Goal: Task Accomplishment & Management: Use online tool/utility

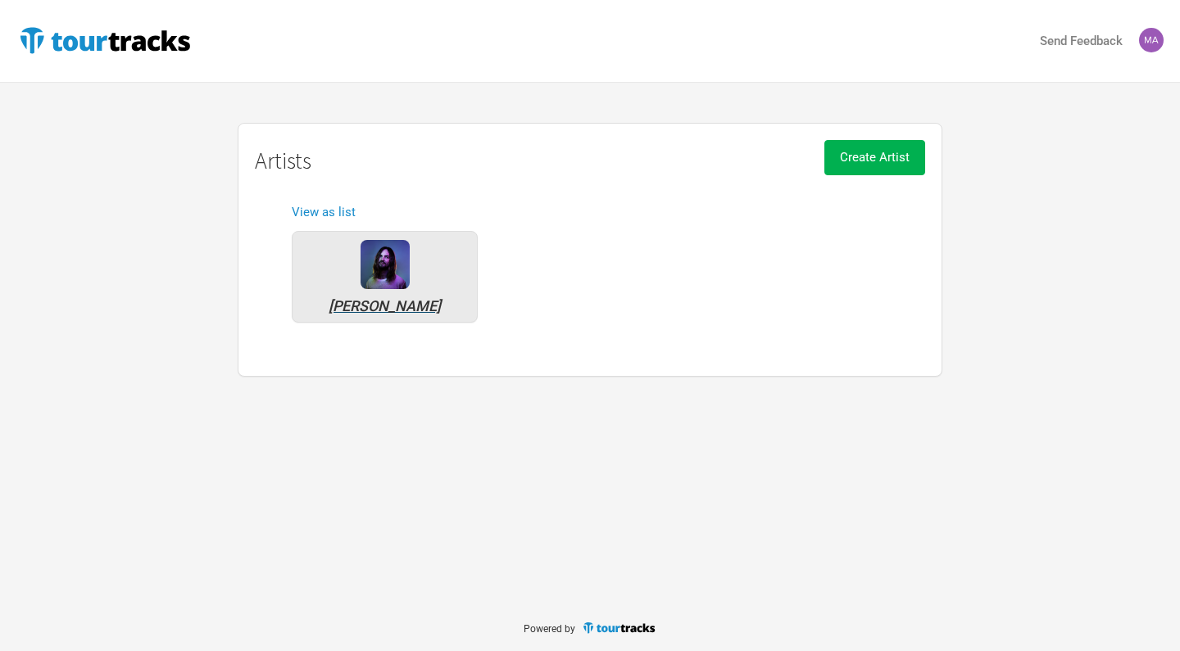
click at [389, 302] on div "[PERSON_NAME]" at bounding box center [385, 306] width 168 height 15
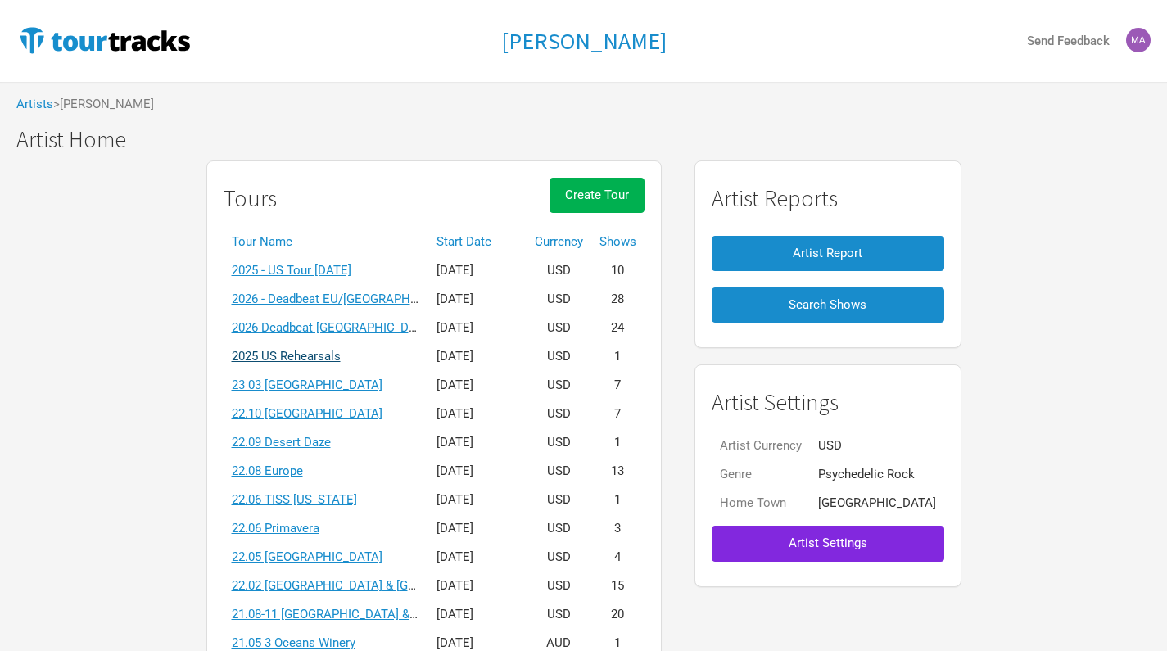
click at [334, 358] on link "2025 US Rehearsals" at bounding box center [286, 356] width 109 height 15
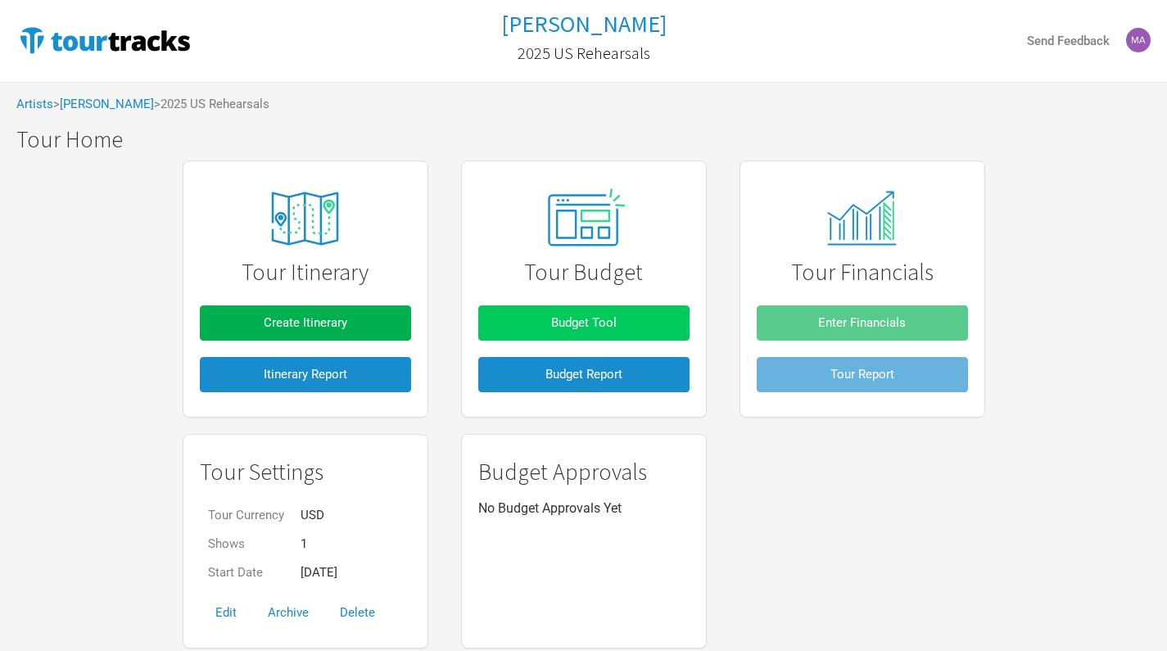
click at [594, 324] on span "Budget Tool" at bounding box center [584, 322] width 66 height 15
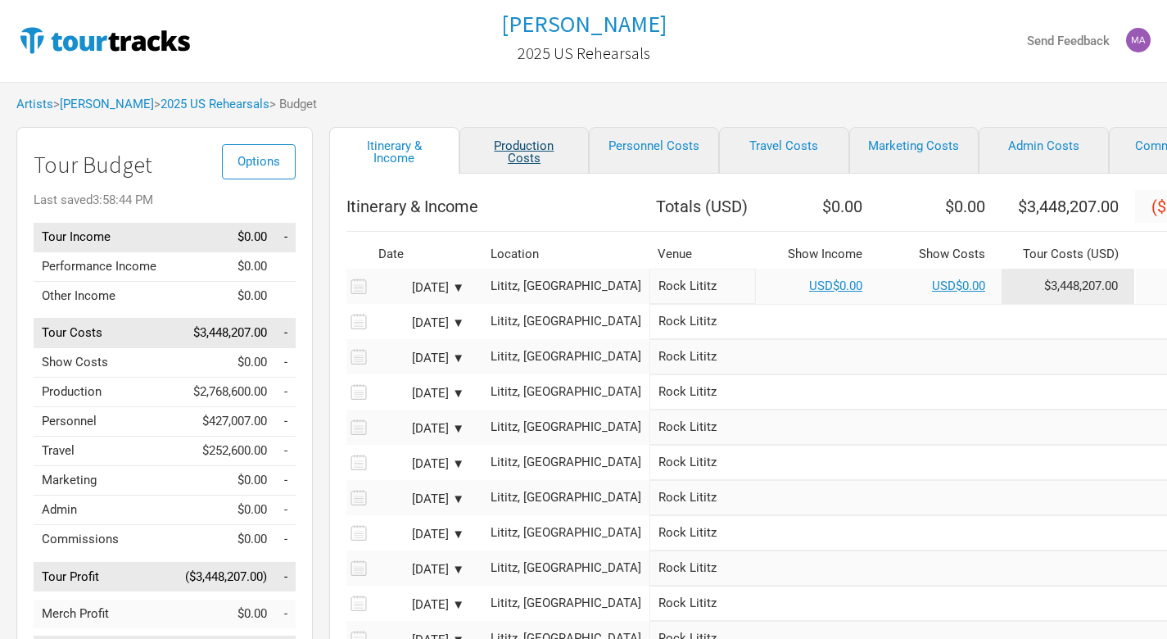
click at [513, 156] on link "Production Costs" at bounding box center [525, 150] width 130 height 47
select select "Total Days"
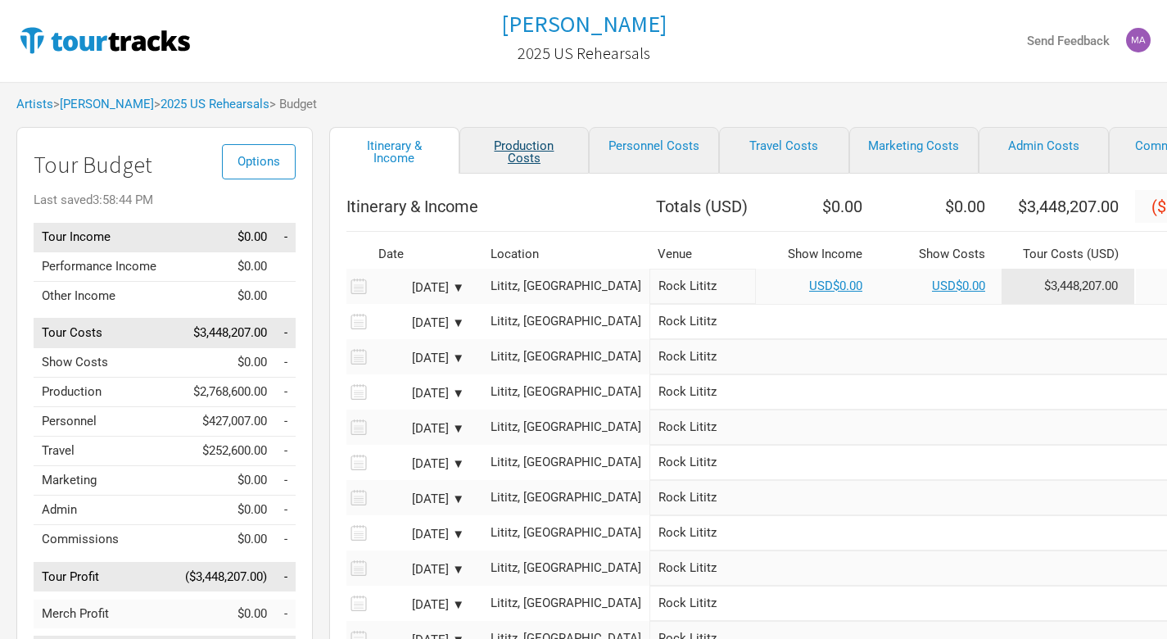
select select "Total Days"
select select "Shows"
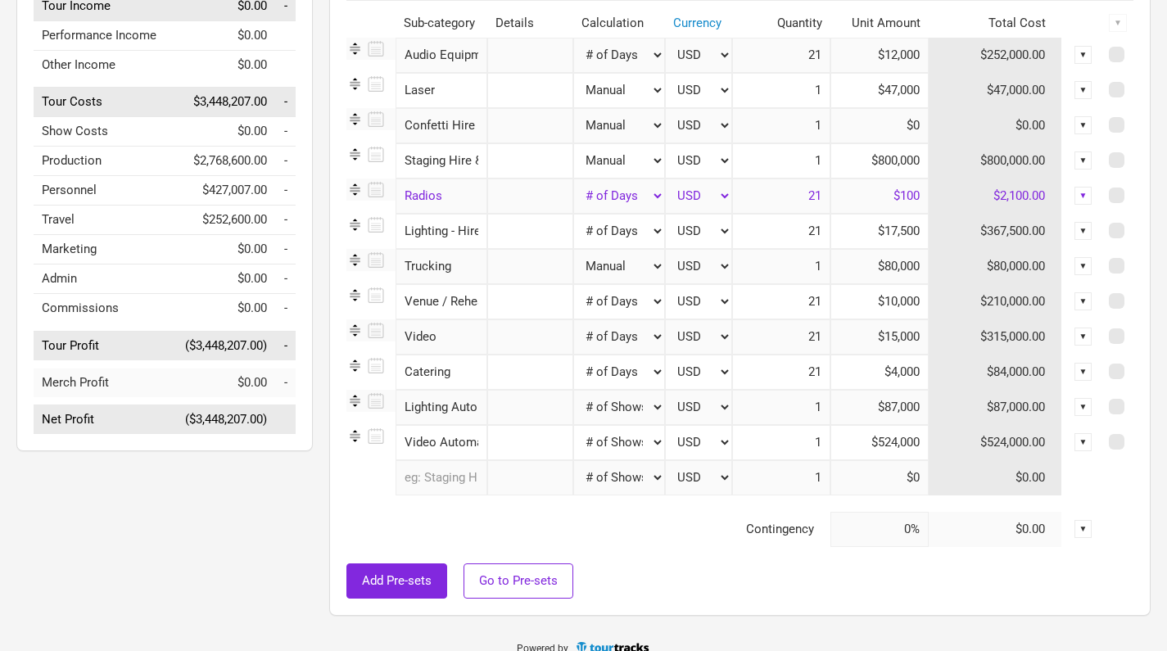
scroll to position [237, 0]
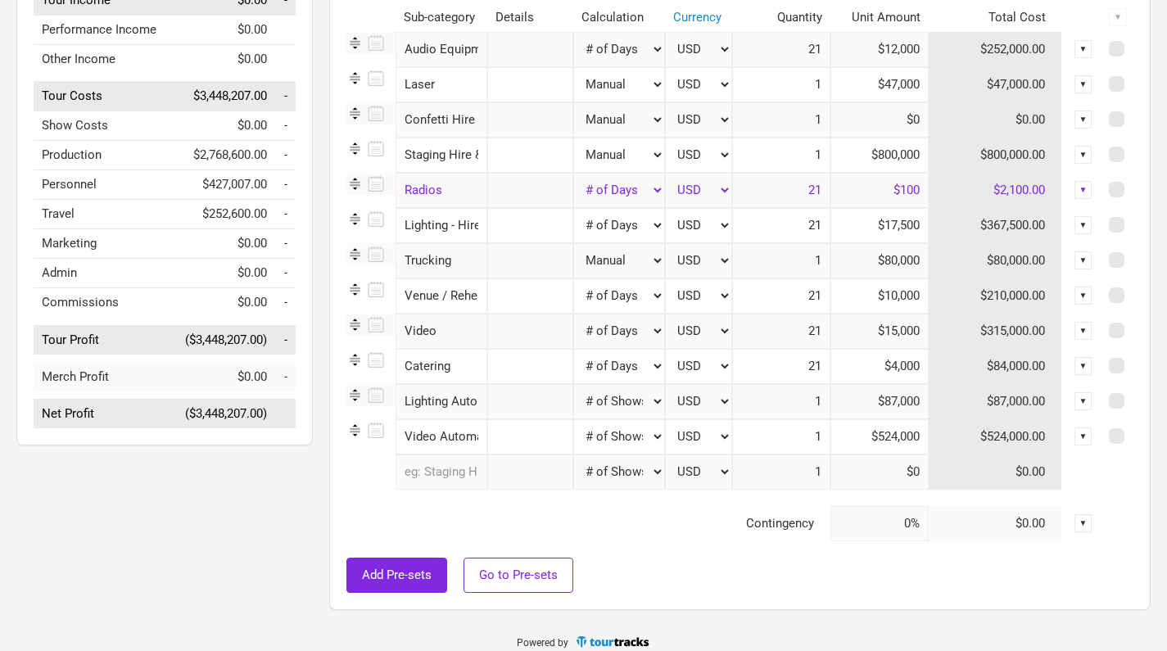
click at [900, 402] on input "$87,000" at bounding box center [880, 401] width 98 height 35
type input "$60,000"
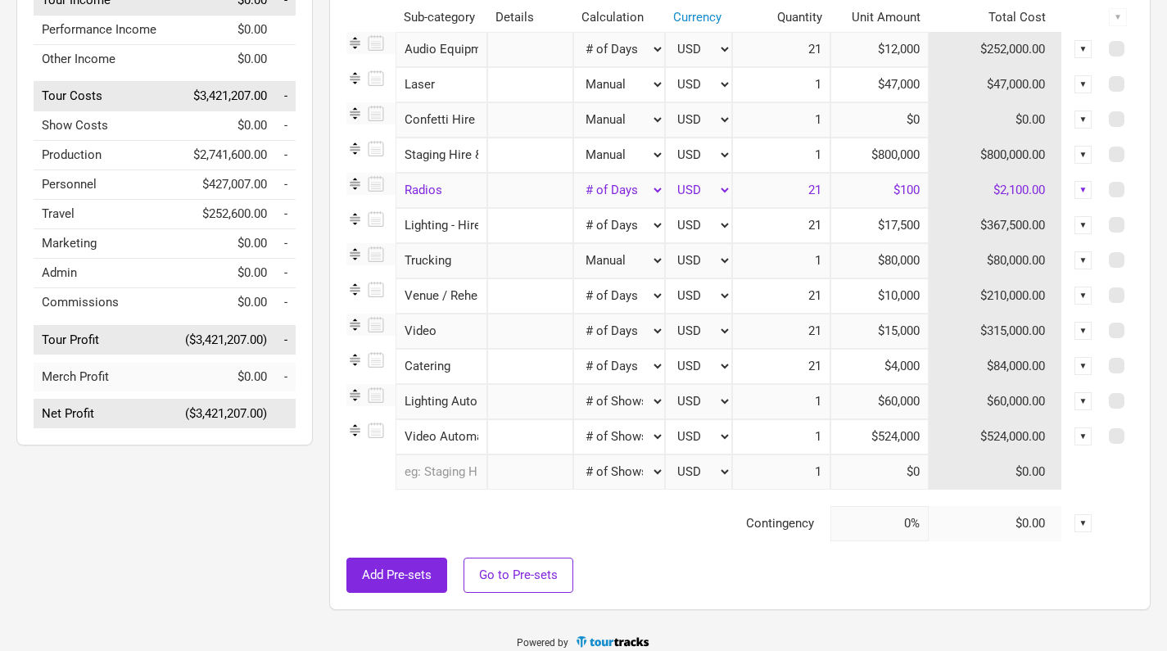
click at [893, 439] on input "$524,000" at bounding box center [880, 436] width 98 height 35
click at [457, 477] on input "text" at bounding box center [442, 472] width 92 height 35
type input "Rigging"
click at [469, 511] on mark "Rigging" at bounding box center [457, 507] width 40 height 15
select select "Shows"
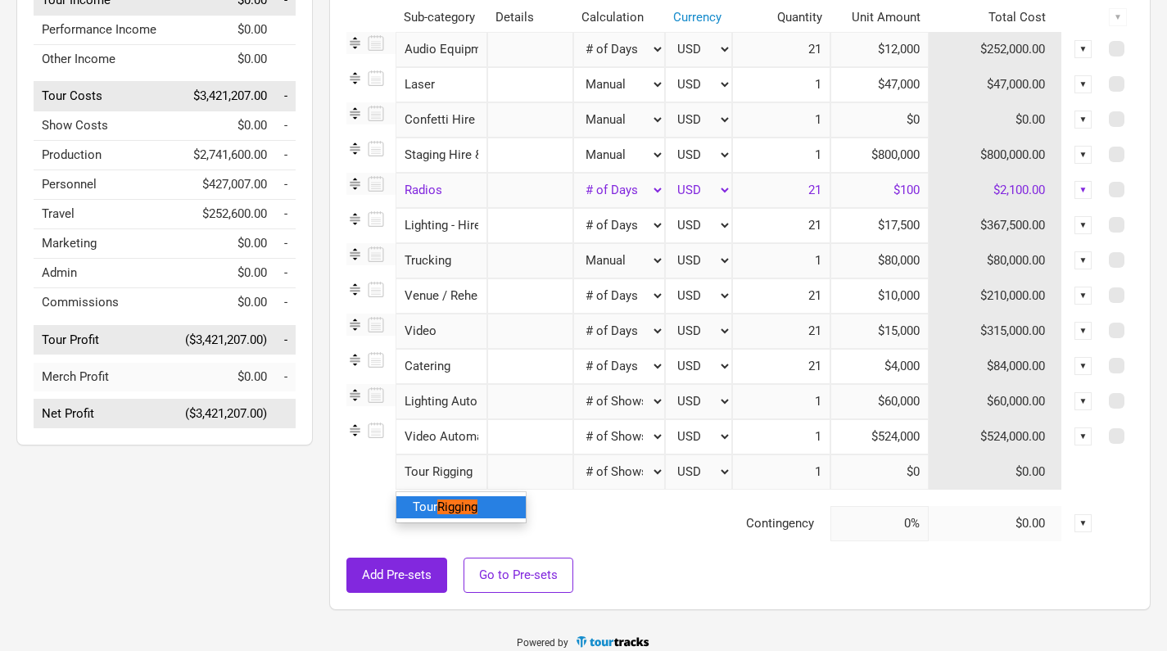
select select "Shows"
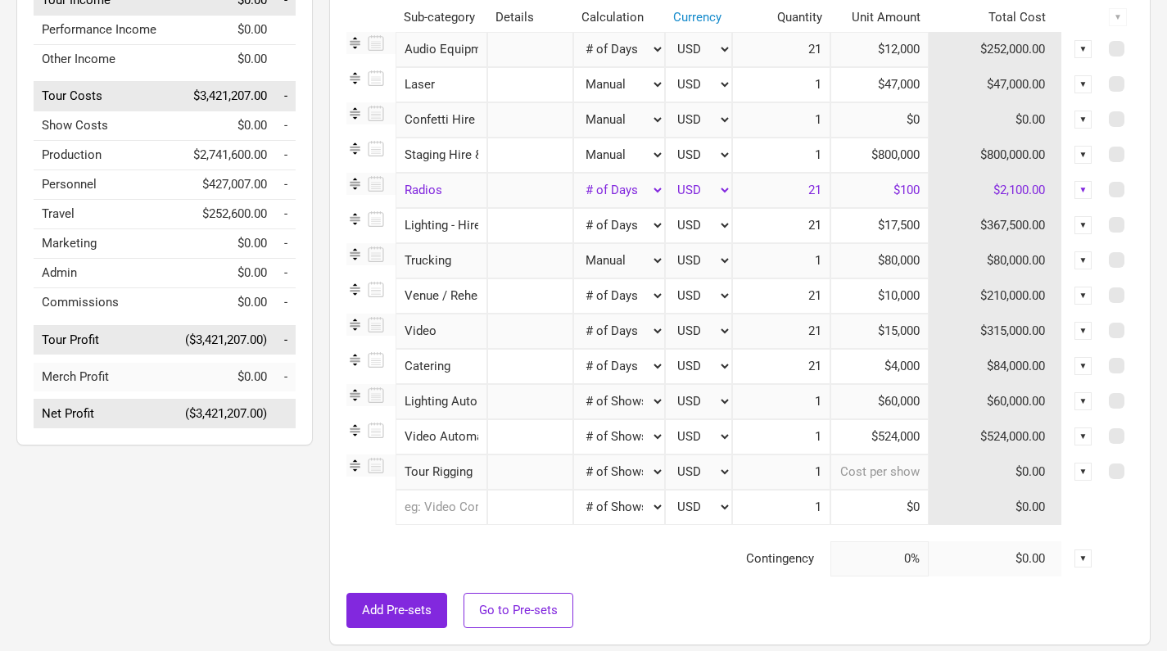
click at [912, 475] on input at bounding box center [880, 472] width 98 height 35
type input "$46,000"
click at [898, 439] on input "$524,000" at bounding box center [880, 436] width 98 height 35
click at [899, 434] on input "$524,000" at bounding box center [880, 436] width 98 height 35
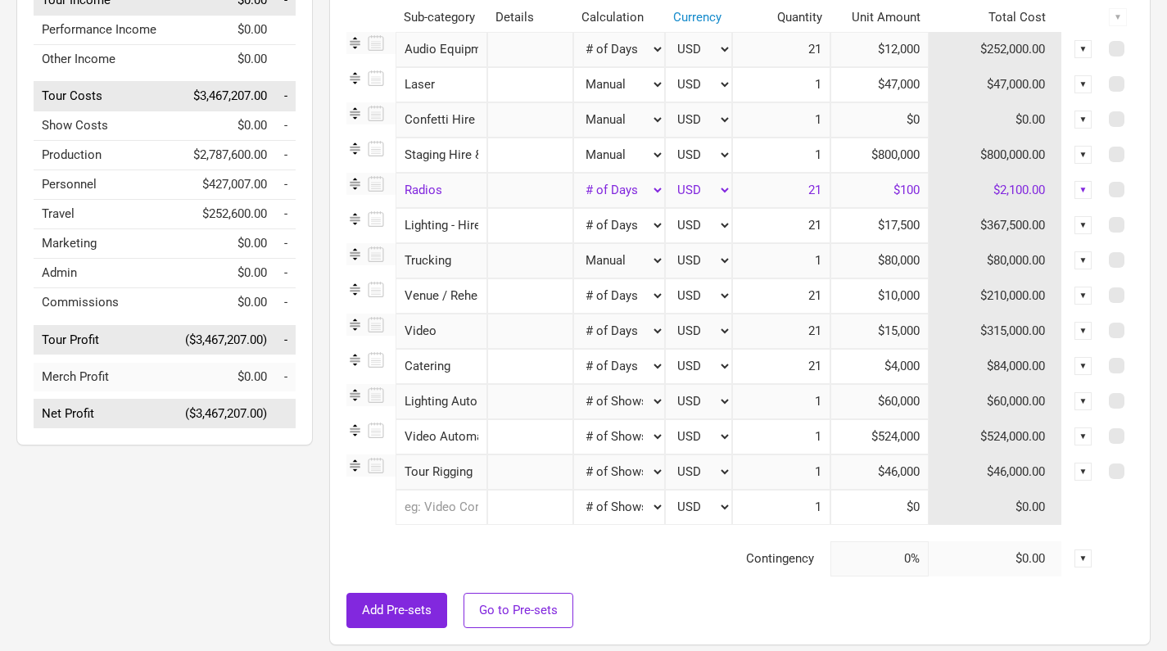
click at [899, 434] on input "$524,000" at bounding box center [880, 436] width 98 height 35
type input "$141,000"
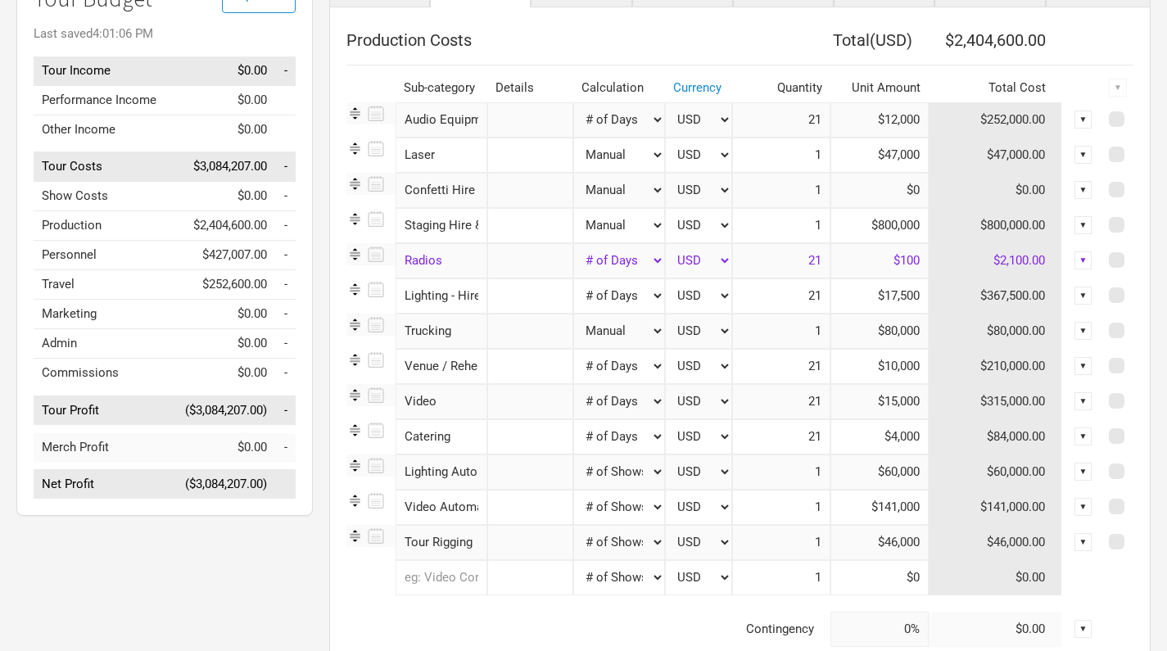
scroll to position [165, 0]
click at [900, 226] on input "$800,000" at bounding box center [880, 226] width 98 height 35
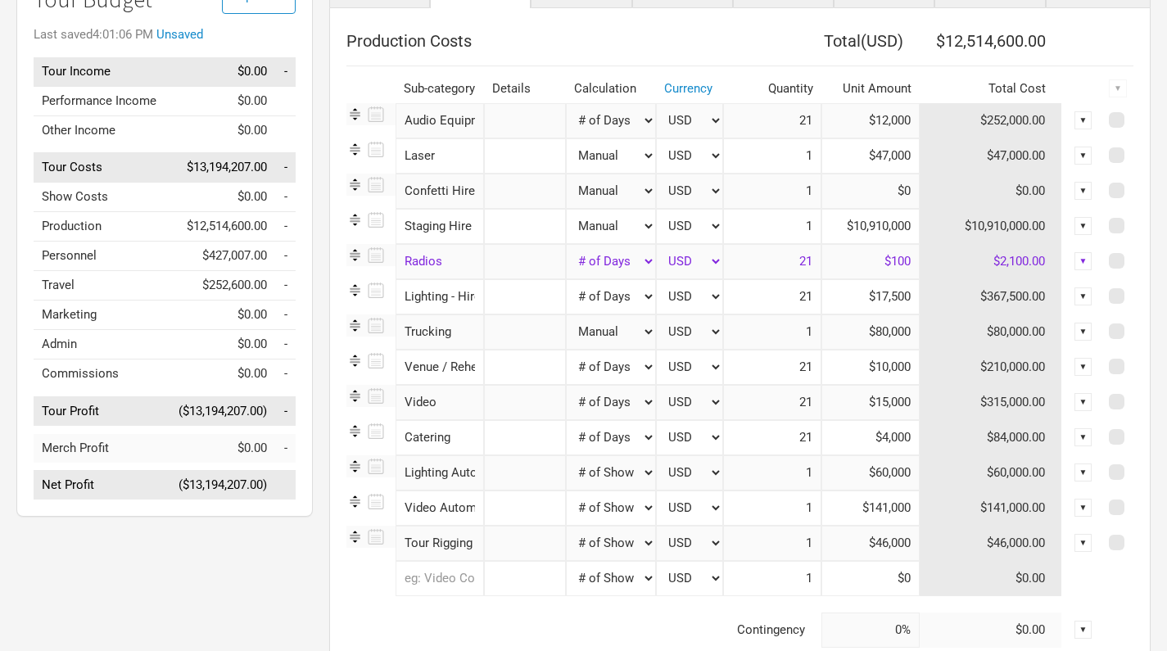
type input "$1,091,000"
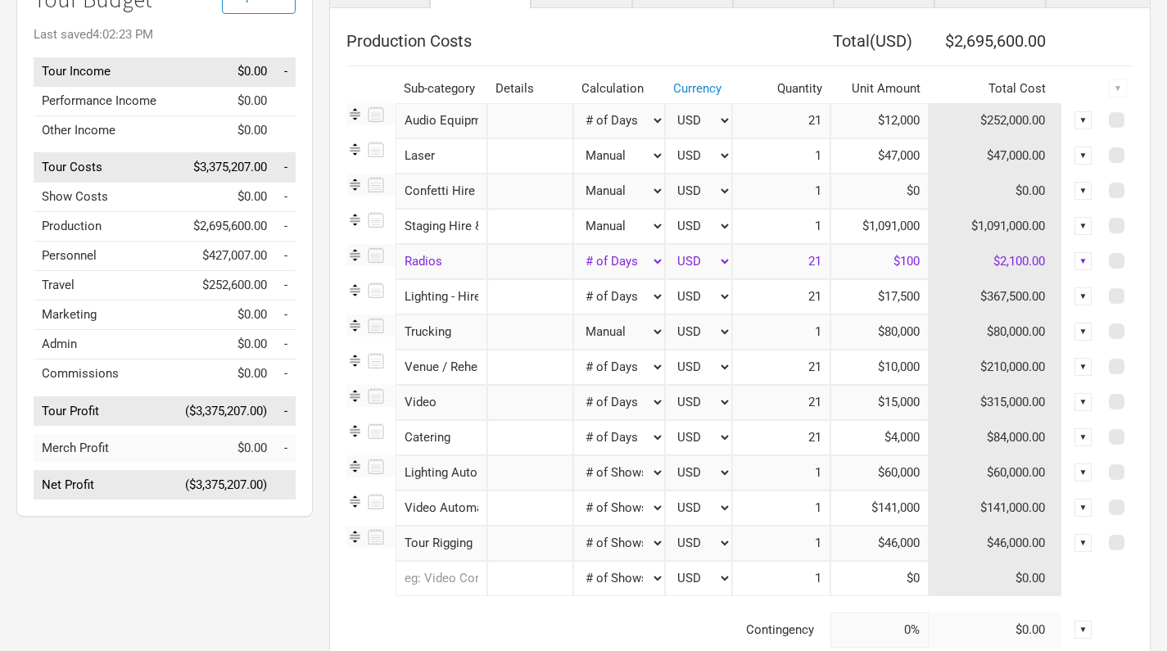
click at [323, 96] on div "Itinerary & Income Production Costs Personnel Costs Travel Costs Marketing Cost…" at bounding box center [724, 343] width 822 height 764
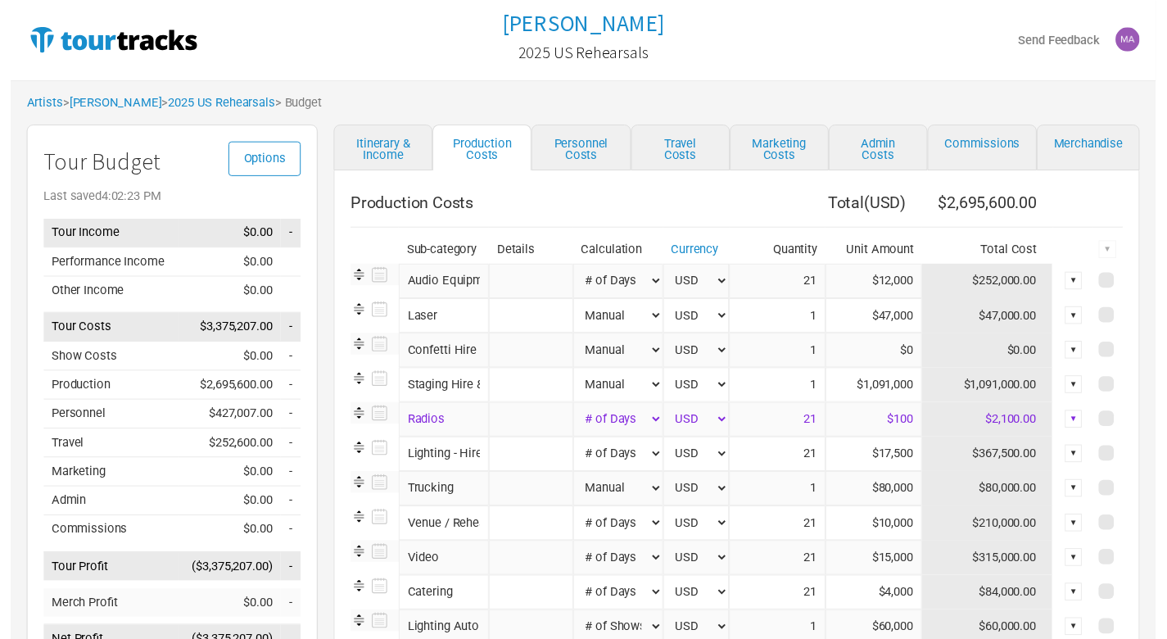
scroll to position [0, 0]
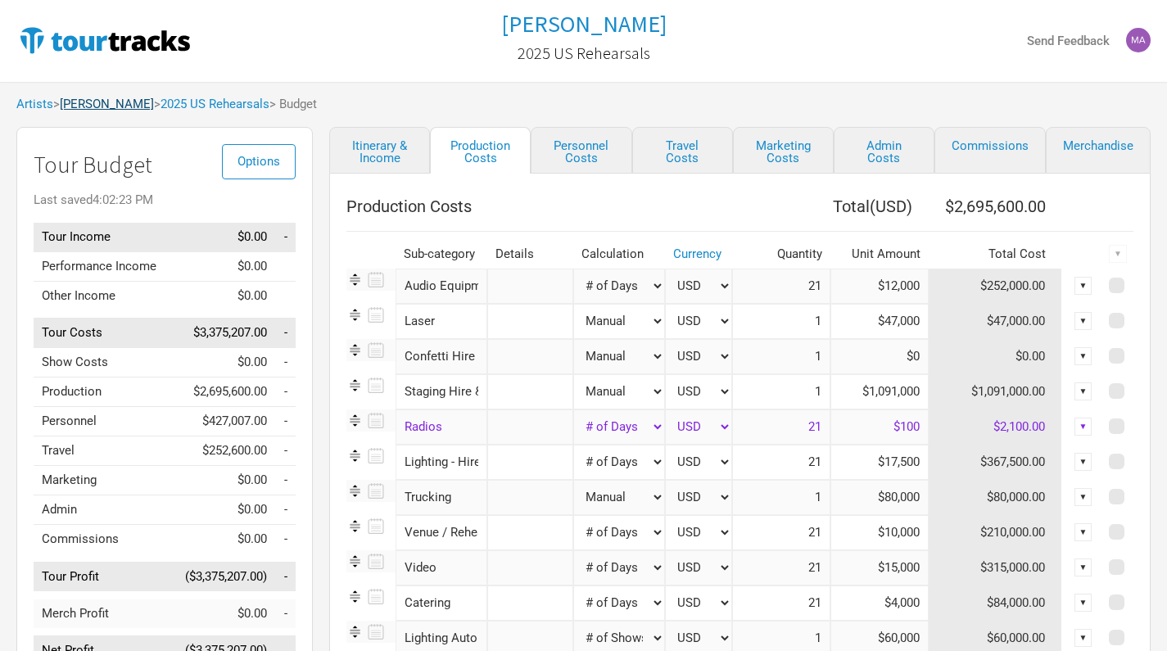
click at [103, 101] on link "[PERSON_NAME]" at bounding box center [107, 104] width 94 height 15
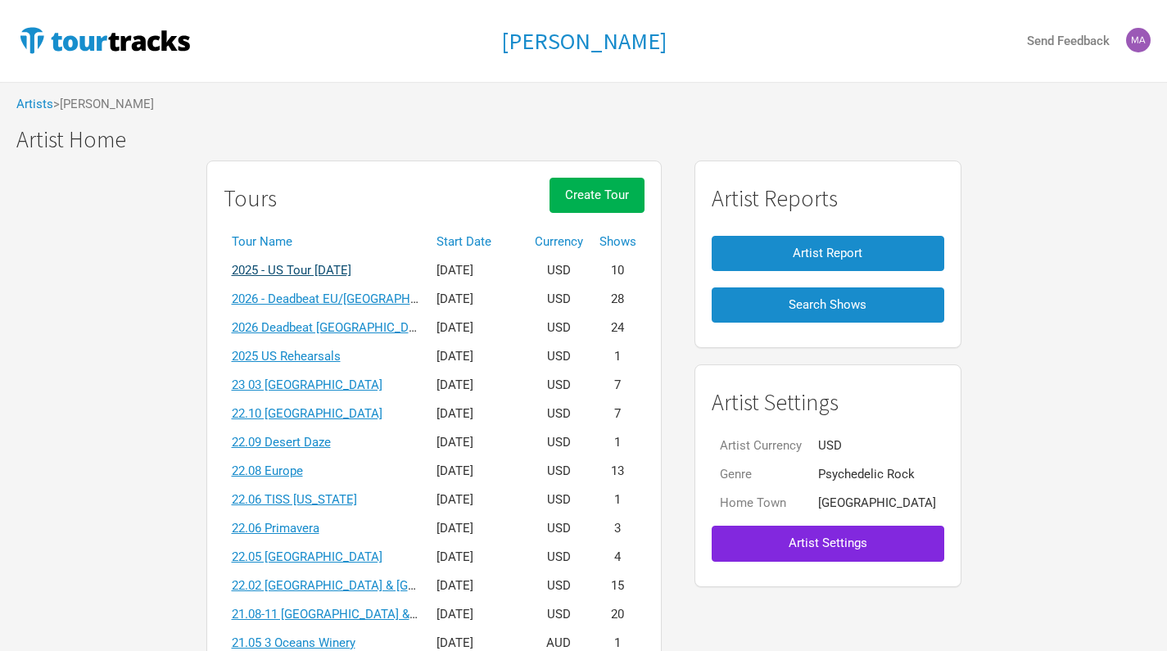
click at [351, 269] on link "2025 - US Tour [DATE]" at bounding box center [292, 270] width 120 height 15
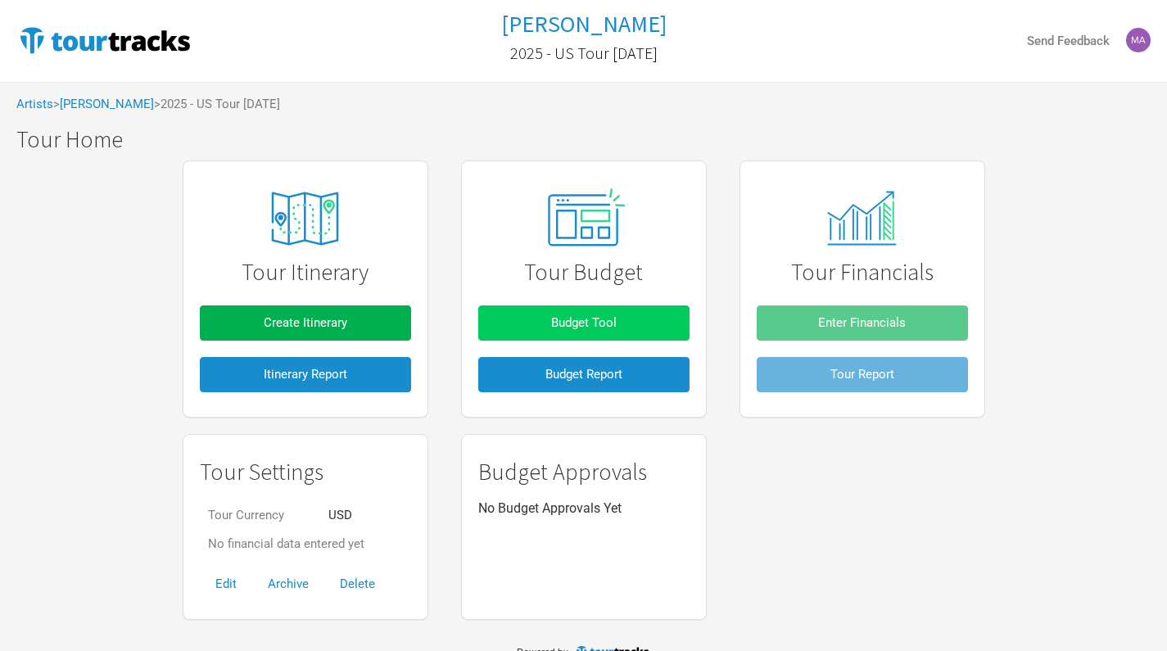
click at [577, 319] on span "Budget Tool" at bounding box center [584, 322] width 66 height 15
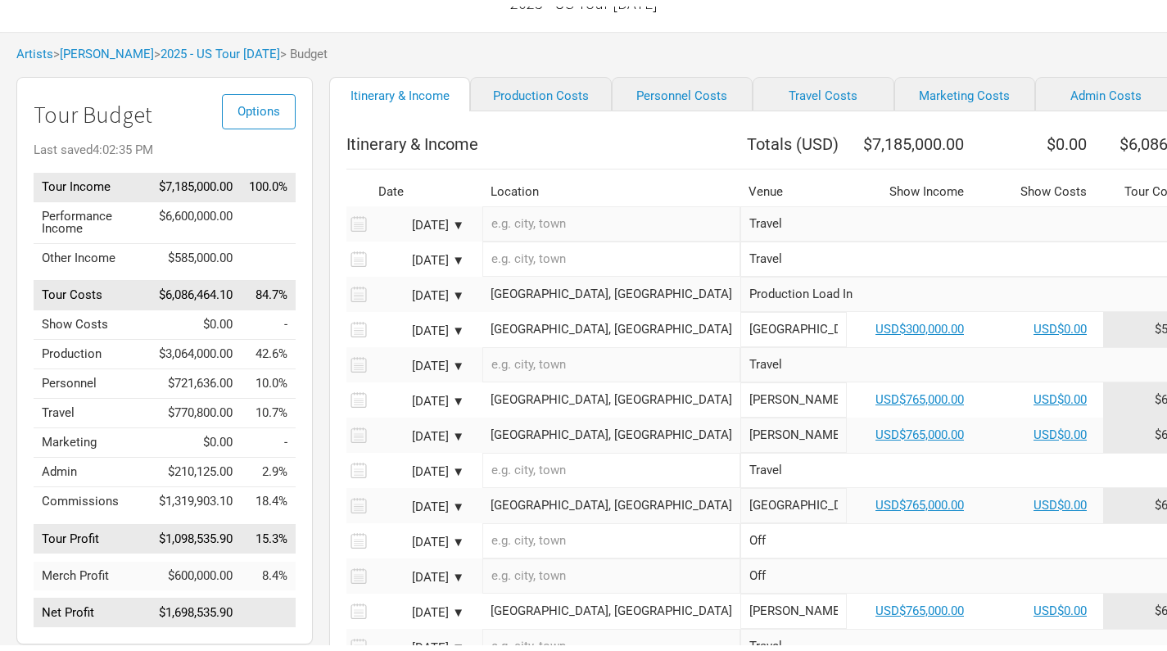
scroll to position [57, 0]
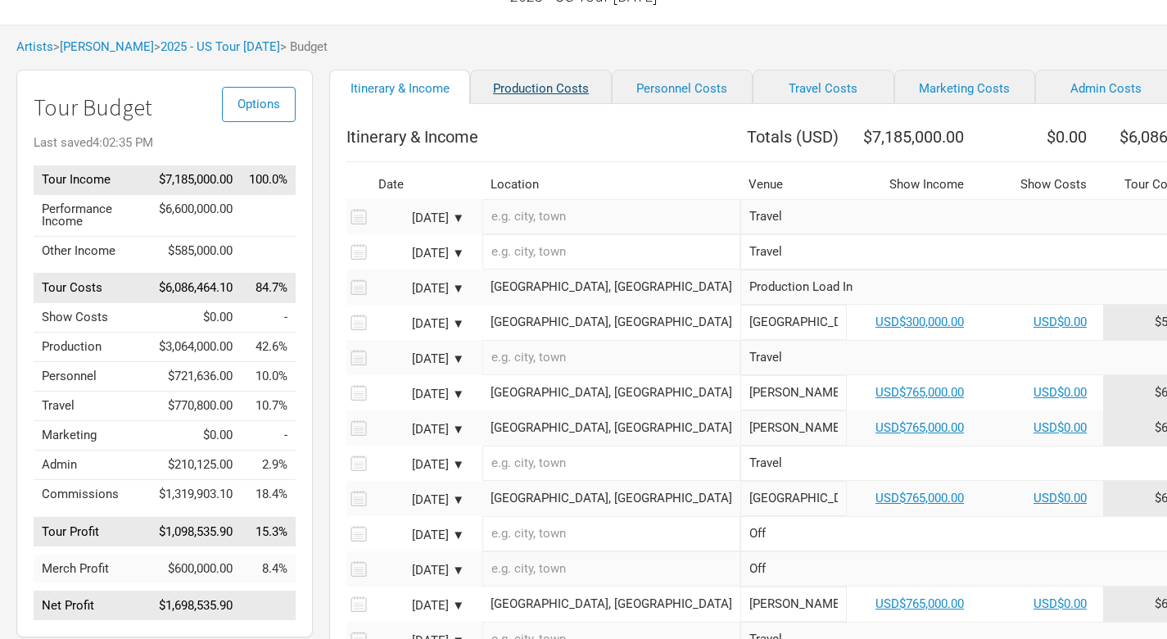
click at [533, 79] on link "Production Costs" at bounding box center [540, 87] width 141 height 34
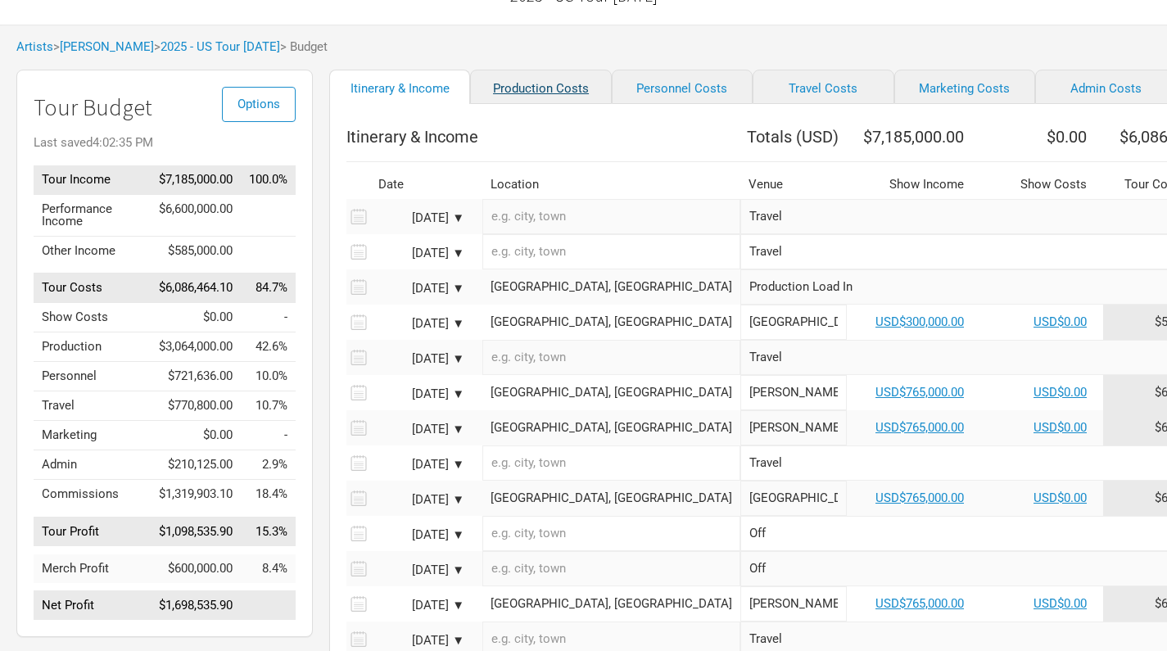
select select "Show Days"
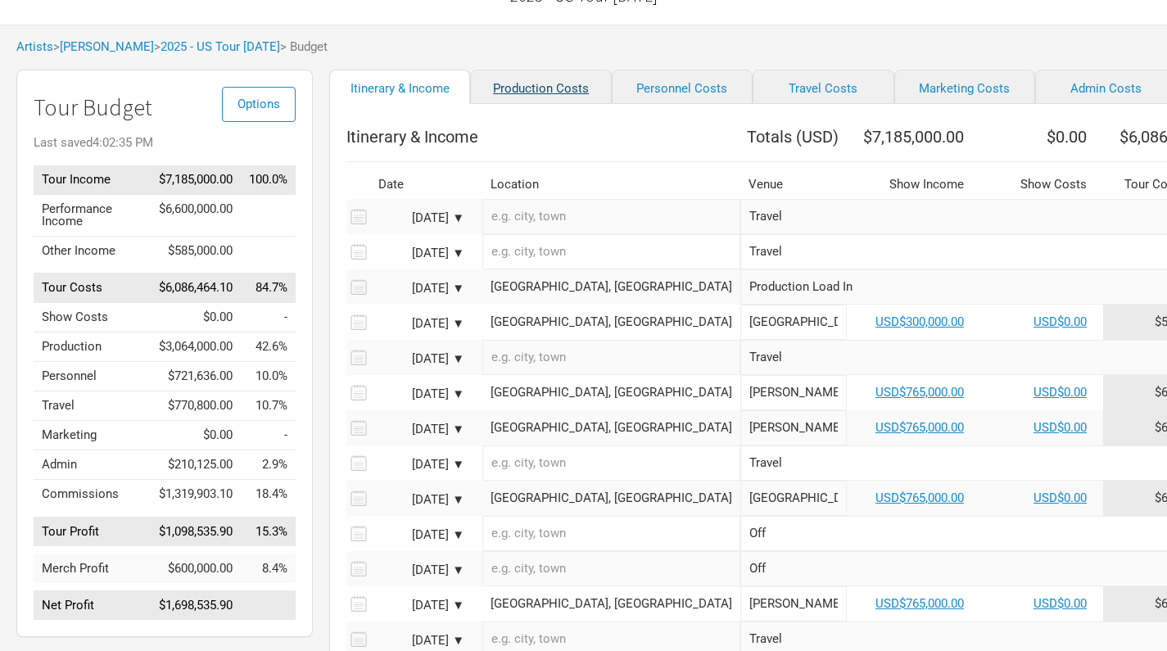
select select "Show Days"
select select "Shows"
select select "Show Days"
select select "Shows"
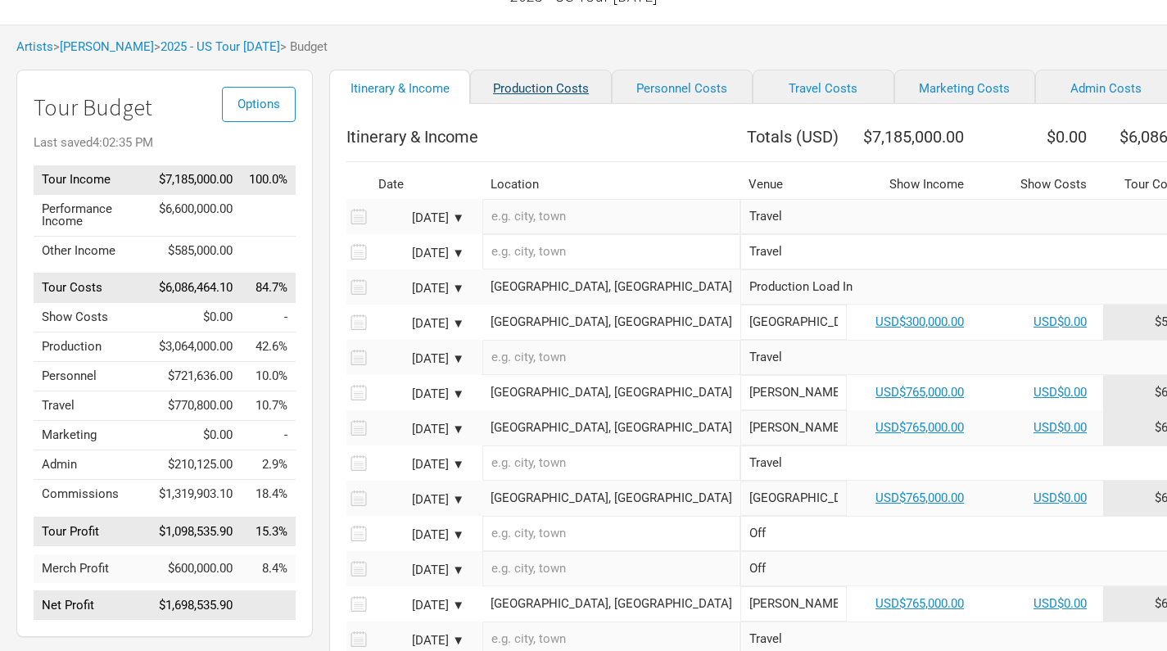
select select "Shows"
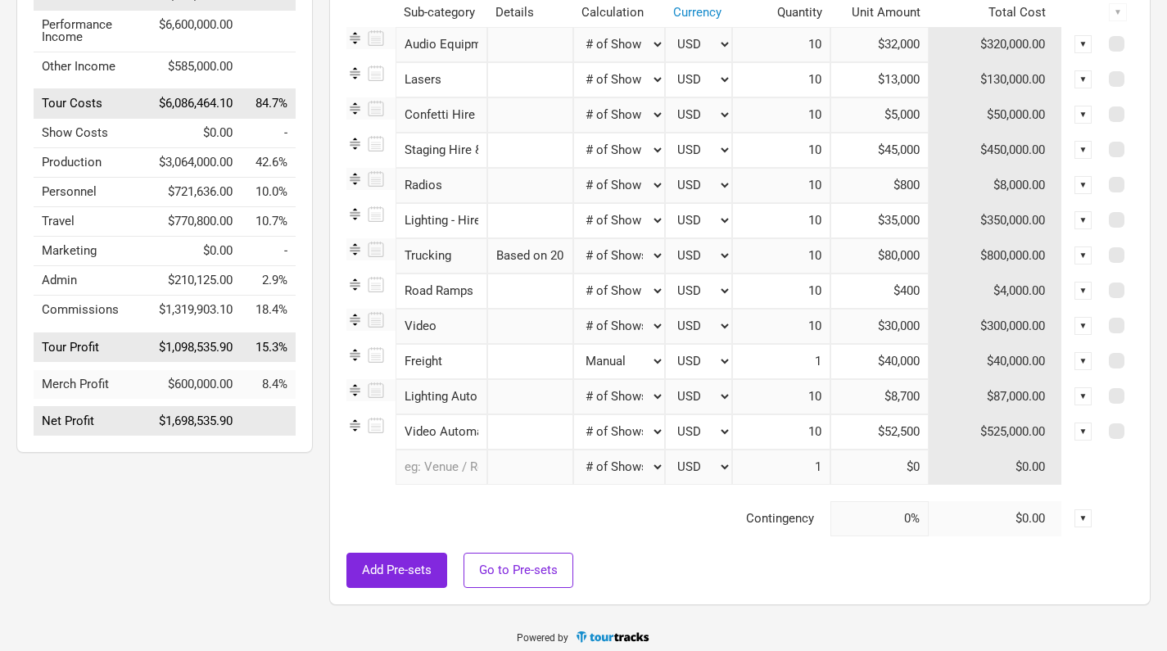
scroll to position [250, 0]
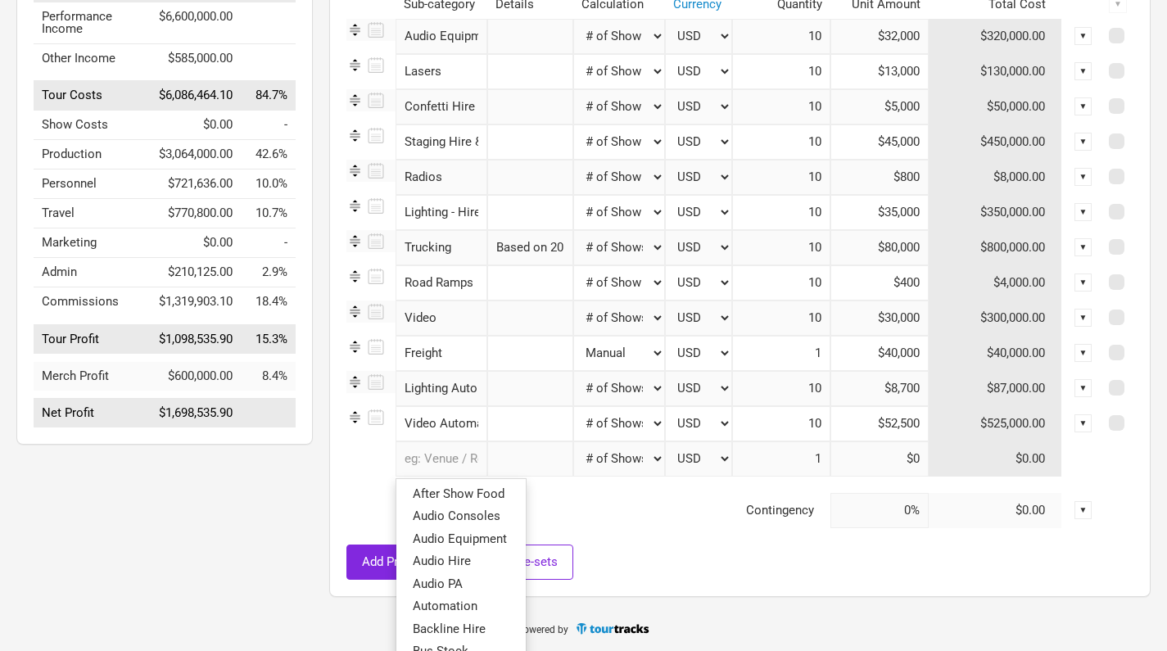
click at [437, 459] on input "text" at bounding box center [442, 459] width 92 height 35
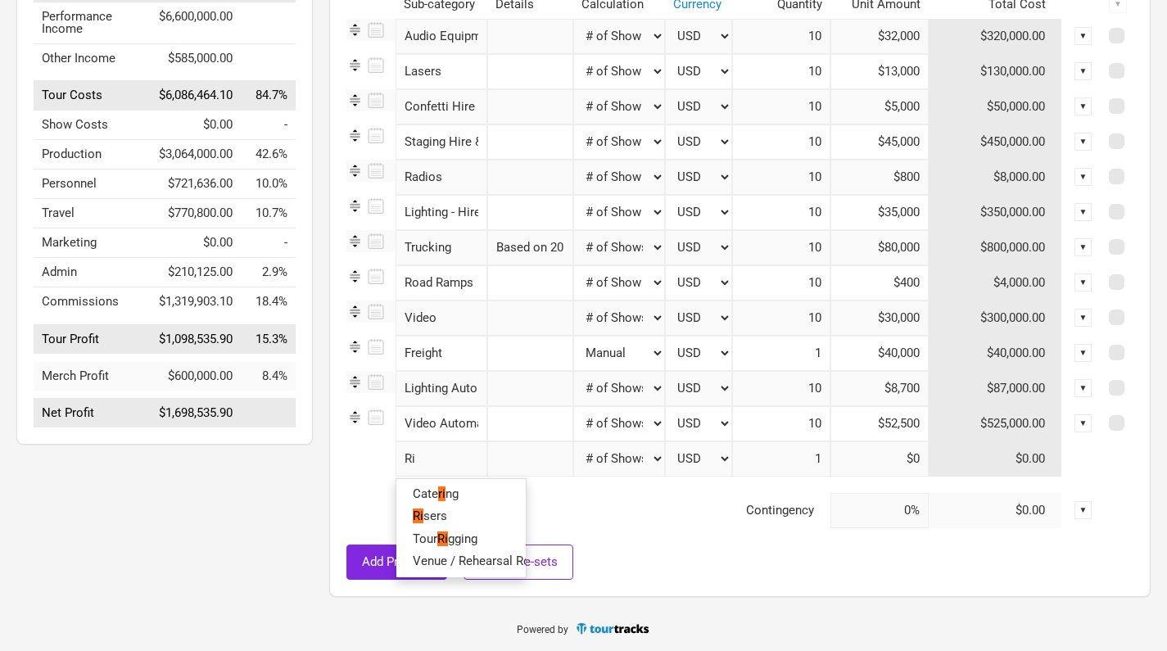
type input "Rig"
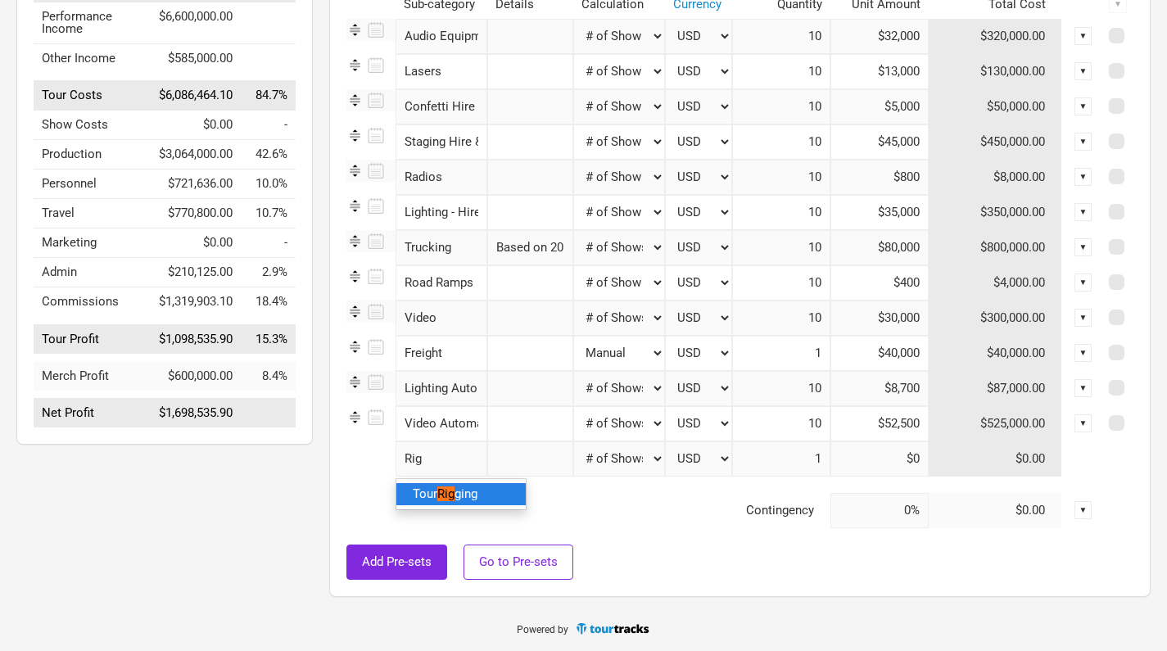
click at [458, 499] on span "ging" at bounding box center [466, 494] width 23 height 15
select select "Shows"
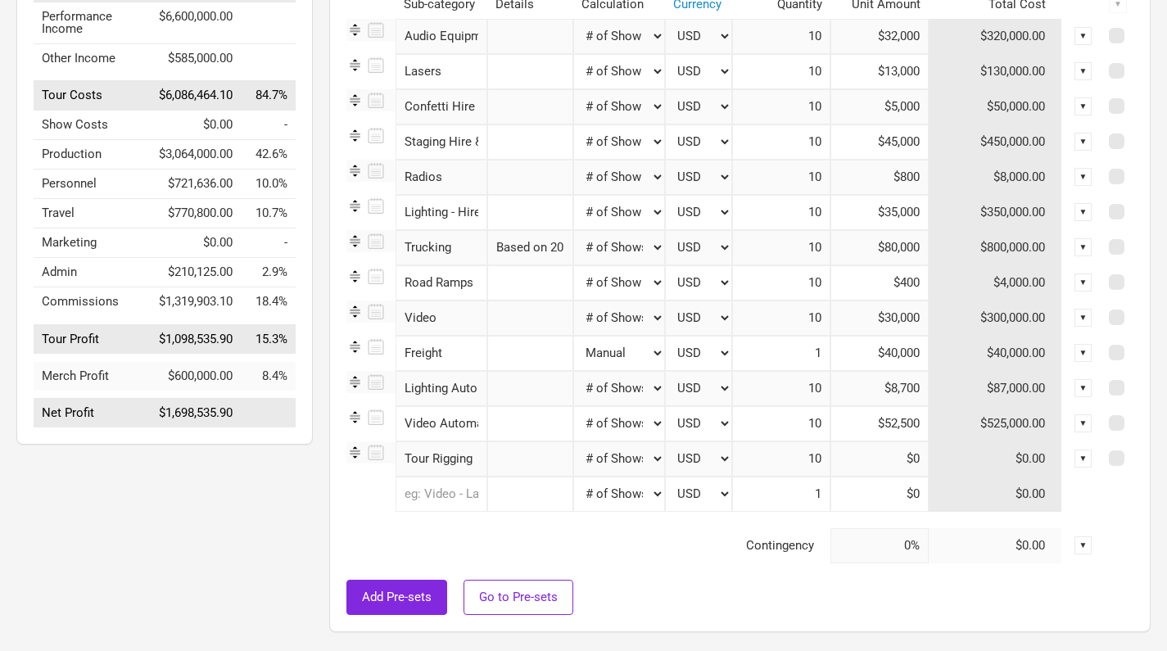
type input "10"
click at [908, 460] on input at bounding box center [880, 459] width 98 height 35
paste input "$56,628"
type input "$5,662"
click at [893, 424] on input "$52,500" at bounding box center [880, 423] width 98 height 35
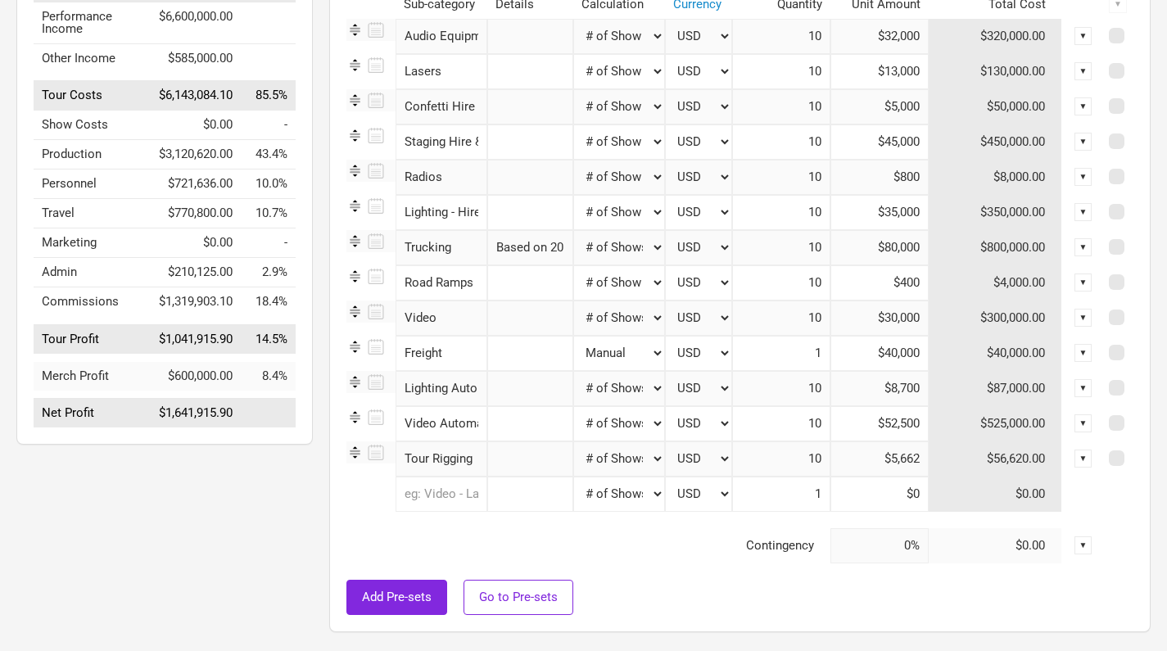
click at [895, 424] on input "$52,500" at bounding box center [880, 423] width 98 height 35
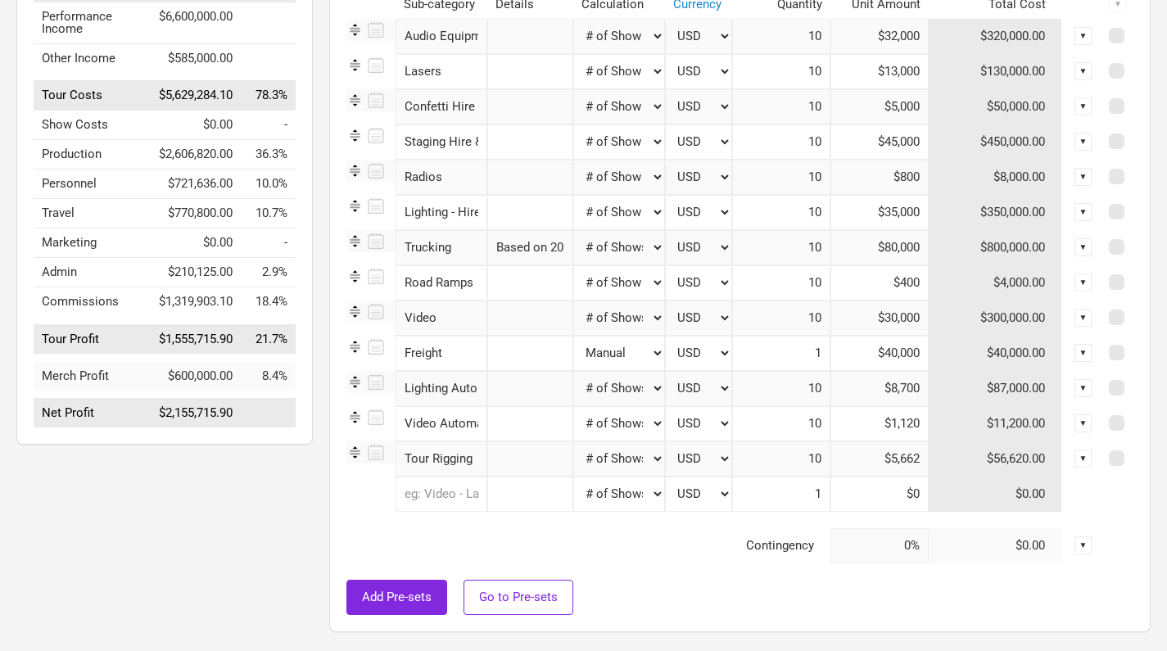
type input "$11,200"
click at [904, 390] on input "$8,700" at bounding box center [880, 388] width 98 height 35
click at [895, 389] on input "$8,700" at bounding box center [880, 388] width 98 height 35
type input "$9,720"
click at [899, 355] on input "$40,000" at bounding box center [880, 353] width 98 height 35
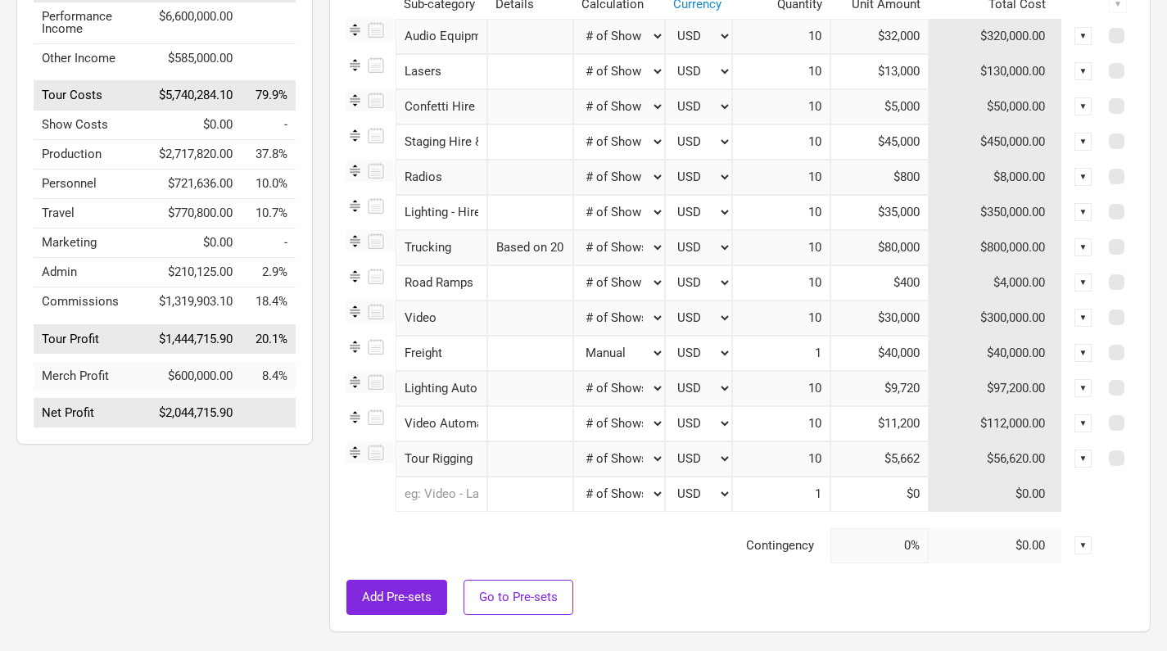
click at [909, 141] on input "$45,000" at bounding box center [880, 142] width 98 height 35
click at [910, 145] on input "$45,000" at bounding box center [880, 142] width 98 height 35
type input "$7"
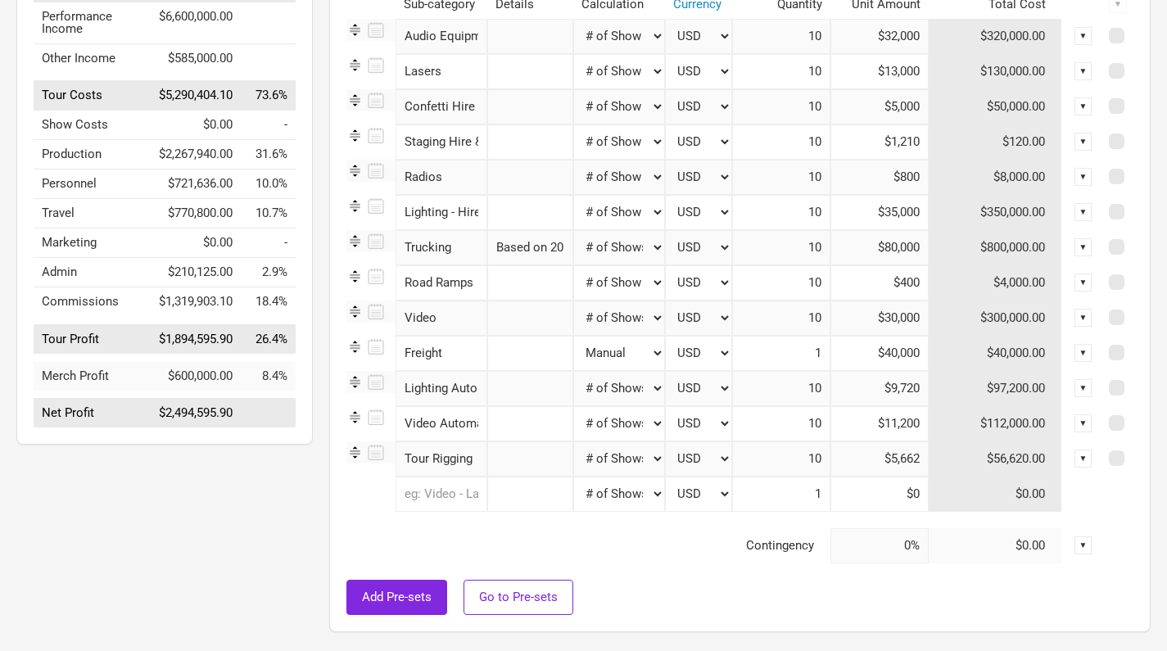
type input "$12,100"
click at [679, 558] on td "Contingency" at bounding box center [589, 545] width 484 height 35
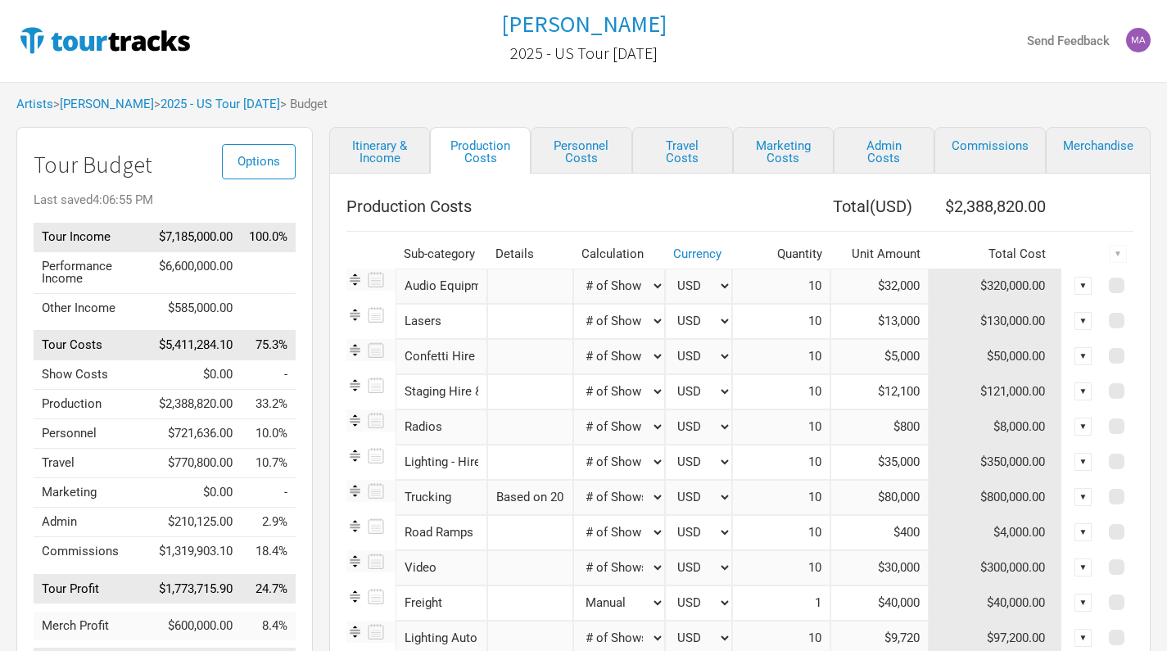
scroll to position [0, 0]
click at [110, 102] on link "[PERSON_NAME]" at bounding box center [107, 104] width 94 height 15
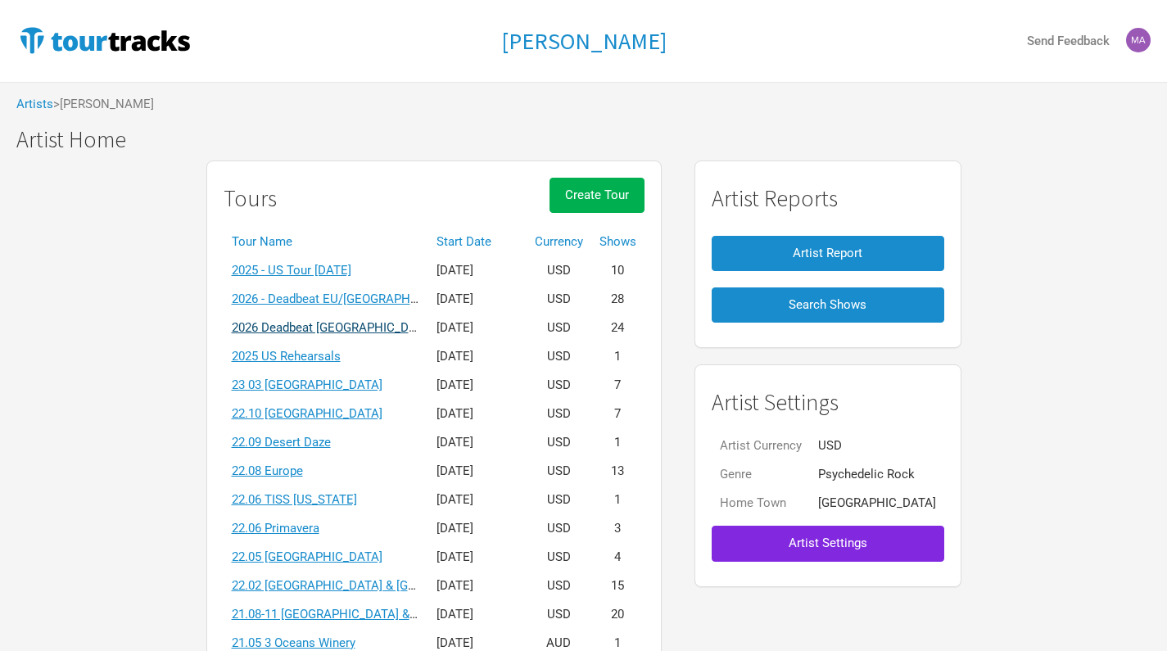
click at [353, 324] on link "2026 Deadbeat [GEOGRAPHIC_DATA] & [GEOGRAPHIC_DATA] Summer" at bounding box center [423, 327] width 383 height 15
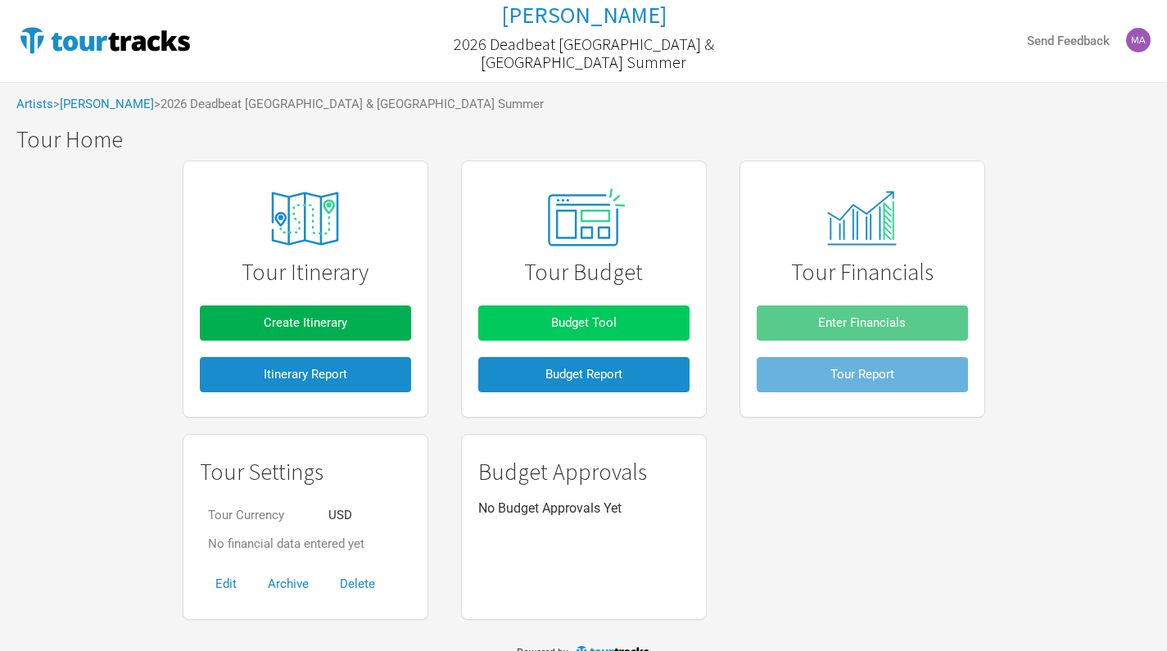
click at [596, 324] on span "Budget Tool" at bounding box center [584, 322] width 66 height 15
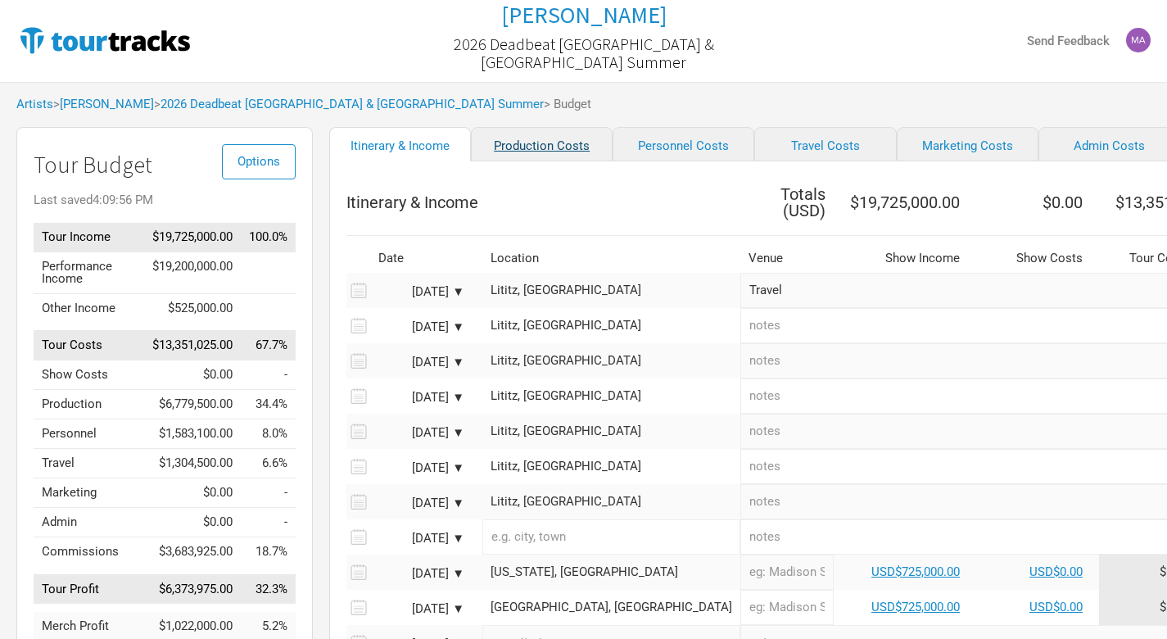
click at [535, 144] on link "Production Costs" at bounding box center [542, 144] width 142 height 34
select select "Shows"
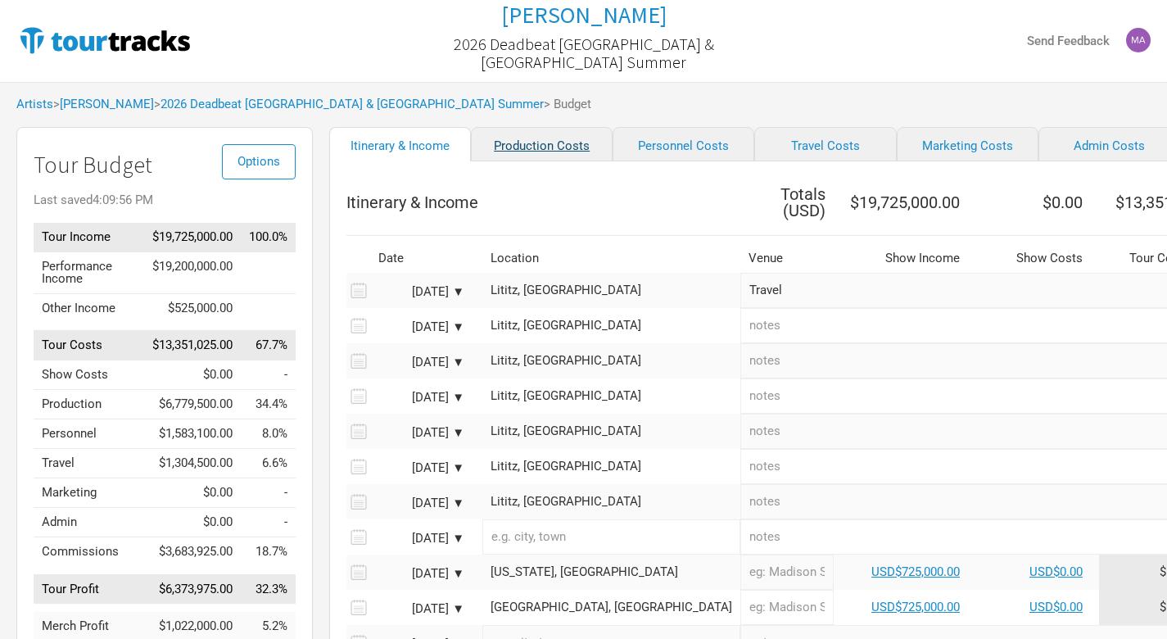
select select "Shows"
select select "Total Days"
select select "Shows"
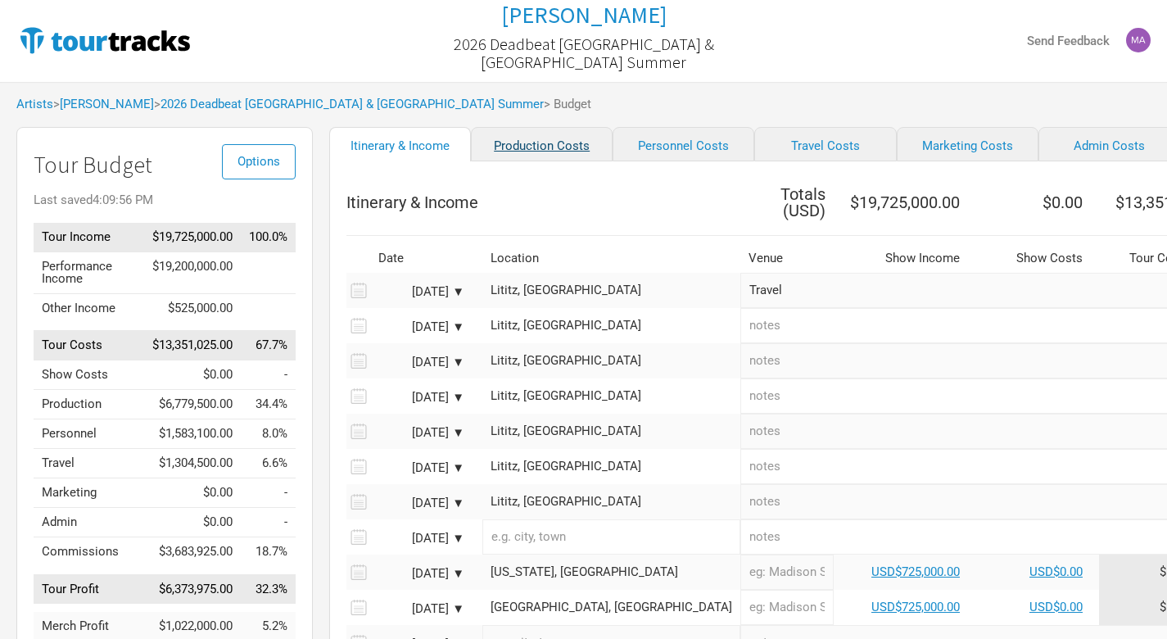
select select "Shows"
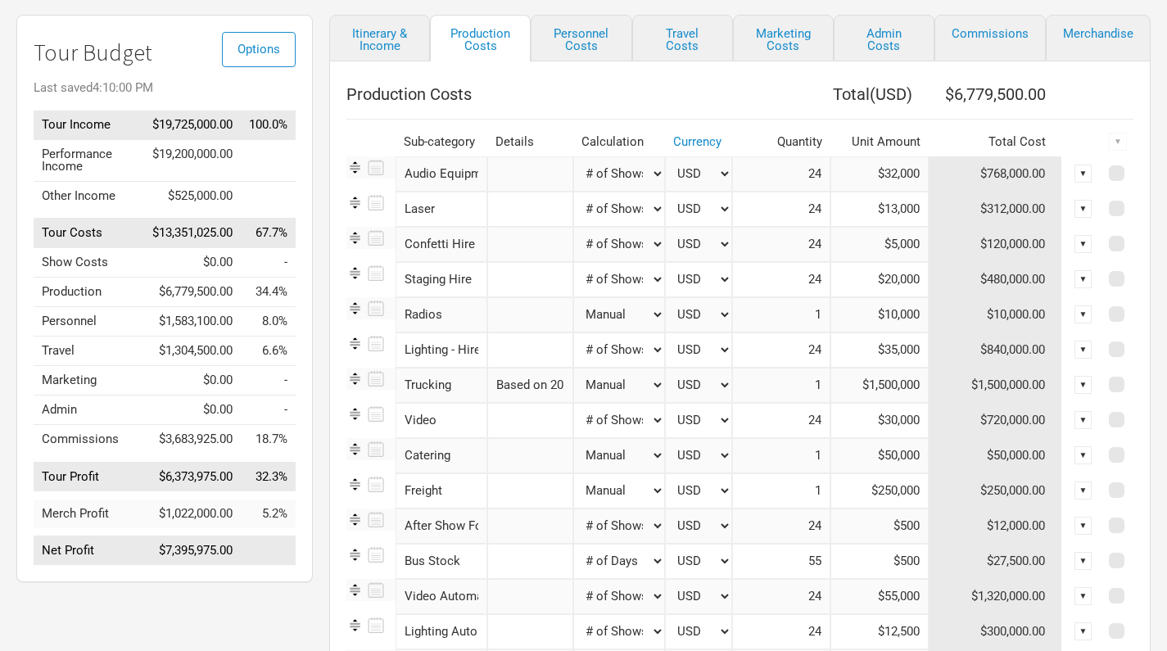
scroll to position [115, 0]
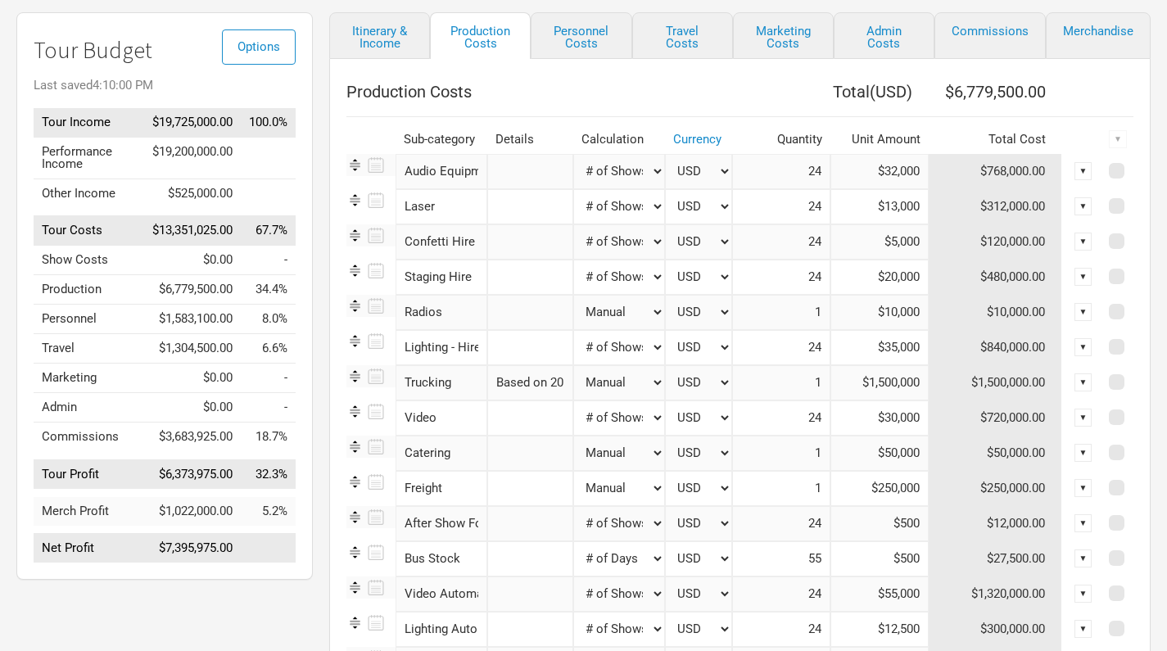
click at [904, 279] on input "$20,000" at bounding box center [880, 277] width 98 height 35
click at [900, 272] on input "$20,000" at bounding box center [880, 277] width 98 height 35
type input "$7,560"
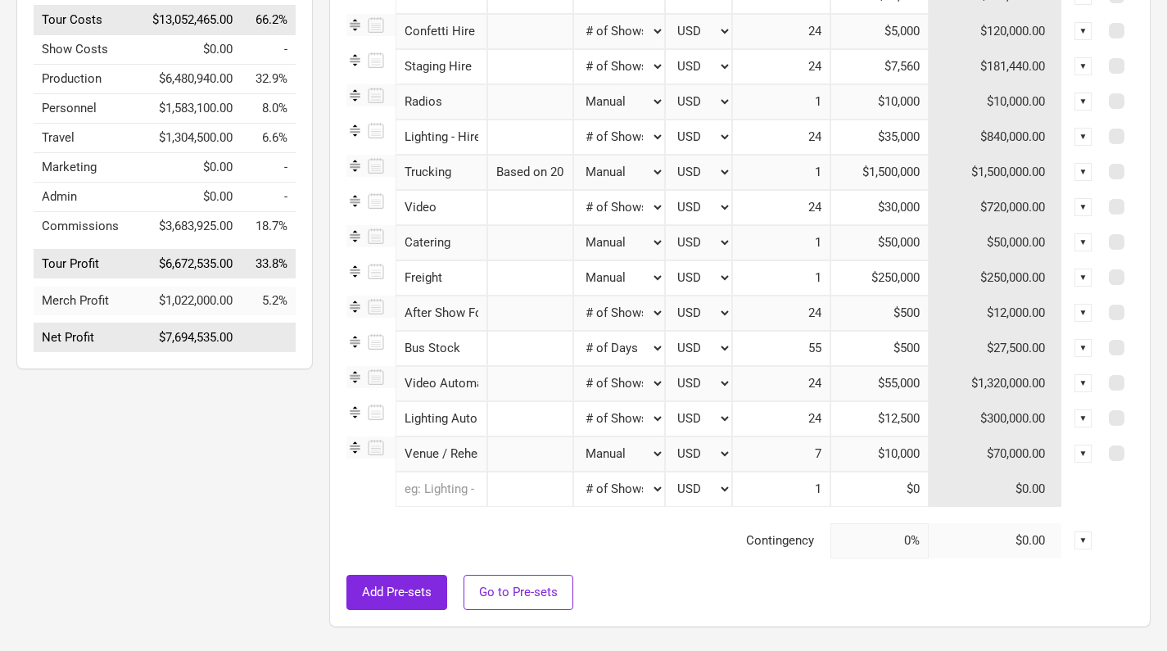
scroll to position [330, 0]
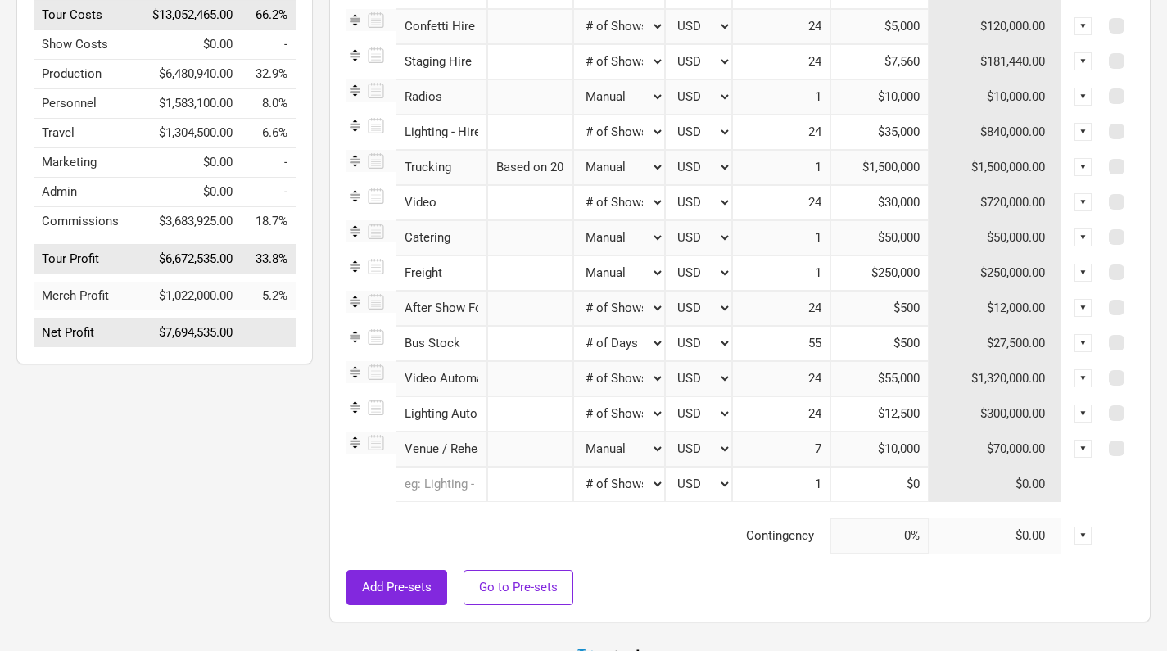
click at [433, 483] on input "text" at bounding box center [442, 484] width 92 height 35
type input "[PERSON_NAME]"
click at [532, 517] on span "ng" at bounding box center [538, 519] width 13 height 15
select select "Shows"
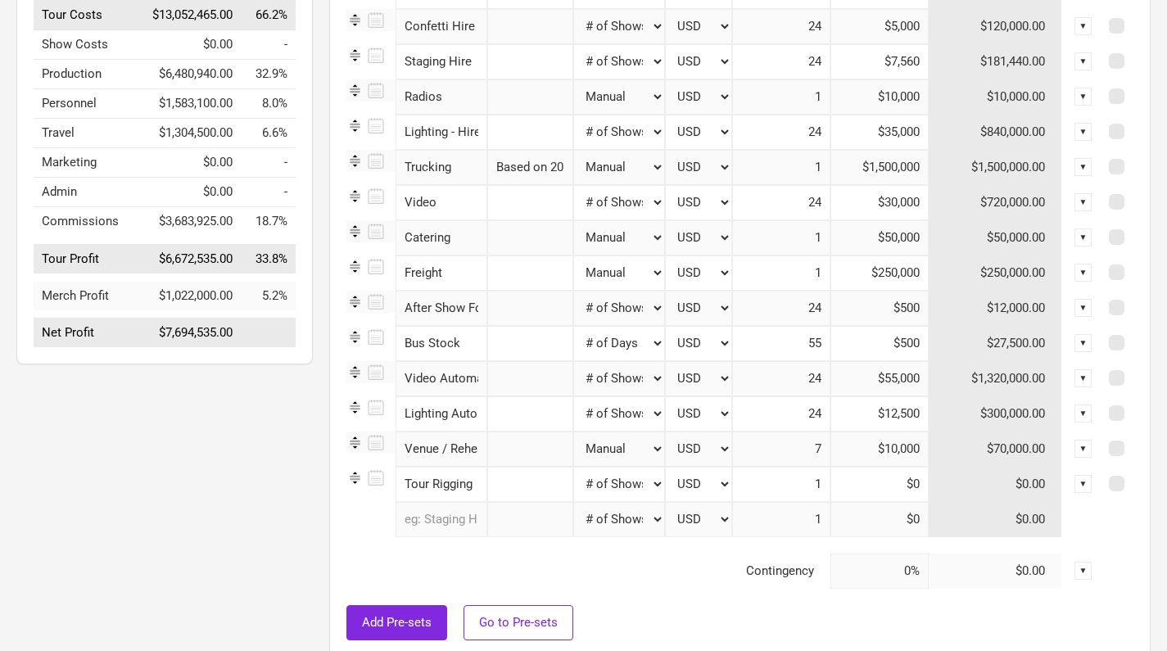
type input "24"
click at [904, 487] on input at bounding box center [880, 484] width 98 height 35
type input "$3,540"
click at [895, 547] on td at bounding box center [725, 545] width 757 height 16
click at [900, 415] on input "$12,500" at bounding box center [880, 414] width 98 height 35
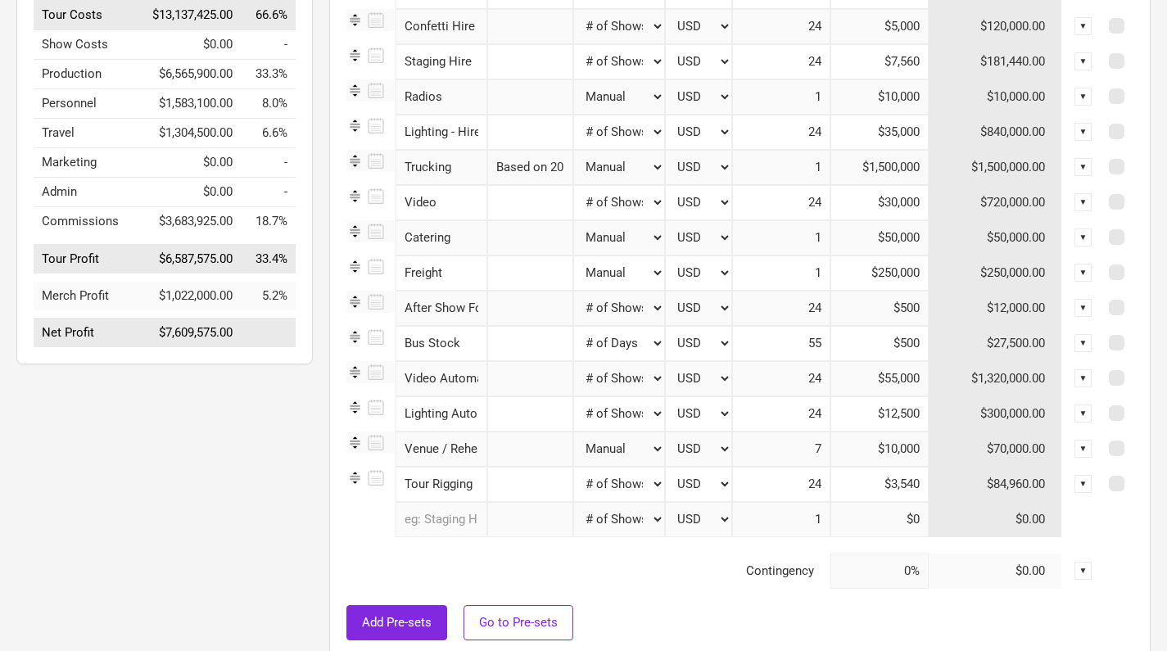
click at [900, 415] on input "$12,500" at bounding box center [880, 414] width 98 height 35
type input "$6,075"
click at [901, 378] on input "$55,000" at bounding box center [880, 378] width 98 height 35
click at [901, 379] on input "$55,000" at bounding box center [880, 378] width 98 height 35
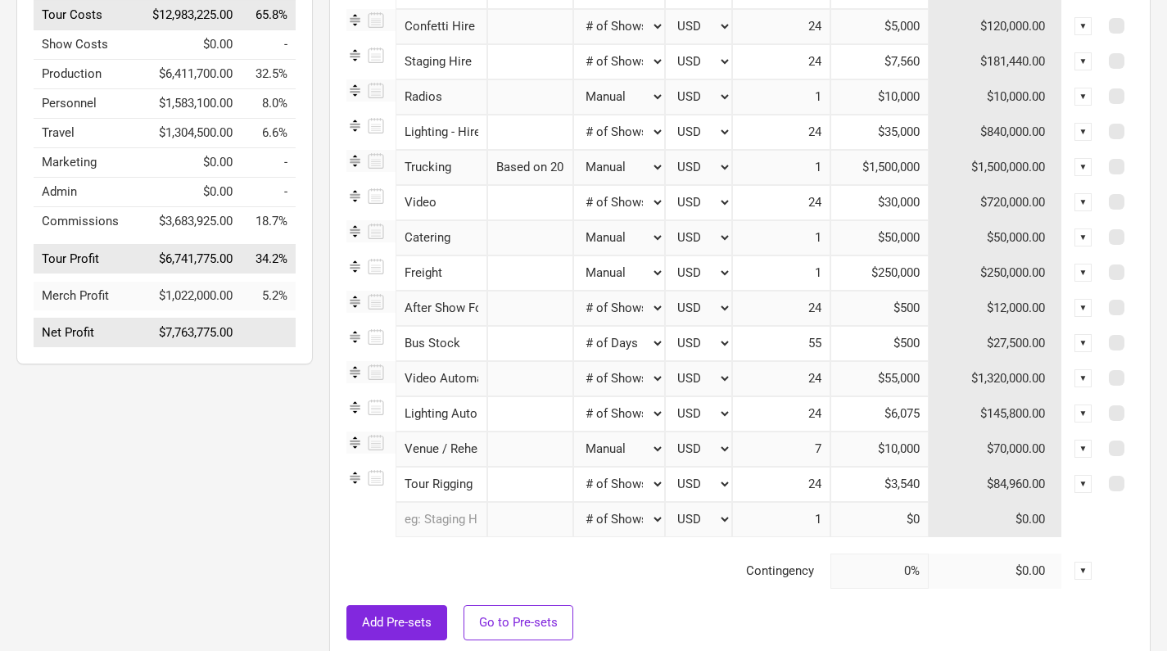
click at [901, 379] on input "$55,000" at bounding box center [880, 378] width 98 height 35
type input "$6,700"
click at [335, 325] on div "Production Costs Total ( USD ) $5,252,500.00 Sub-category Details Calculation C…" at bounding box center [740, 251] width 822 height 814
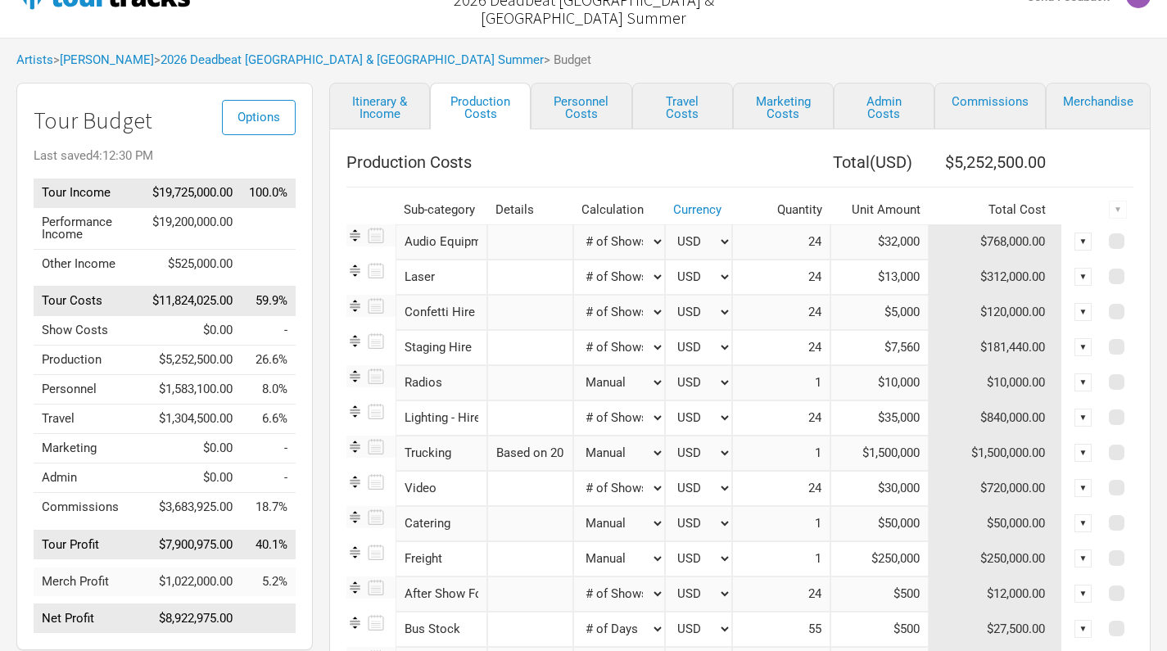
scroll to position [17, 0]
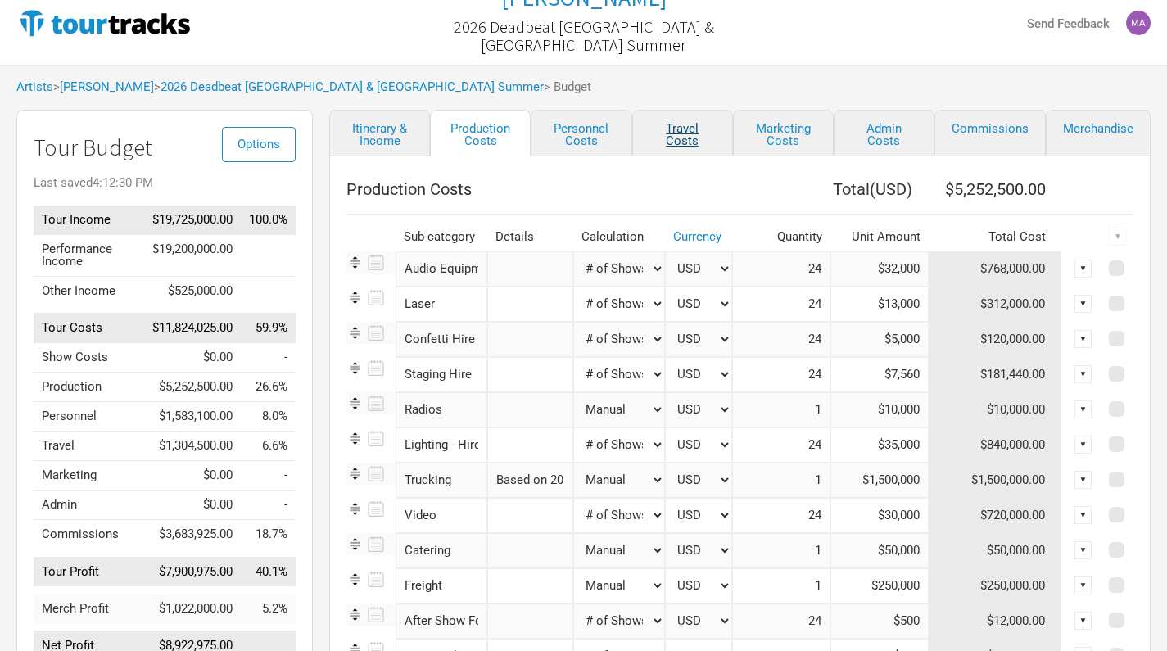
click at [691, 146] on link "Travel Costs" at bounding box center [682, 133] width 101 height 47
select select "Total Days"
select select "NonShow Days"
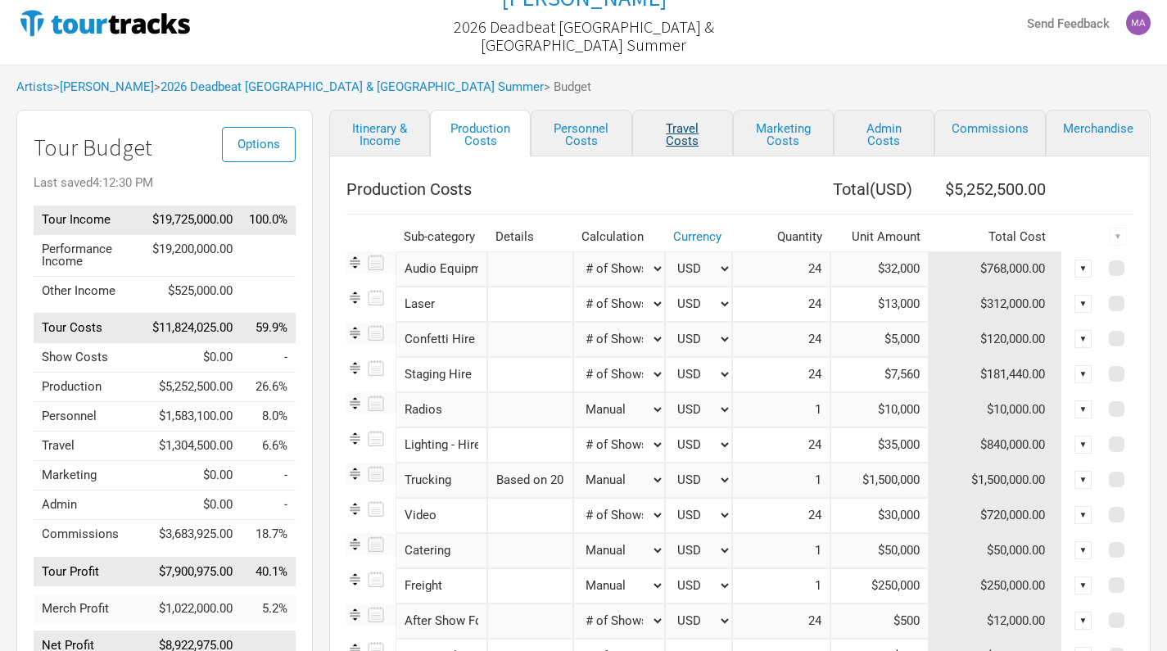
select select "Total Days"
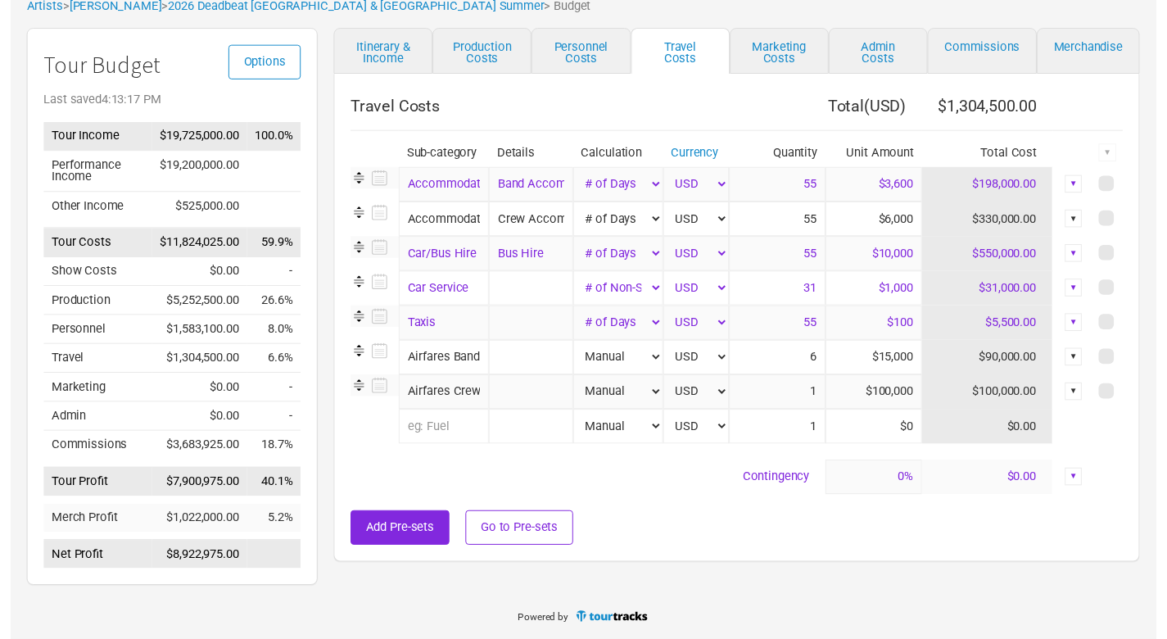
scroll to position [98, 0]
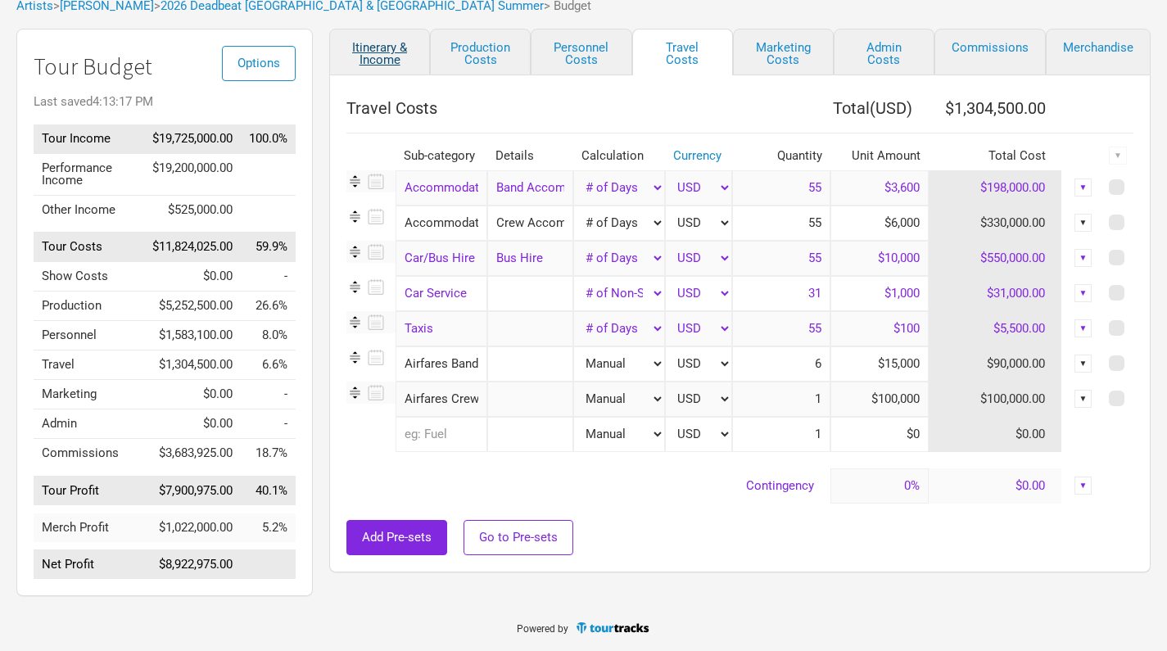
click at [386, 61] on link "Itinerary & Income" at bounding box center [379, 52] width 101 height 47
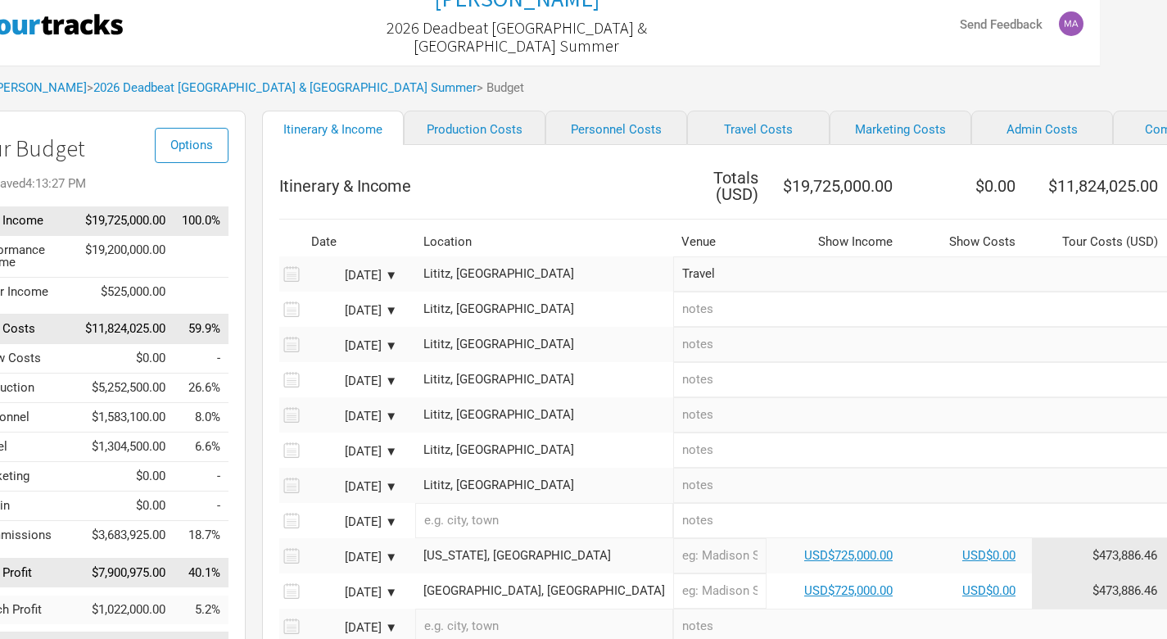
scroll to position [16, 0]
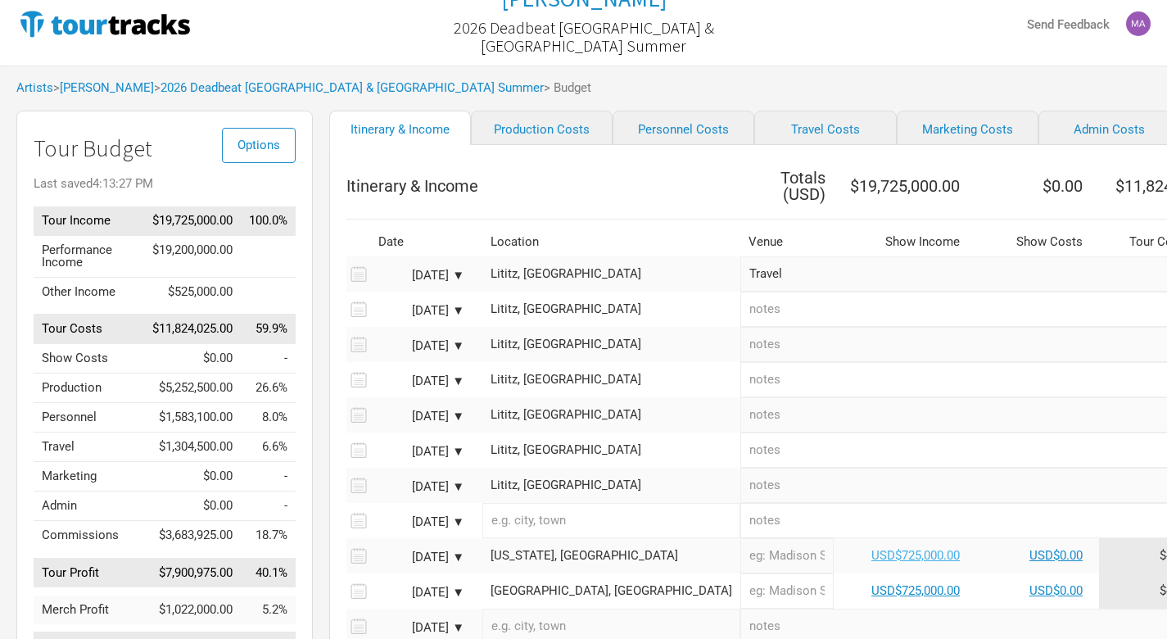
click at [872, 548] on link "USD$725,000.00" at bounding box center [916, 555] width 88 height 15
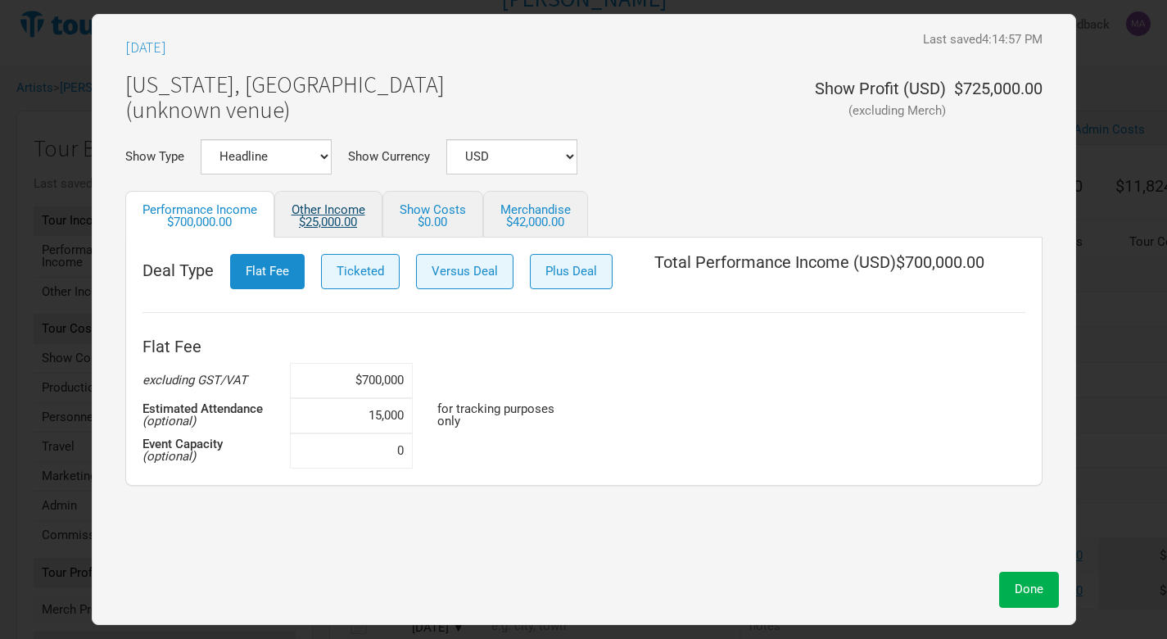
click at [344, 216] on div "$25,000.00" at bounding box center [329, 222] width 74 height 12
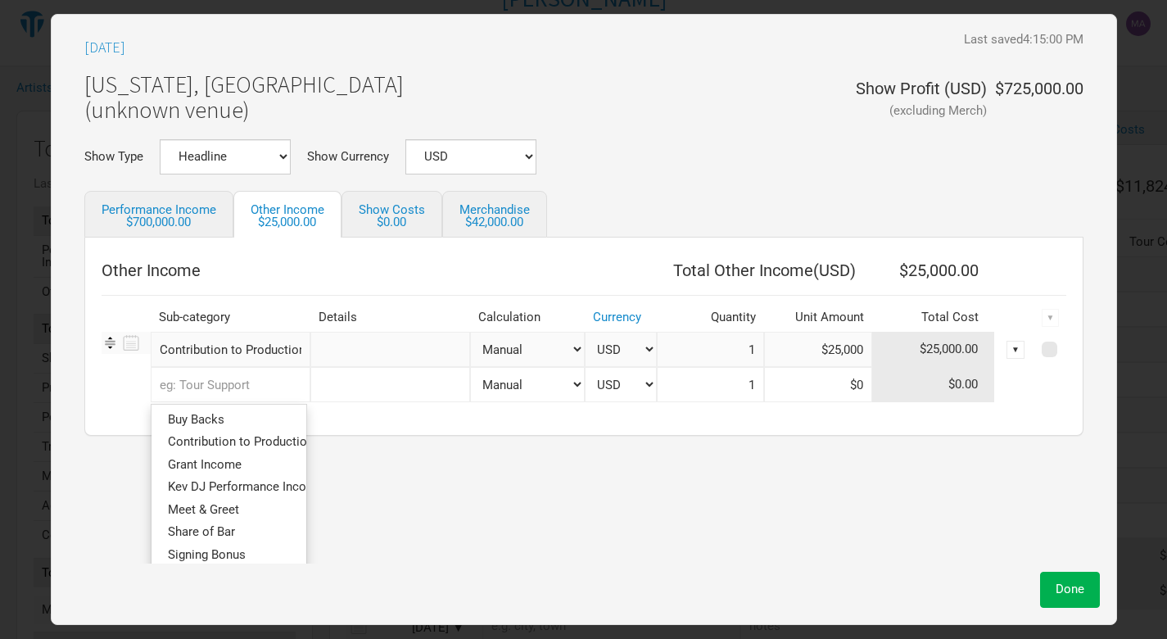
click at [275, 387] on input "text" at bounding box center [231, 384] width 160 height 35
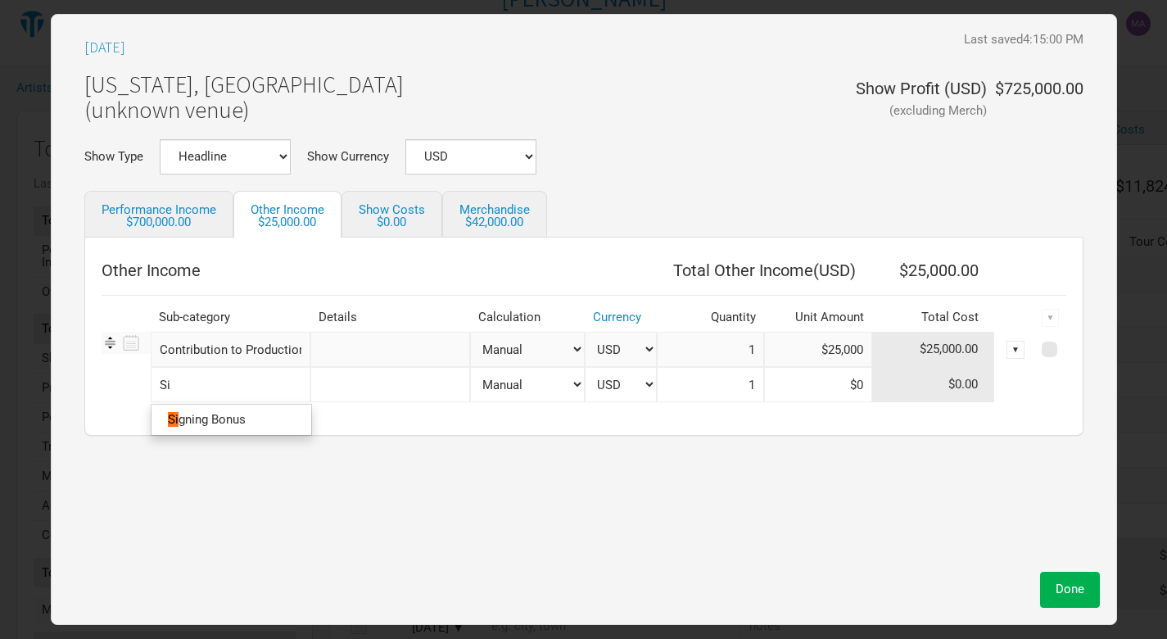
type input "Sig"
type input "Sign"
type input "Signi"
type input "Signin"
type input "Signing"
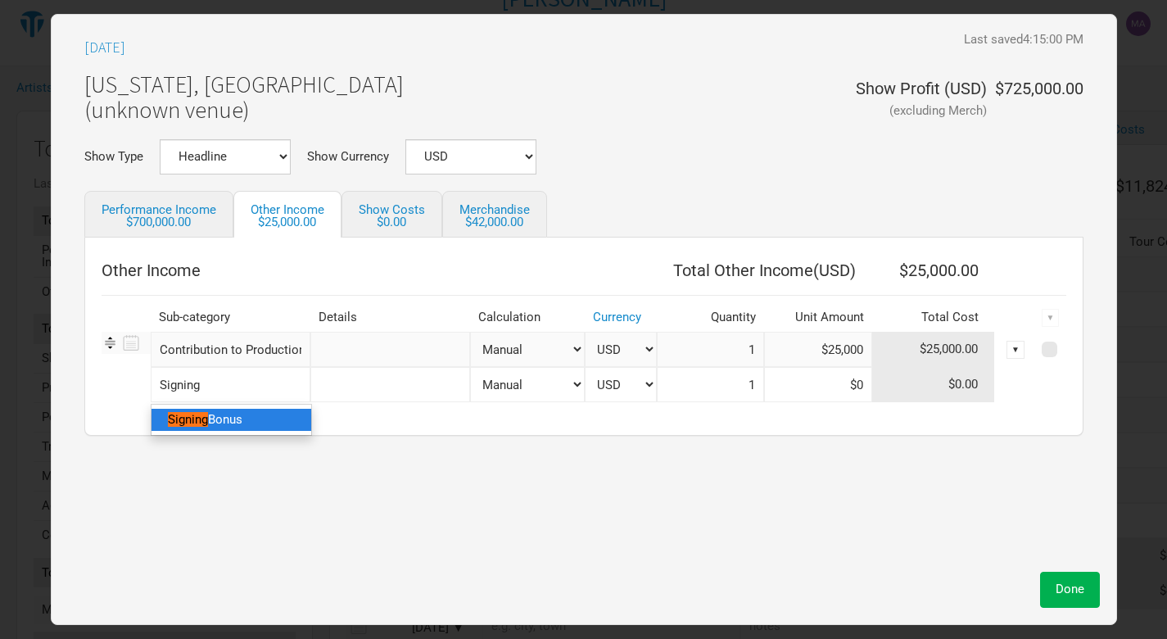
click at [242, 419] on span "Bonus" at bounding box center [225, 419] width 34 height 15
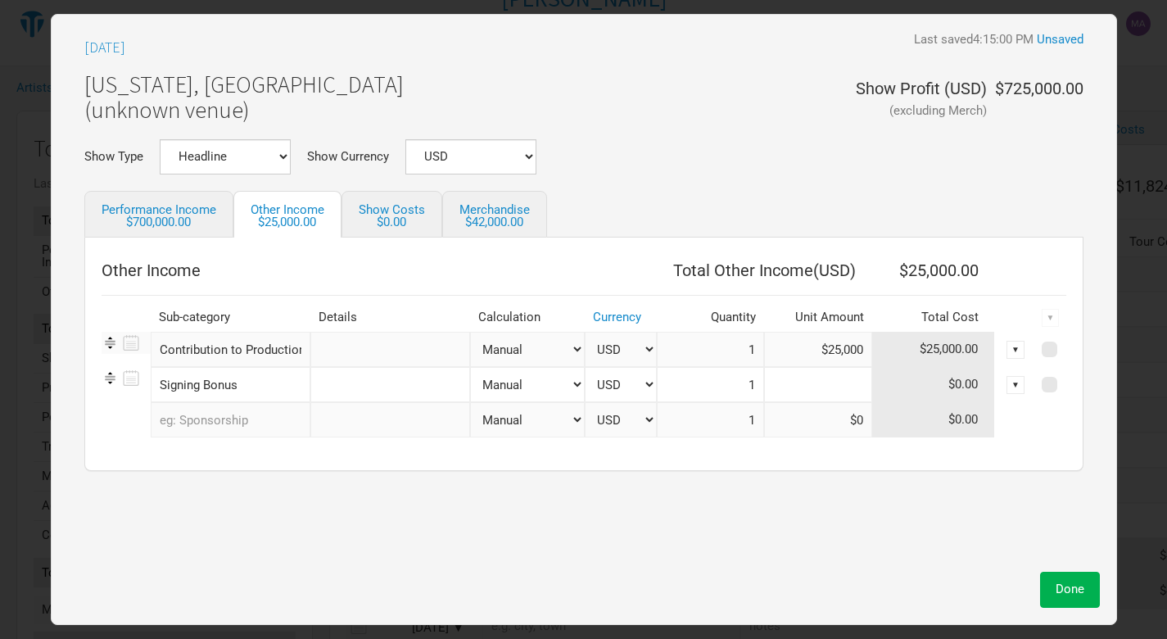
click at [853, 385] on input at bounding box center [818, 384] width 108 height 35
type input "$40,000"
click at [849, 380] on input "$40,000" at bounding box center [818, 384] width 108 height 35
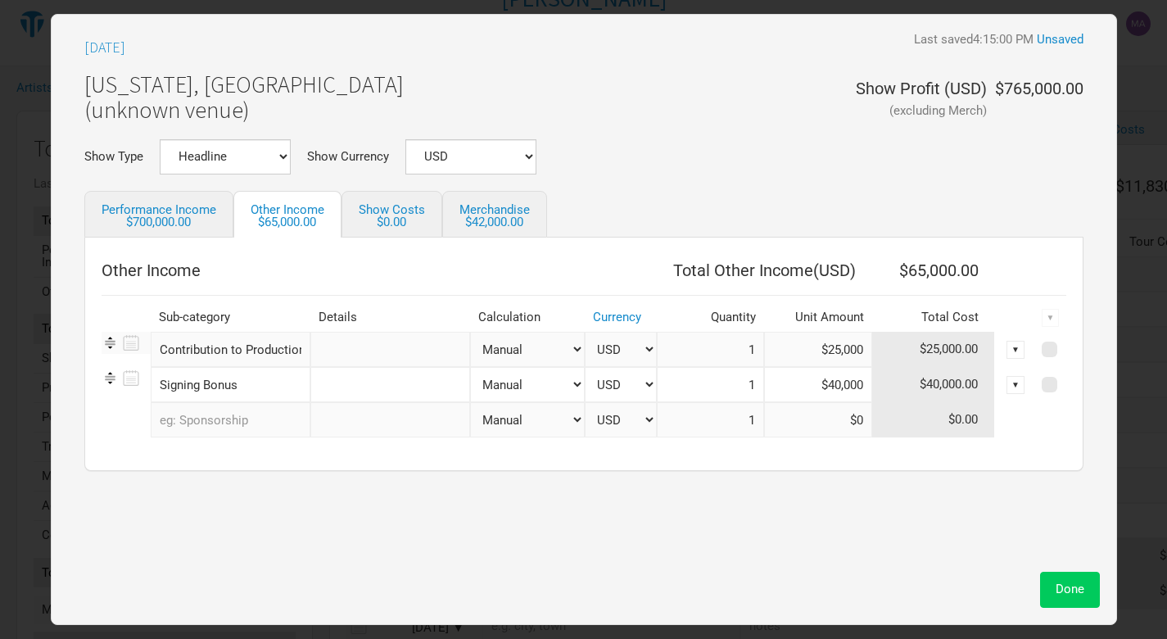
click at [1061, 592] on span "Done" at bounding box center [1070, 589] width 29 height 15
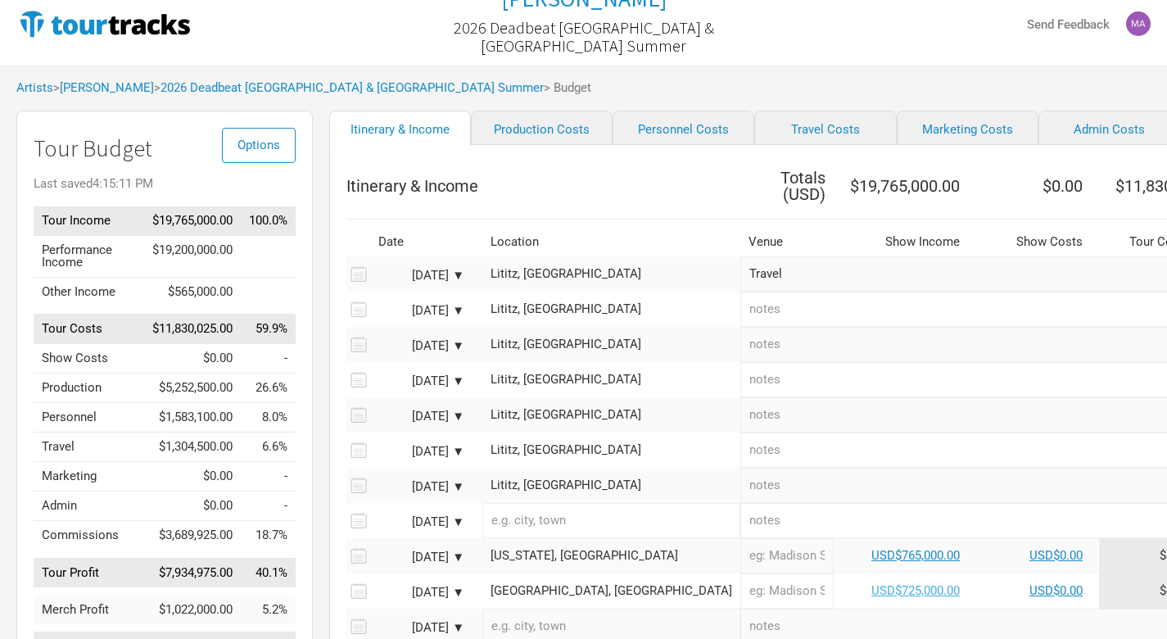
click at [872, 583] on link "USD$725,000.00" at bounding box center [916, 590] width 88 height 15
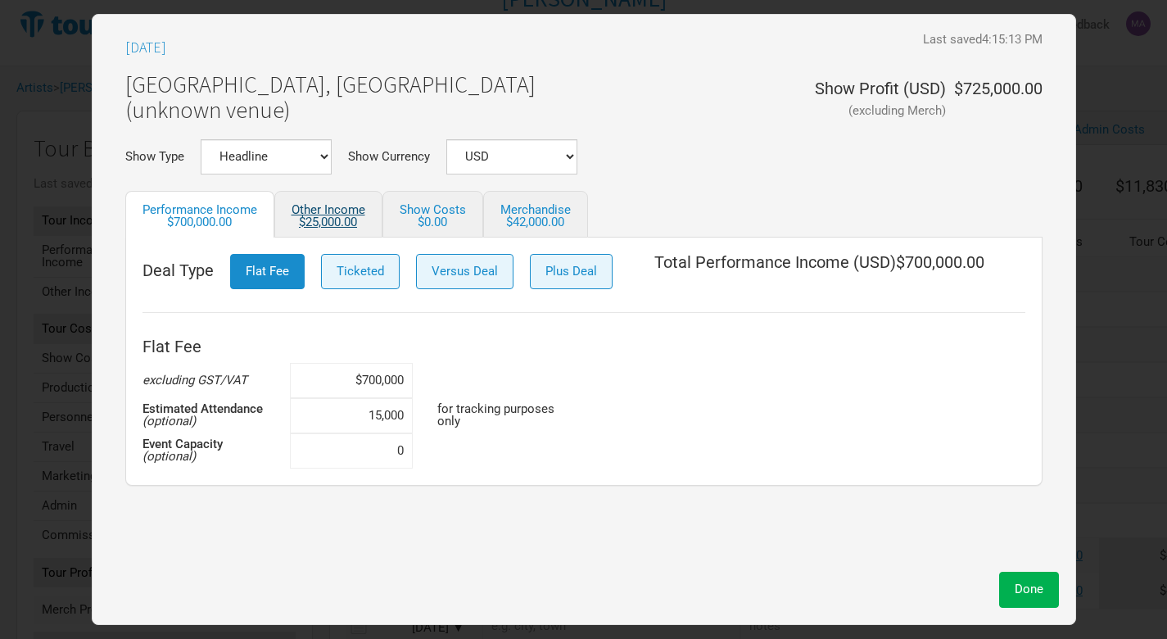
click at [340, 221] on div "$25,000.00" at bounding box center [329, 222] width 74 height 12
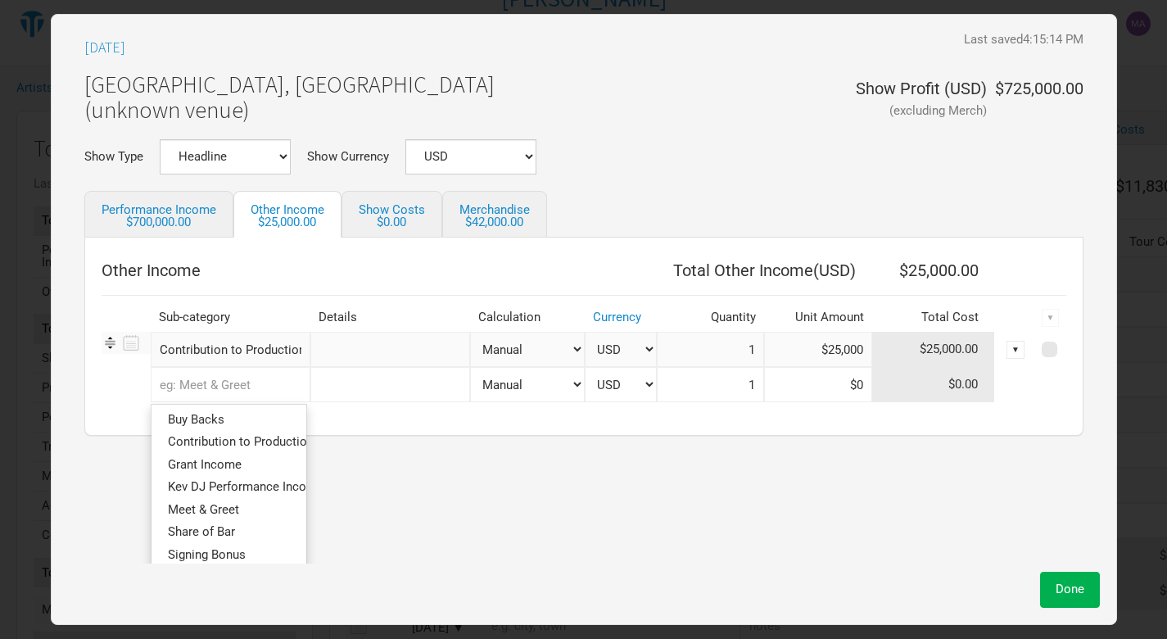
click at [276, 389] on input "text" at bounding box center [231, 384] width 160 height 35
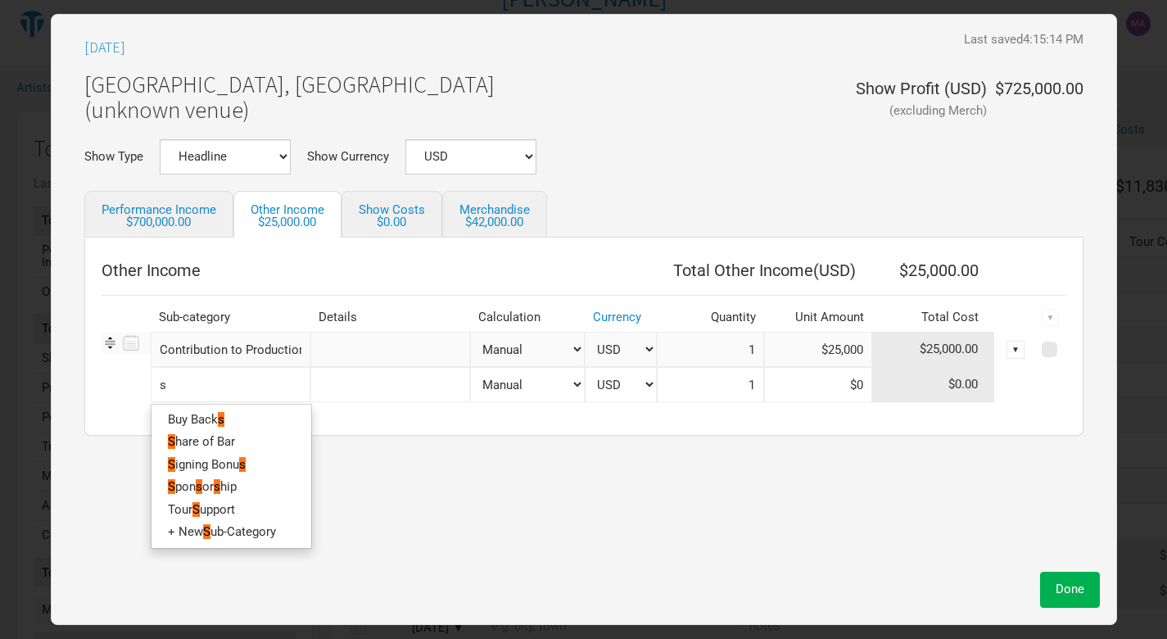
type input "si"
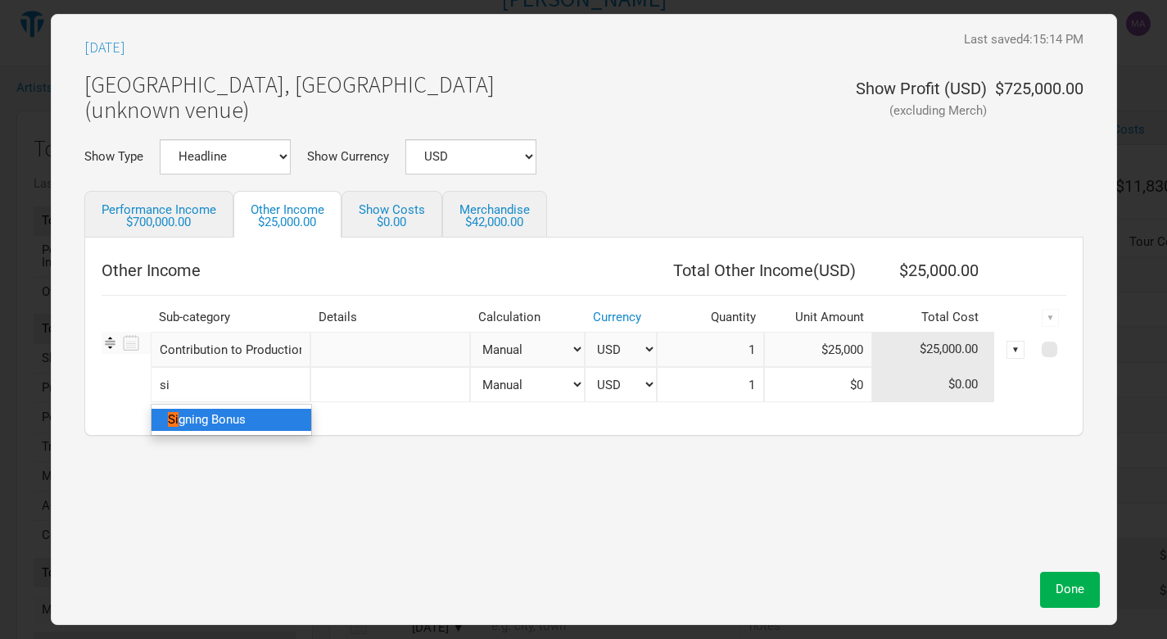
click at [255, 424] on link "Si gning Bonus" at bounding box center [232, 420] width 160 height 22
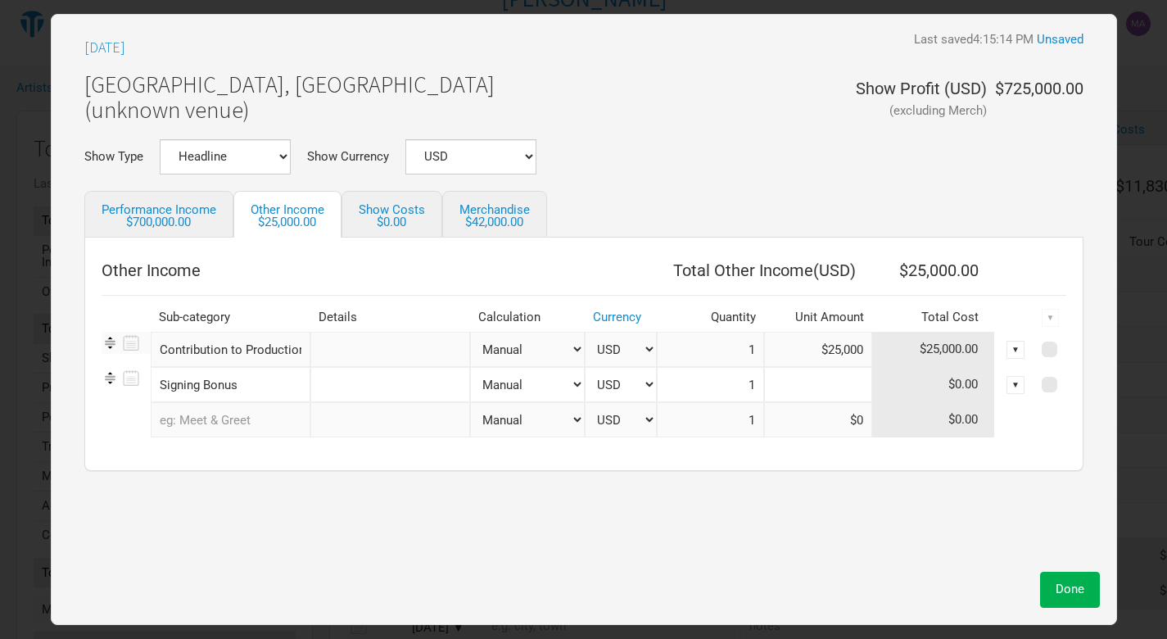
click at [845, 385] on input at bounding box center [818, 384] width 108 height 35
paste input "$40,000"
type input "$40,000"
click at [1063, 589] on span "Done" at bounding box center [1070, 589] width 29 height 15
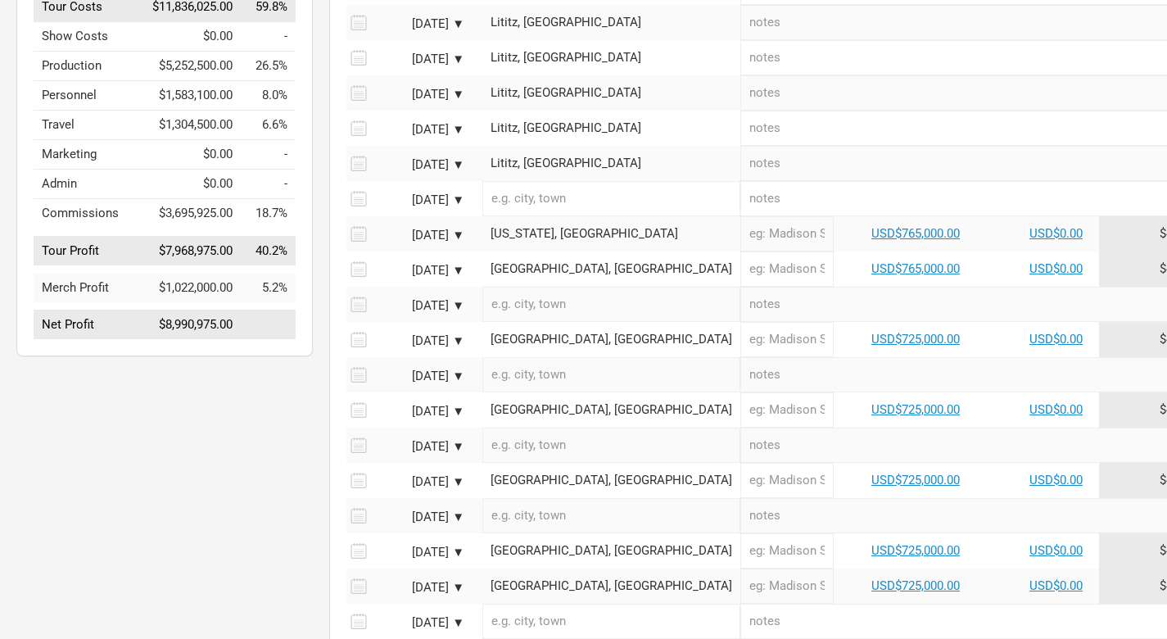
scroll to position [356, 0]
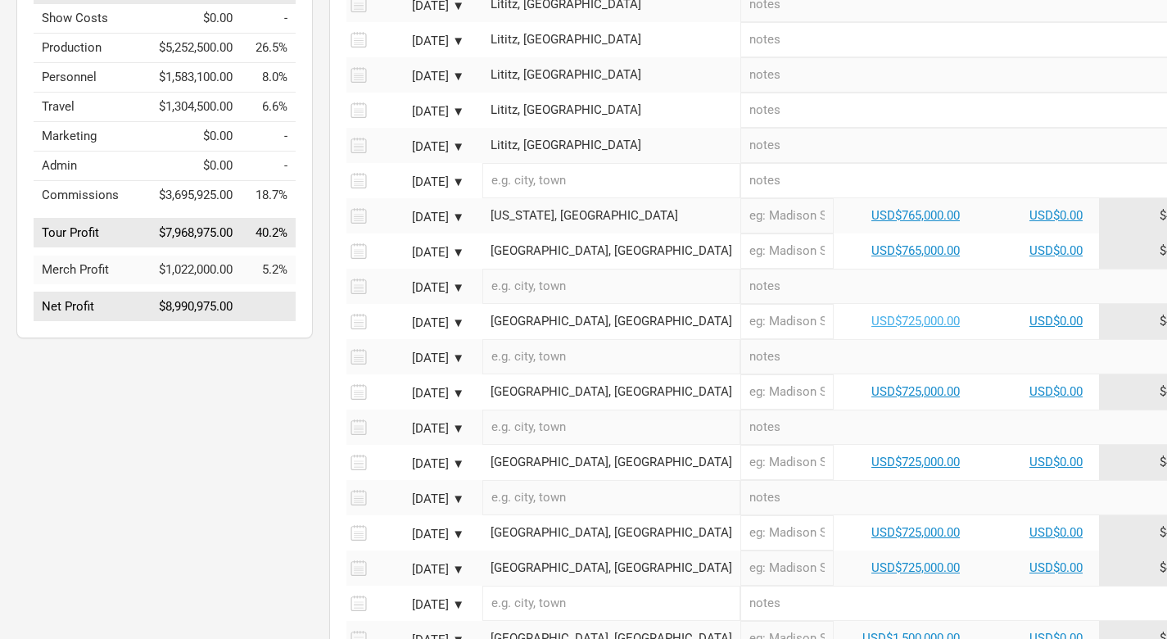
click at [872, 314] on link "USD$725,000.00" at bounding box center [916, 321] width 88 height 15
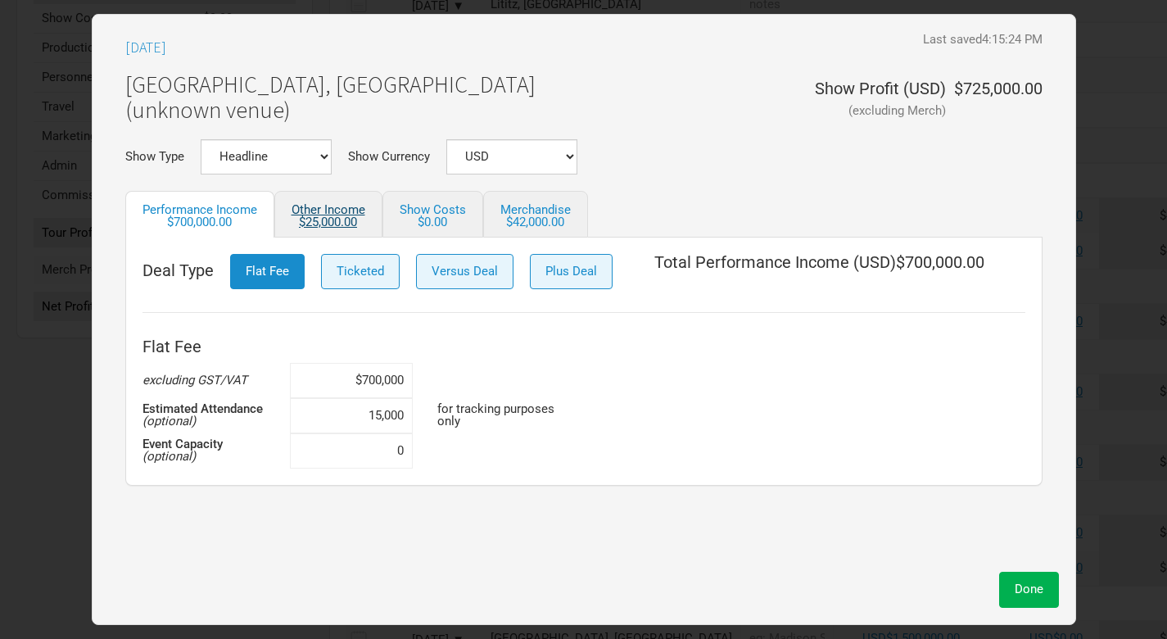
click at [334, 220] on div "$25,000.00" at bounding box center [329, 222] width 74 height 12
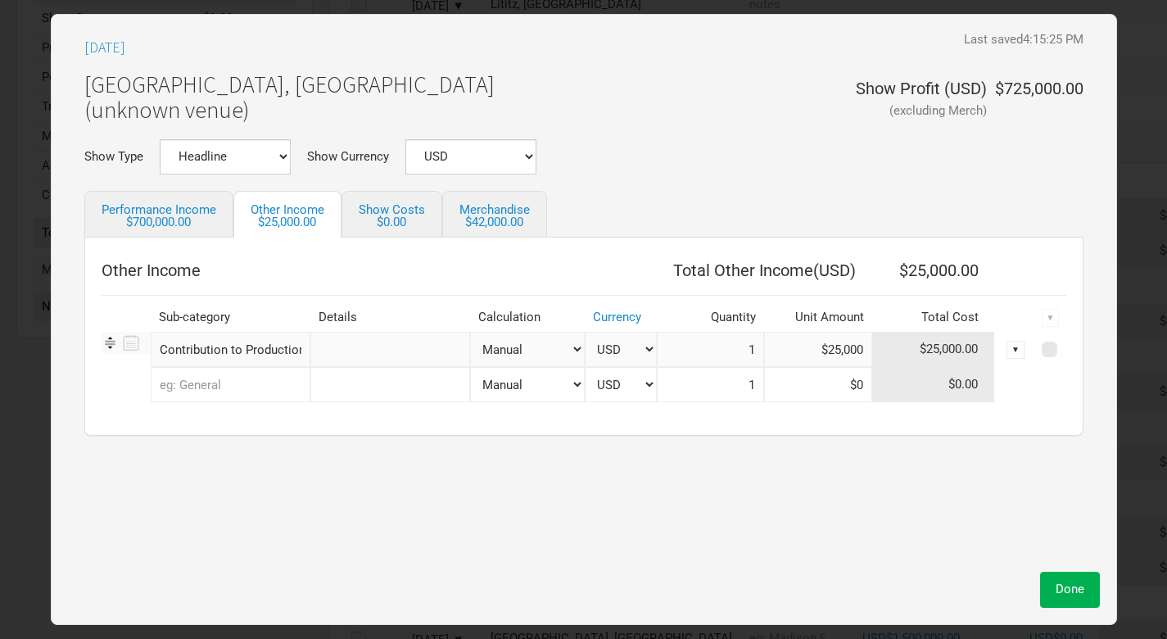
click at [266, 383] on input "text" at bounding box center [231, 384] width 160 height 35
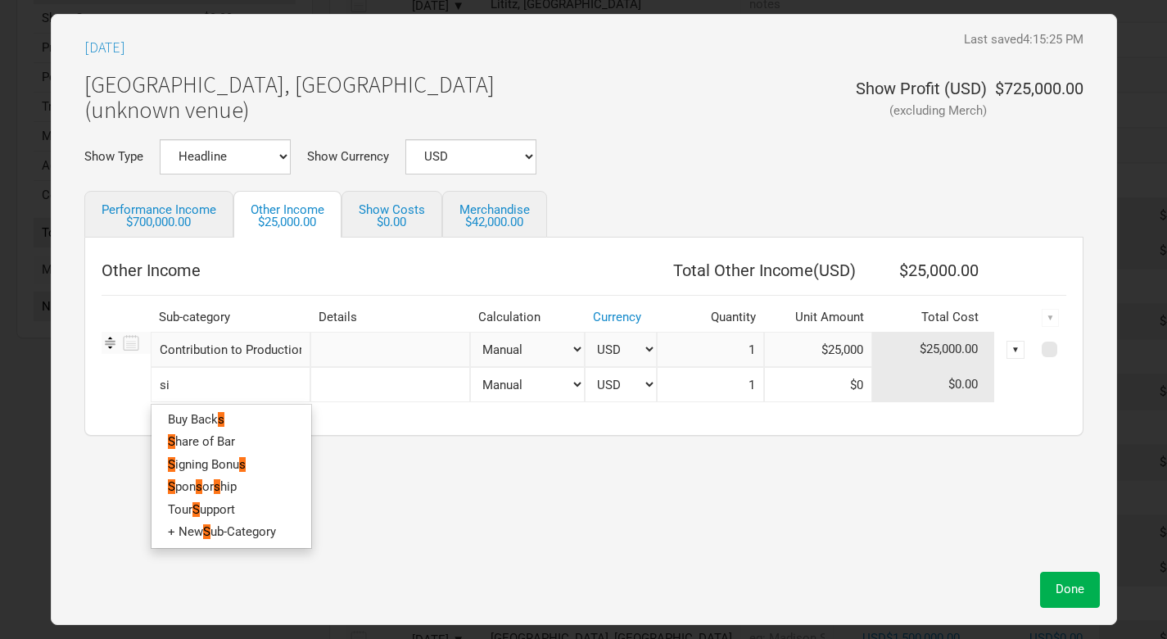
type input "sig"
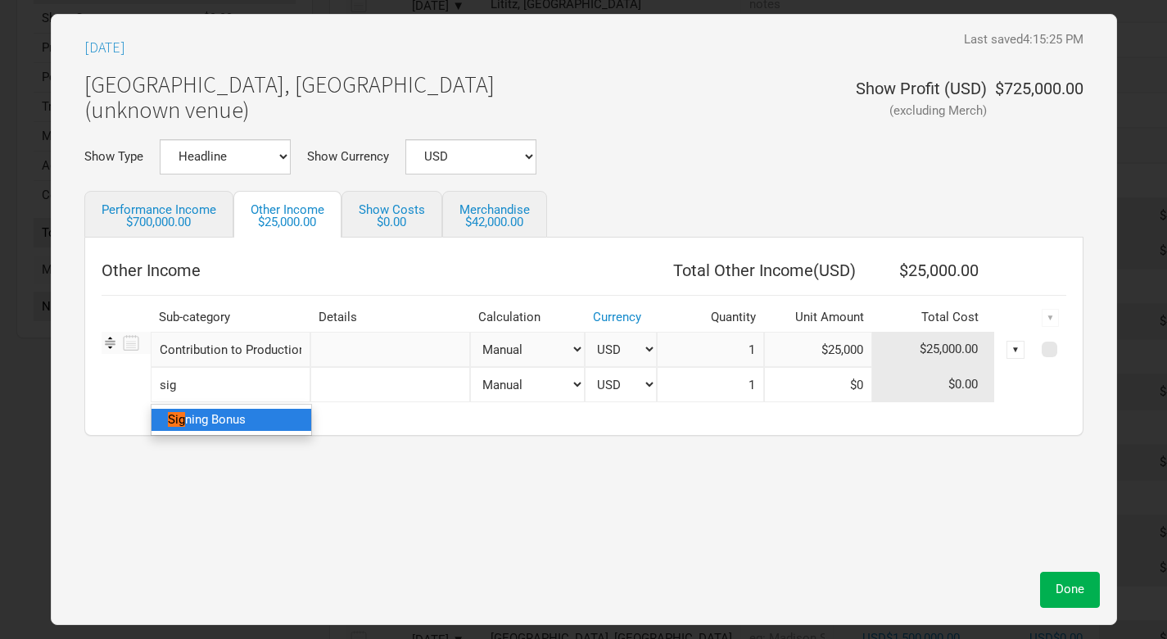
click at [258, 423] on link "Sig ning Bonus" at bounding box center [232, 420] width 160 height 22
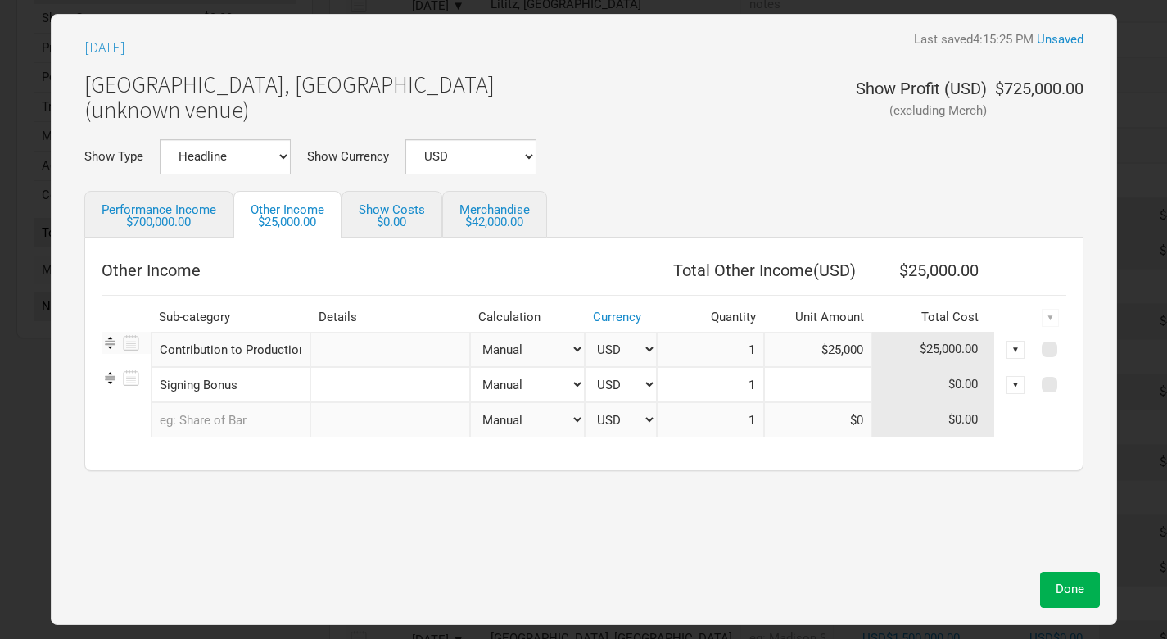
click at [853, 385] on input at bounding box center [818, 384] width 108 height 35
paste input "$40,000"
type input "$40,000"
click at [1069, 597] on button "Done" at bounding box center [1070, 589] width 60 height 35
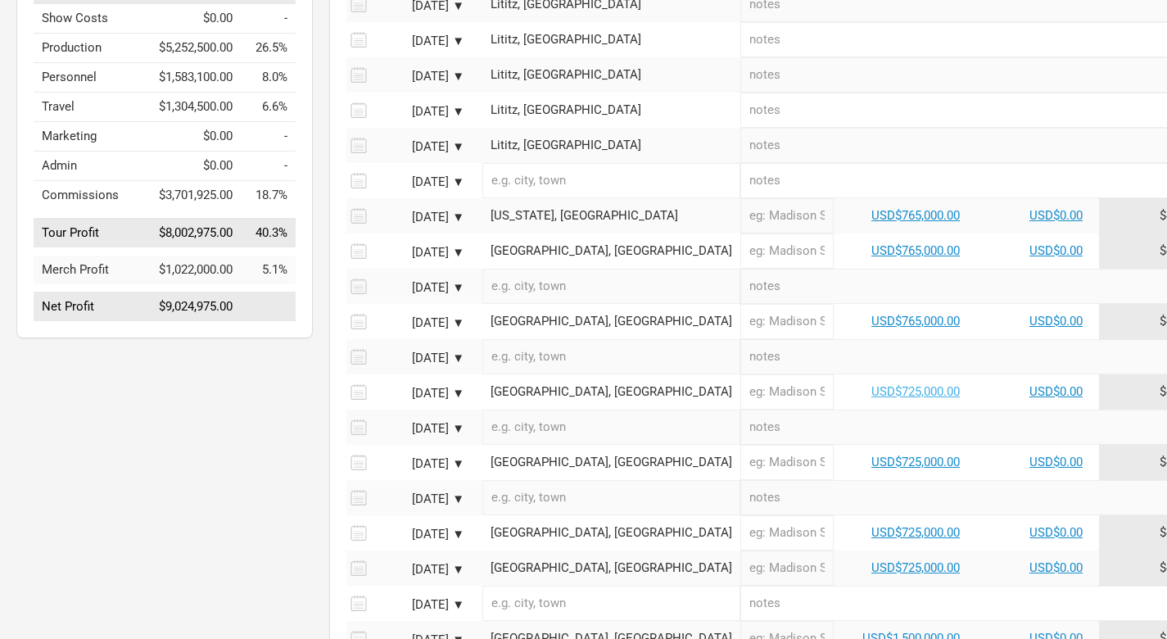
click at [872, 384] on link "USD$725,000.00" at bounding box center [916, 391] width 88 height 15
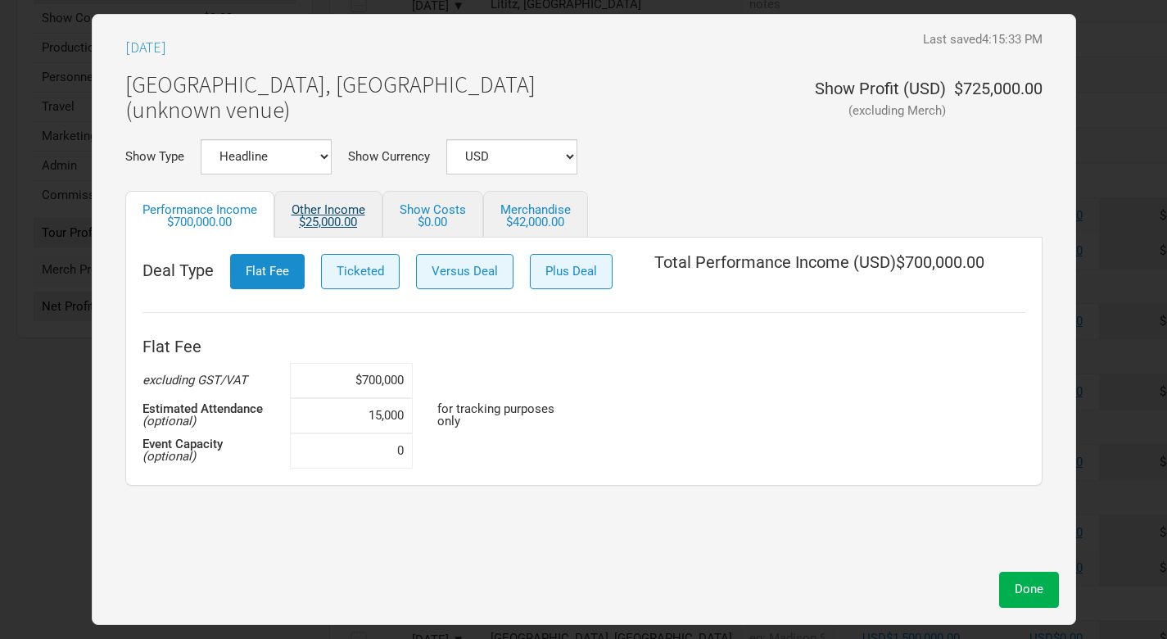
click at [338, 219] on div "$25,000.00" at bounding box center [329, 222] width 74 height 12
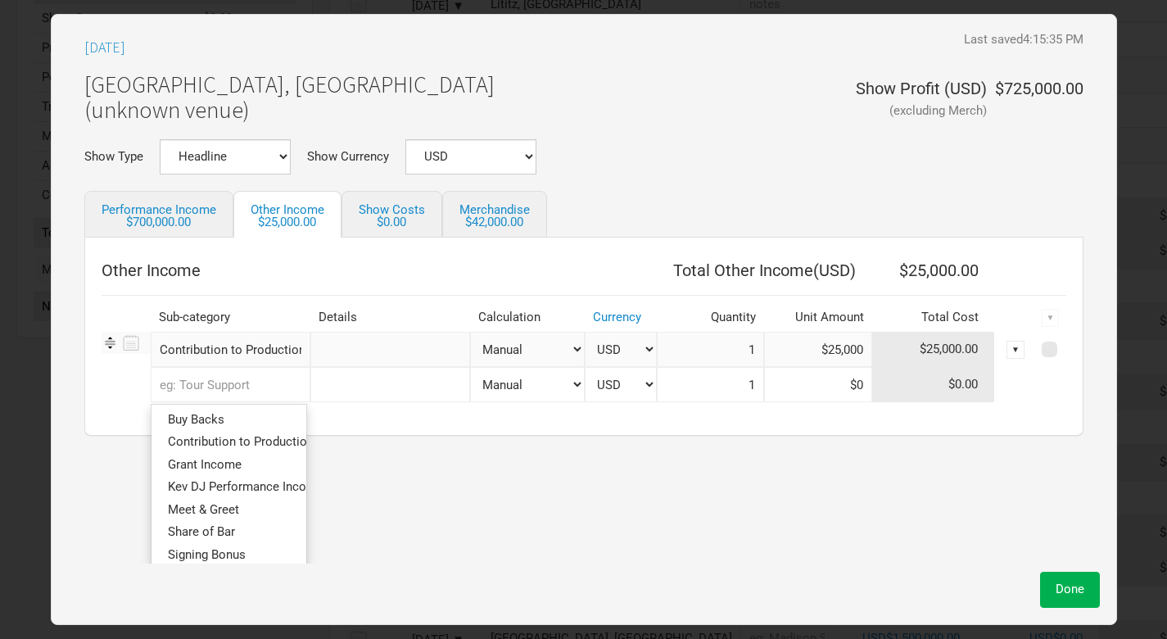
click at [264, 383] on input "text" at bounding box center [231, 384] width 160 height 35
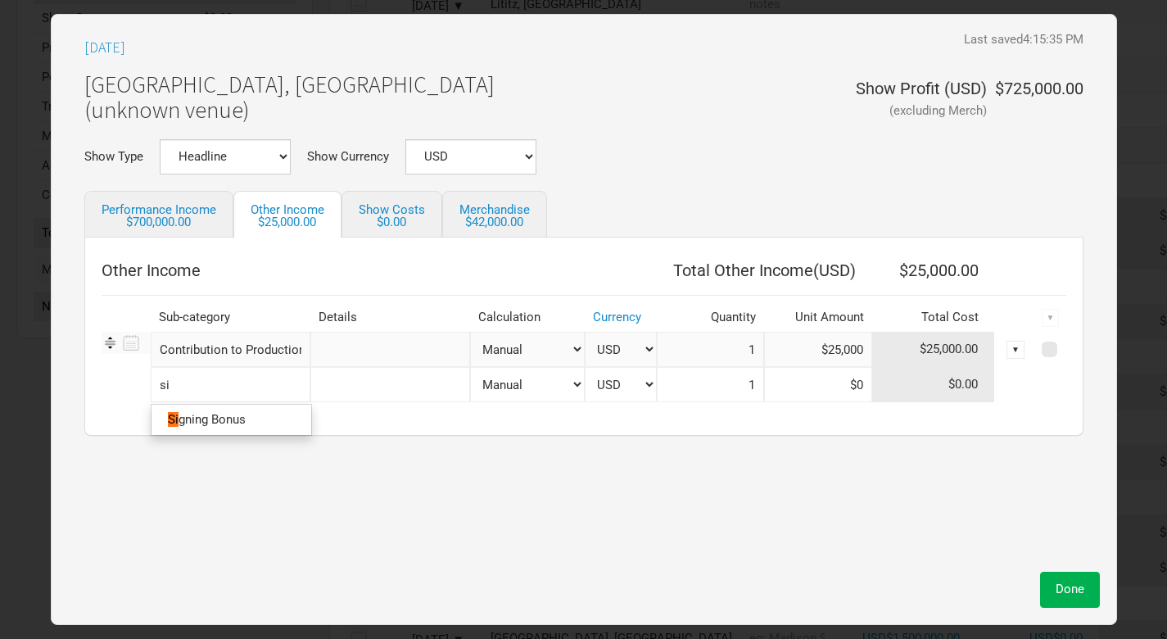
type input "sig"
type input "sign"
click at [242, 423] on span "ing Bonus" at bounding box center [219, 419] width 54 height 15
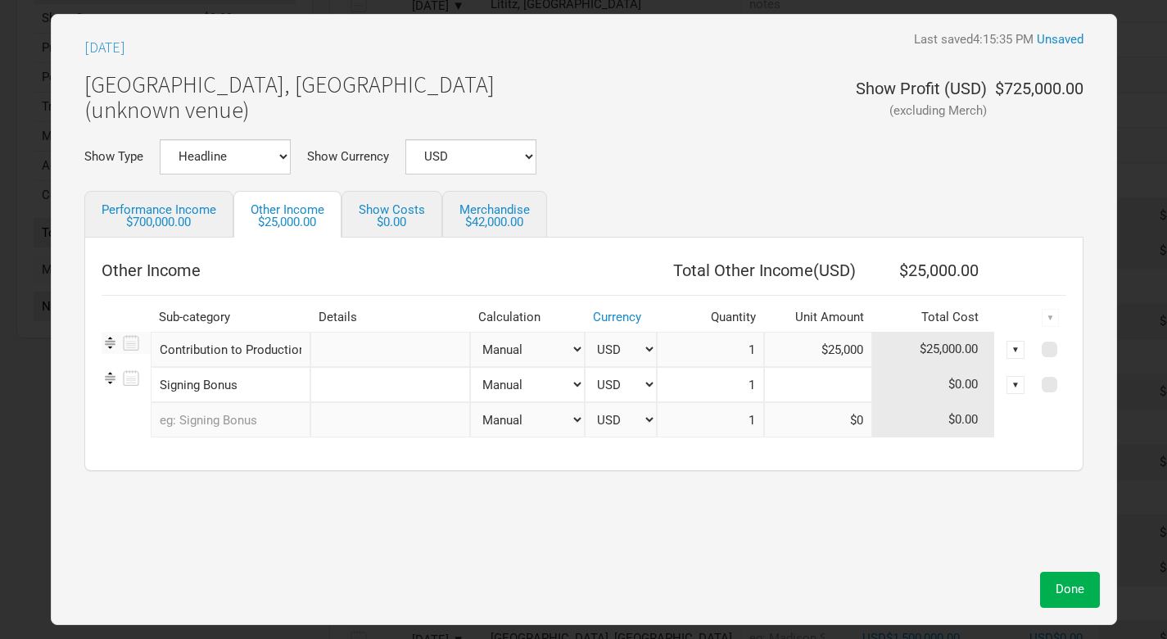
click at [853, 387] on input at bounding box center [818, 384] width 108 height 35
paste input "$40,000"
type input "$40,000"
click at [1075, 596] on span "Done" at bounding box center [1070, 589] width 29 height 15
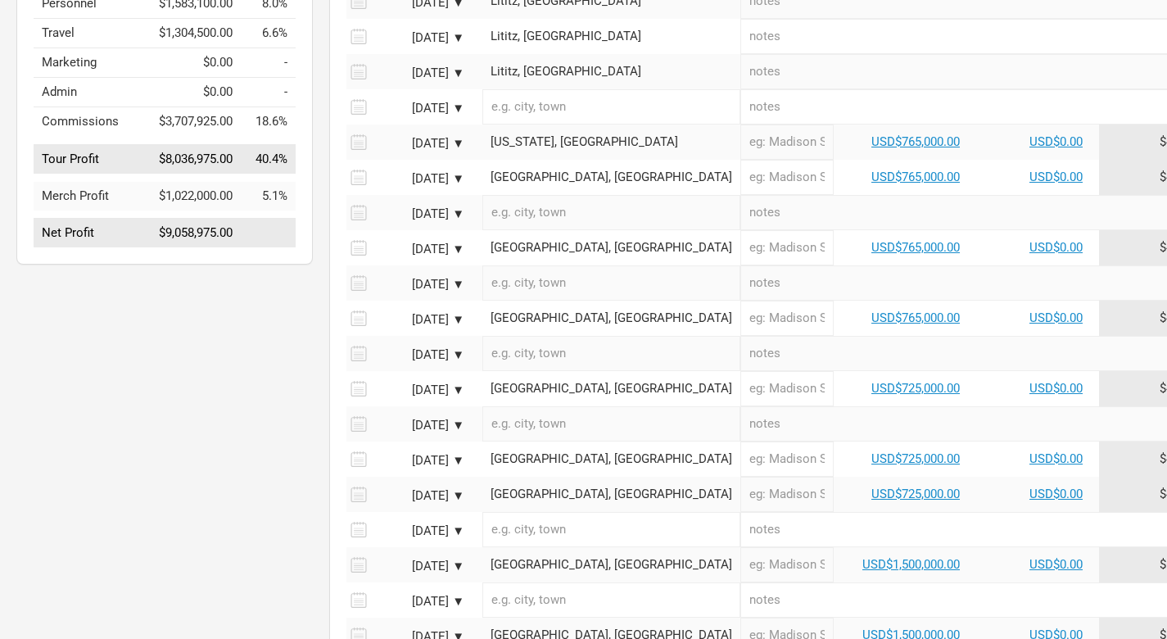
scroll to position [438, 0]
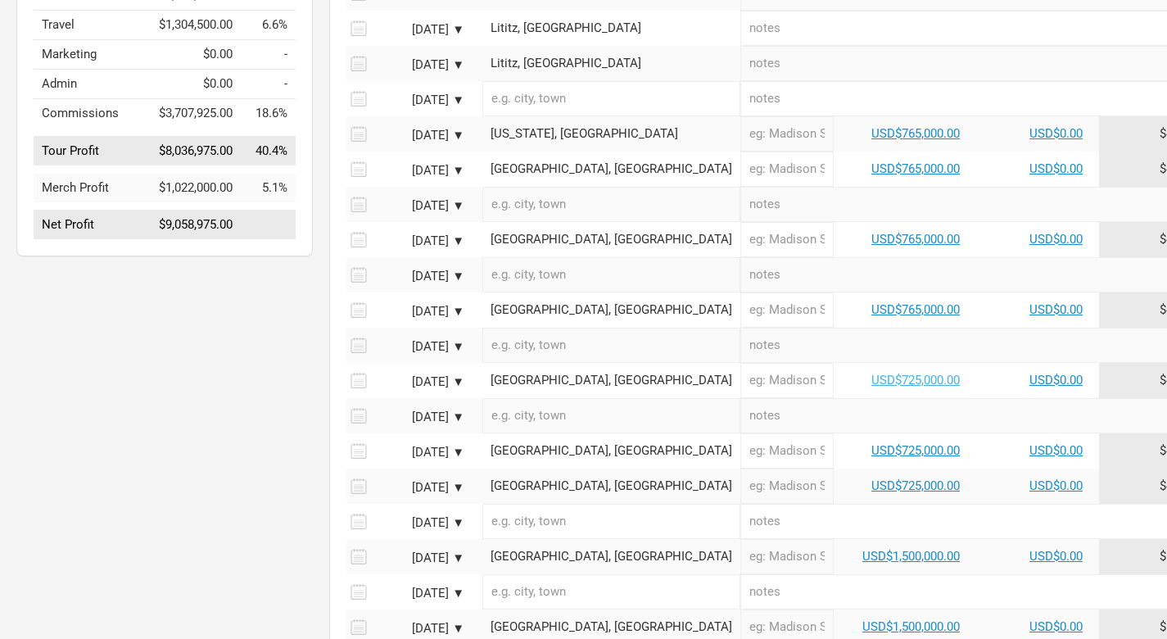
click at [872, 373] on link "USD$725,000.00" at bounding box center [916, 380] width 88 height 15
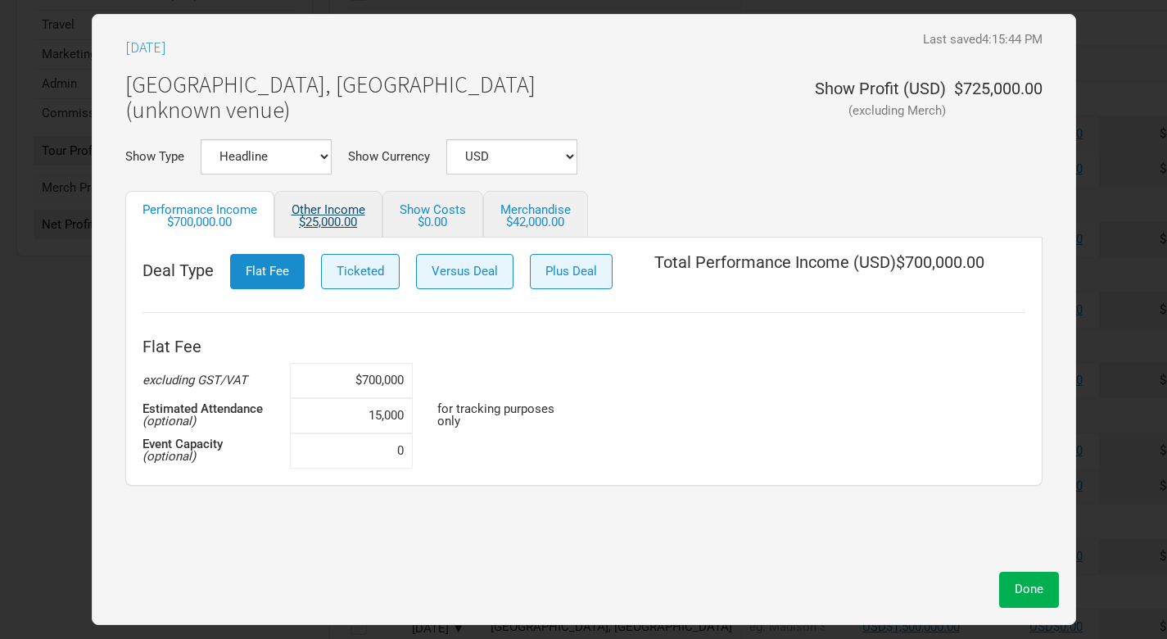
click at [350, 222] on div "$25,000.00" at bounding box center [329, 222] width 74 height 12
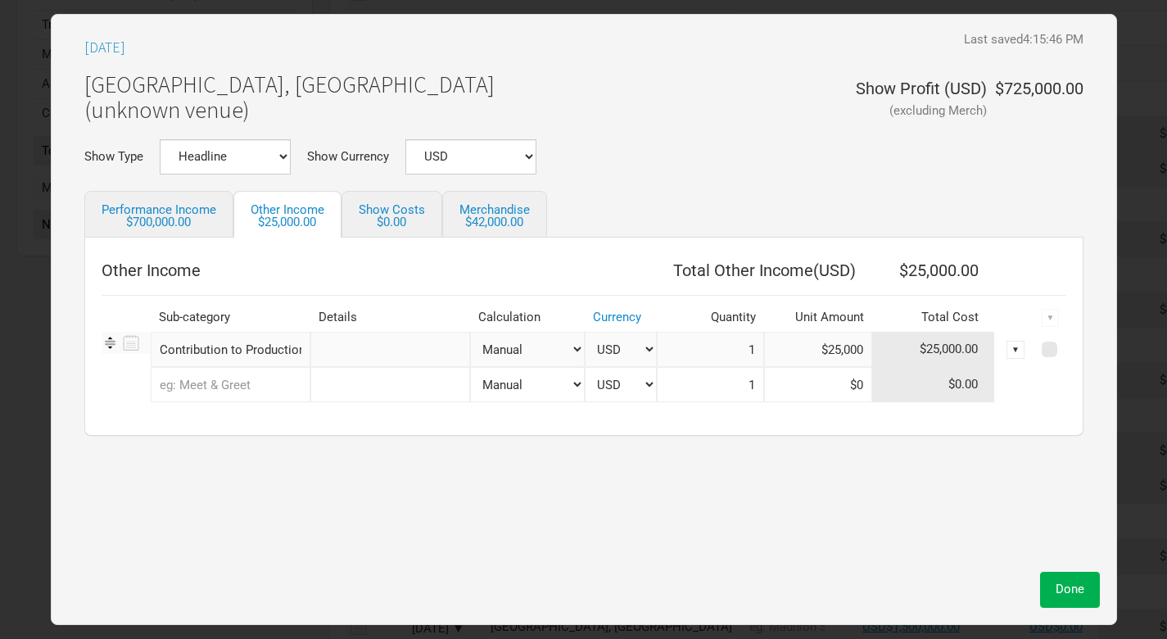
click at [251, 385] on input "text" at bounding box center [231, 384] width 160 height 35
type input "sig"
type input "sign"
click at [238, 419] on span "ing Bonus" at bounding box center [219, 419] width 54 height 15
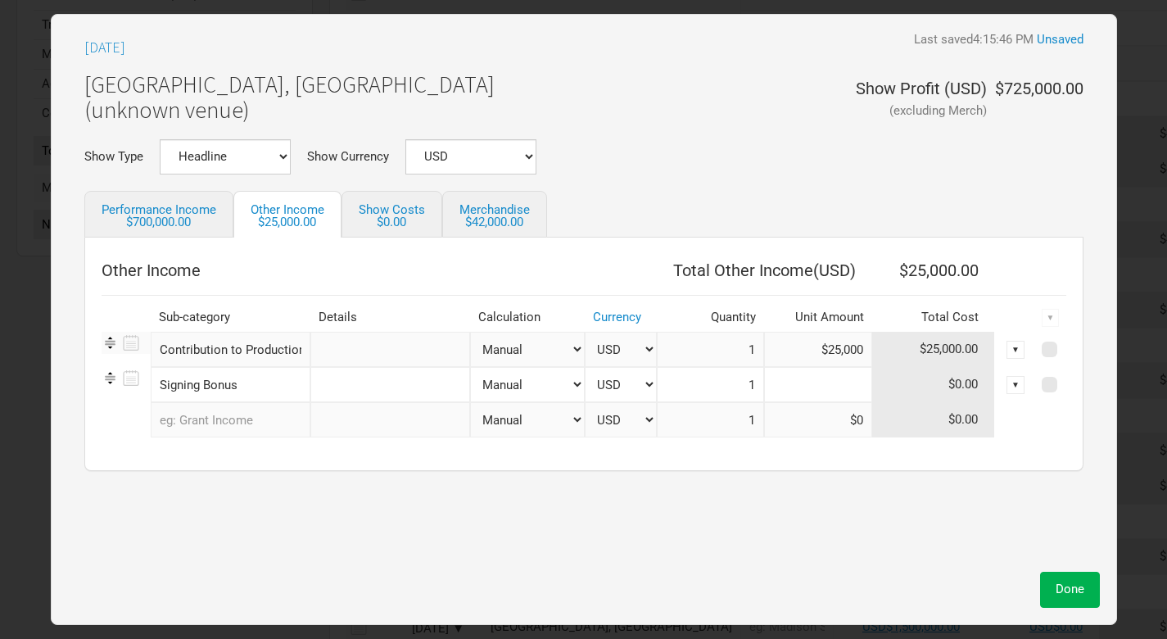
click at [853, 388] on input at bounding box center [818, 384] width 108 height 35
paste input "$40,000"
type input "$40,000"
click at [1079, 592] on span "Done" at bounding box center [1070, 589] width 29 height 15
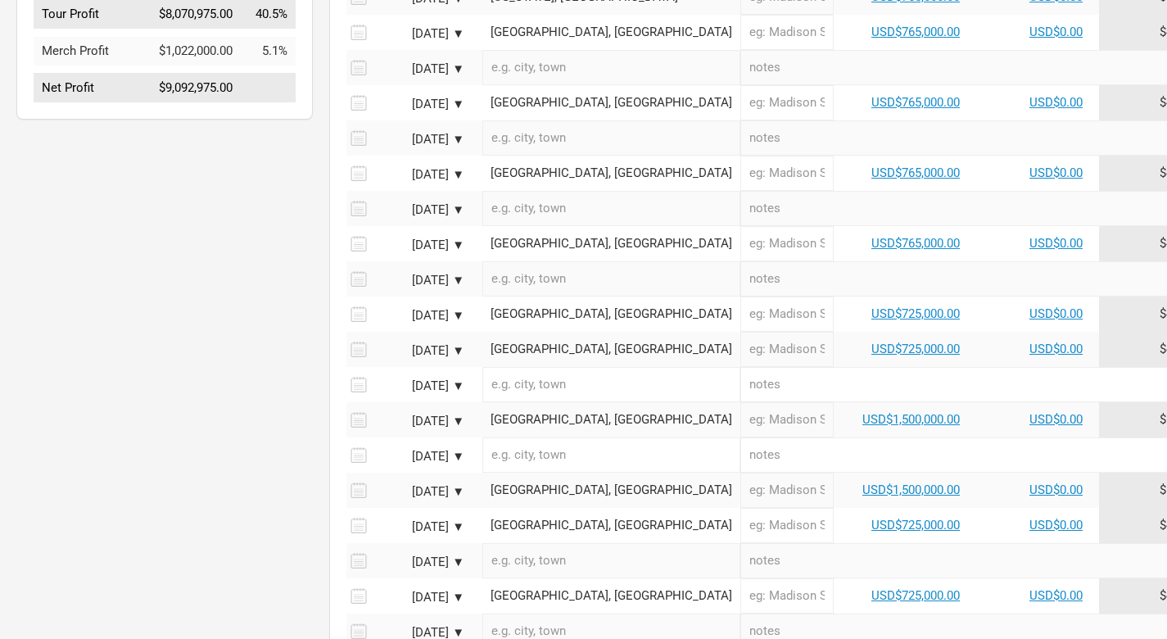
scroll to position [618, 0]
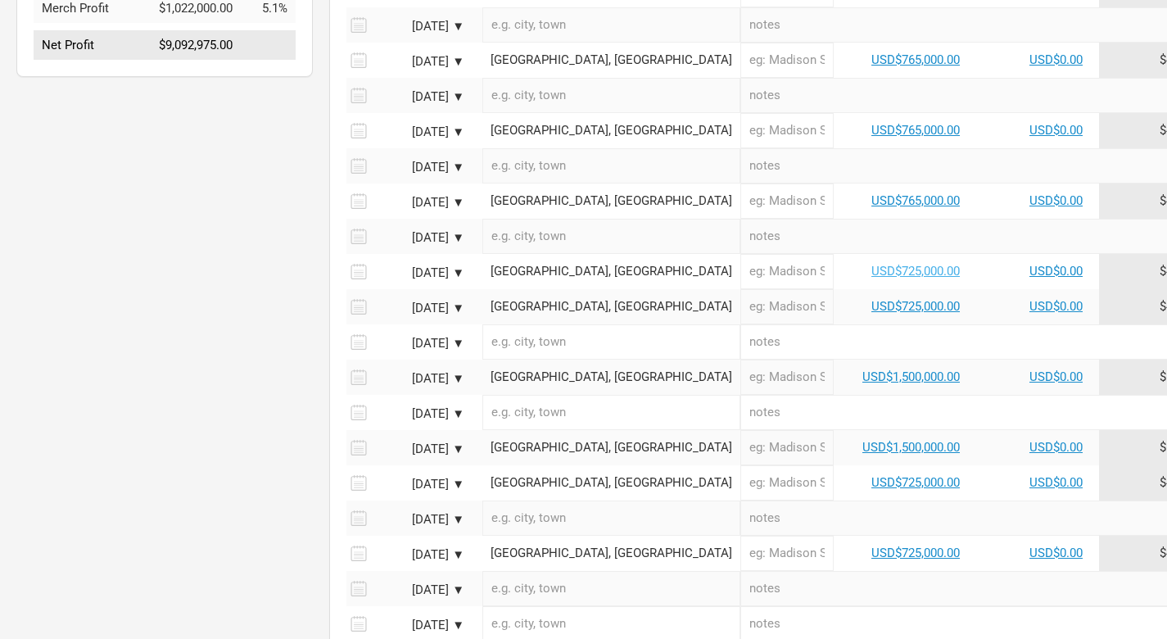
click at [872, 264] on link "USD$725,000.00" at bounding box center [916, 271] width 88 height 15
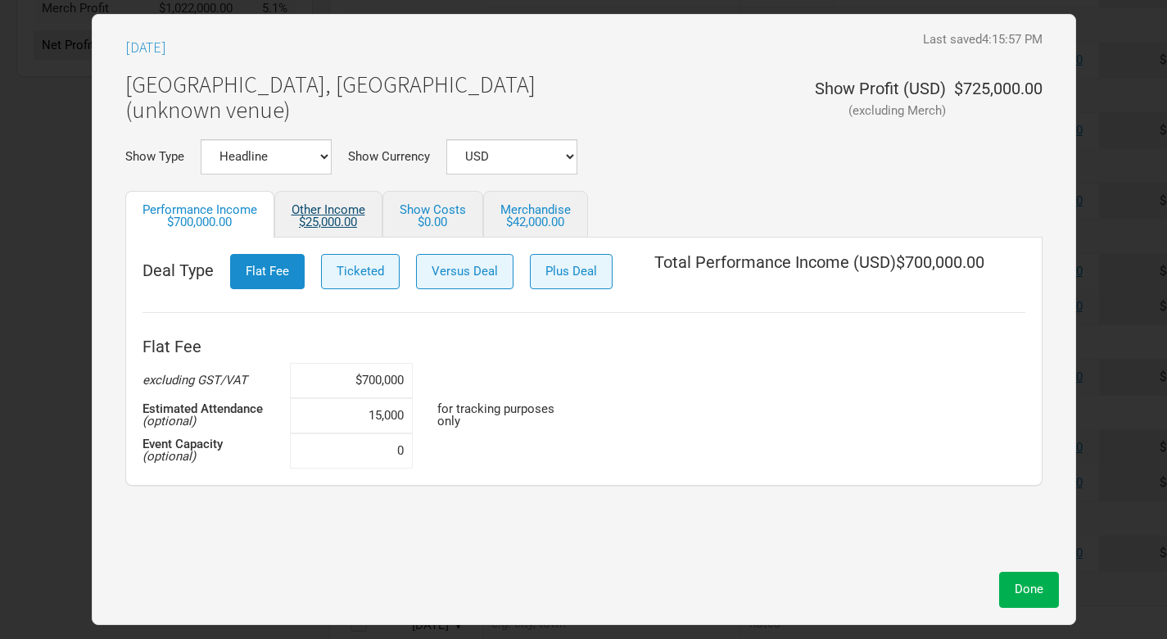
click at [338, 211] on link "Other Income $25,000.00" at bounding box center [328, 214] width 108 height 47
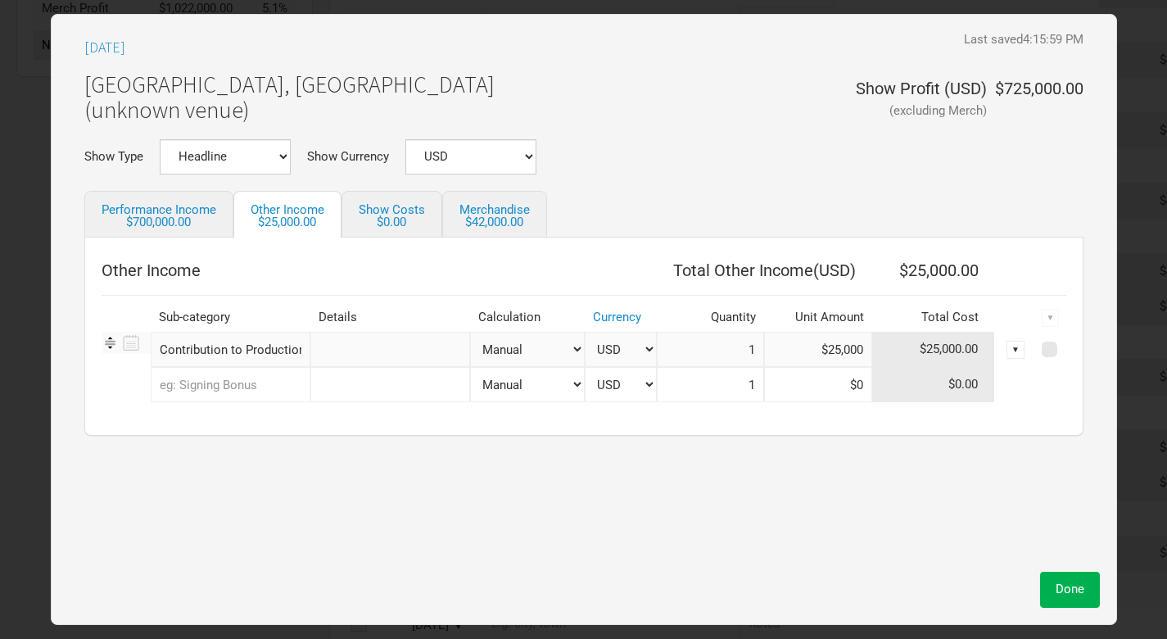
click at [279, 388] on input "text" at bounding box center [231, 384] width 160 height 35
type input "sig"
type input "sign"
click at [242, 421] on span "ing Bonus" at bounding box center [219, 419] width 54 height 15
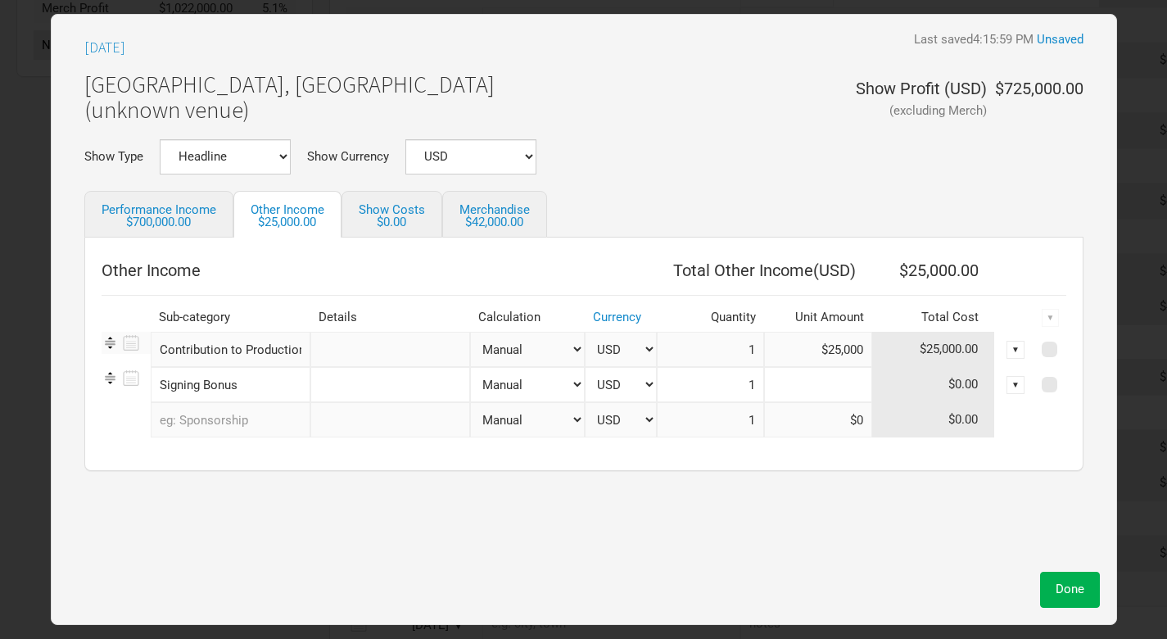
click at [841, 383] on input at bounding box center [818, 384] width 108 height 35
paste input "$40,000"
type input "$40,000"
click at [1080, 586] on span "Done" at bounding box center [1070, 589] width 29 height 15
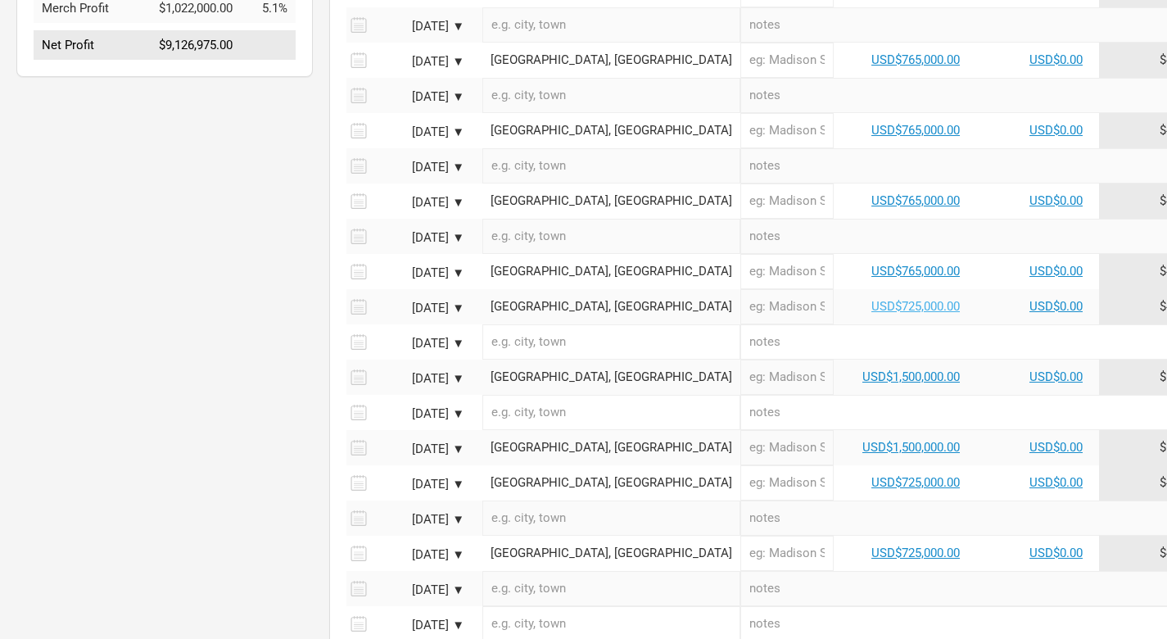
click at [872, 299] on link "USD$725,000.00" at bounding box center [916, 306] width 88 height 15
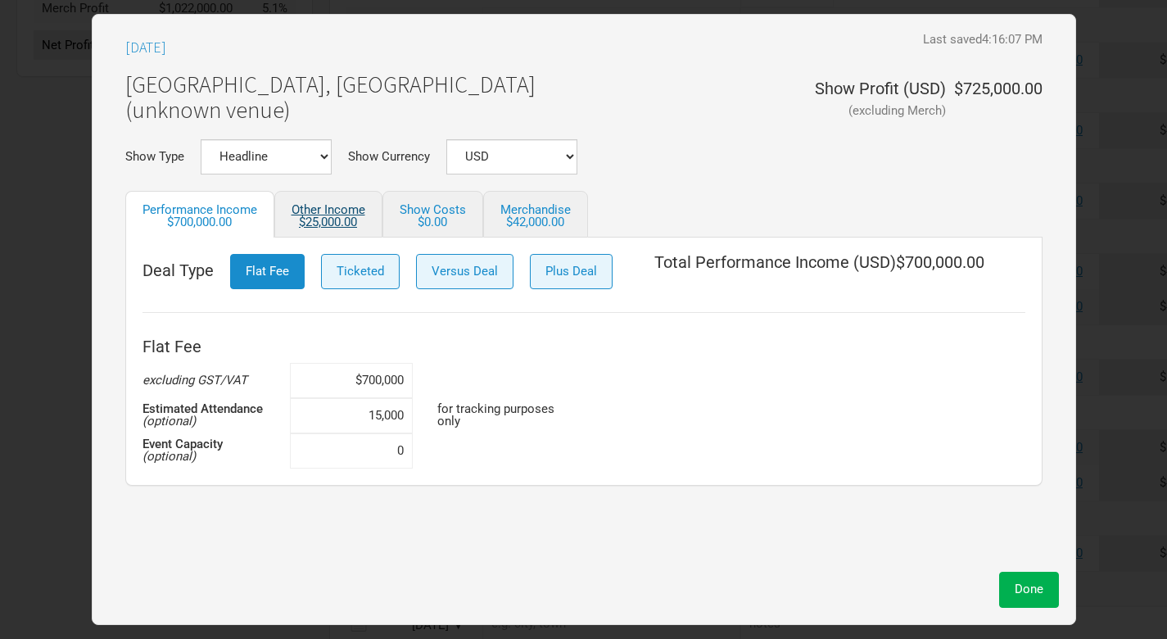
click at [338, 220] on div "$25,000.00" at bounding box center [329, 222] width 74 height 12
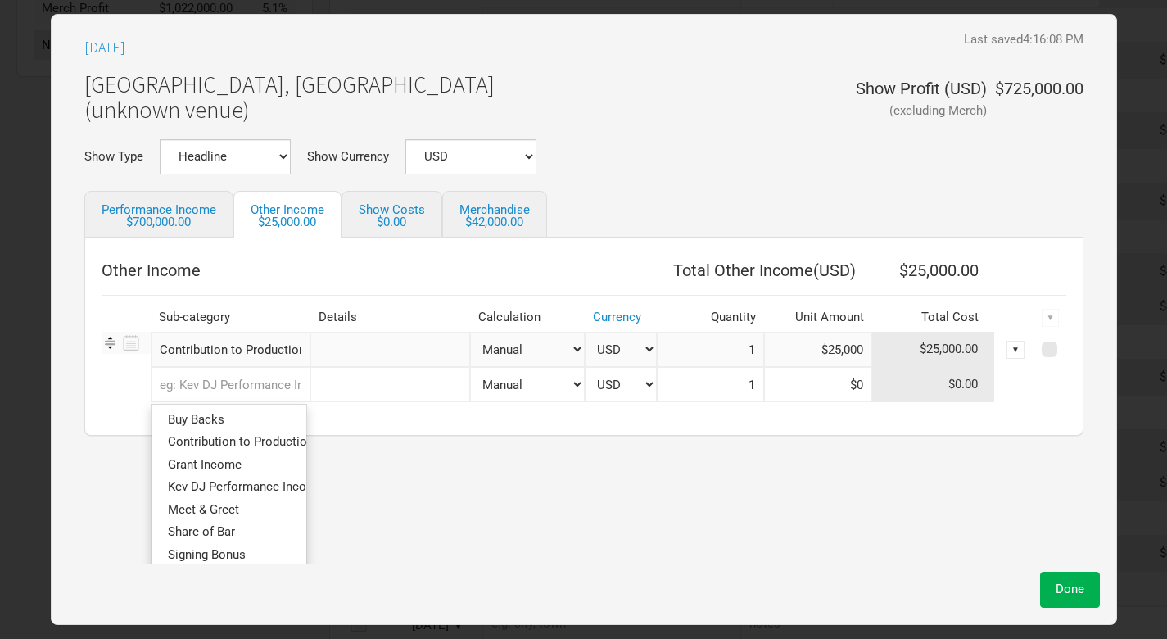
click at [261, 385] on input "text" at bounding box center [231, 384] width 160 height 35
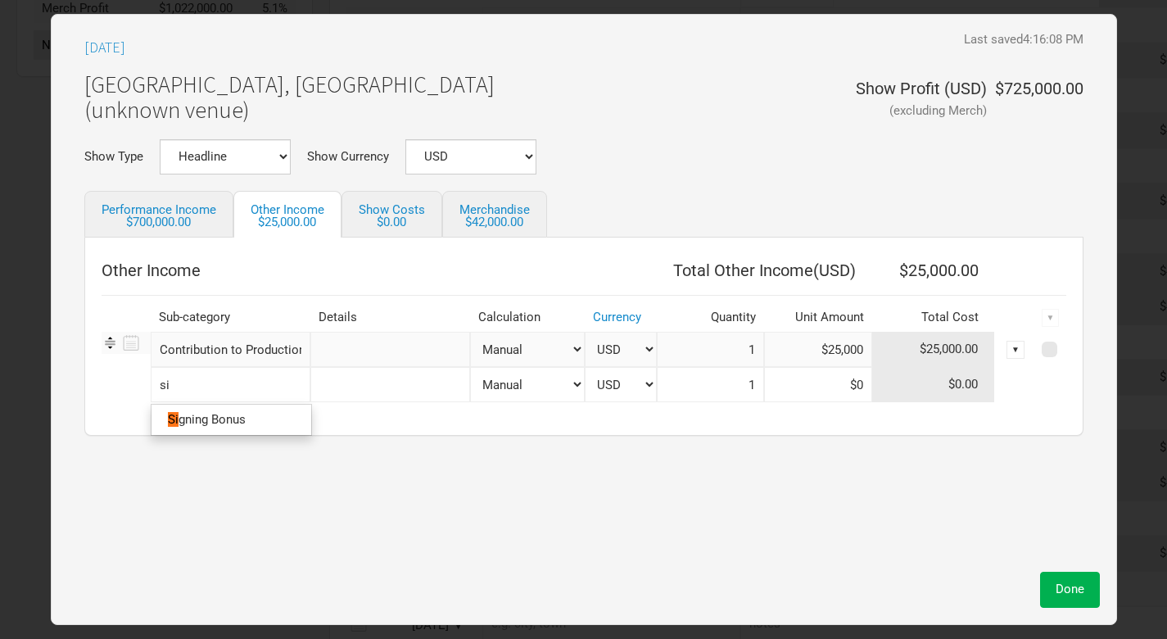
type input "sig"
type input "sign"
click at [241, 420] on span "ing Bonus" at bounding box center [219, 419] width 54 height 15
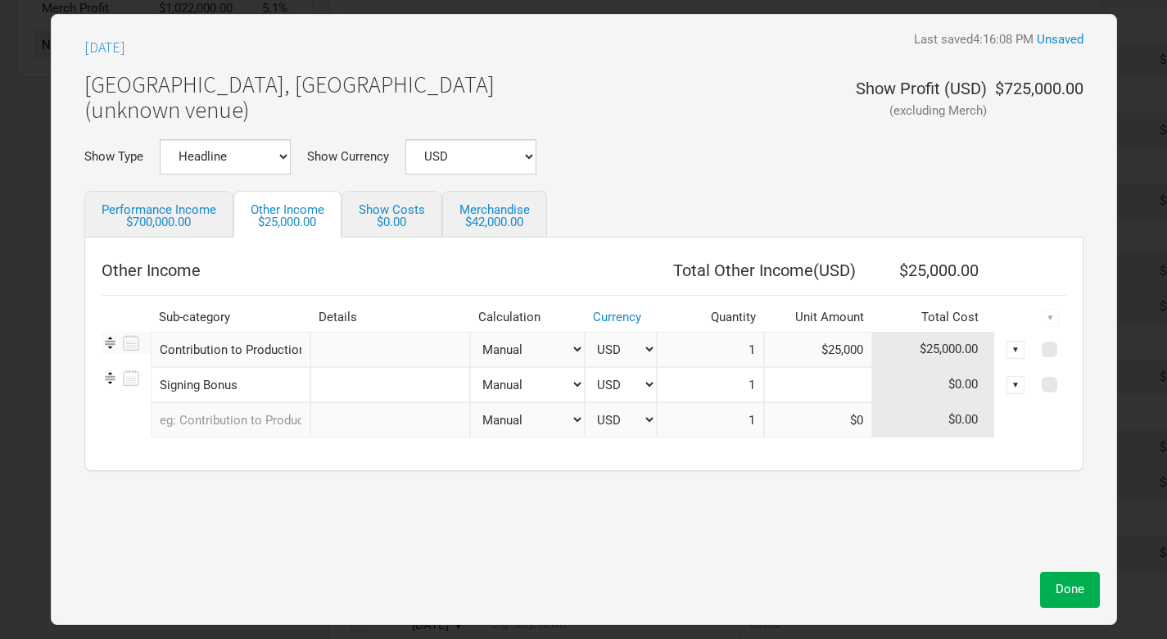
click at [836, 383] on input at bounding box center [818, 384] width 108 height 35
paste input "$40,000"
type input "$40,000"
click at [1070, 582] on span "Done" at bounding box center [1070, 589] width 29 height 15
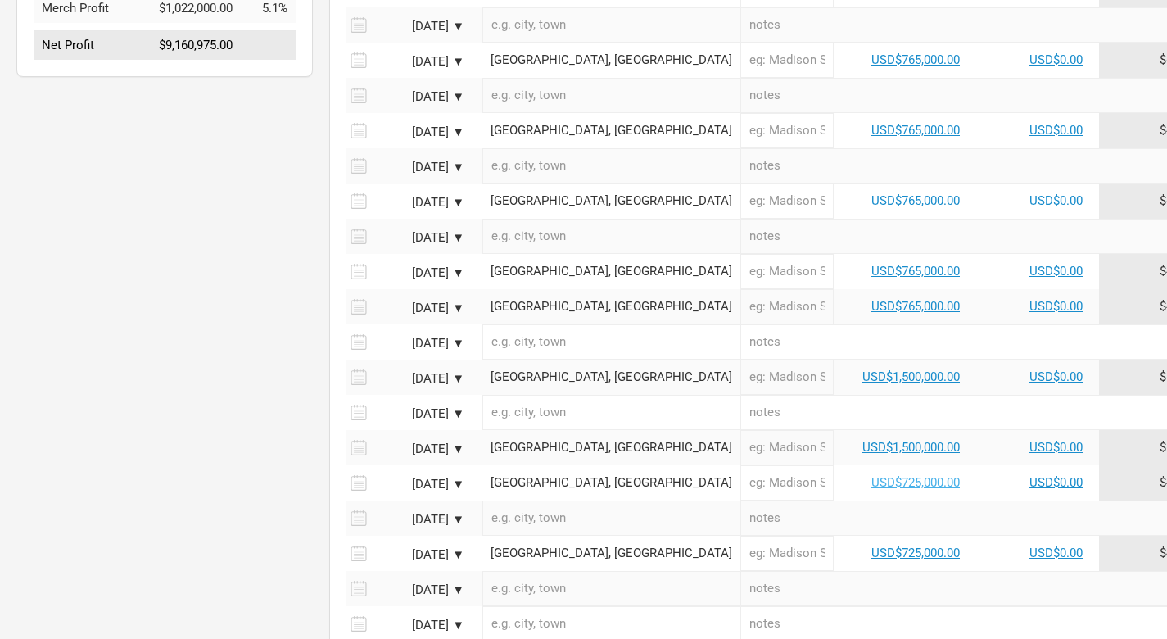
click at [872, 475] on link "USD$725,000.00" at bounding box center [916, 482] width 88 height 15
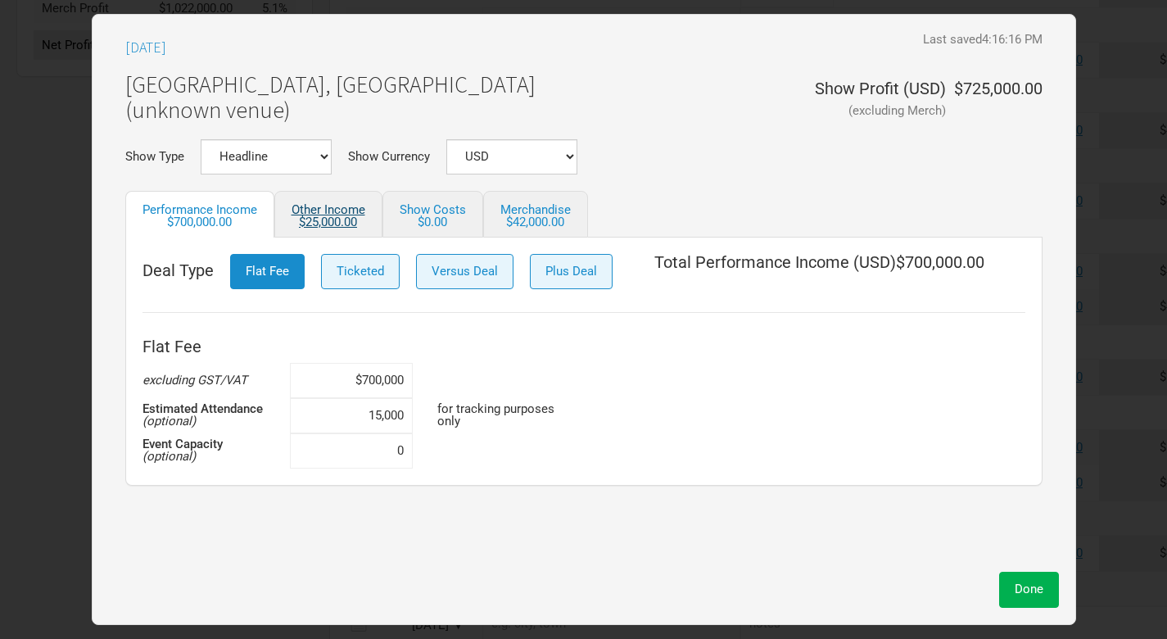
click at [345, 219] on div "$25,000.00" at bounding box center [329, 222] width 74 height 12
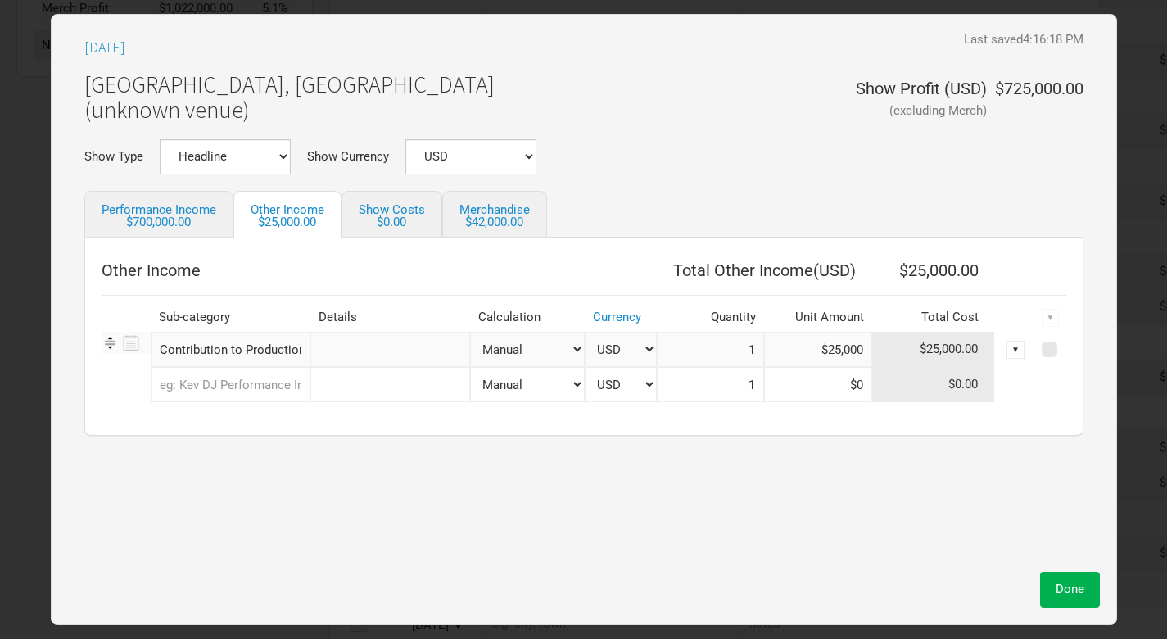
click at [265, 385] on input "text" at bounding box center [231, 384] width 160 height 35
type input "sig"
type input "sign"
click at [224, 419] on span "ing Bonus" at bounding box center [219, 419] width 54 height 15
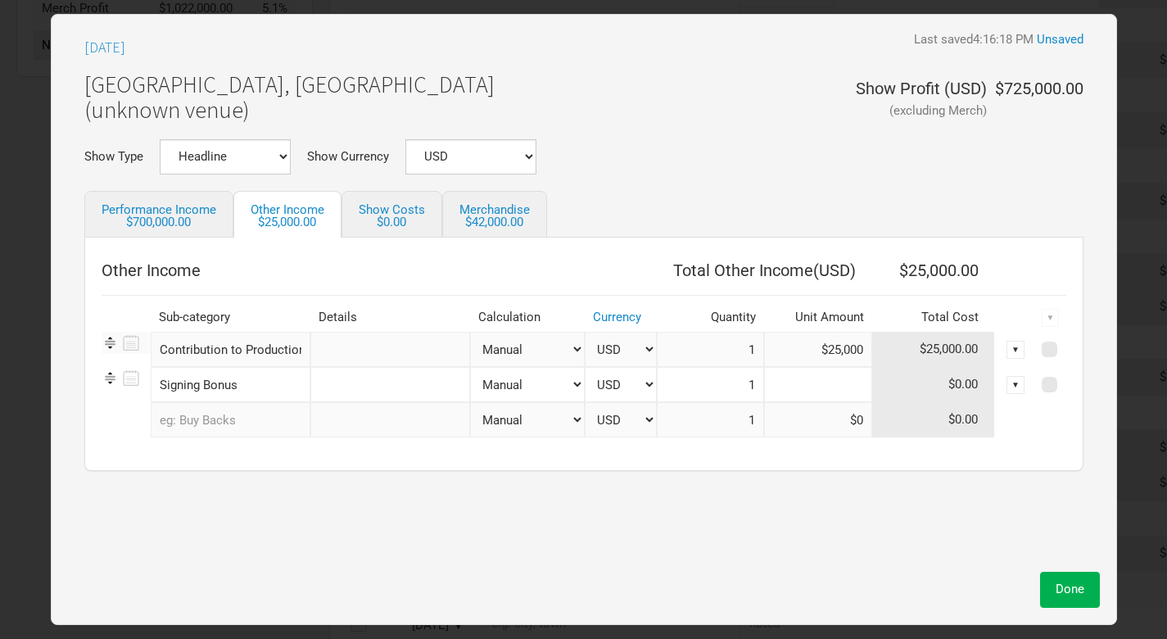
click at [852, 382] on input at bounding box center [818, 384] width 108 height 35
paste input "$40,000"
type input "$40,000"
click at [1075, 596] on span "Done" at bounding box center [1070, 589] width 29 height 15
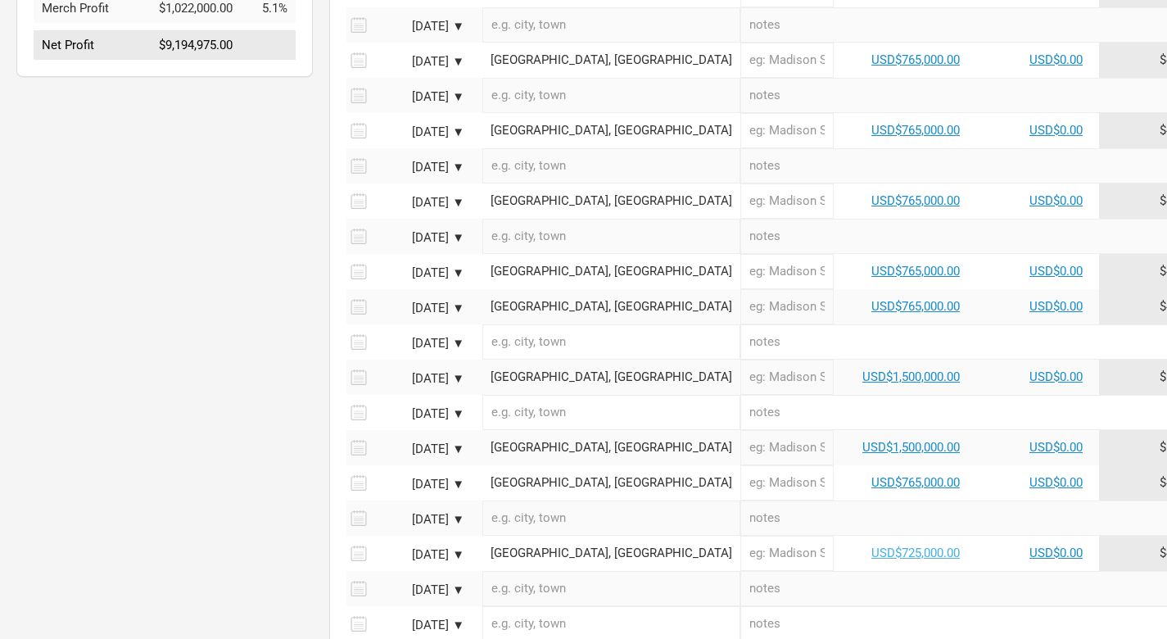
click at [872, 546] on link "USD$725,000.00" at bounding box center [916, 553] width 88 height 15
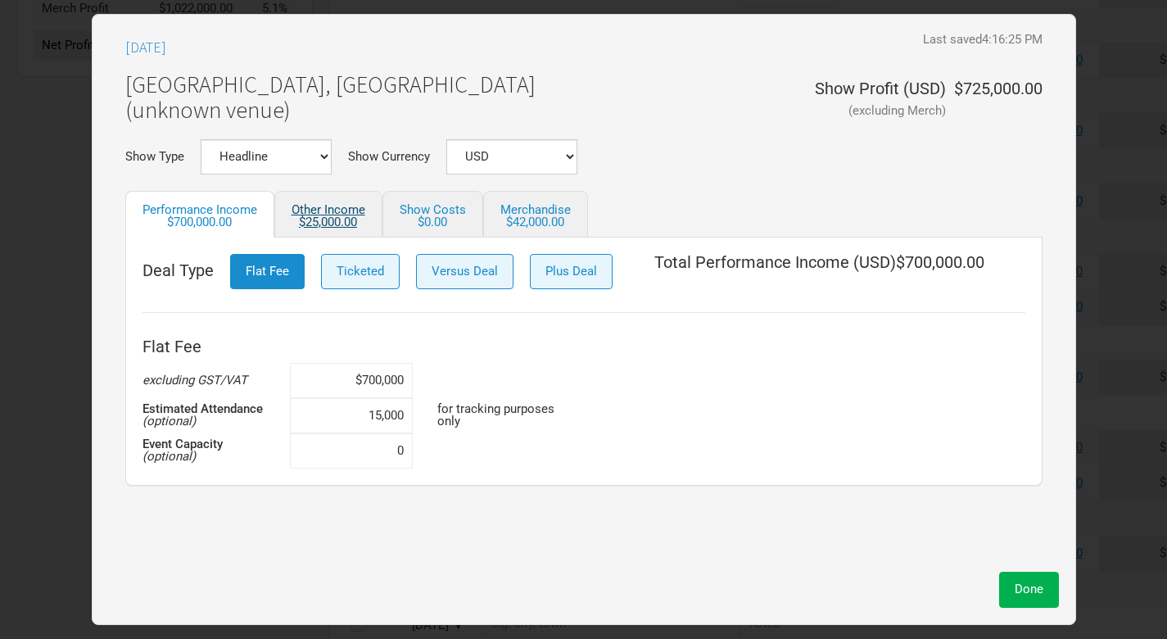
click at [329, 211] on link "Other Income $25,000.00" at bounding box center [328, 214] width 108 height 47
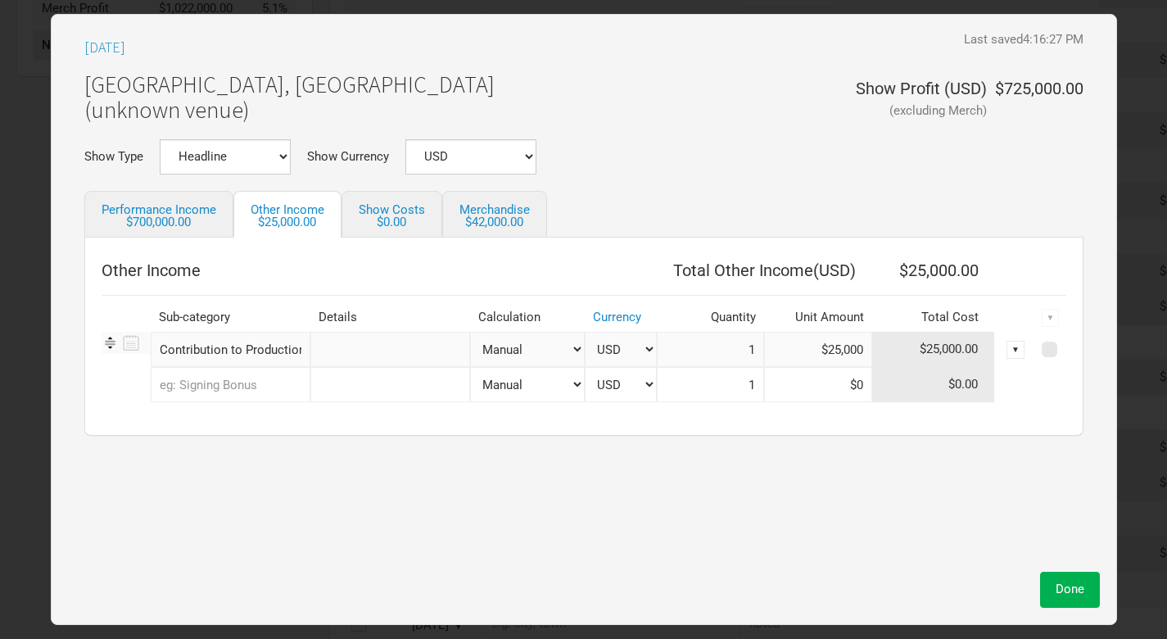
click at [255, 396] on input "text" at bounding box center [231, 384] width 160 height 35
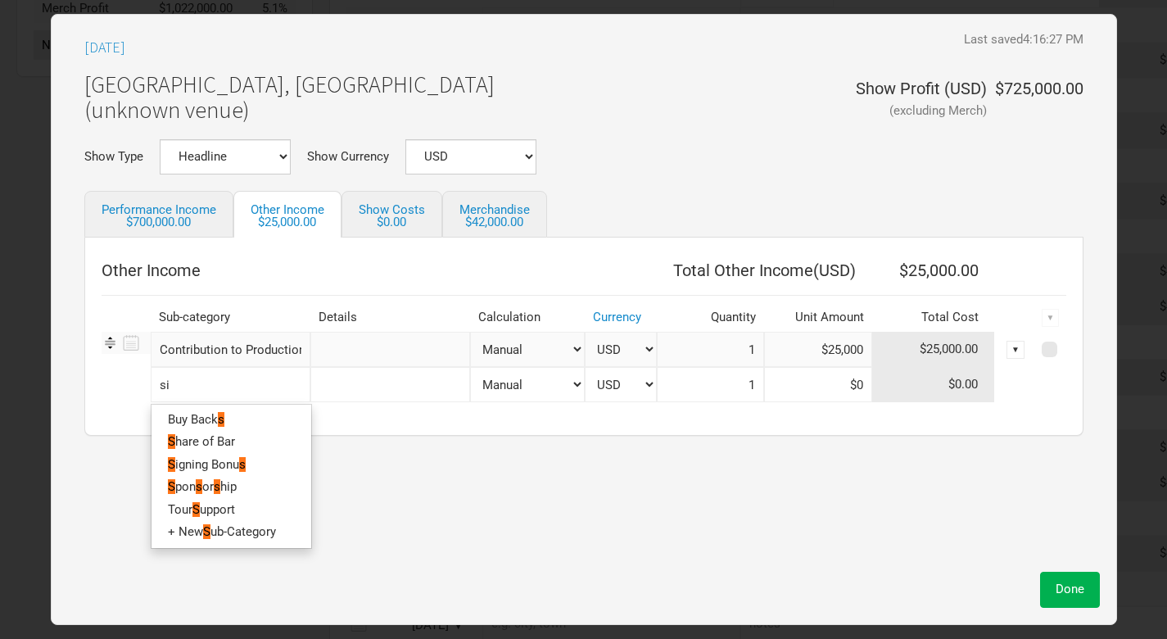
type input "sig"
type input "sign"
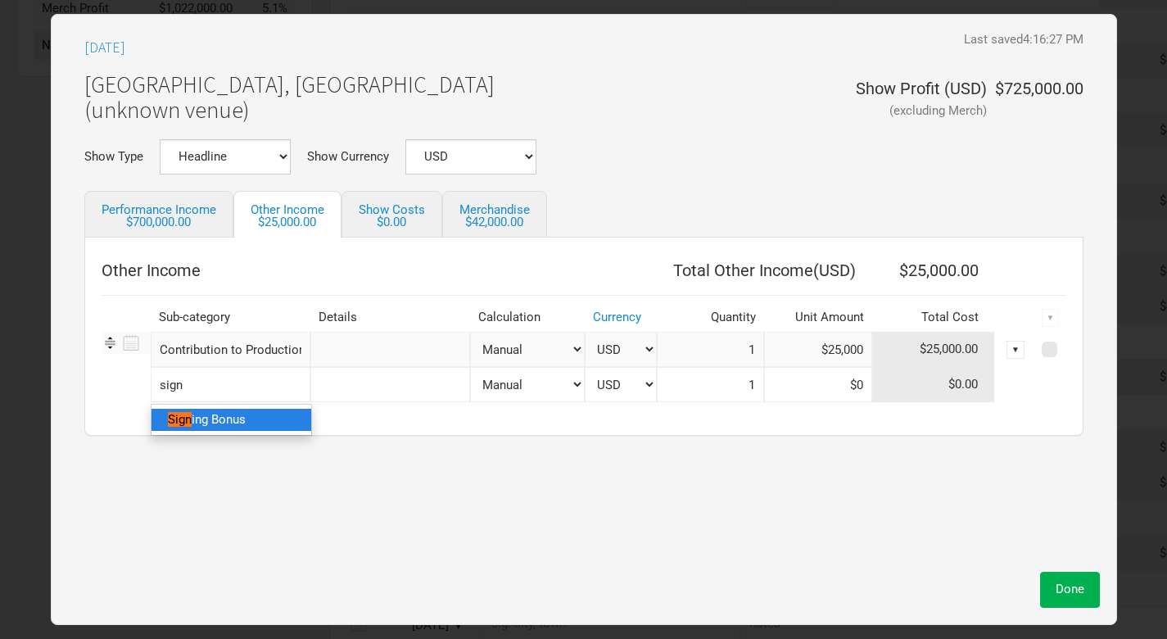
click at [237, 417] on span "ing Bonus" at bounding box center [219, 419] width 54 height 15
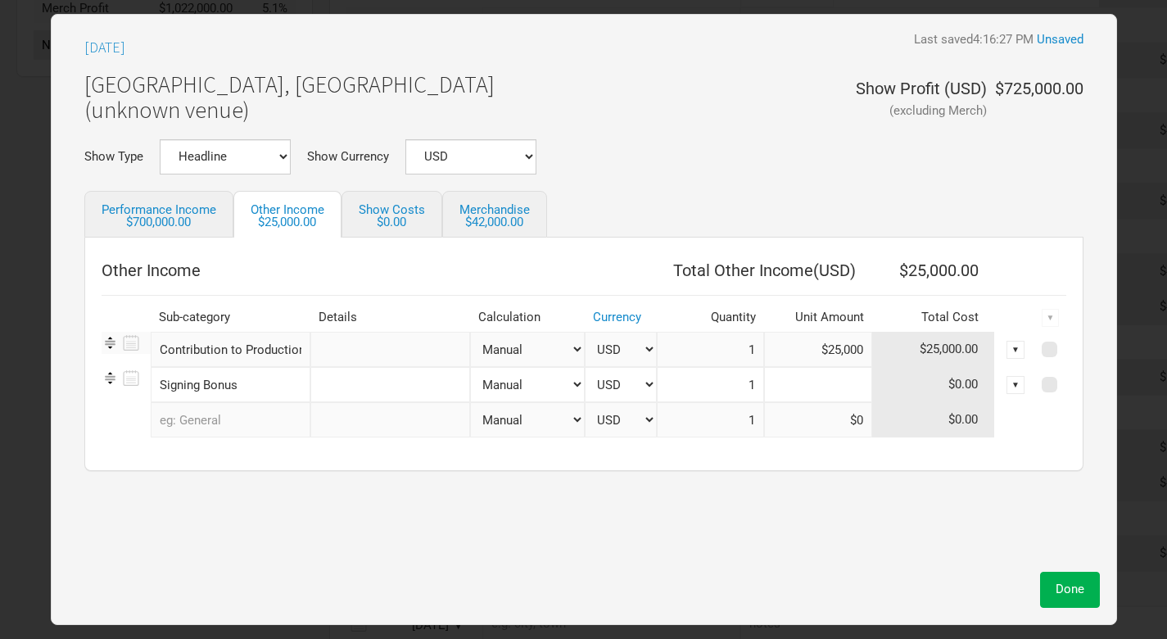
click at [850, 384] on input at bounding box center [818, 384] width 108 height 35
paste input "$40,000"
type input "$40,000"
click at [1072, 592] on span "Done" at bounding box center [1070, 589] width 29 height 15
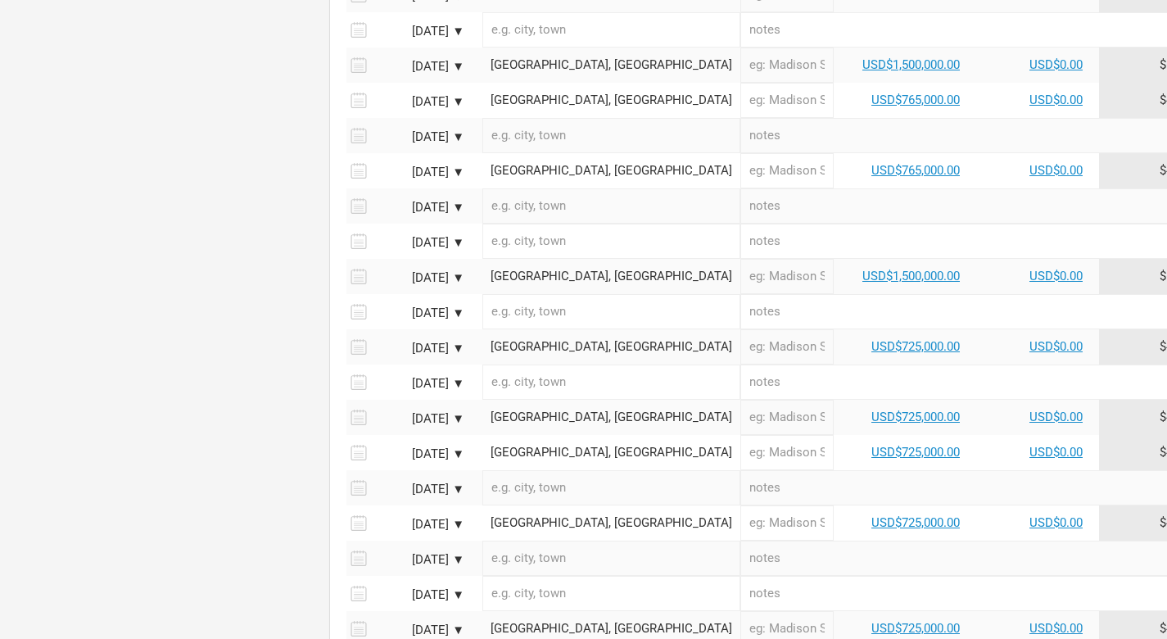
scroll to position [1004, 0]
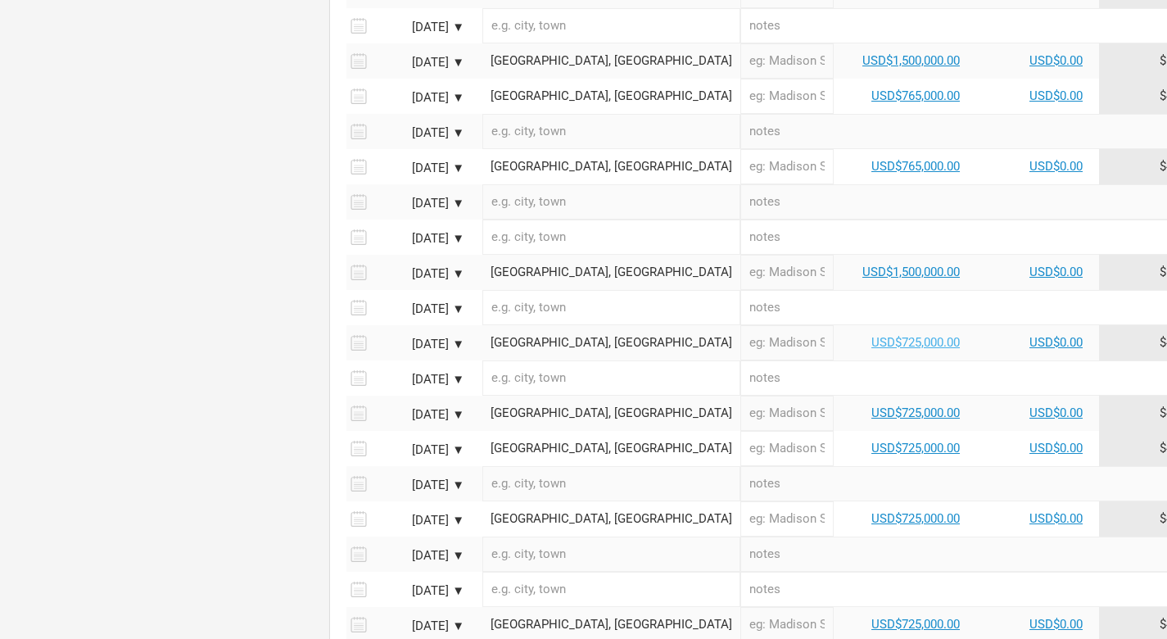
click at [872, 335] on link "USD$725,000.00" at bounding box center [916, 342] width 88 height 15
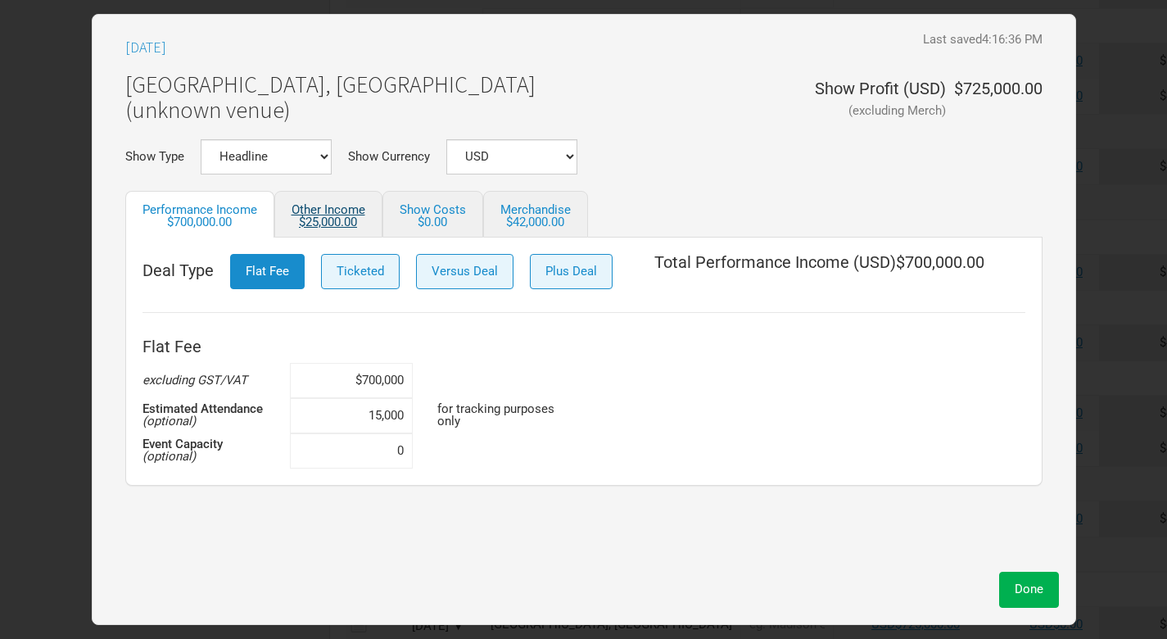
click at [336, 216] on div "$25,000.00" at bounding box center [329, 222] width 74 height 12
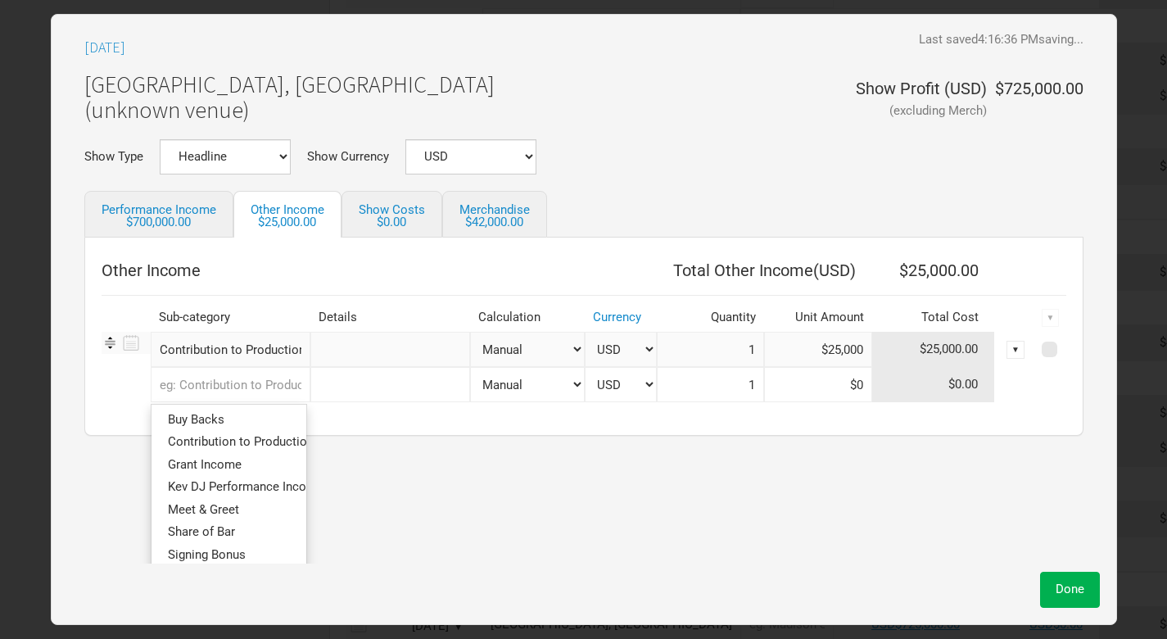
click at [274, 386] on input "text" at bounding box center [231, 384] width 160 height 35
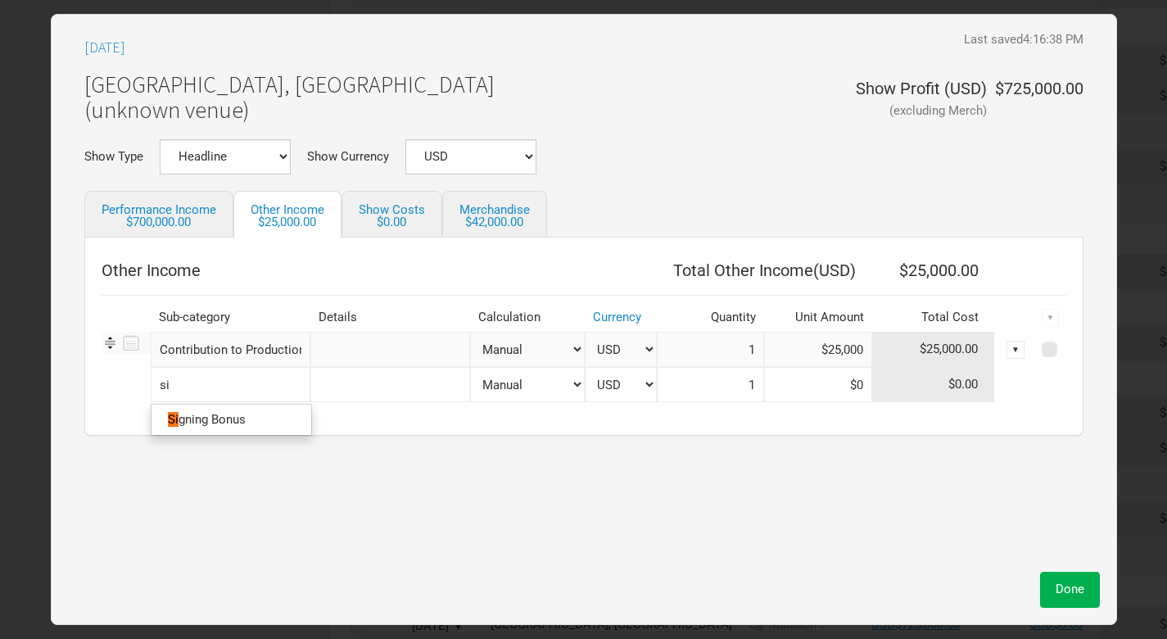
type input "sig"
type input "sign"
click at [220, 412] on span "ing Bonus" at bounding box center [219, 419] width 54 height 15
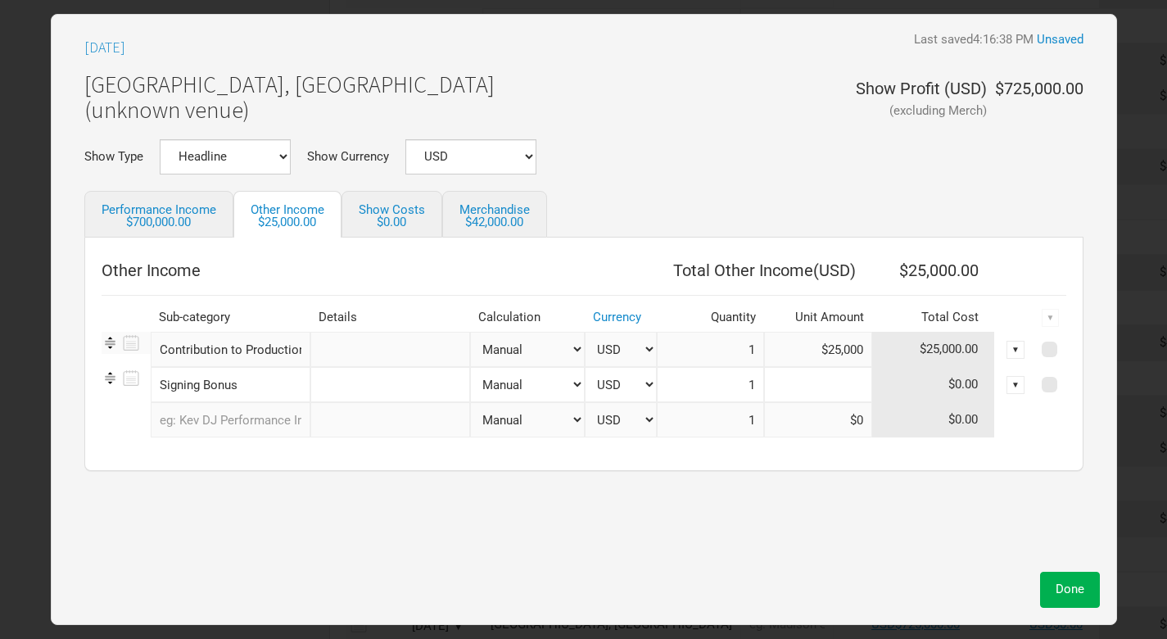
click at [851, 389] on input at bounding box center [818, 384] width 108 height 35
paste input "$40,000"
type input "$40,000"
click at [1063, 586] on span "Done" at bounding box center [1070, 589] width 29 height 15
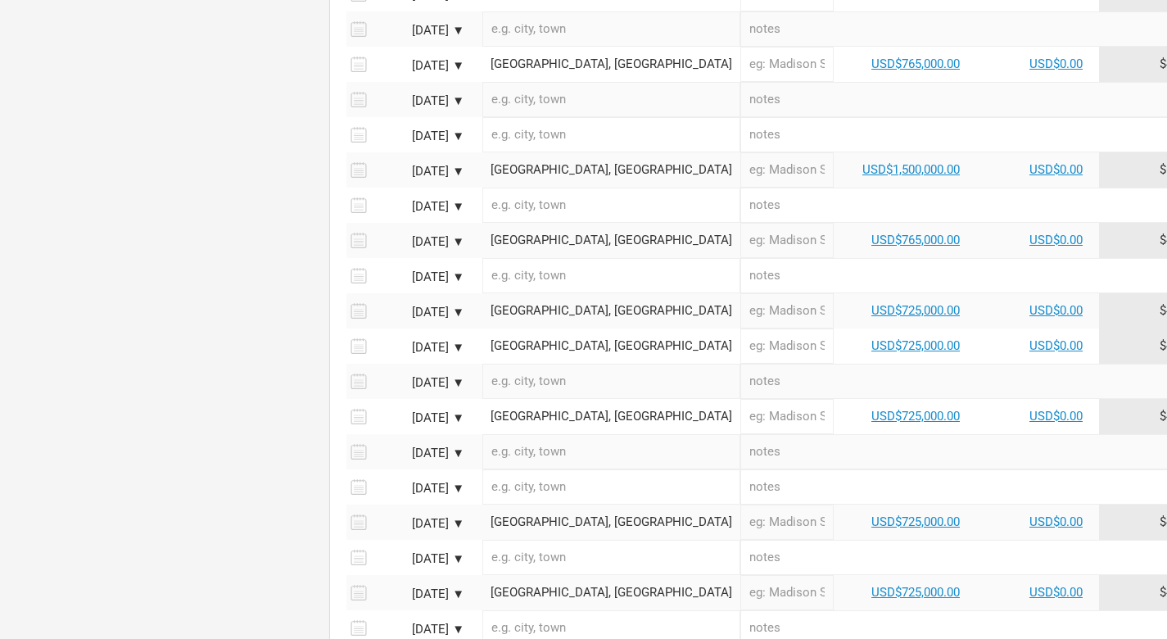
scroll to position [1163, 0]
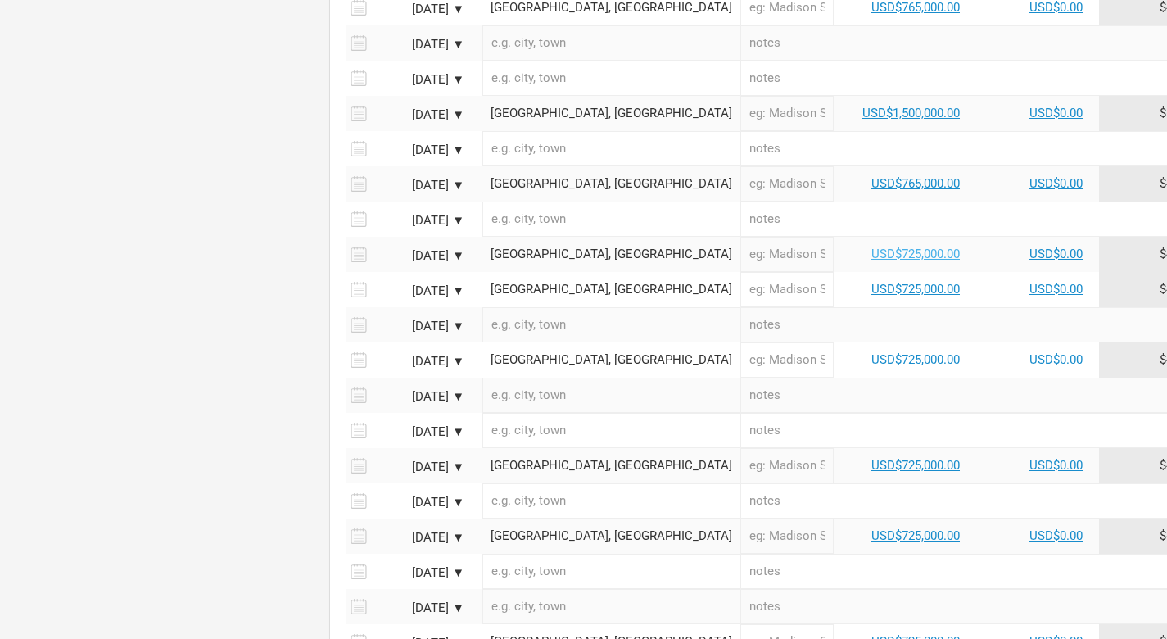
click at [872, 247] on link "USD$725,000.00" at bounding box center [916, 254] width 88 height 15
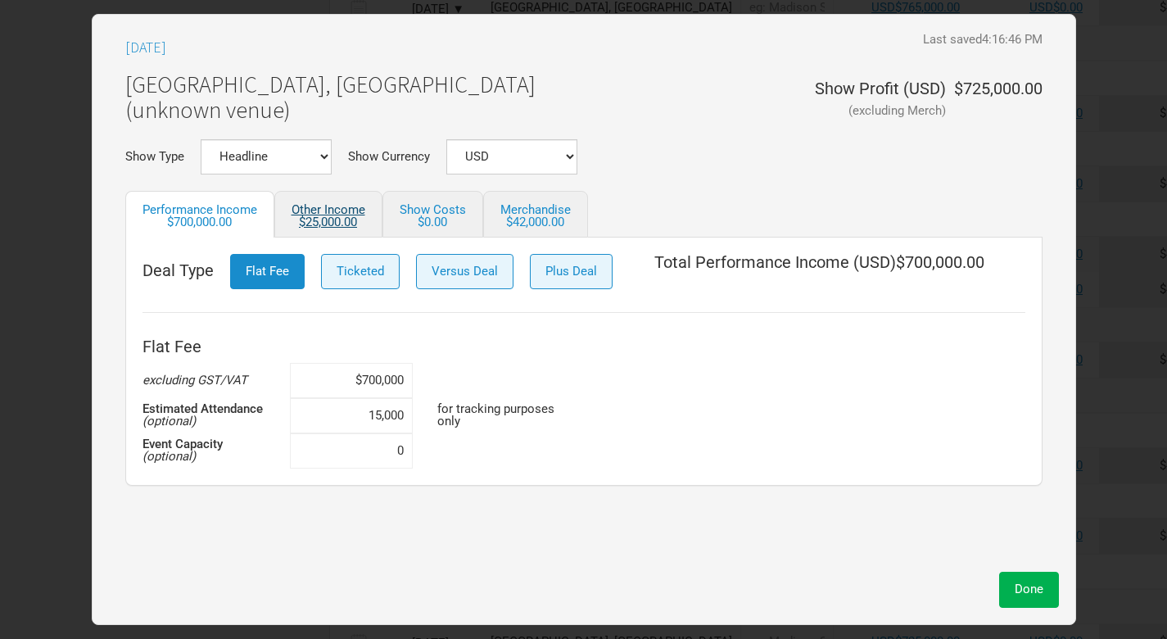
click at [332, 210] on link "Other Income $25,000.00" at bounding box center [328, 214] width 108 height 47
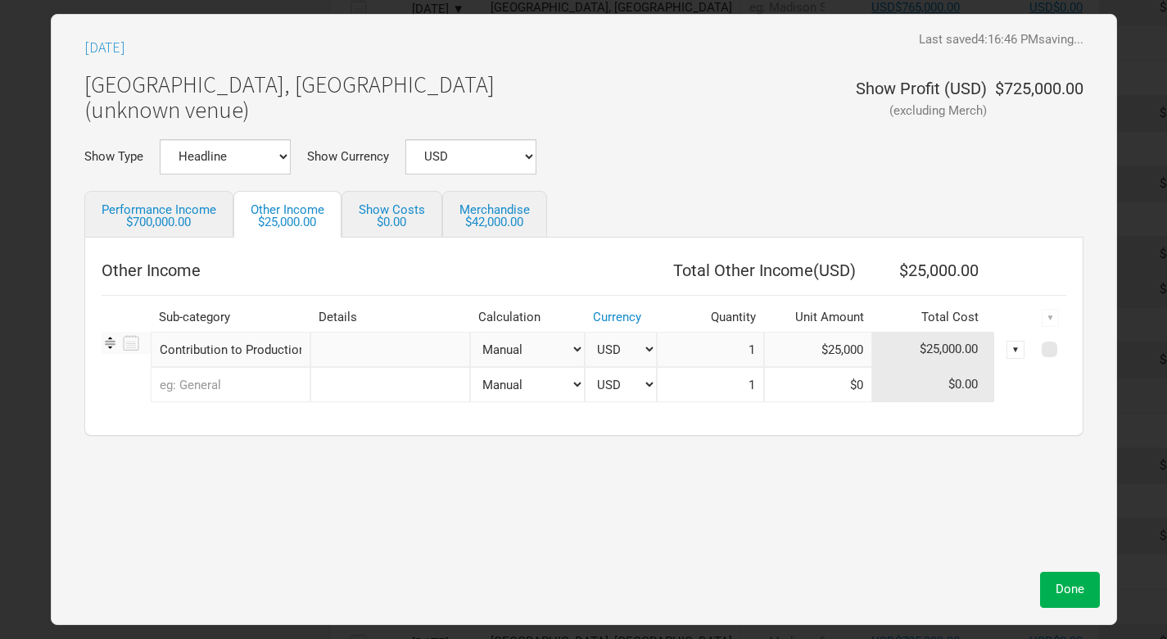
click at [283, 386] on input "text" at bounding box center [231, 384] width 160 height 35
type input "sig"
type input "sign"
click at [238, 423] on span "ing Bonus" at bounding box center [219, 419] width 54 height 15
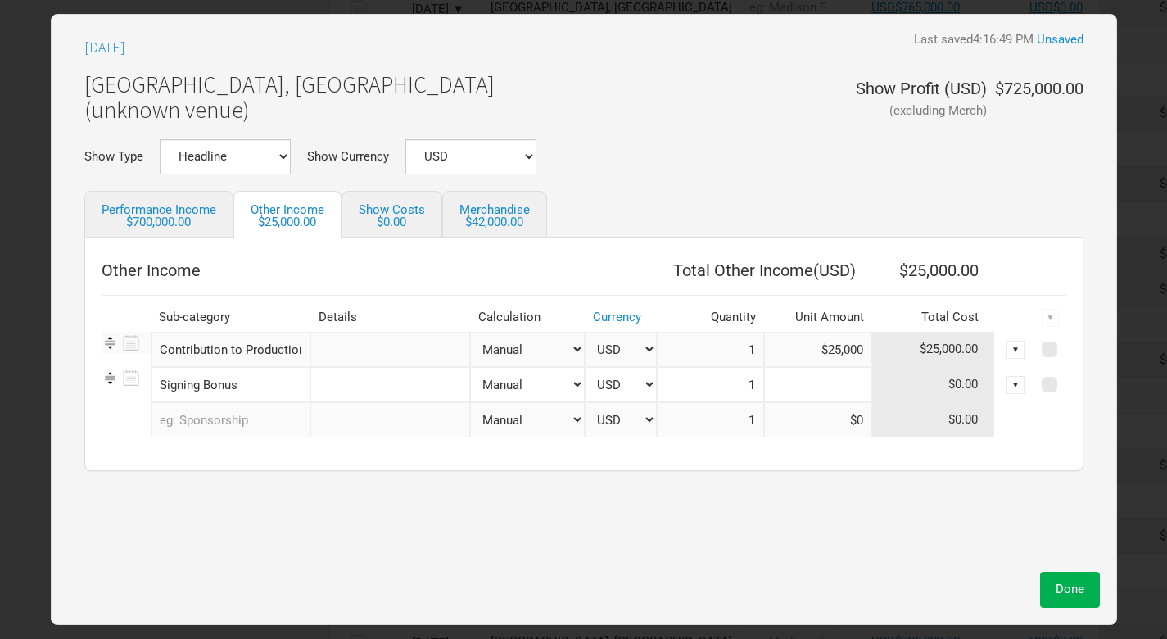
click at [852, 384] on input at bounding box center [818, 384] width 108 height 35
paste input "$40,000"
type input "$40,000"
click at [1074, 591] on span "Done" at bounding box center [1070, 589] width 29 height 15
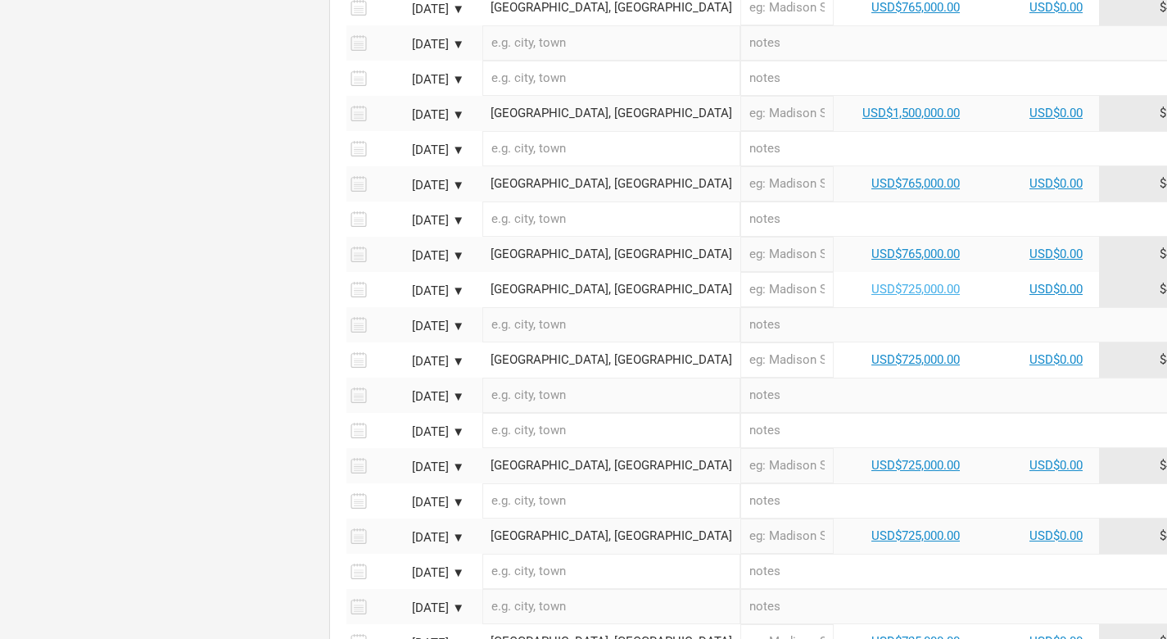
click at [872, 282] on link "USD$725,000.00" at bounding box center [916, 289] width 88 height 15
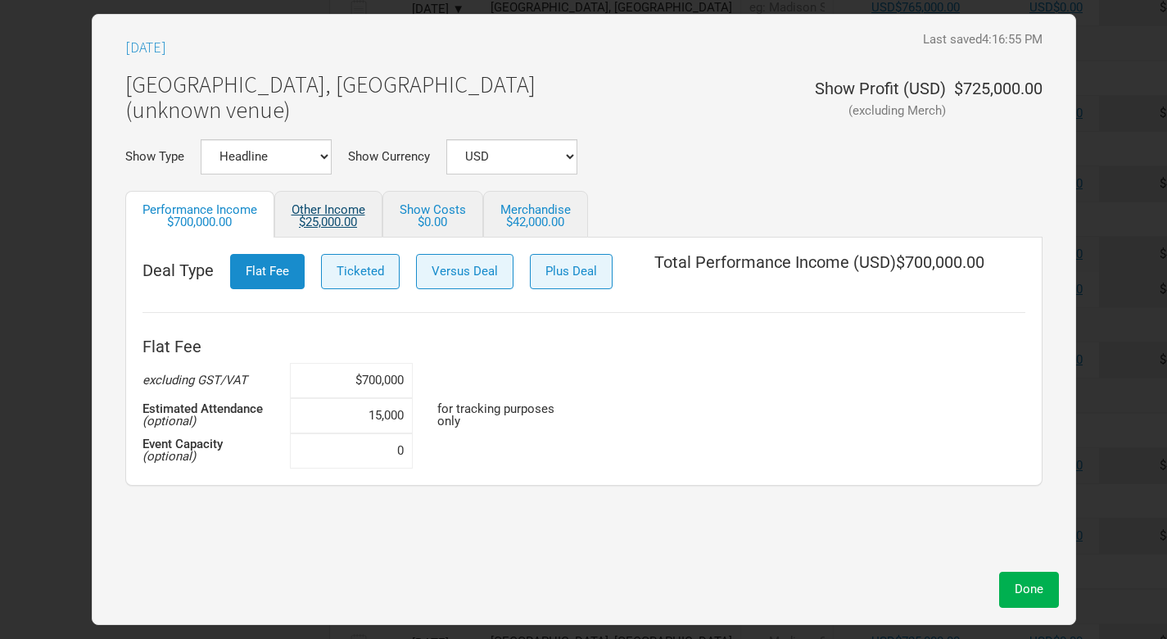
click at [333, 211] on link "Other Income $25,000.00" at bounding box center [328, 214] width 108 height 47
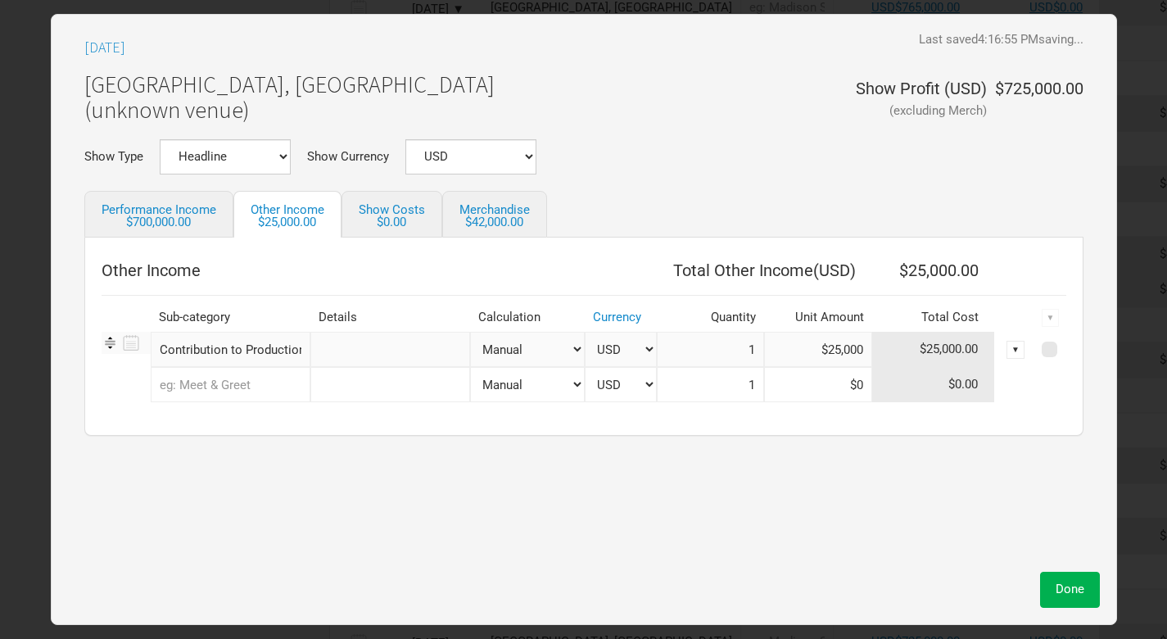
click at [245, 392] on input "text" at bounding box center [231, 384] width 160 height 35
type input "sig"
type input "sign"
type input "signi"
type input "sign"
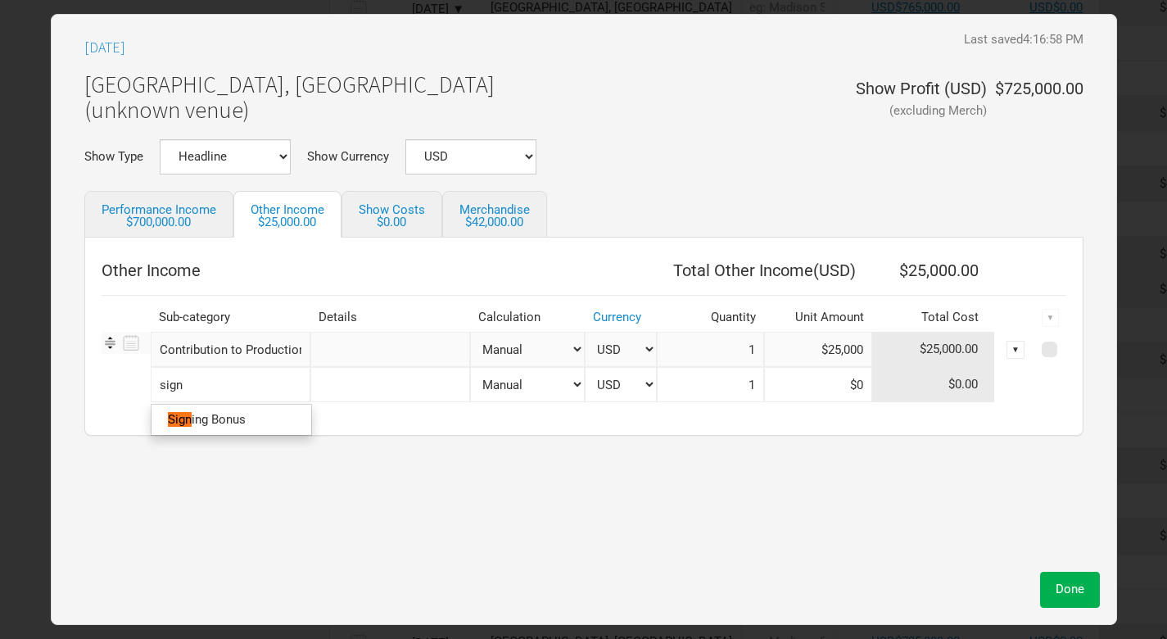
click at [250, 424] on link "Sign ing Bonus" at bounding box center [232, 420] width 160 height 22
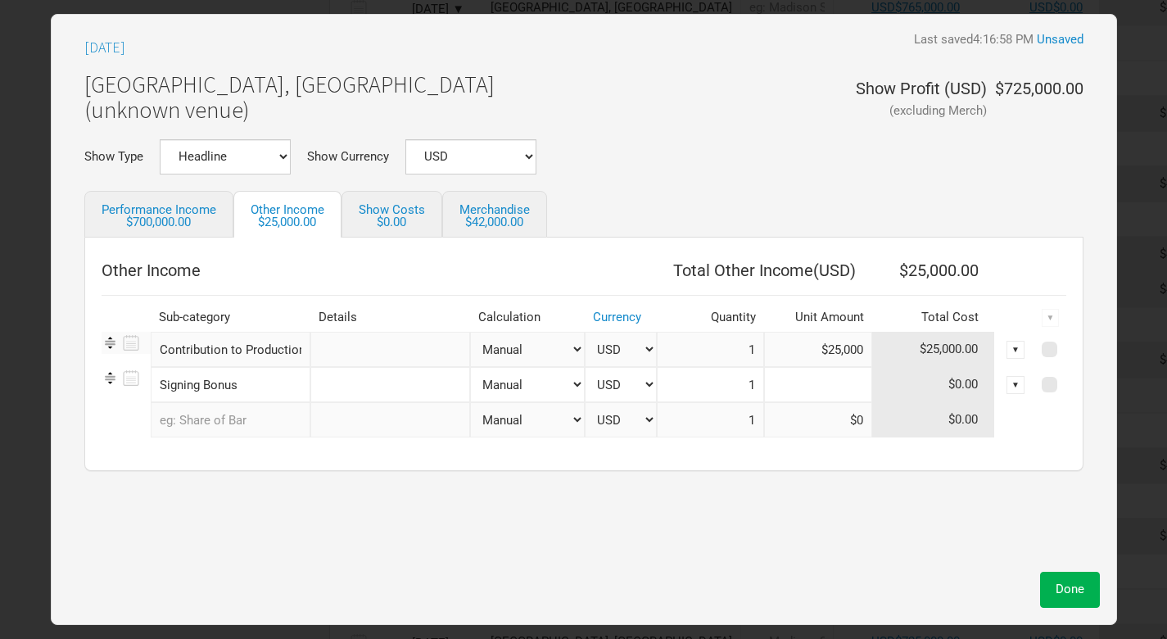
click at [855, 385] on input at bounding box center [818, 384] width 108 height 35
paste input "$40,000"
type input "$40,000"
click at [1065, 587] on span "Done" at bounding box center [1070, 589] width 29 height 15
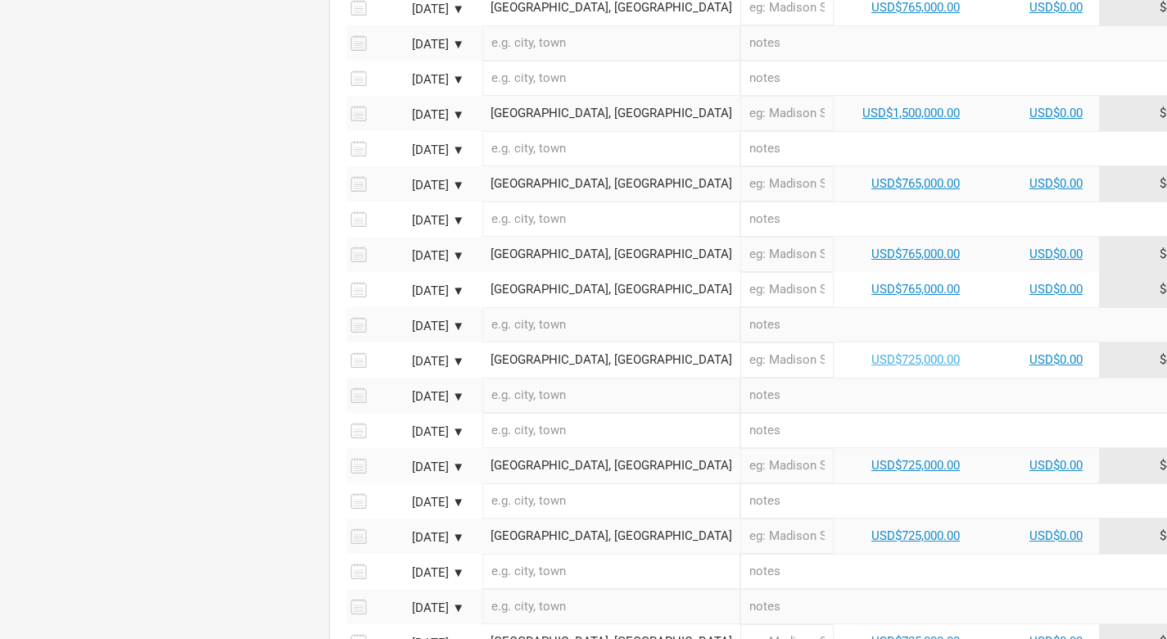
click at [872, 352] on link "USD$725,000.00" at bounding box center [916, 359] width 88 height 15
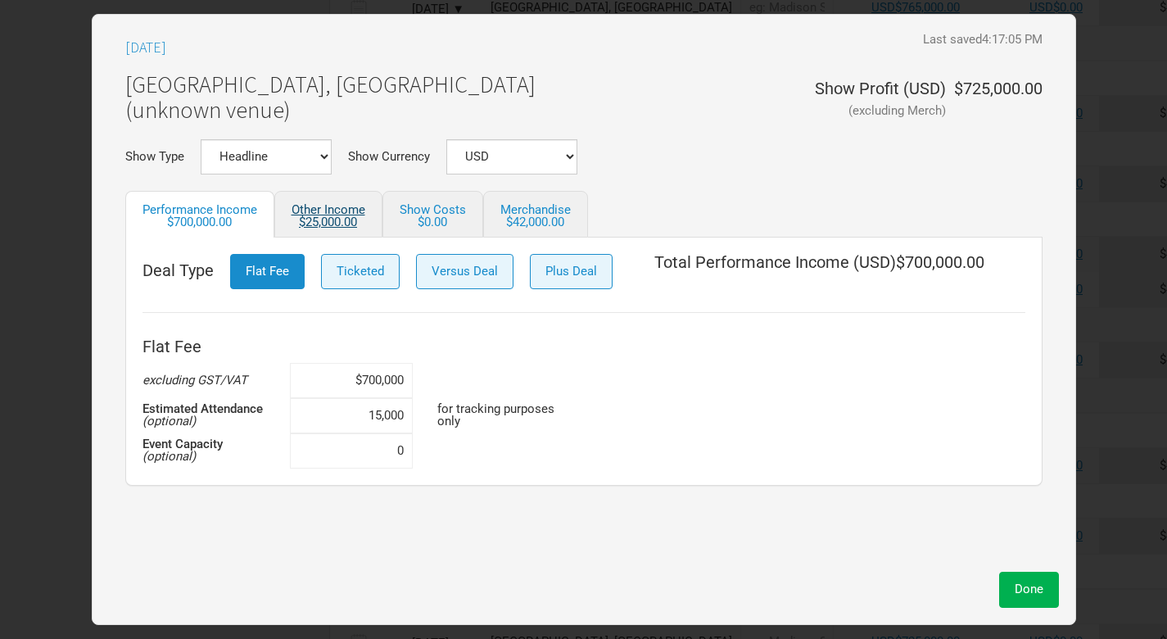
click at [330, 224] on div "$25,000.00" at bounding box center [329, 222] width 74 height 12
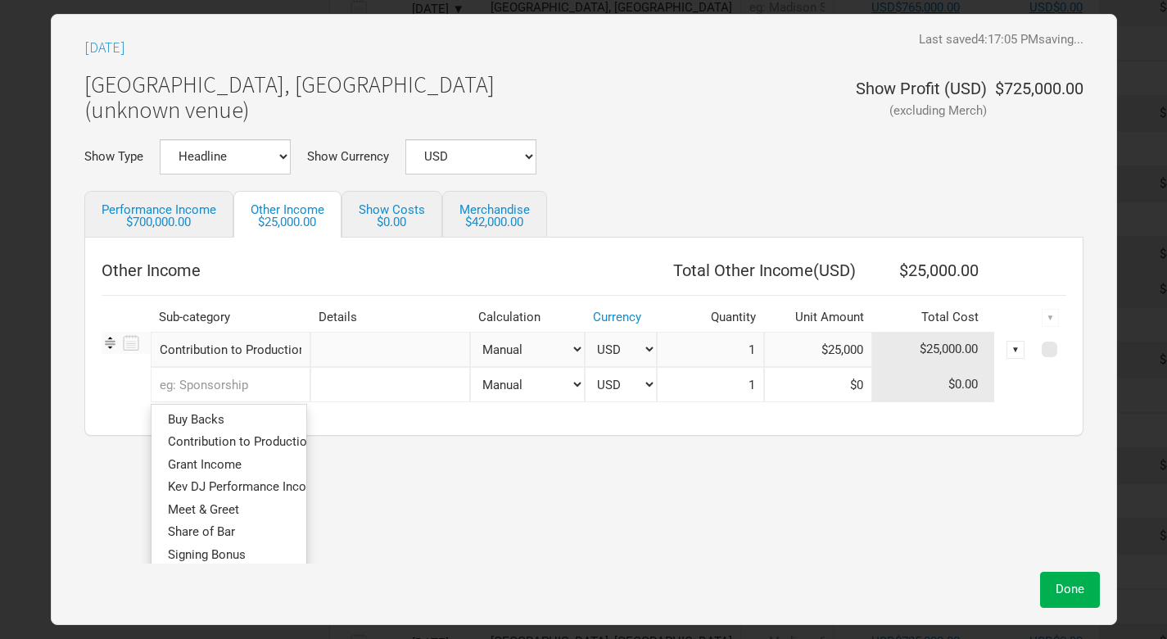
click at [265, 384] on input "text" at bounding box center [231, 384] width 160 height 35
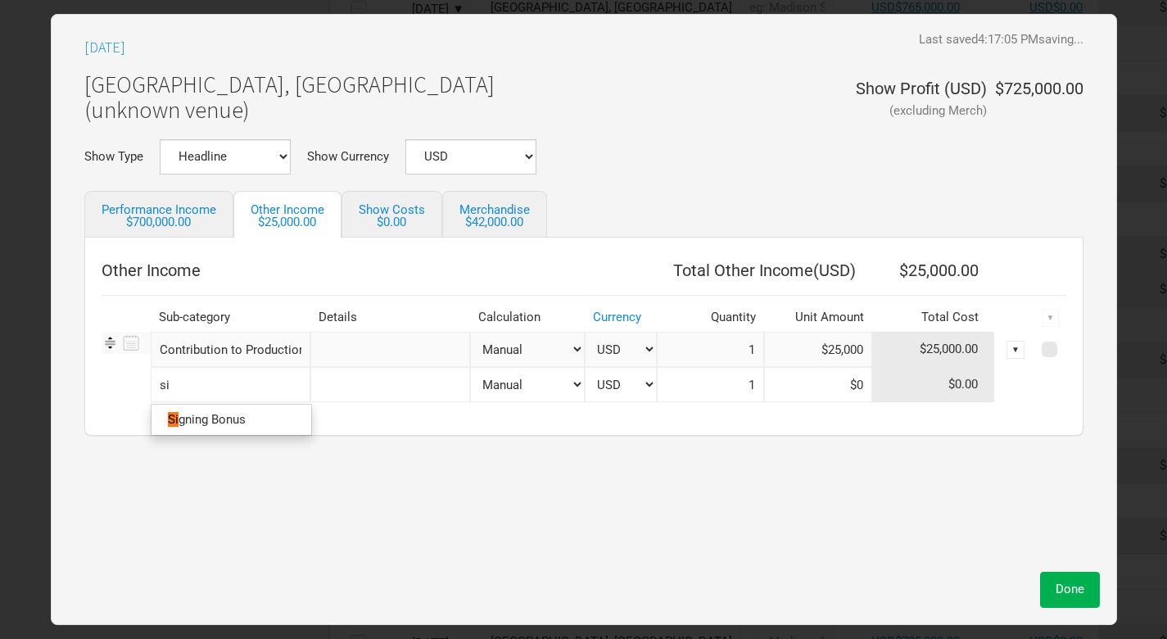
type input "sig"
type input "sign"
click at [264, 419] on link "Sign ing Bonus" at bounding box center [232, 420] width 160 height 22
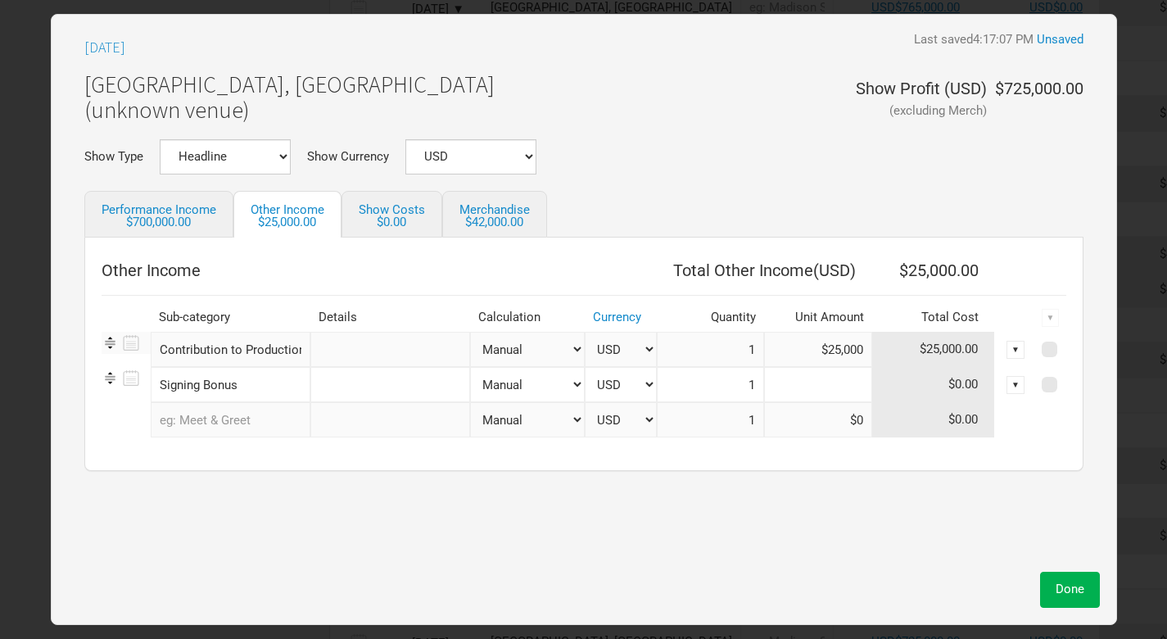
click at [851, 384] on input at bounding box center [818, 384] width 108 height 35
paste input "$40,000"
type input "$40,000"
click at [1072, 592] on span "Done" at bounding box center [1070, 589] width 29 height 15
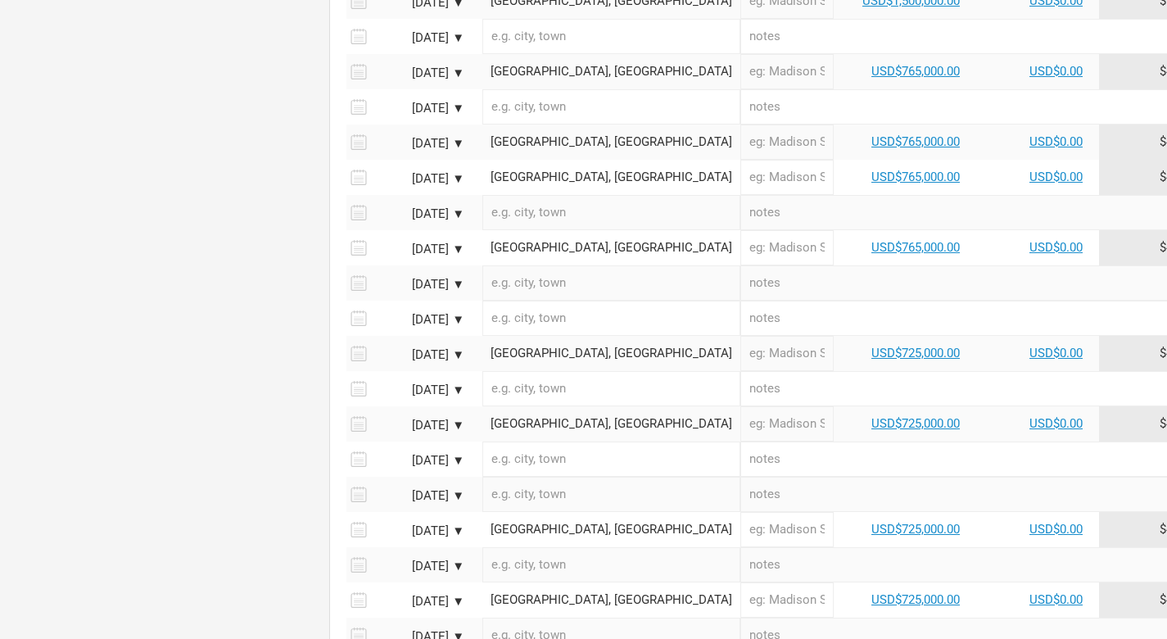
scroll to position [1308, 0]
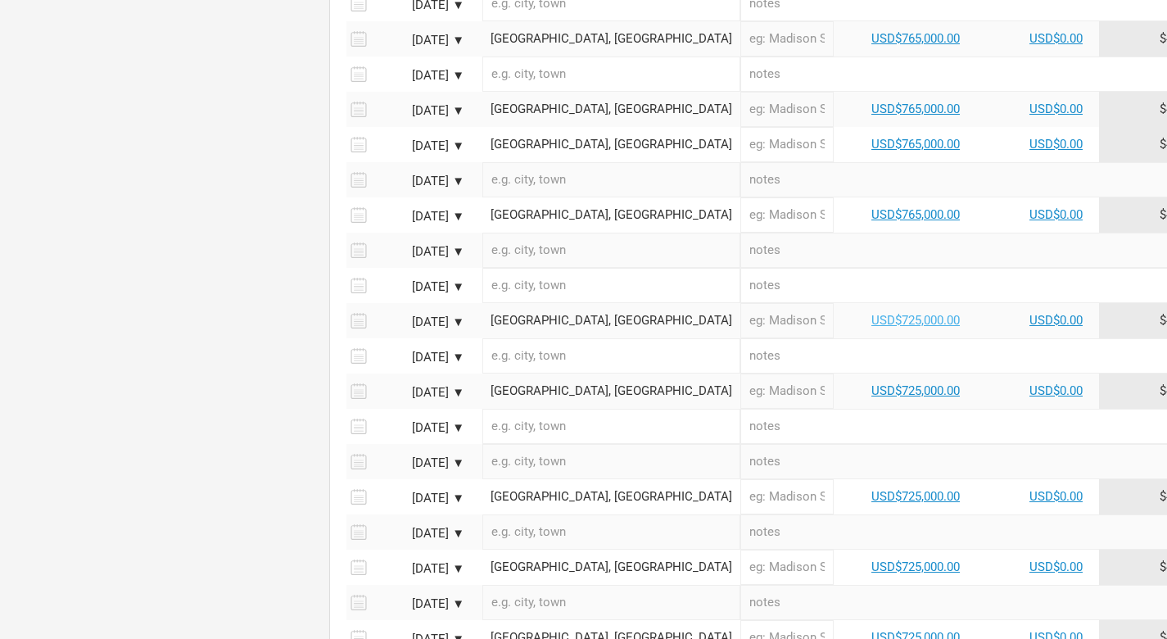
click at [872, 313] on link "USD$725,000.00" at bounding box center [916, 320] width 88 height 15
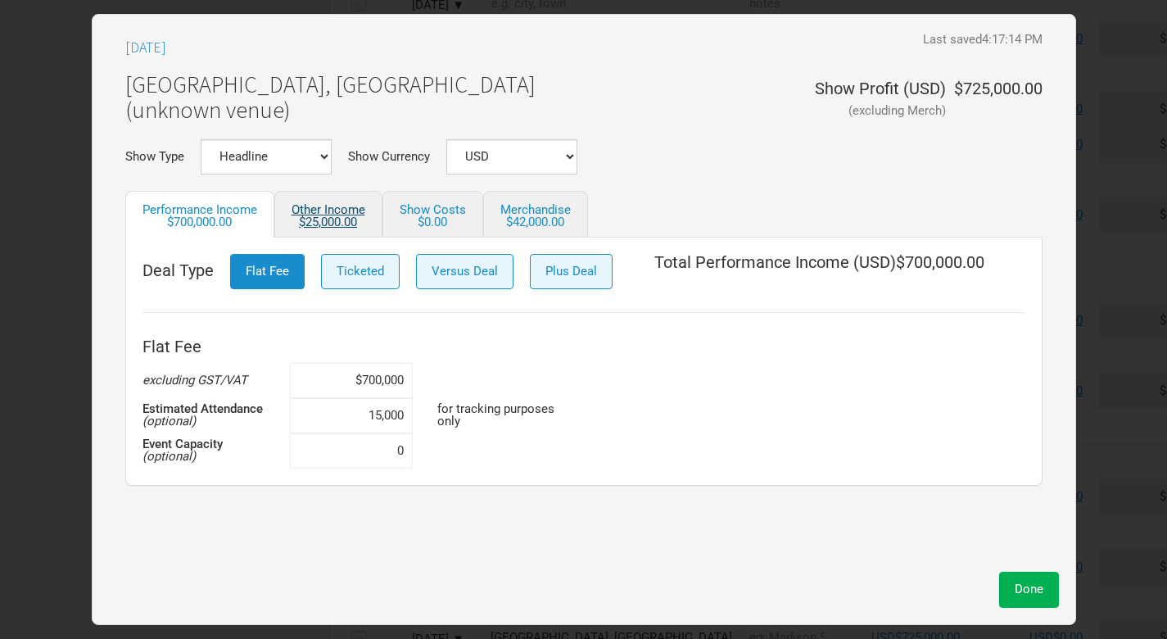
click at [347, 216] on div "$25,000.00" at bounding box center [329, 222] width 74 height 12
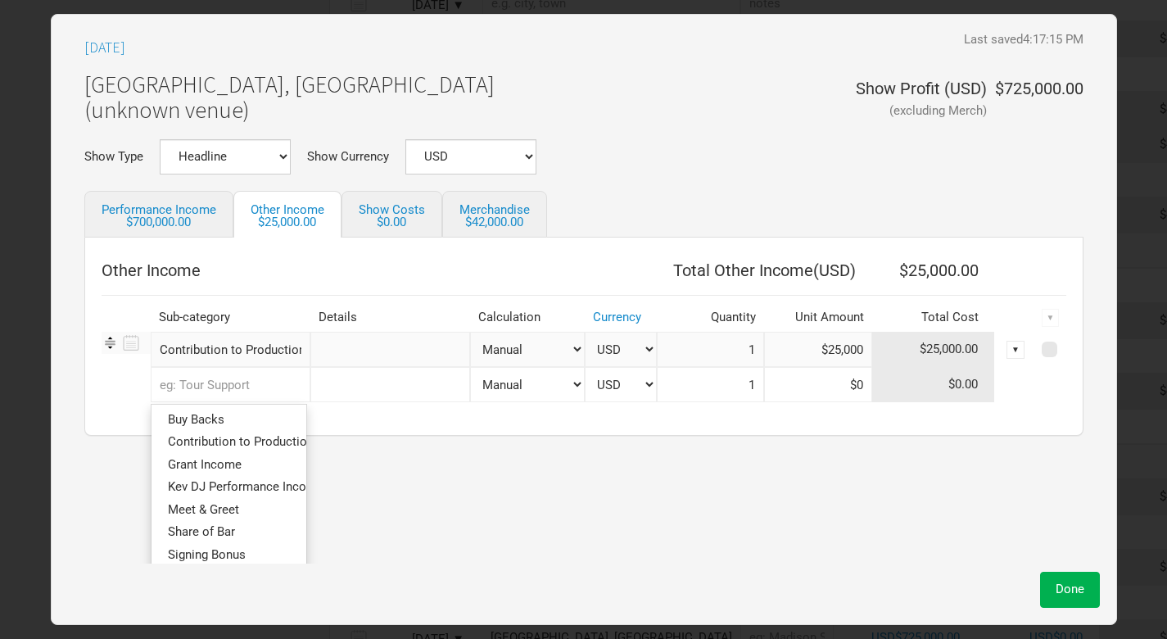
click at [265, 383] on input "text" at bounding box center [231, 384] width 160 height 35
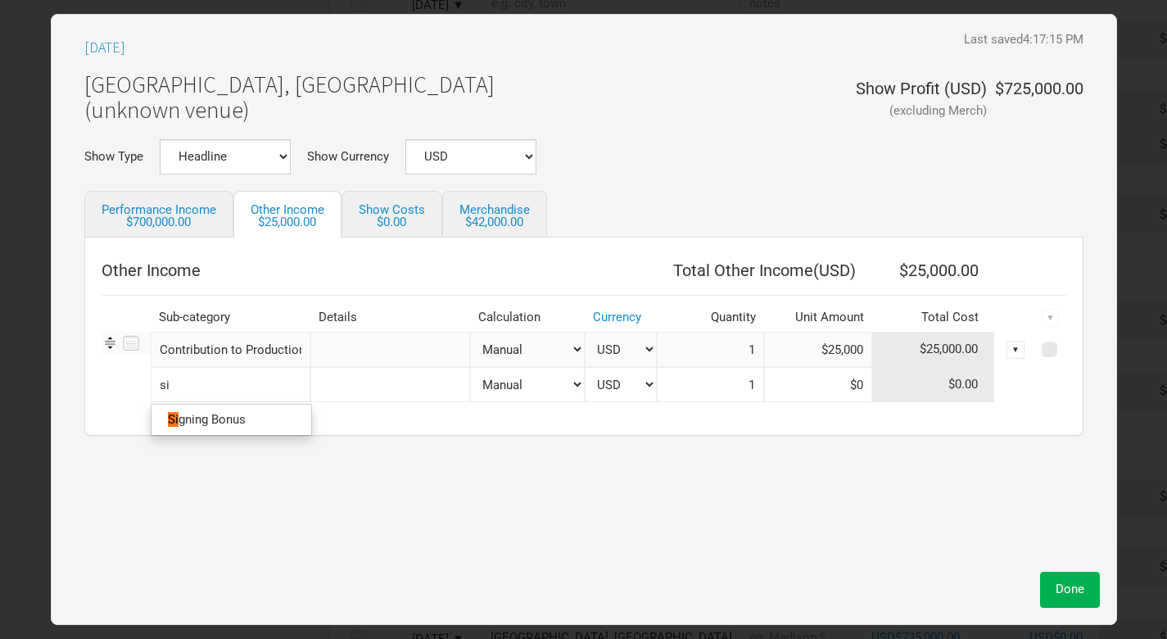
type input "sig"
type input "sign"
click at [246, 422] on span "ing Bonus" at bounding box center [219, 419] width 54 height 15
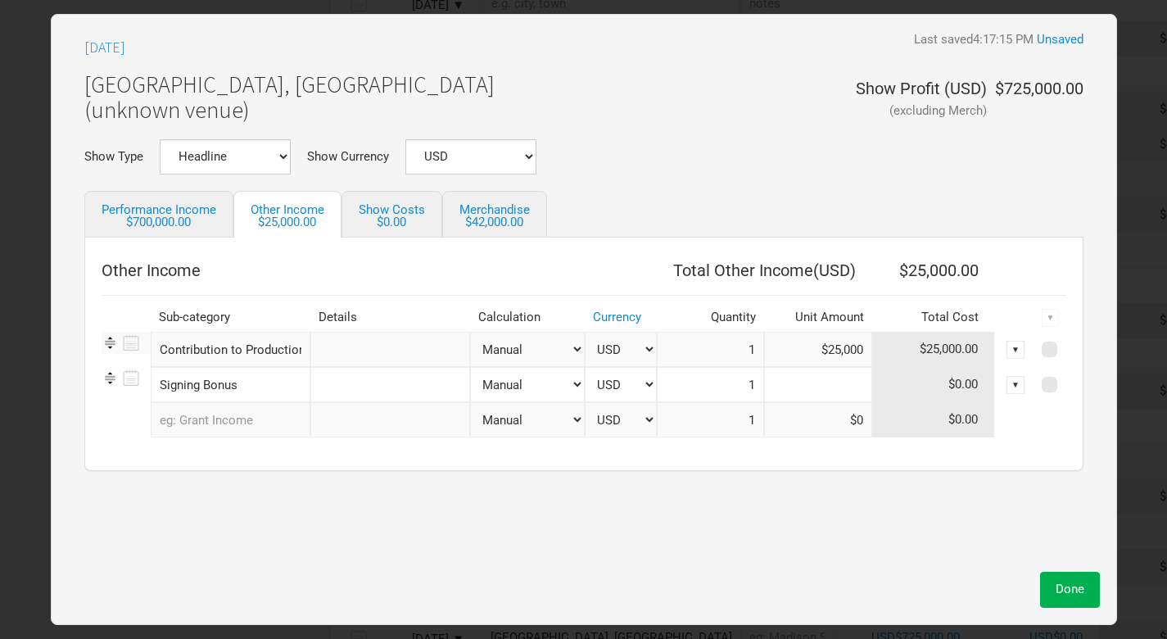
click at [845, 380] on input at bounding box center [818, 384] width 108 height 35
paste input "$40,000"
type input "$40,000"
click at [1066, 592] on span "Done" at bounding box center [1070, 589] width 29 height 15
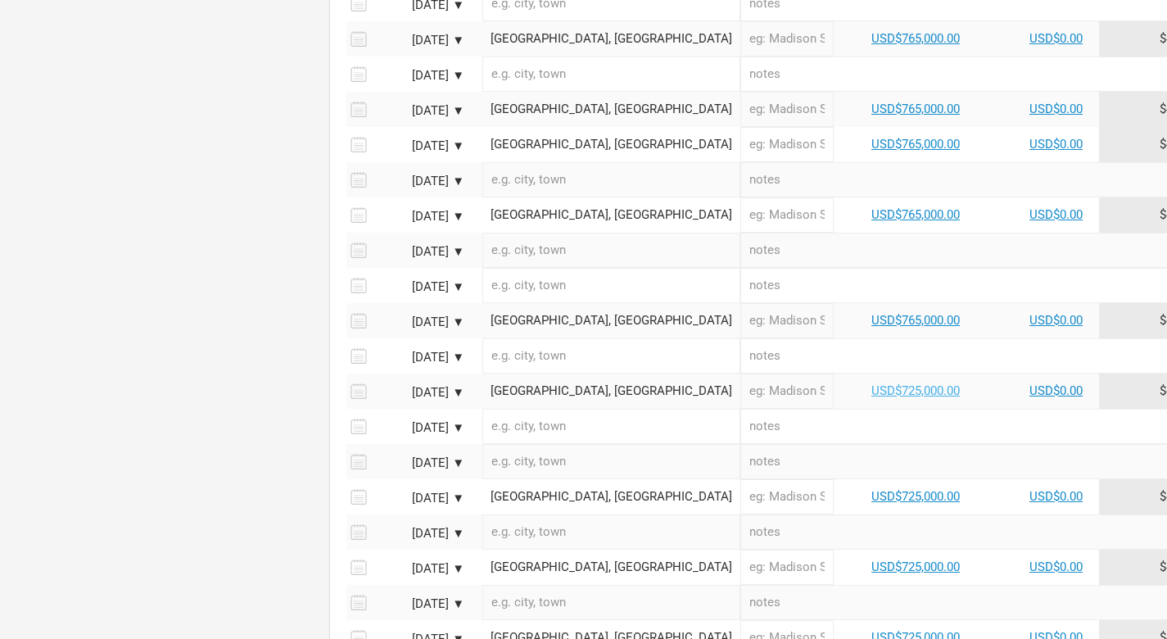
click at [872, 383] on link "USD$725,000.00" at bounding box center [916, 390] width 88 height 15
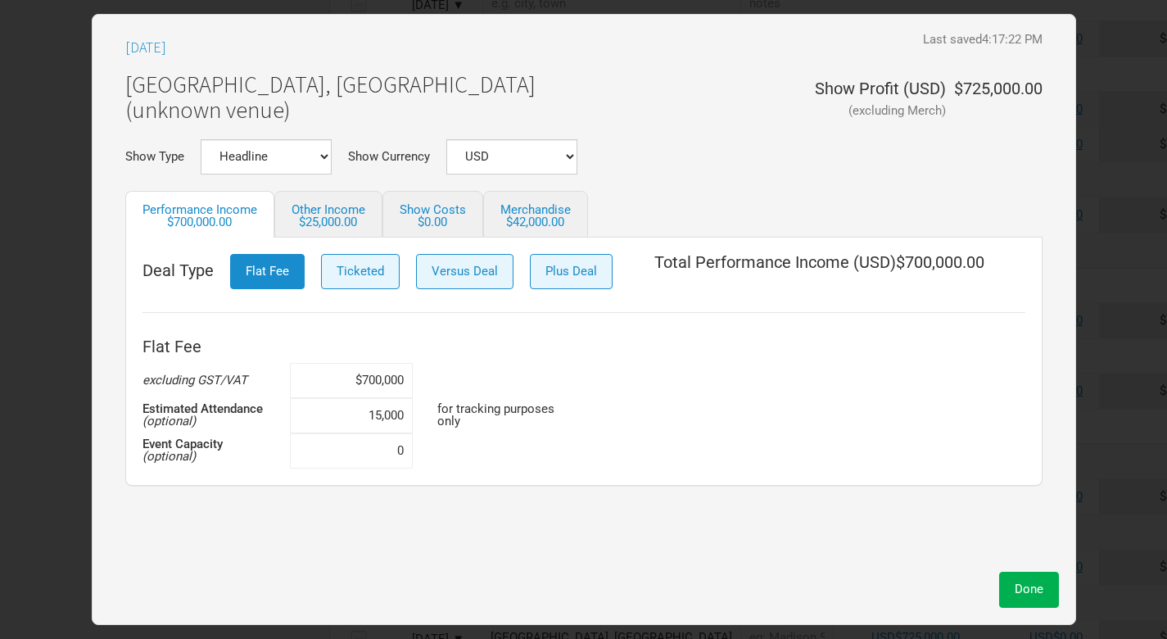
click at [319, 238] on div "Deal Type Flat Fee Ticketed Versus Deal Plus Deal Total Performance Income ( US…" at bounding box center [584, 362] width 918 height 248
click at [319, 220] on div "$25,000.00" at bounding box center [329, 222] width 74 height 12
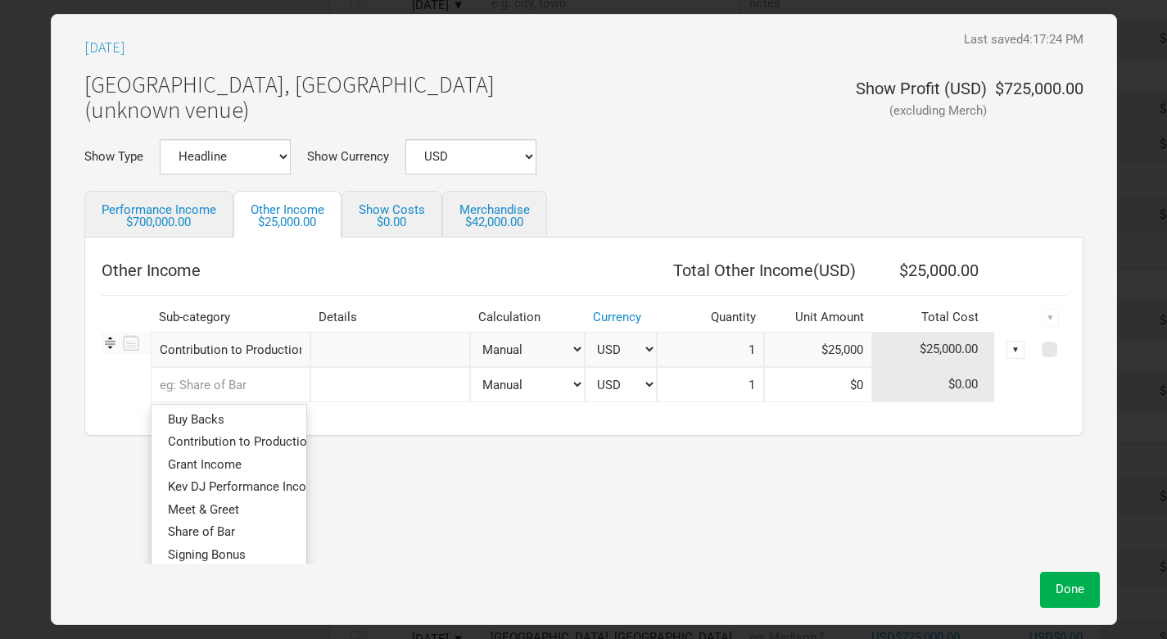
click at [234, 392] on input "text" at bounding box center [231, 384] width 160 height 35
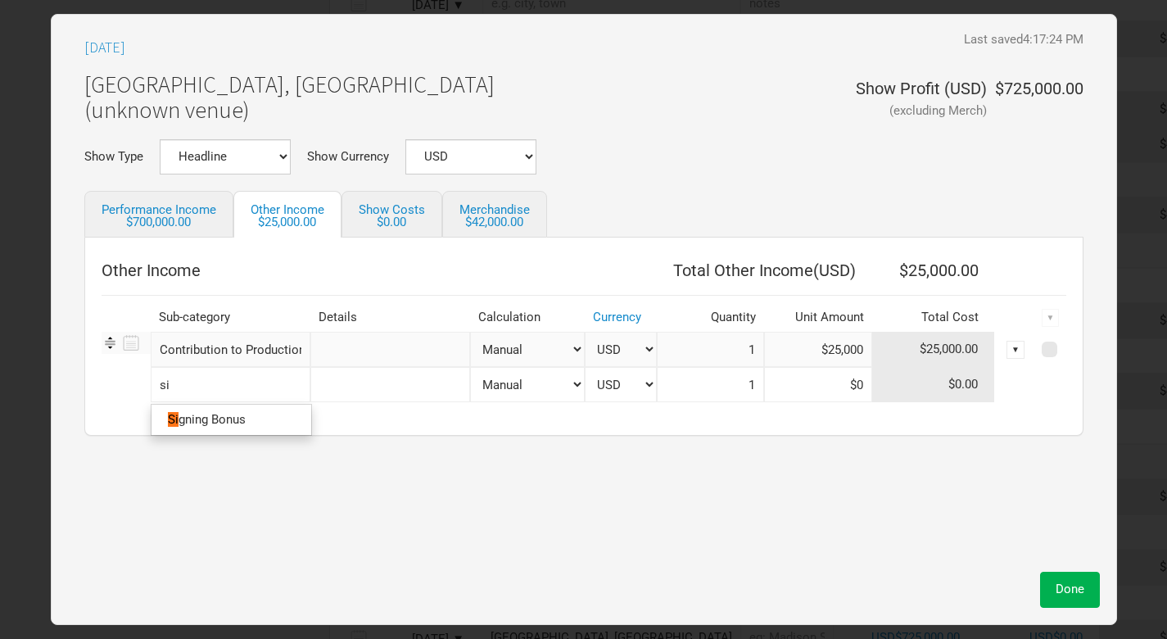
type input "sig"
click at [232, 422] on span "ning Bonus" at bounding box center [215, 419] width 61 height 15
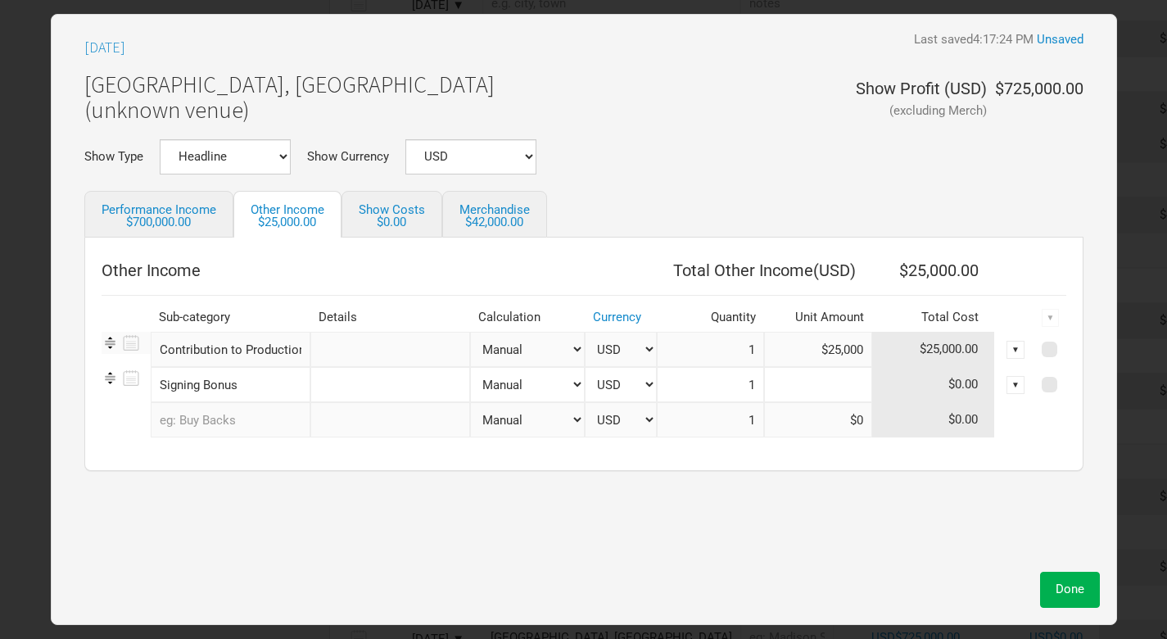
click at [845, 379] on input at bounding box center [818, 384] width 108 height 35
paste input "$40,000"
type input "$40,000"
click at [1063, 592] on span "Done" at bounding box center [1070, 589] width 29 height 15
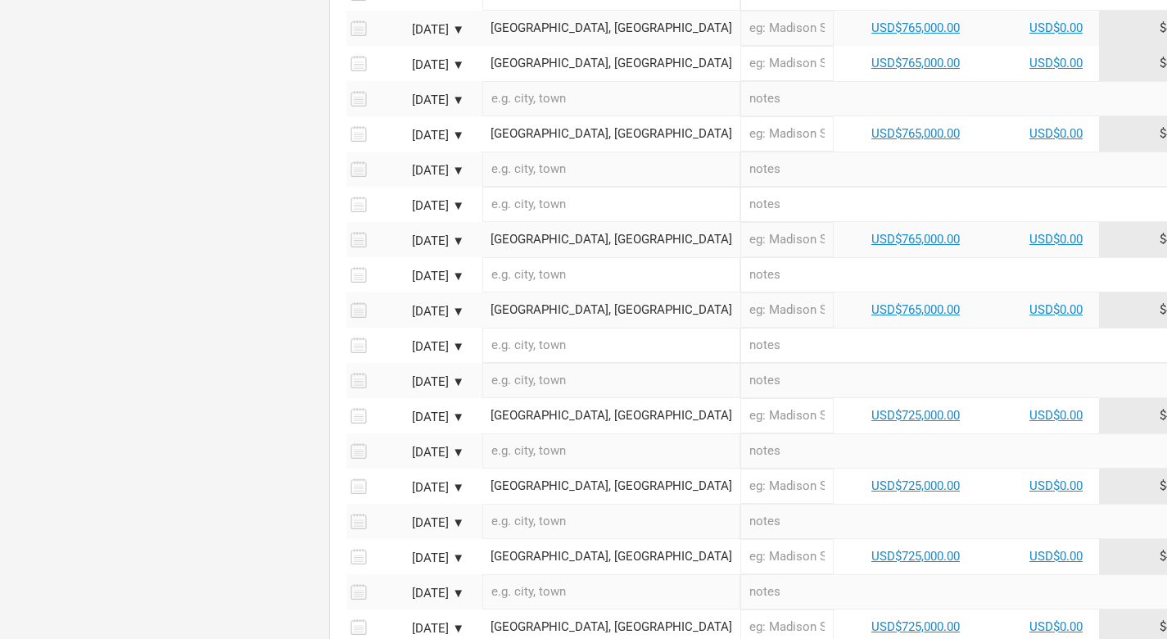
scroll to position [1455, 0]
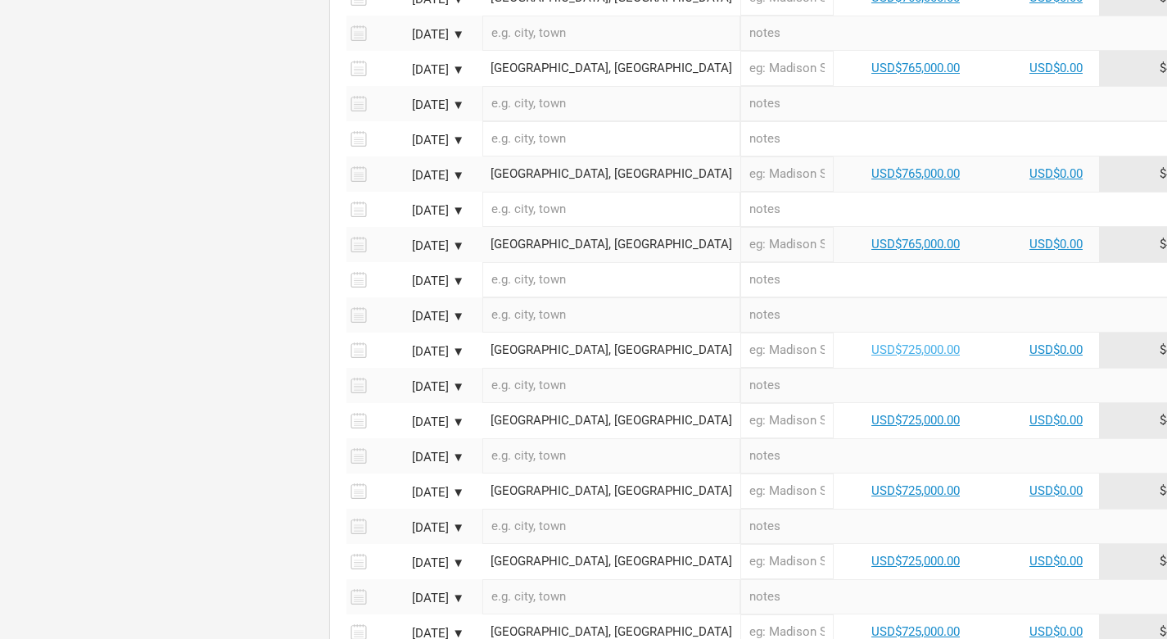
click at [872, 342] on link "USD$725,000.00" at bounding box center [916, 349] width 88 height 15
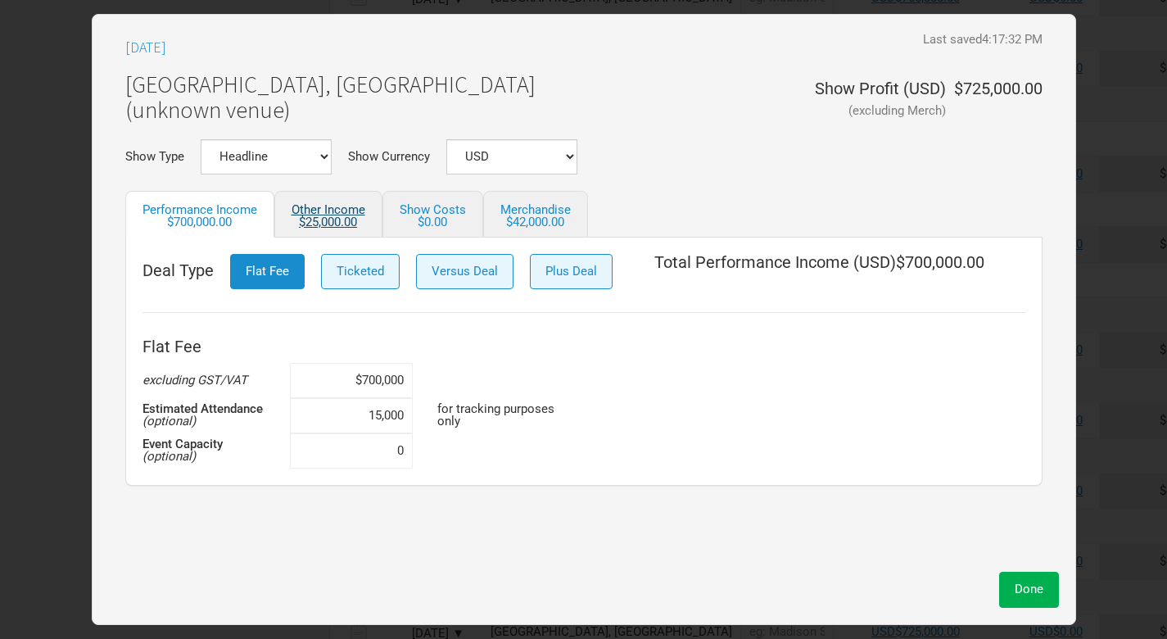
click at [325, 216] on div "$25,000.00" at bounding box center [329, 222] width 74 height 12
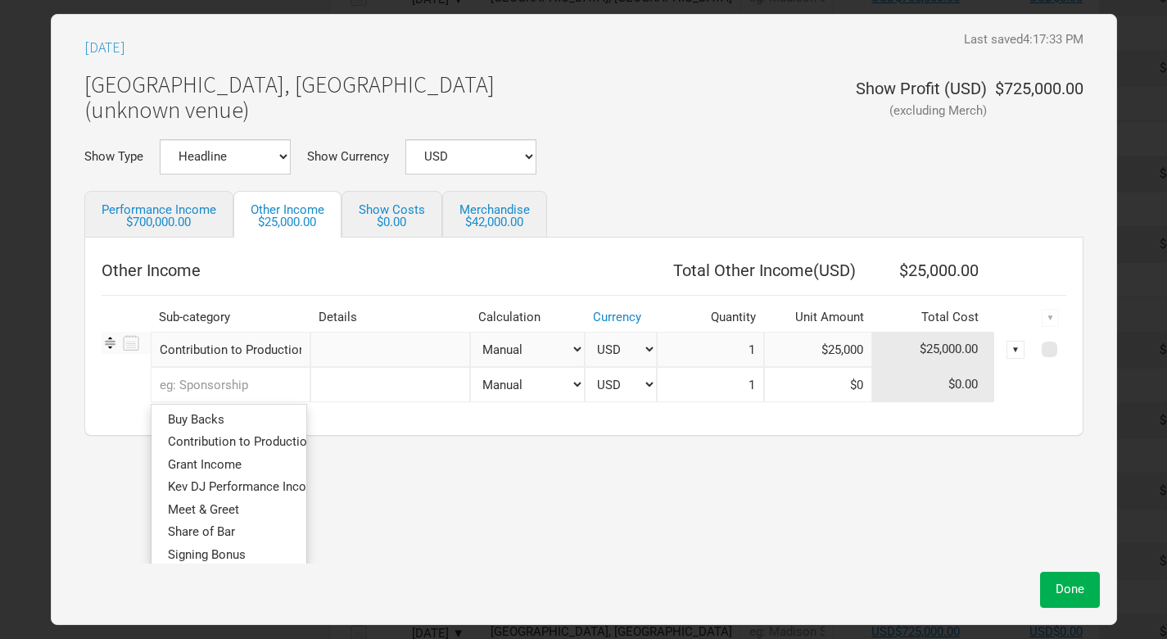
click at [262, 389] on input "text" at bounding box center [231, 384] width 160 height 35
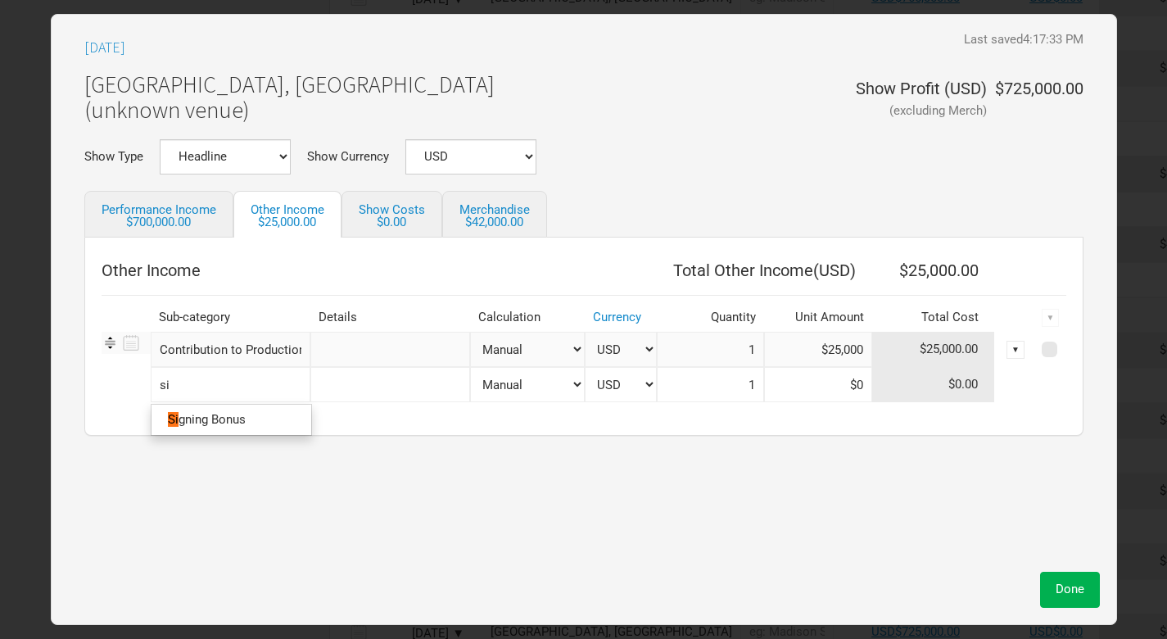
type input "sig"
type input "sign"
click at [236, 426] on link "Sign ing Bonus" at bounding box center [232, 420] width 160 height 22
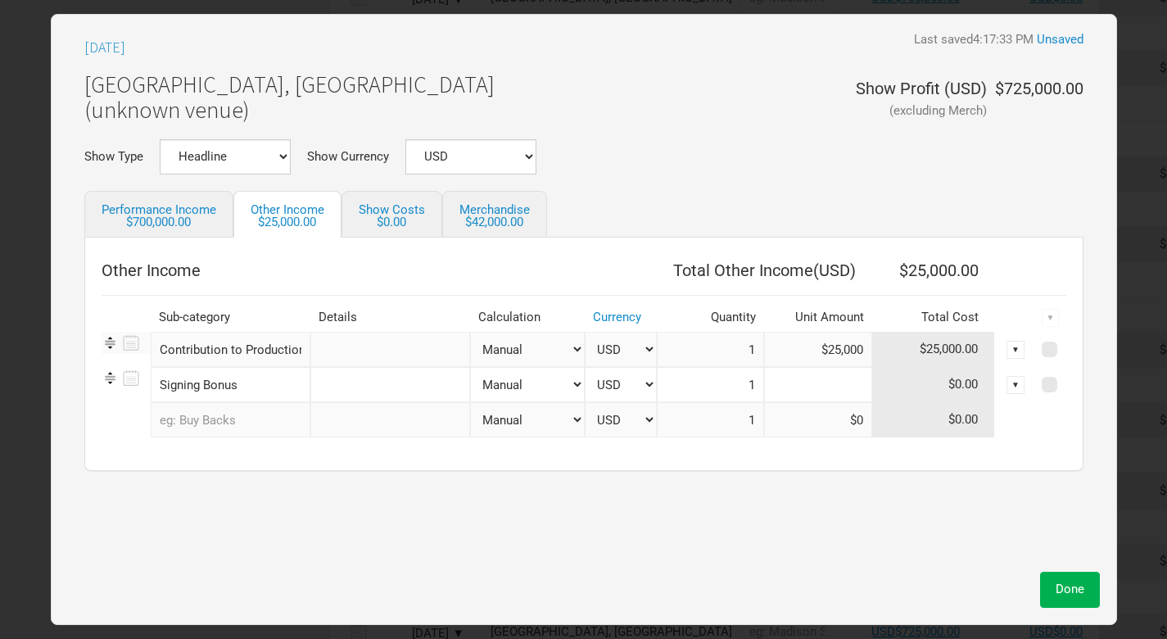
click at [854, 385] on input at bounding box center [818, 384] width 108 height 35
paste input "$40,000"
type input "$40,000"
click at [1071, 582] on span "Done" at bounding box center [1070, 589] width 29 height 15
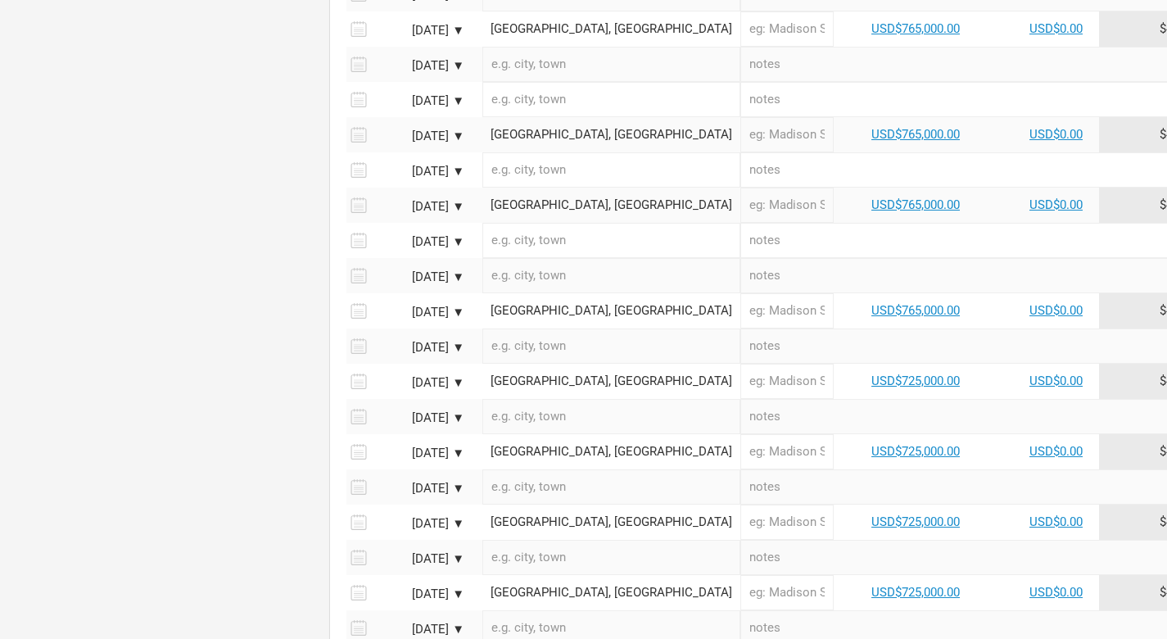
scroll to position [1516, 0]
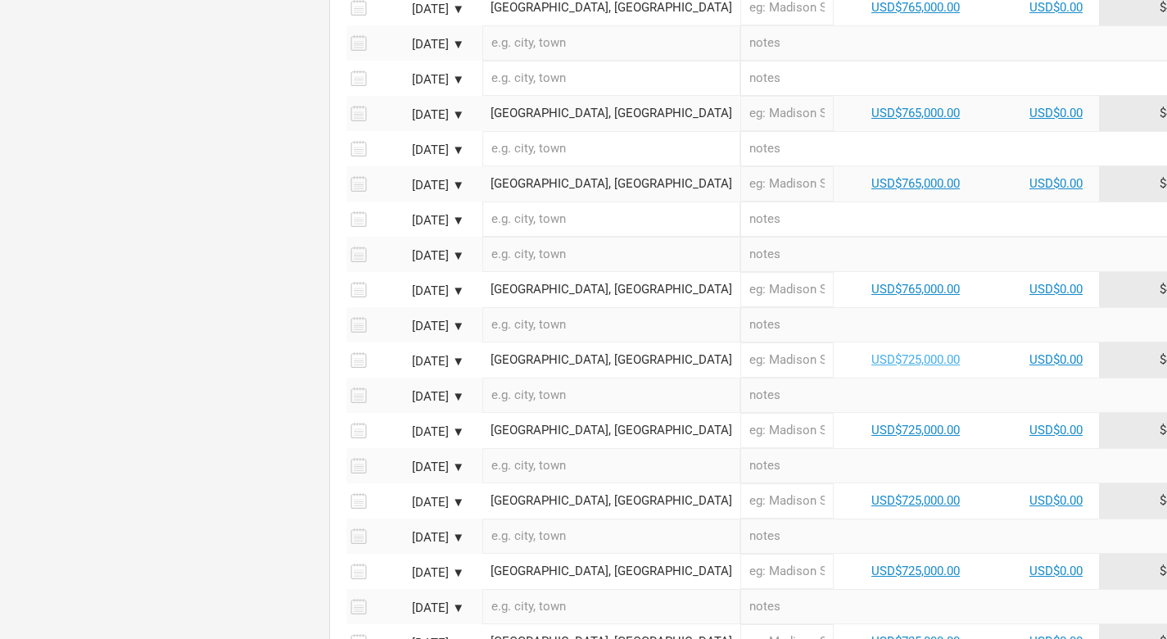
click at [872, 352] on link "USD$725,000.00" at bounding box center [916, 359] width 88 height 15
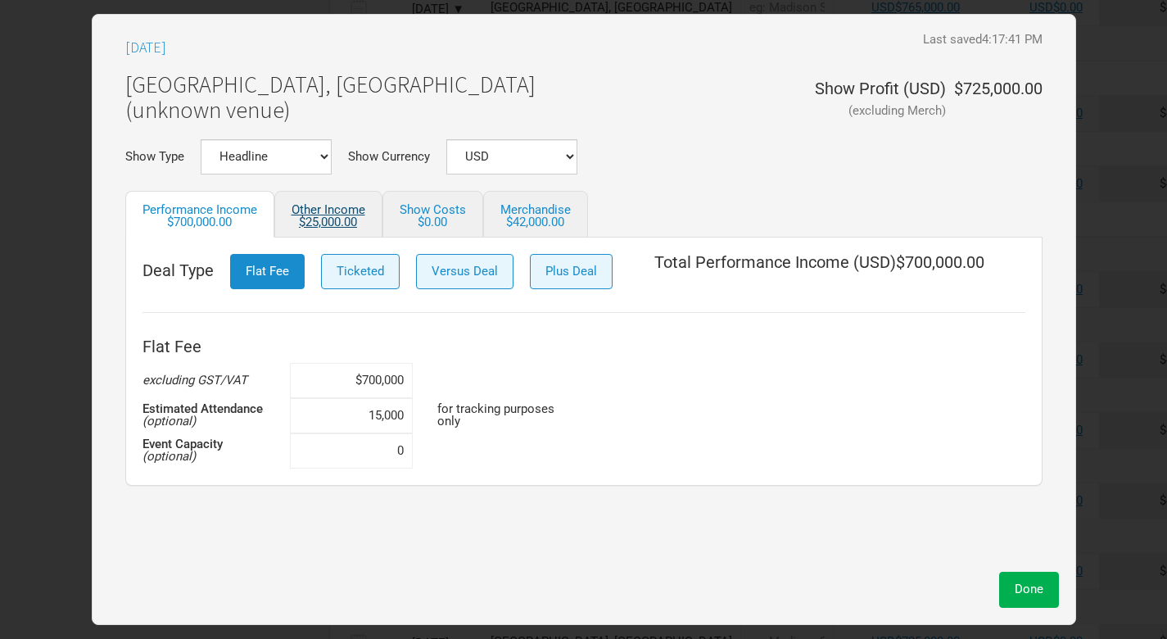
click at [335, 211] on link "Other Income $25,000.00" at bounding box center [328, 214] width 108 height 47
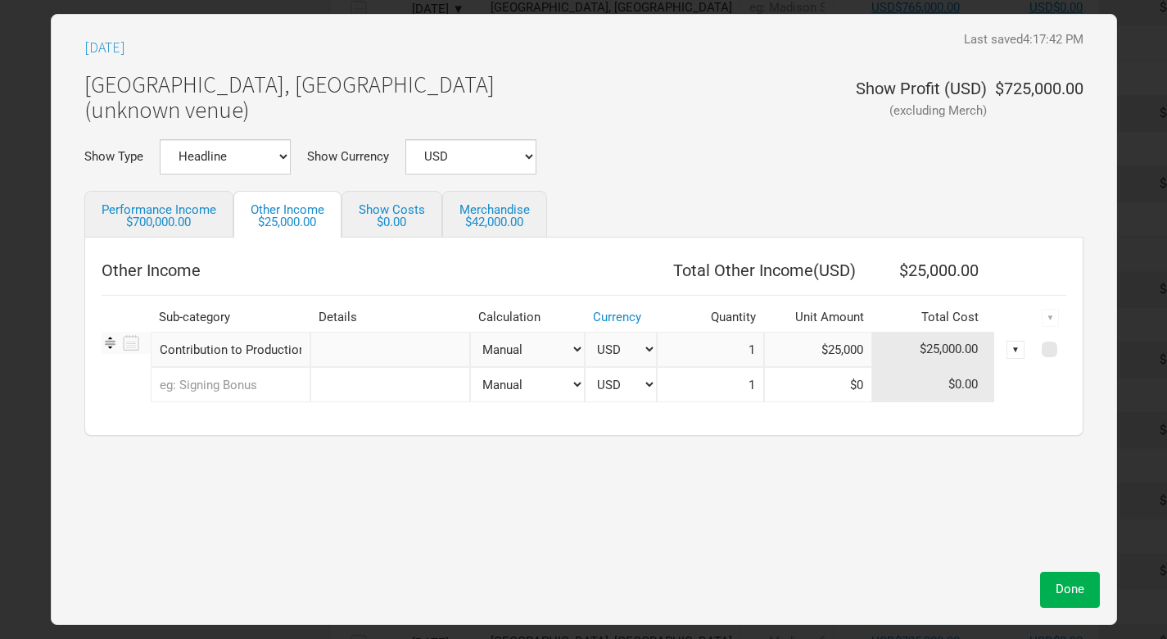
click at [277, 383] on input "text" at bounding box center [231, 384] width 160 height 35
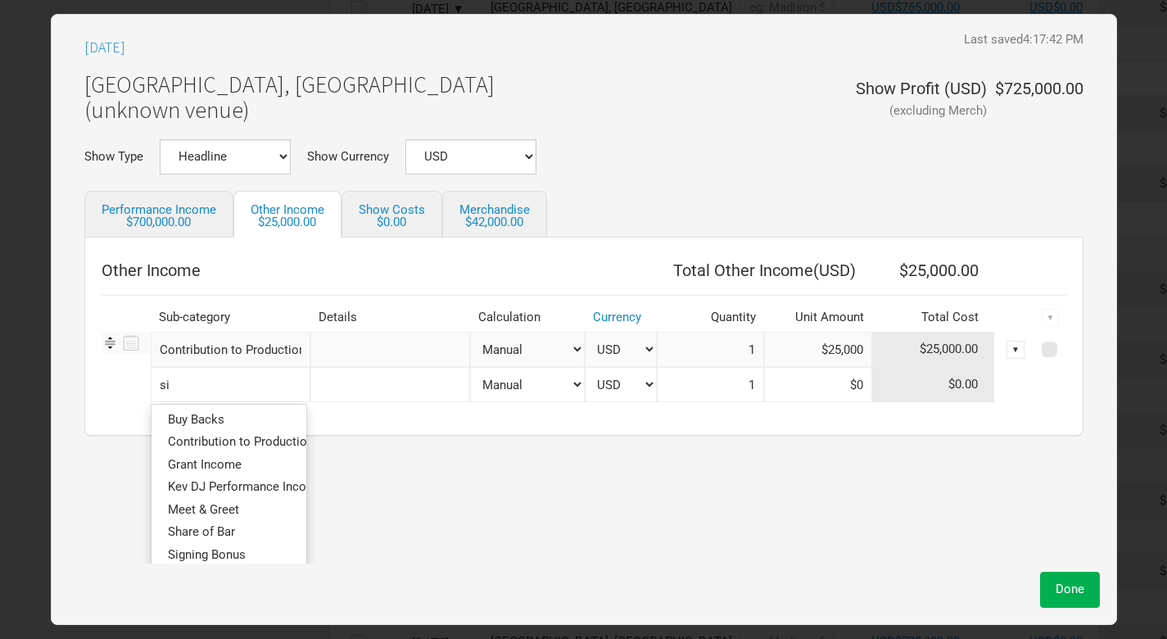
type input "sig"
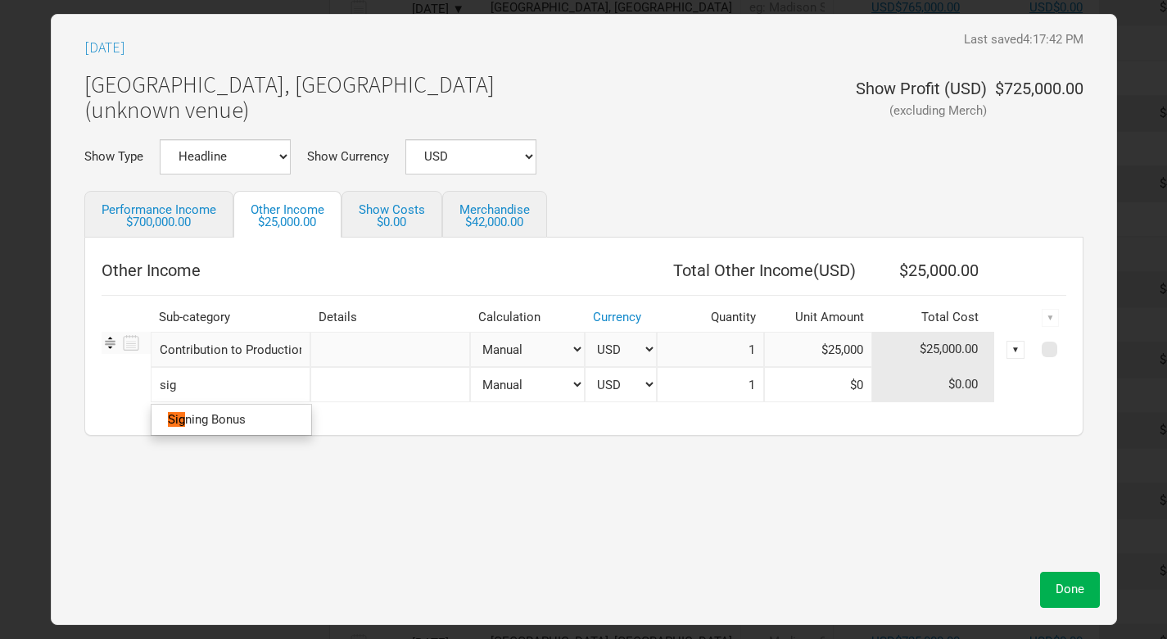
type input "sign"
click at [251, 415] on link "Sign ing Bonus" at bounding box center [232, 420] width 160 height 22
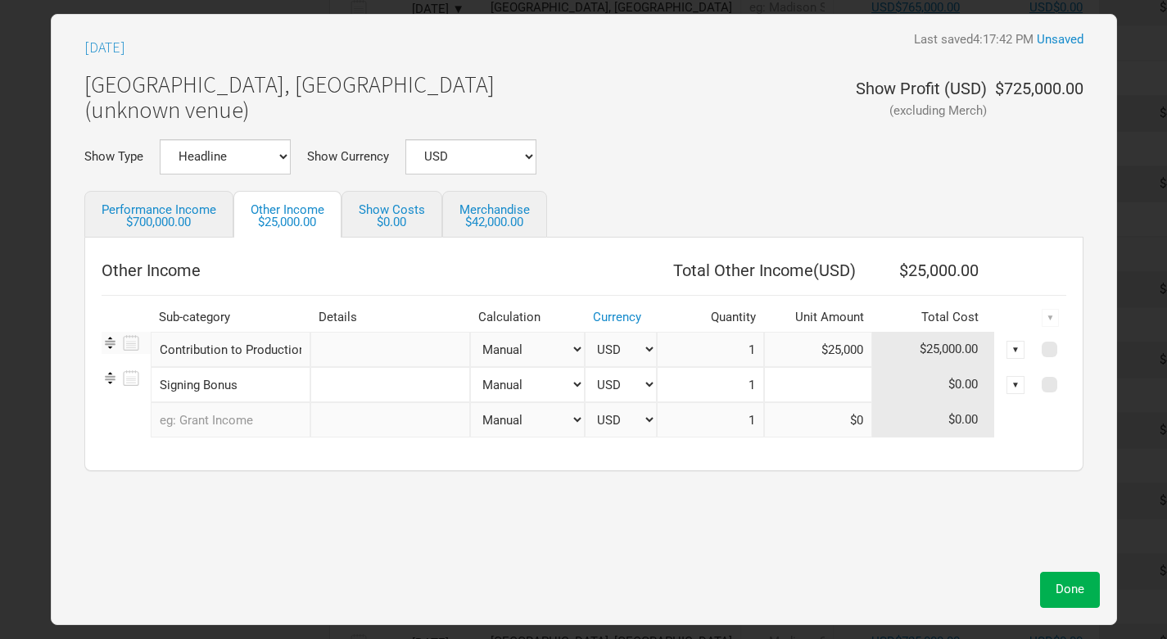
click at [845, 380] on input at bounding box center [818, 384] width 108 height 35
paste input "$40,000"
type input "$40,000"
click at [1082, 587] on span "Done" at bounding box center [1070, 589] width 29 height 15
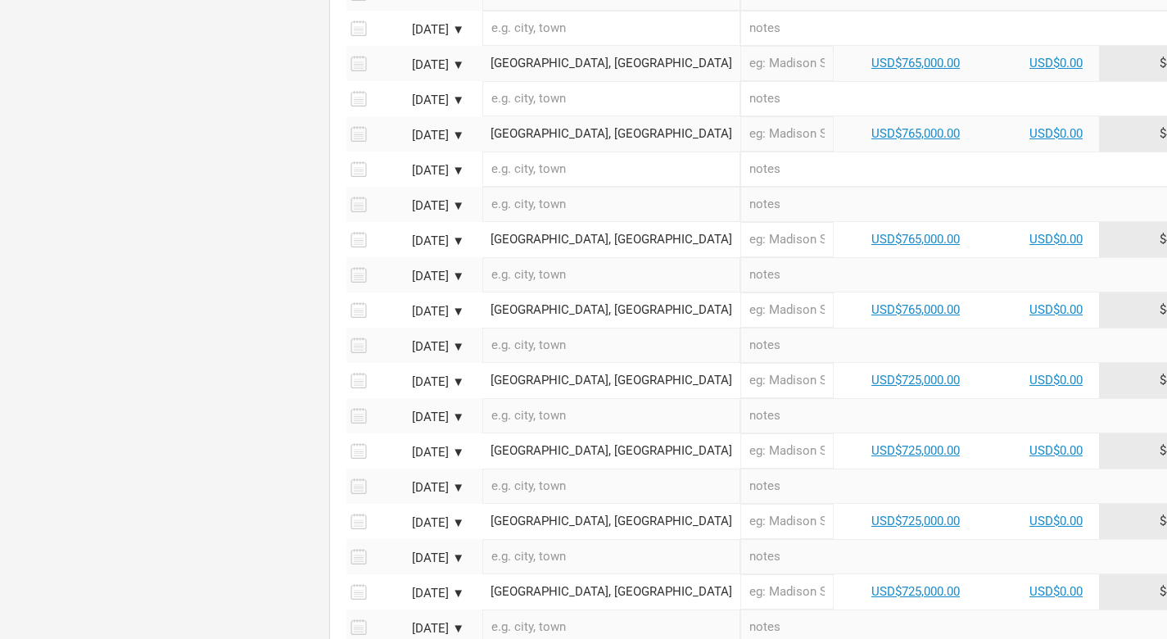
scroll to position [1594, 0]
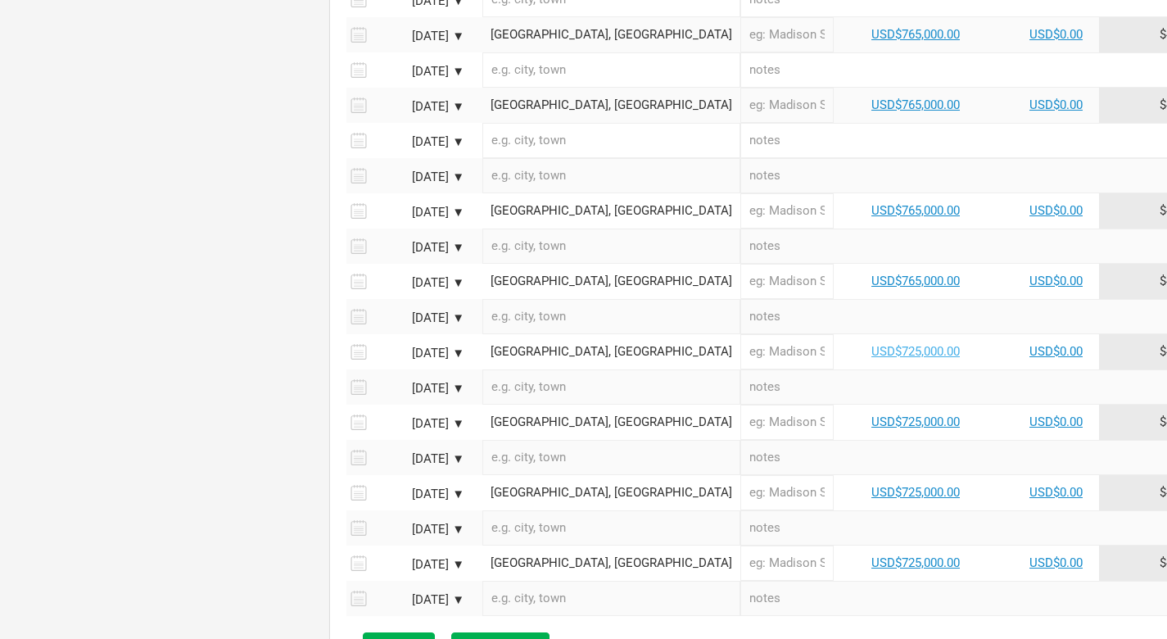
click at [872, 344] on link "USD$725,000.00" at bounding box center [916, 351] width 88 height 15
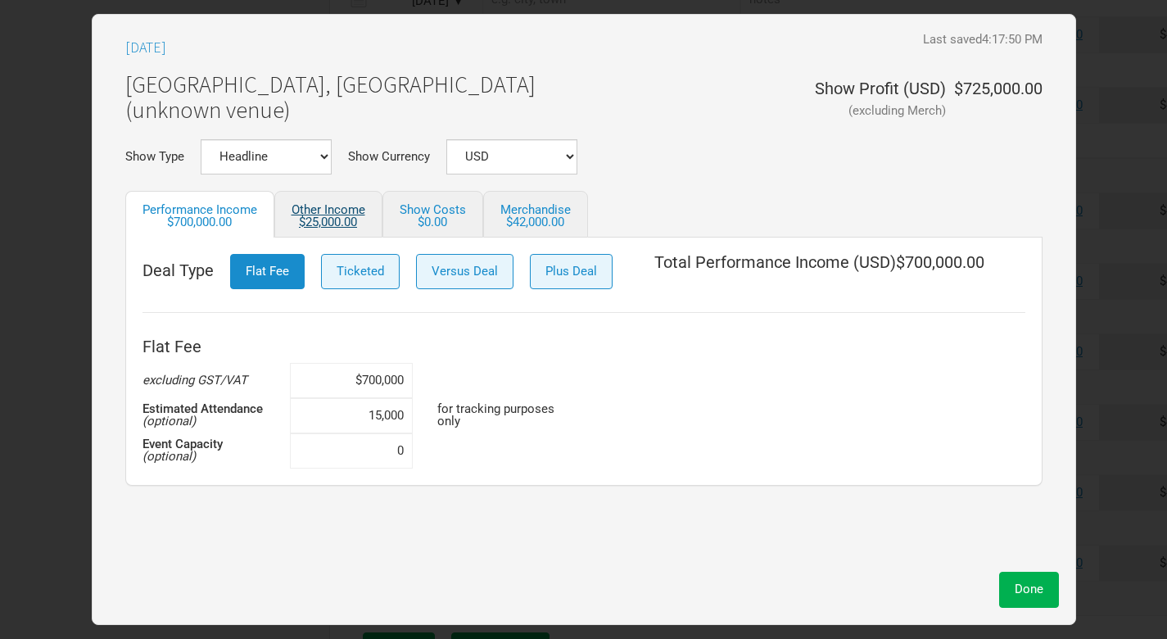
click at [346, 218] on div "$25,000.00" at bounding box center [329, 222] width 74 height 12
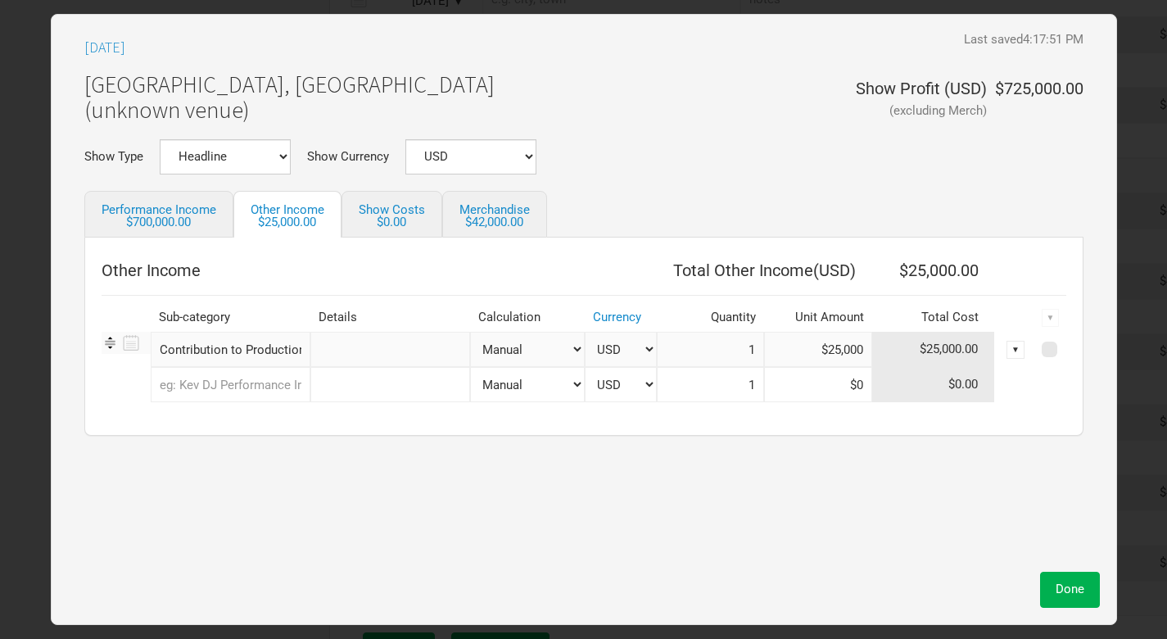
click at [274, 384] on input "text" at bounding box center [231, 384] width 160 height 35
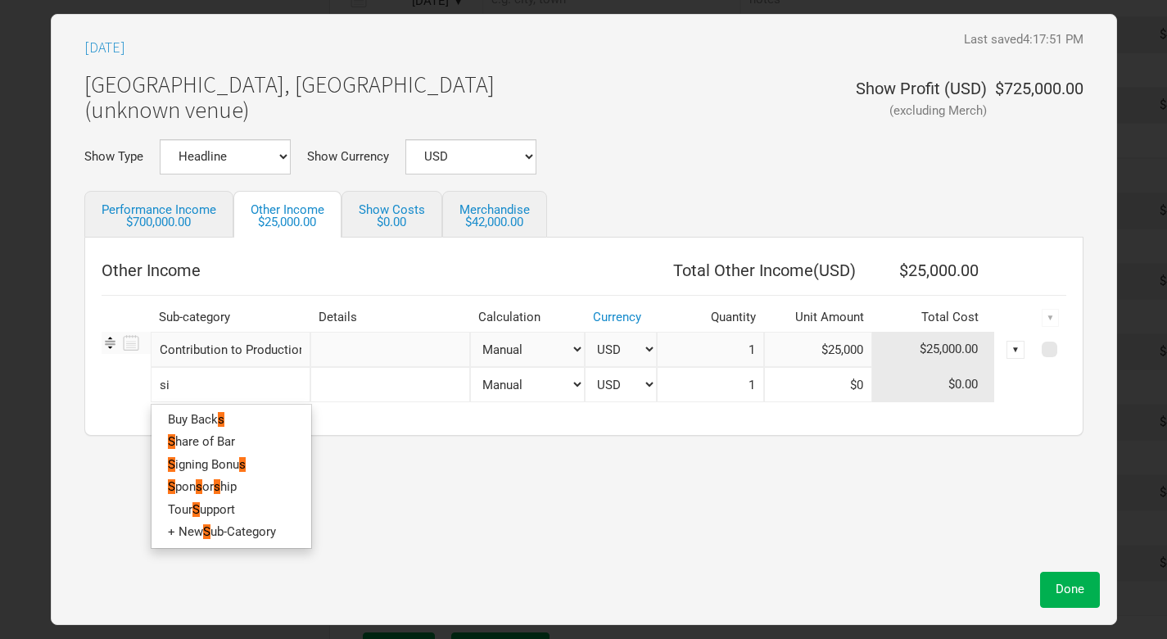
type input "sig"
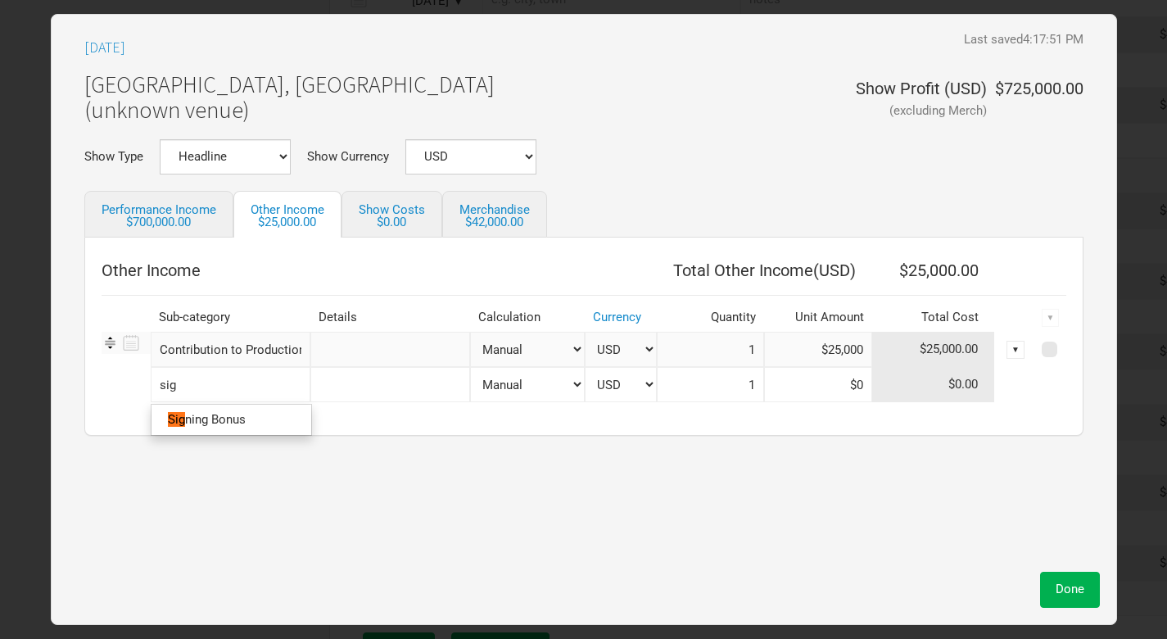
type input "sign"
click at [270, 421] on link "Sign ing Bonus" at bounding box center [232, 420] width 160 height 22
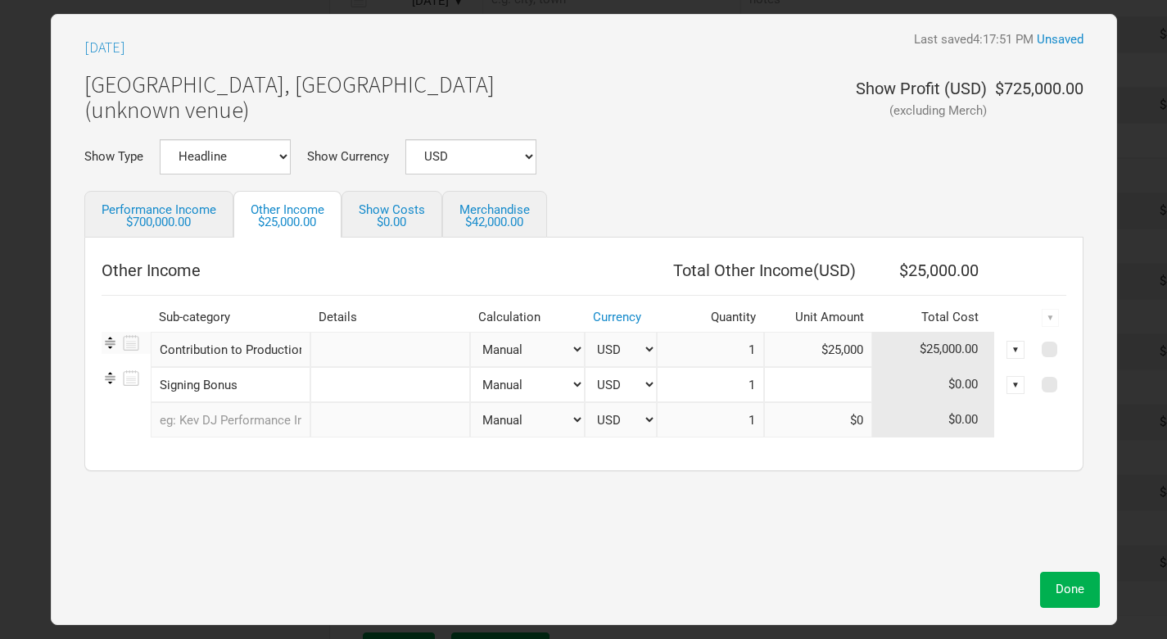
click at [852, 384] on input at bounding box center [818, 384] width 108 height 35
paste input "$40,000"
type input "$40,000"
click at [1076, 595] on span "Done" at bounding box center [1070, 589] width 29 height 15
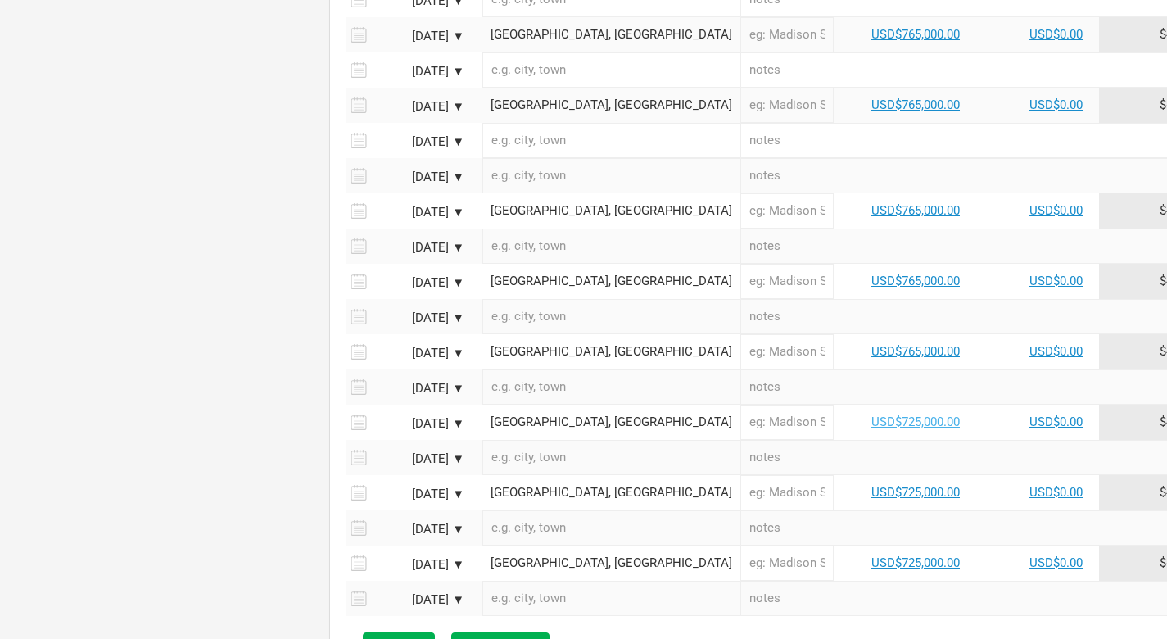
click at [872, 415] on link "USD$725,000.00" at bounding box center [916, 422] width 88 height 15
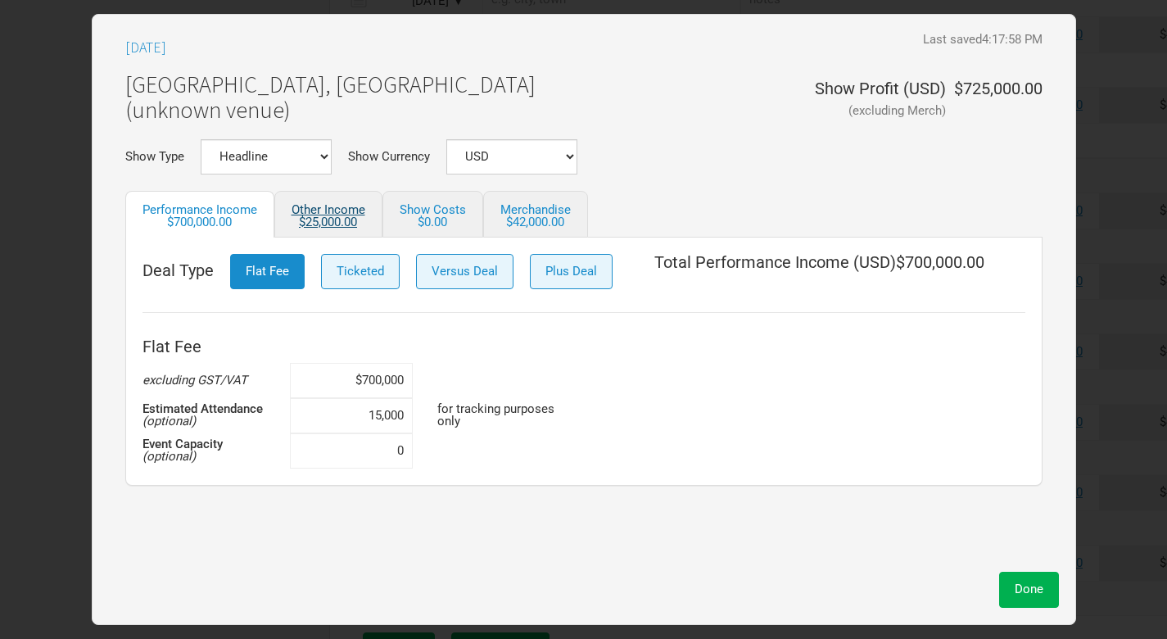
click at [344, 220] on div "$25,000.00" at bounding box center [329, 222] width 74 height 12
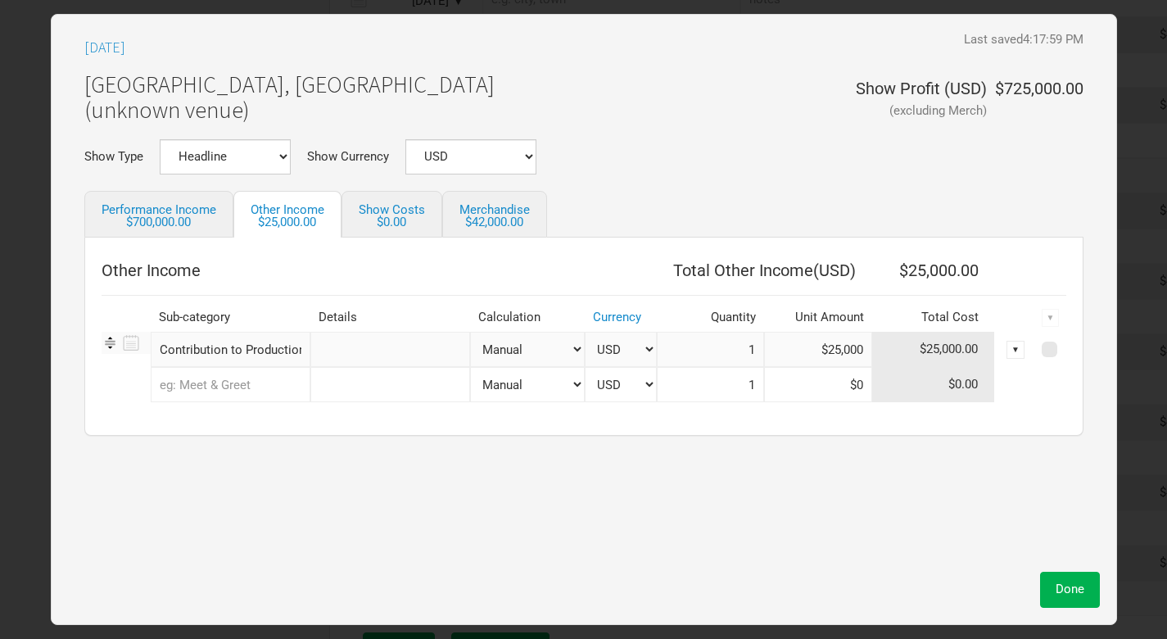
click at [249, 384] on input "text" at bounding box center [231, 384] width 160 height 35
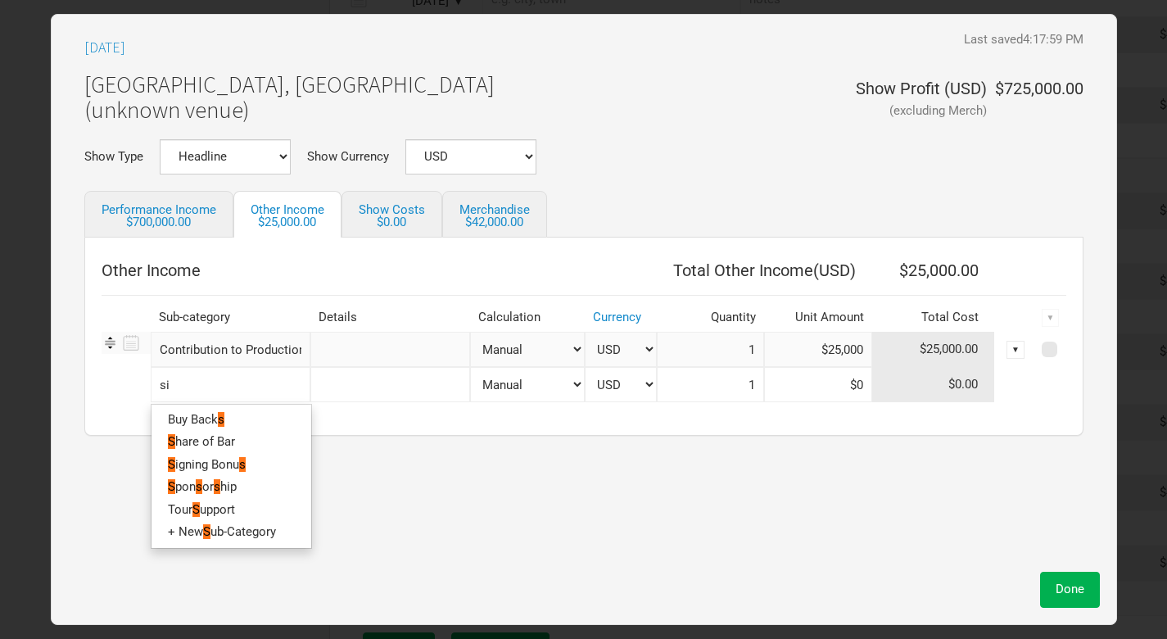
type input "sig"
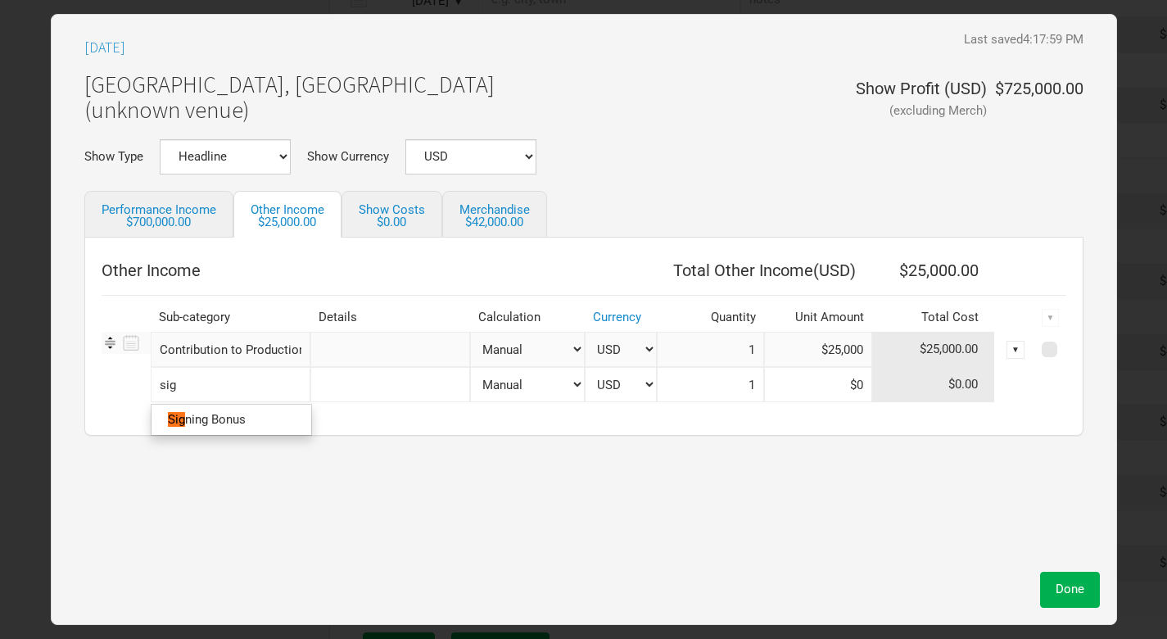
type input "sign"
click at [256, 412] on link "Sign ing Bonus" at bounding box center [232, 420] width 160 height 22
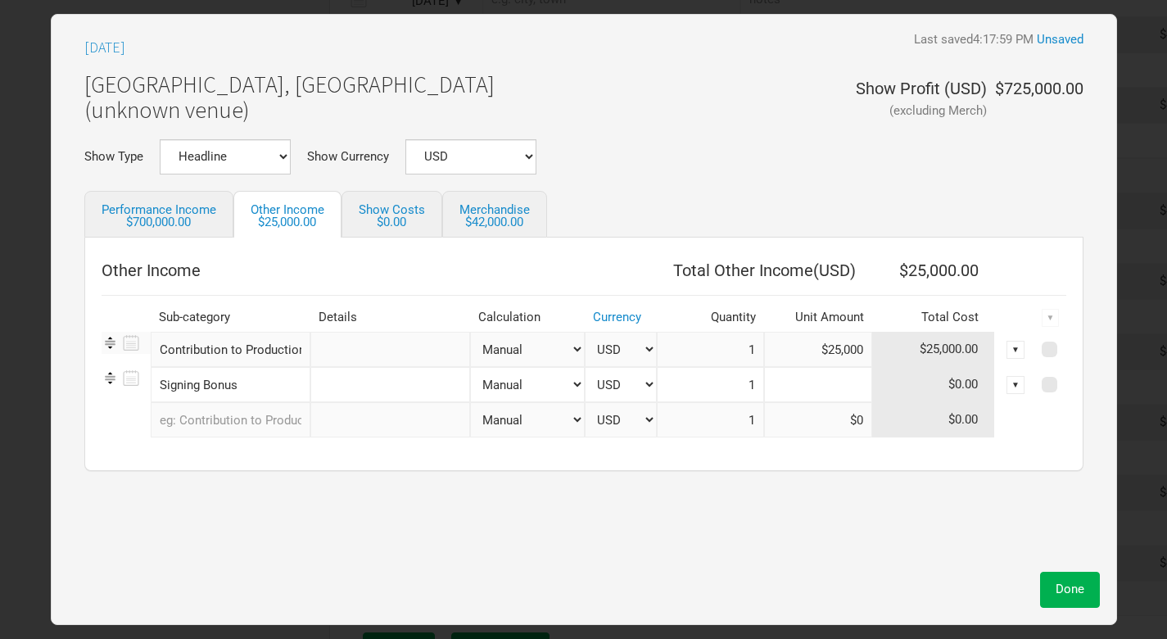
click at [853, 379] on input at bounding box center [818, 384] width 108 height 35
paste input "$40,000"
type input "$40,000"
click at [1060, 587] on span "Done" at bounding box center [1070, 589] width 29 height 15
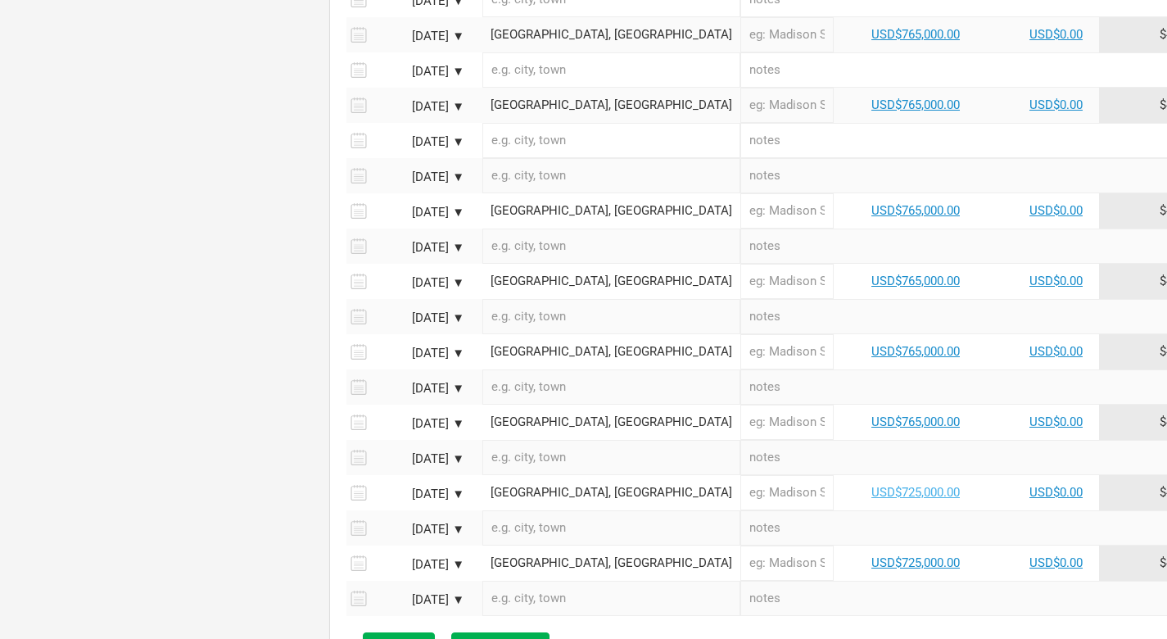
click at [872, 485] on link "USD$725,000.00" at bounding box center [916, 492] width 88 height 15
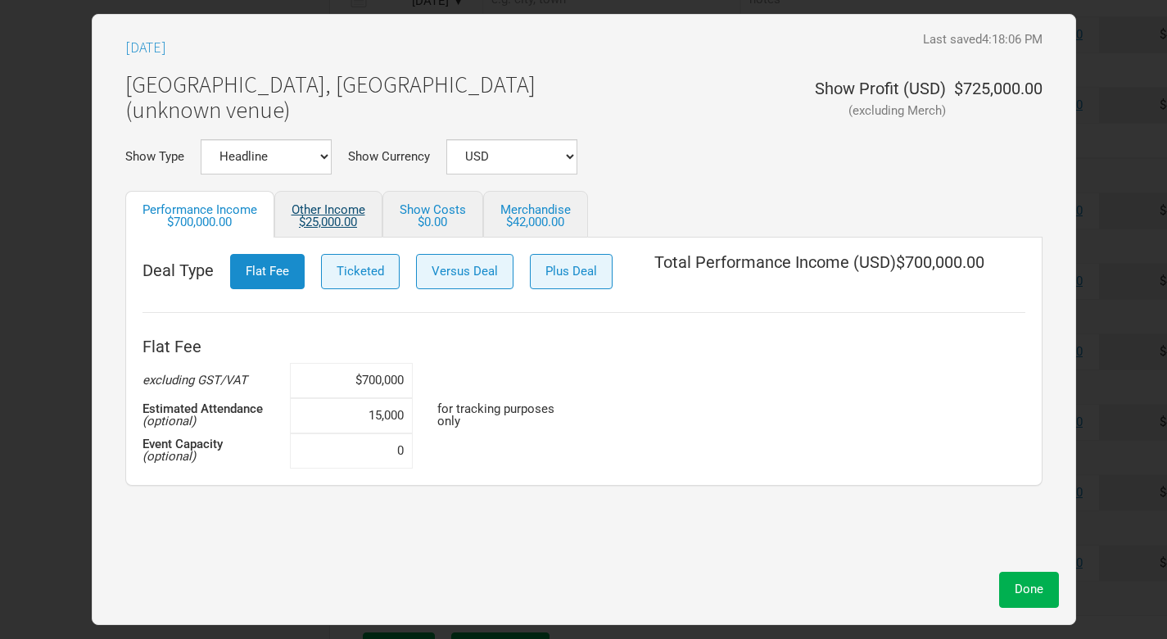
click at [344, 216] on div "$25,000.00" at bounding box center [329, 222] width 74 height 12
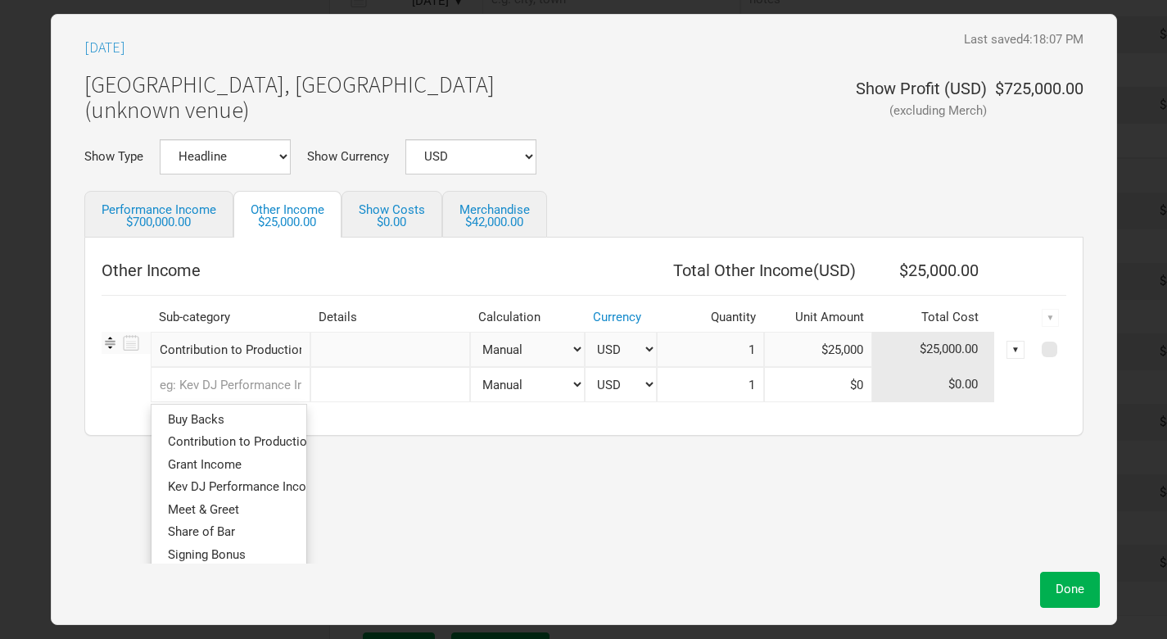
click at [219, 387] on input "text" at bounding box center [231, 384] width 160 height 35
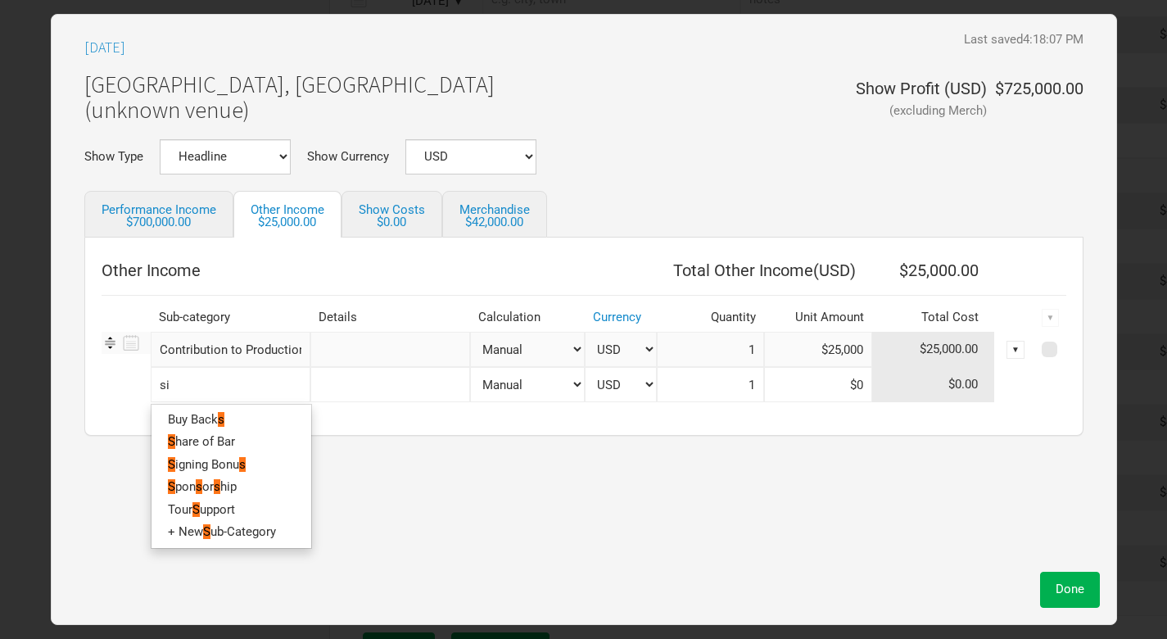
type input "sig"
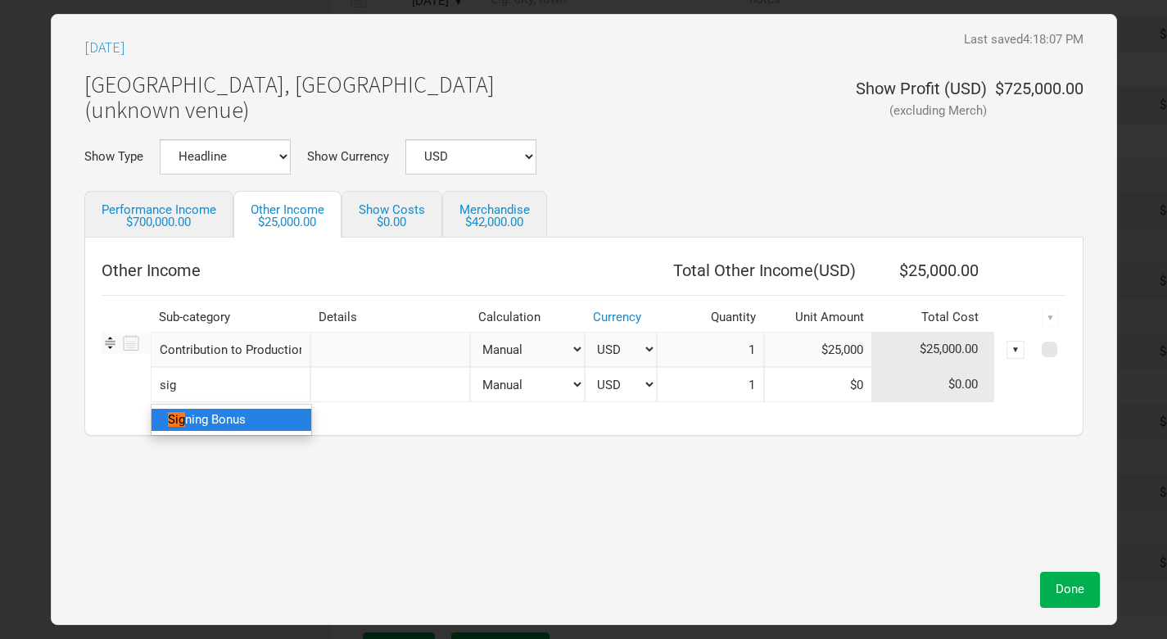
click at [239, 419] on span "ning Bonus" at bounding box center [215, 419] width 61 height 15
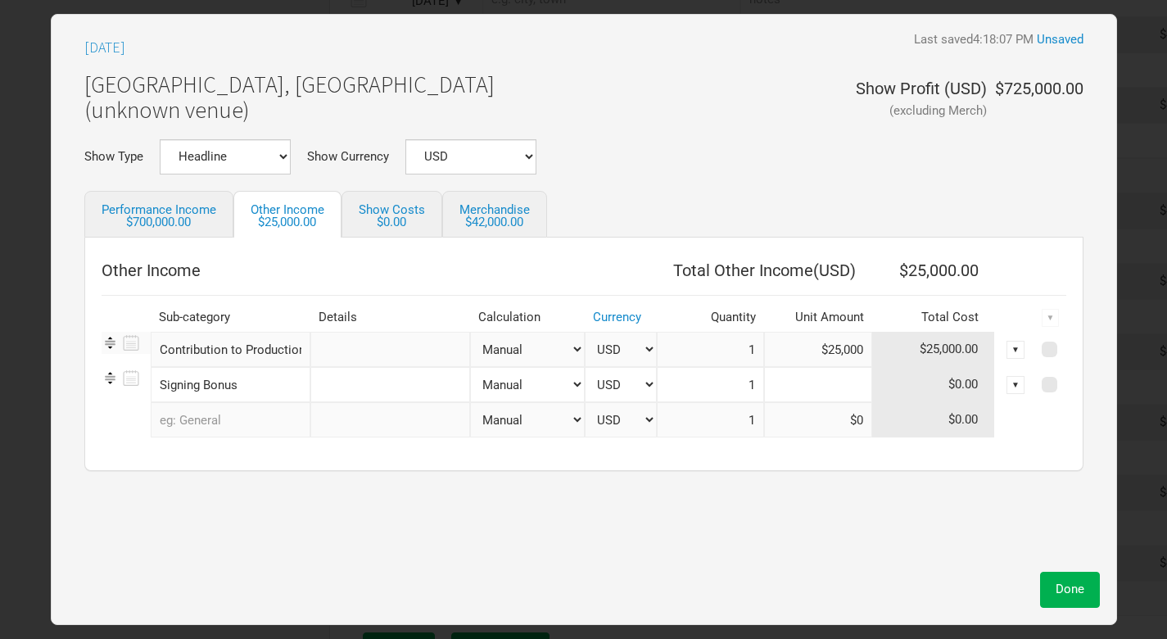
click at [850, 388] on input at bounding box center [818, 384] width 108 height 35
paste input "$40,000"
type input "$40,000"
click at [1067, 587] on span "Done" at bounding box center [1070, 589] width 29 height 15
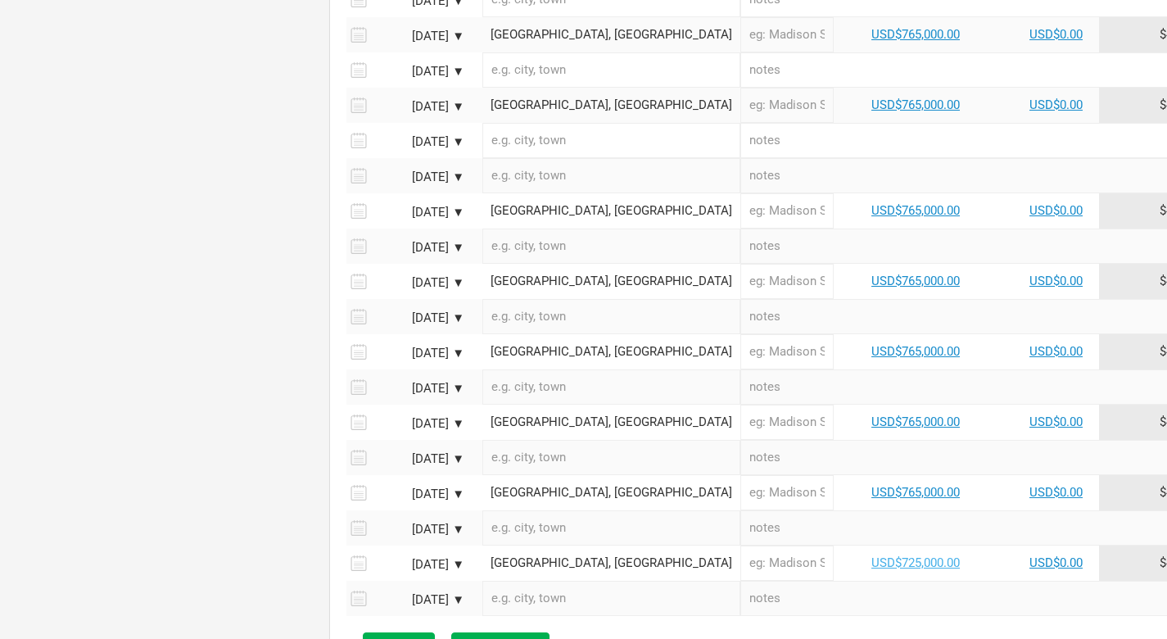
click at [872, 555] on link "USD$725,000.00" at bounding box center [916, 562] width 88 height 15
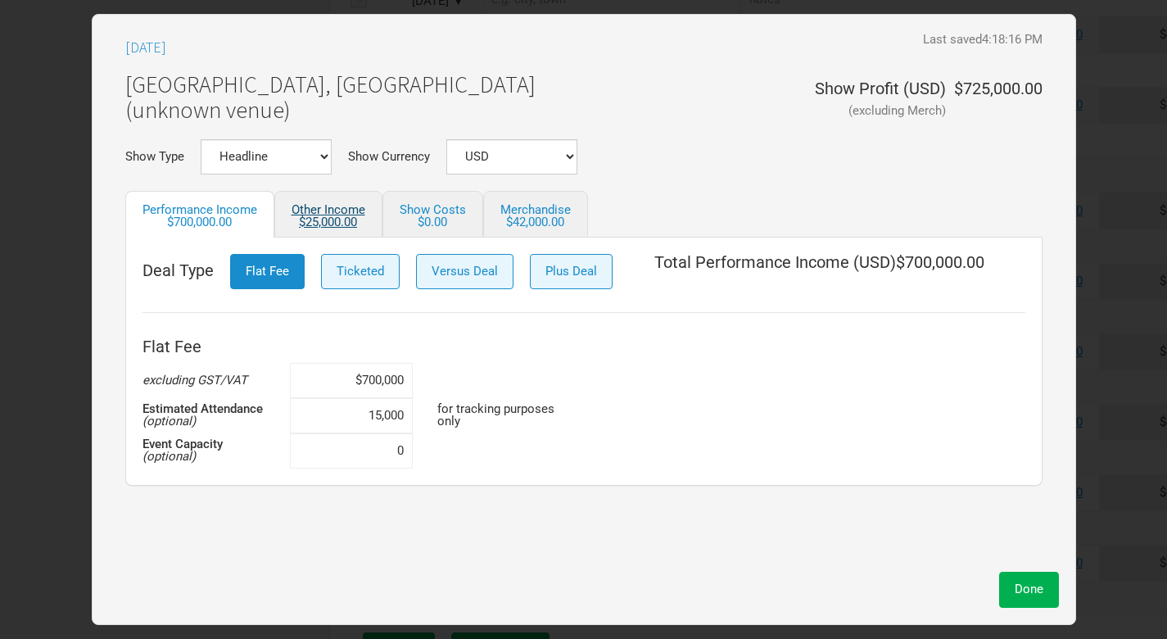
click at [329, 218] on div "$25,000.00" at bounding box center [329, 222] width 74 height 12
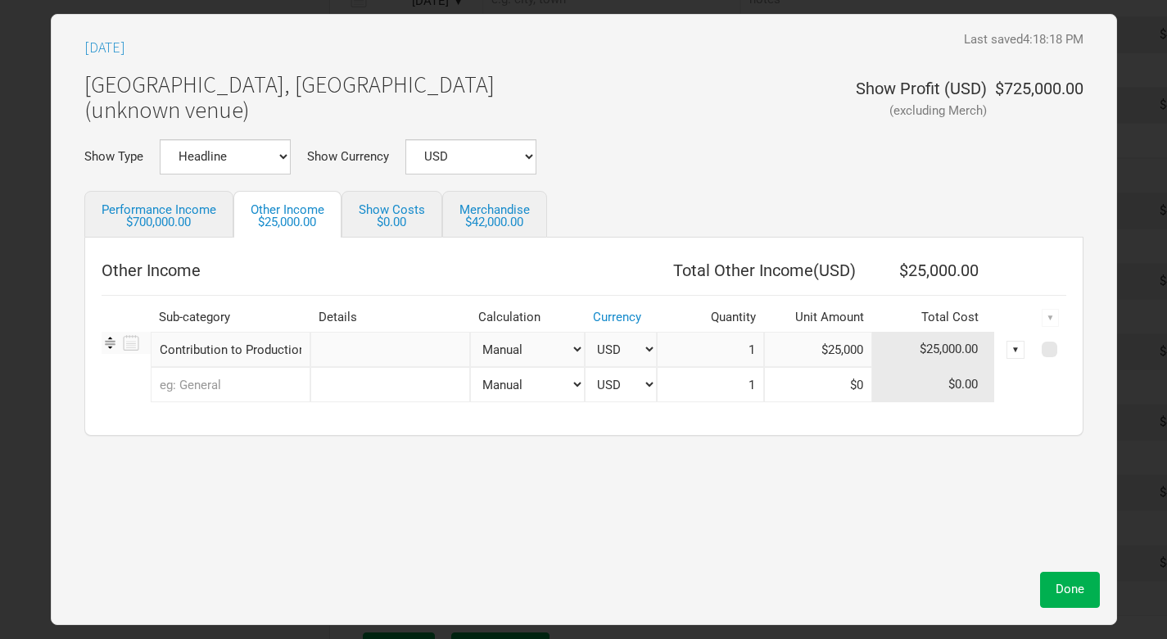
click at [256, 394] on input "text" at bounding box center [231, 384] width 160 height 35
type input "sig"
click at [256, 429] on ul "Sig ning Bonus" at bounding box center [231, 420] width 161 height 32
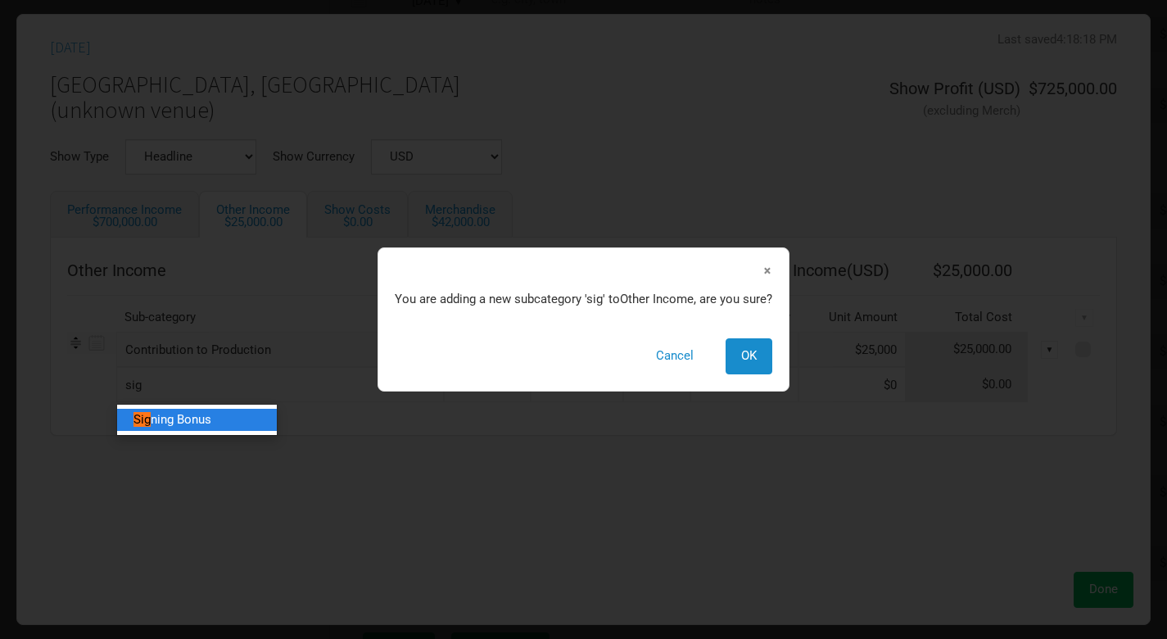
click at [226, 418] on link "Sig ning Bonus" at bounding box center [197, 420] width 160 height 22
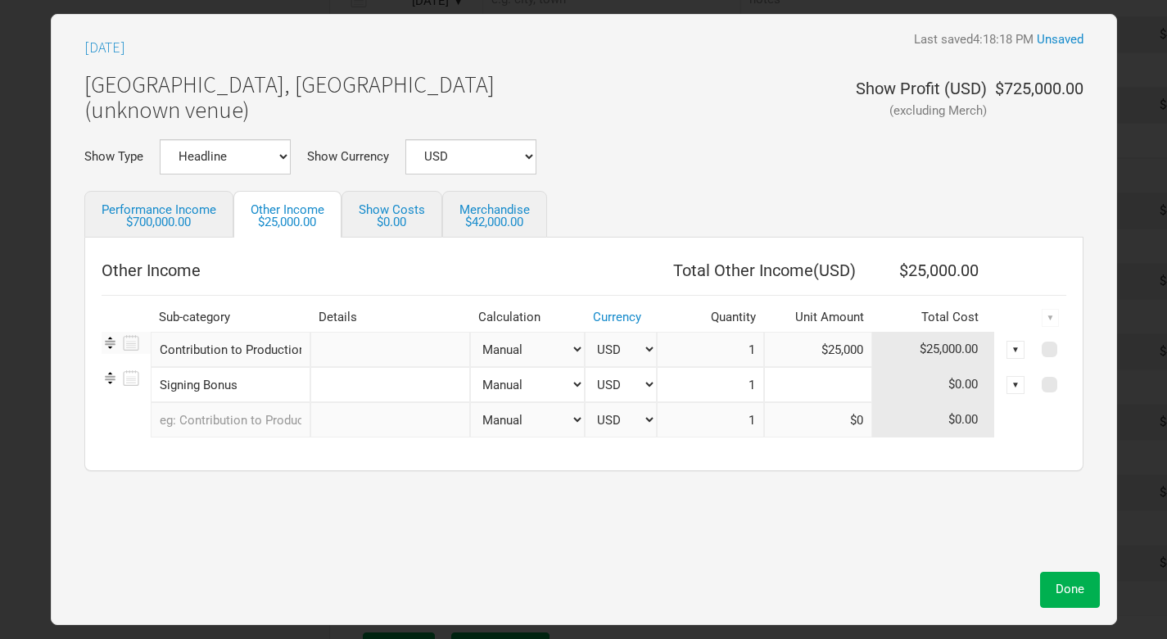
click at [846, 382] on input at bounding box center [818, 384] width 108 height 35
paste input "$40,000"
type input "$40,000"
click at [1068, 590] on span "Done" at bounding box center [1070, 589] width 29 height 15
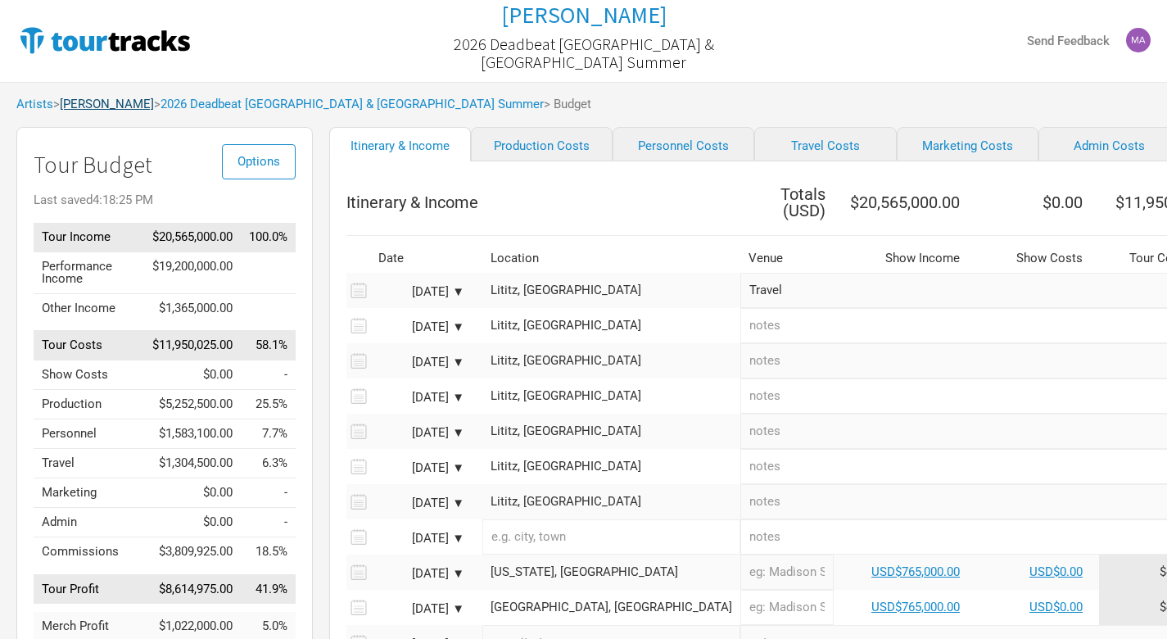
click at [120, 103] on link "[PERSON_NAME]" at bounding box center [107, 104] width 94 height 15
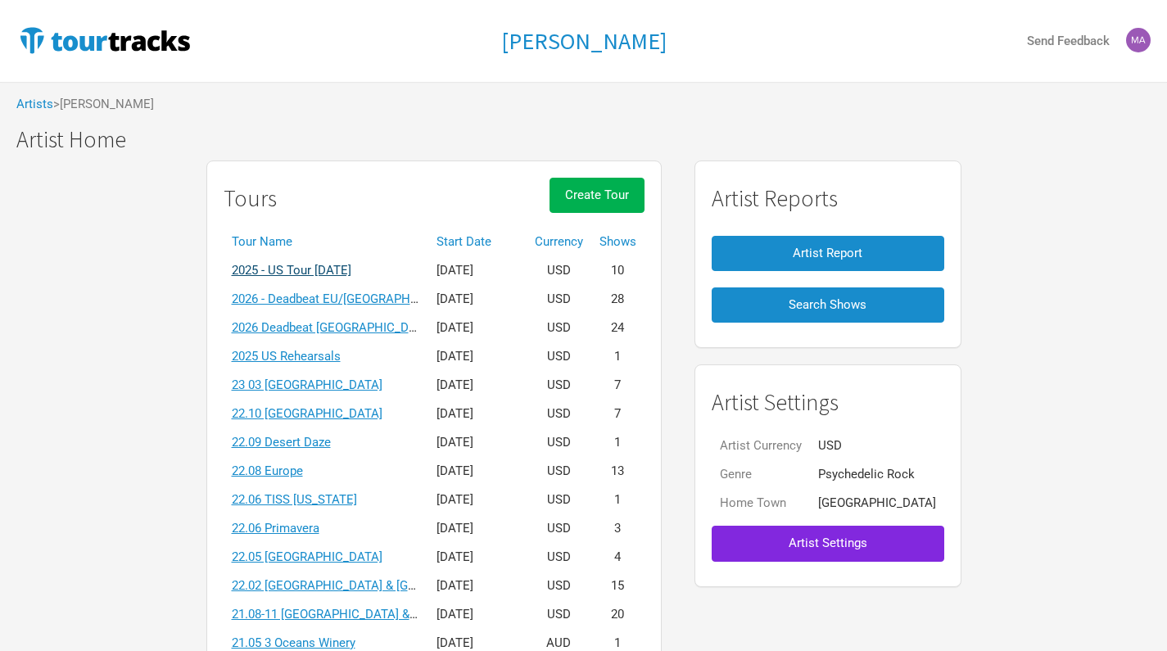
click at [351, 270] on link "2025 - US Tour [DATE]" at bounding box center [292, 270] width 120 height 15
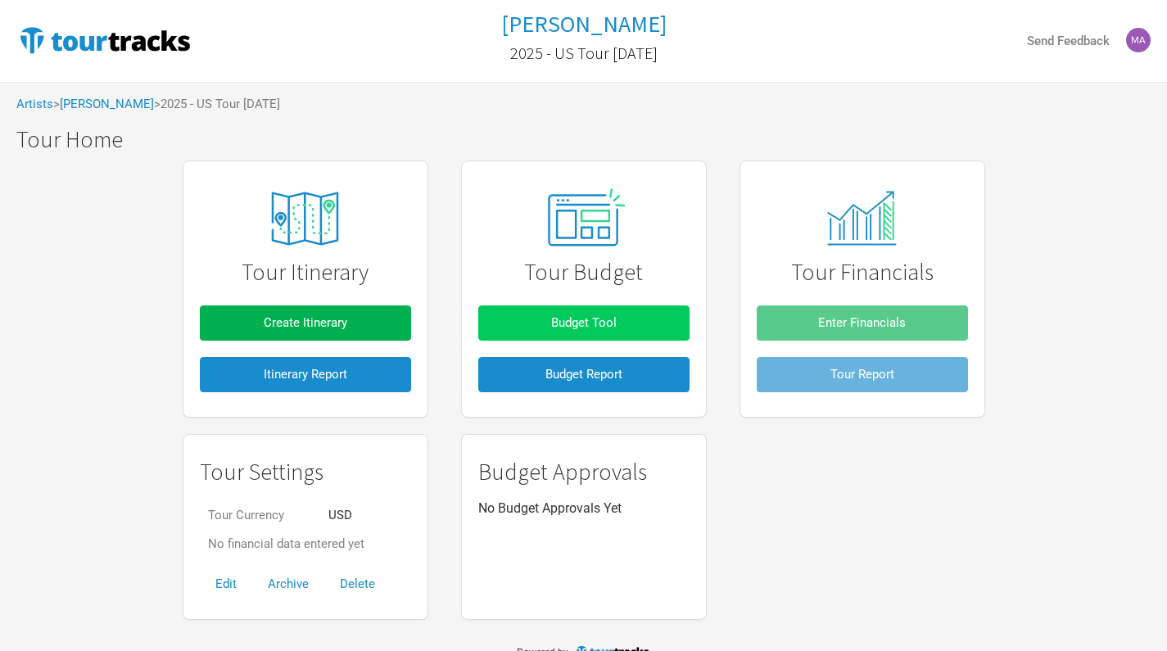
click at [555, 318] on span "Budget Tool" at bounding box center [584, 322] width 66 height 15
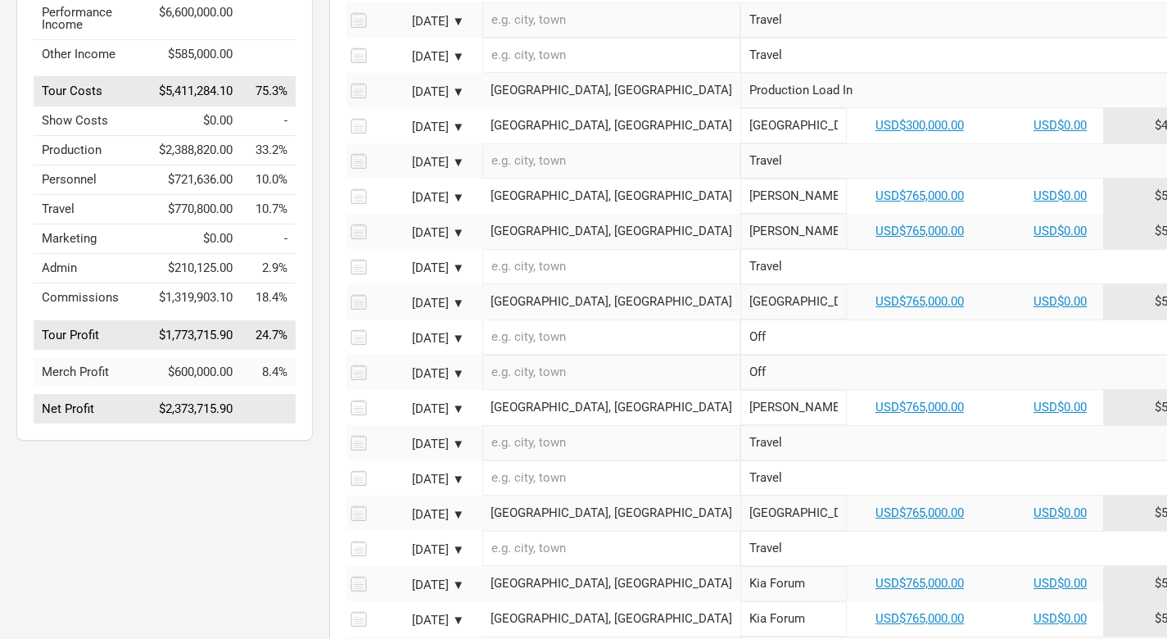
scroll to position [252, 0]
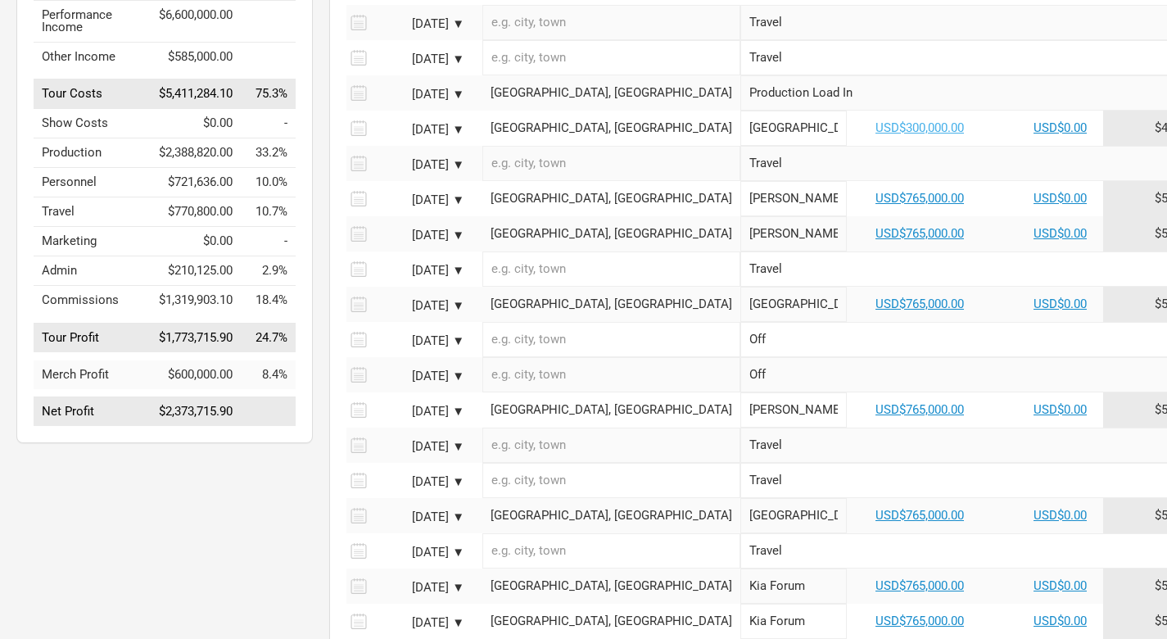
click at [876, 135] on link "USD$300,000.00" at bounding box center [920, 127] width 88 height 15
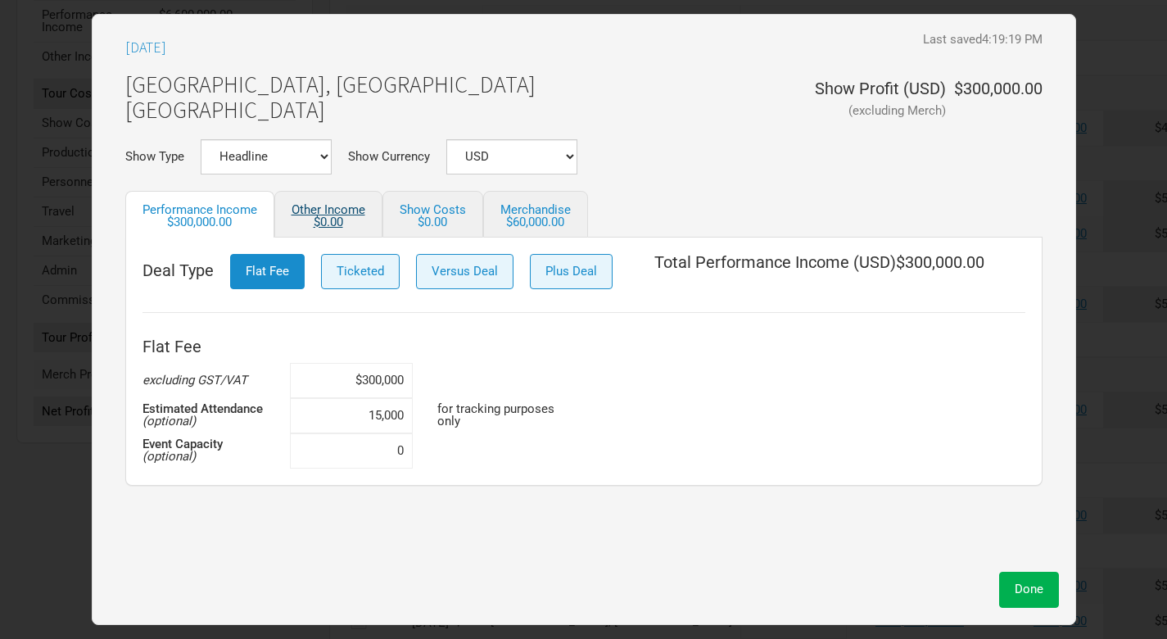
click at [338, 224] on div "$0.00" at bounding box center [329, 222] width 74 height 12
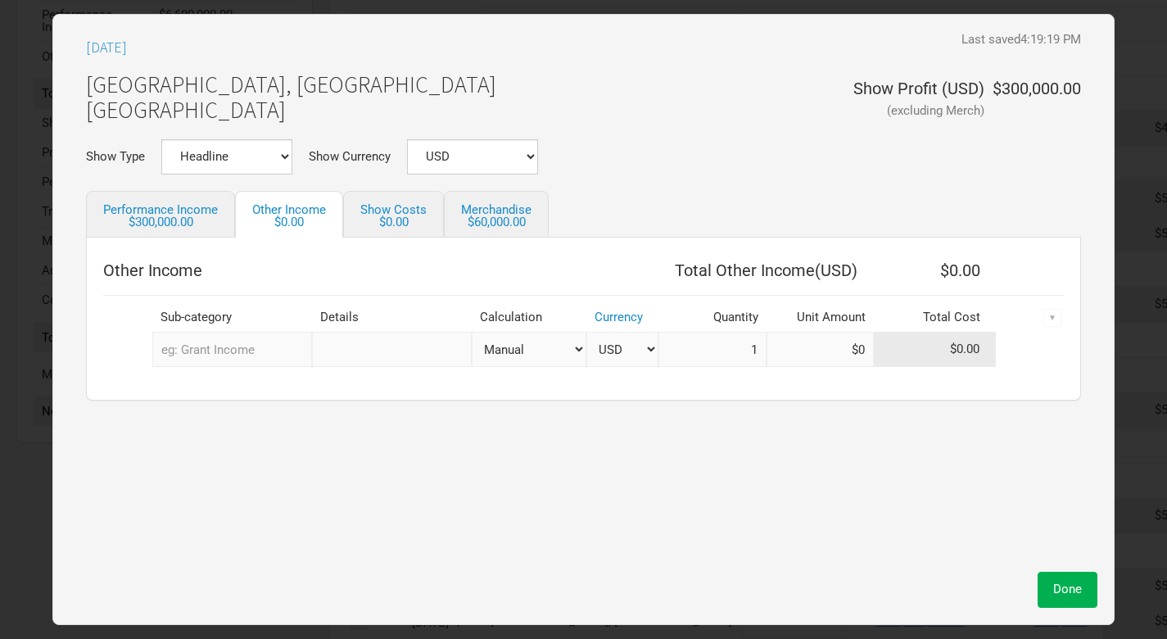
click at [248, 356] on input "text" at bounding box center [232, 349] width 160 height 35
type input "sig"
type input "sign"
click at [241, 379] on span "ing Bonus" at bounding box center [220, 384] width 54 height 15
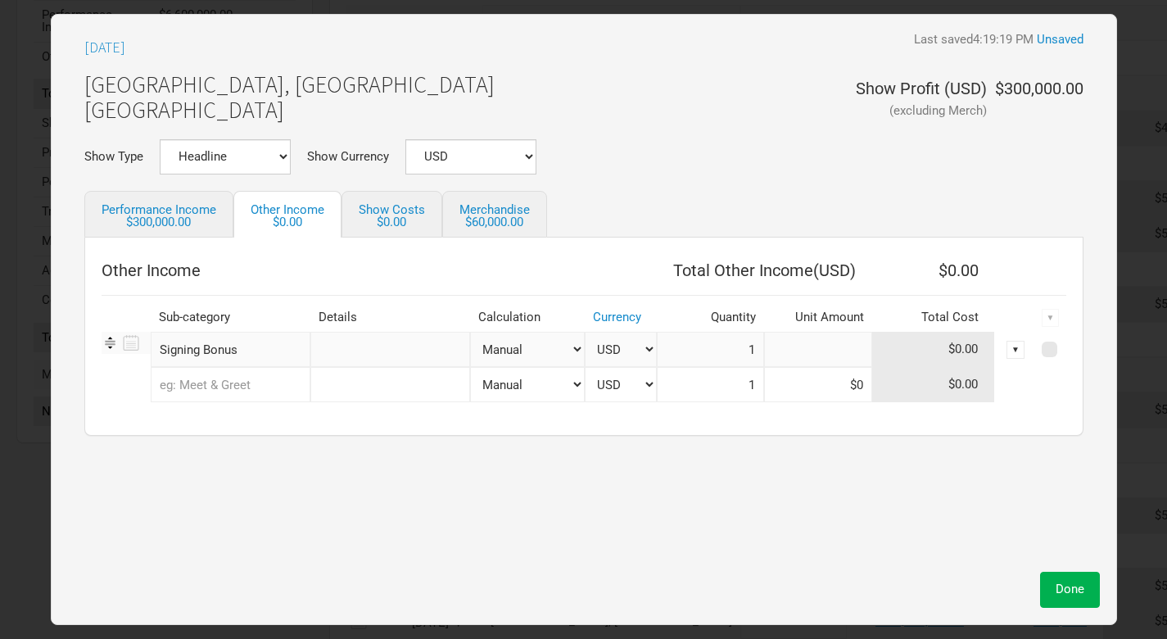
click at [844, 347] on input at bounding box center [818, 349] width 108 height 35
paste input "$40,000"
type input "$40,000"
click at [1074, 587] on span "Done" at bounding box center [1070, 589] width 29 height 15
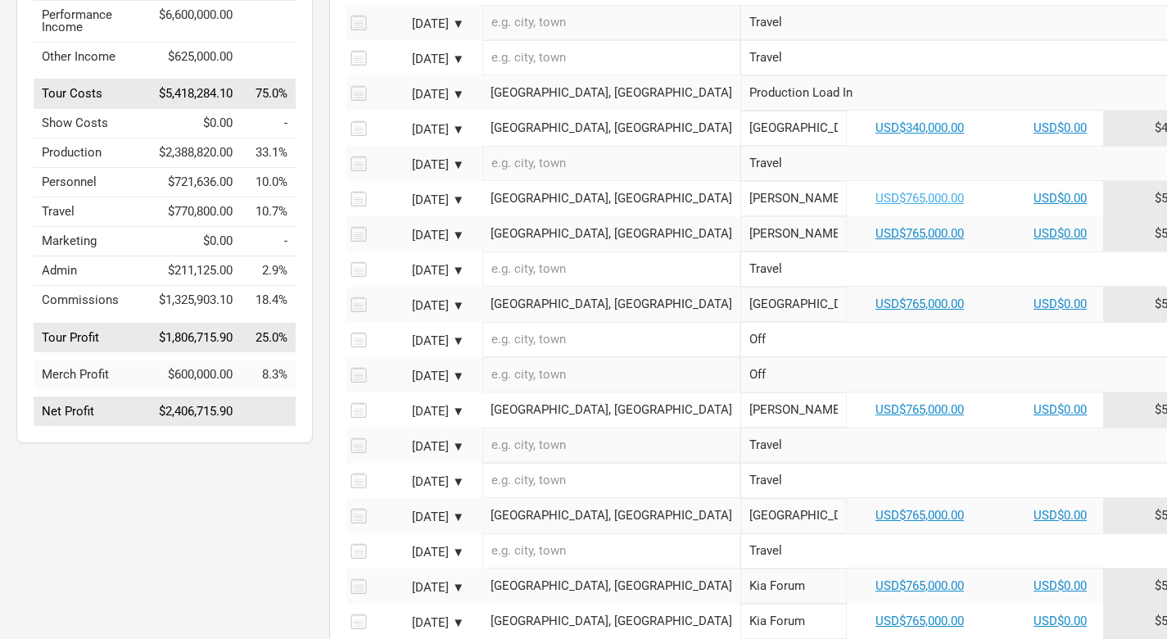
click at [876, 206] on link "USD$765,000.00" at bounding box center [920, 198] width 88 height 15
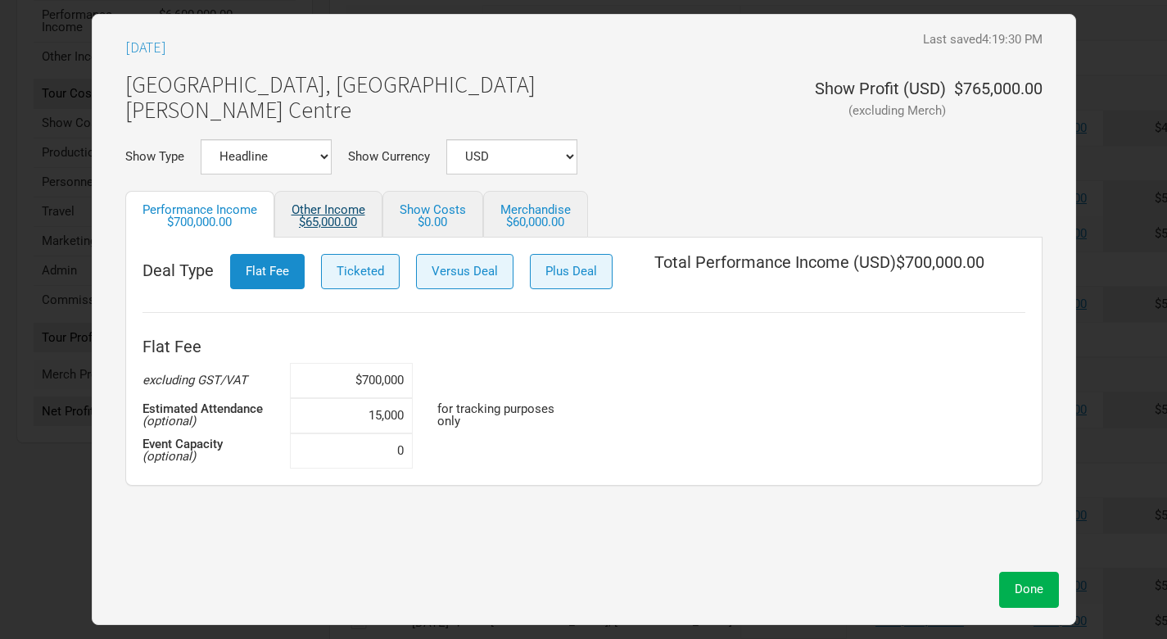
click at [328, 217] on div "$65,000.00" at bounding box center [329, 222] width 74 height 12
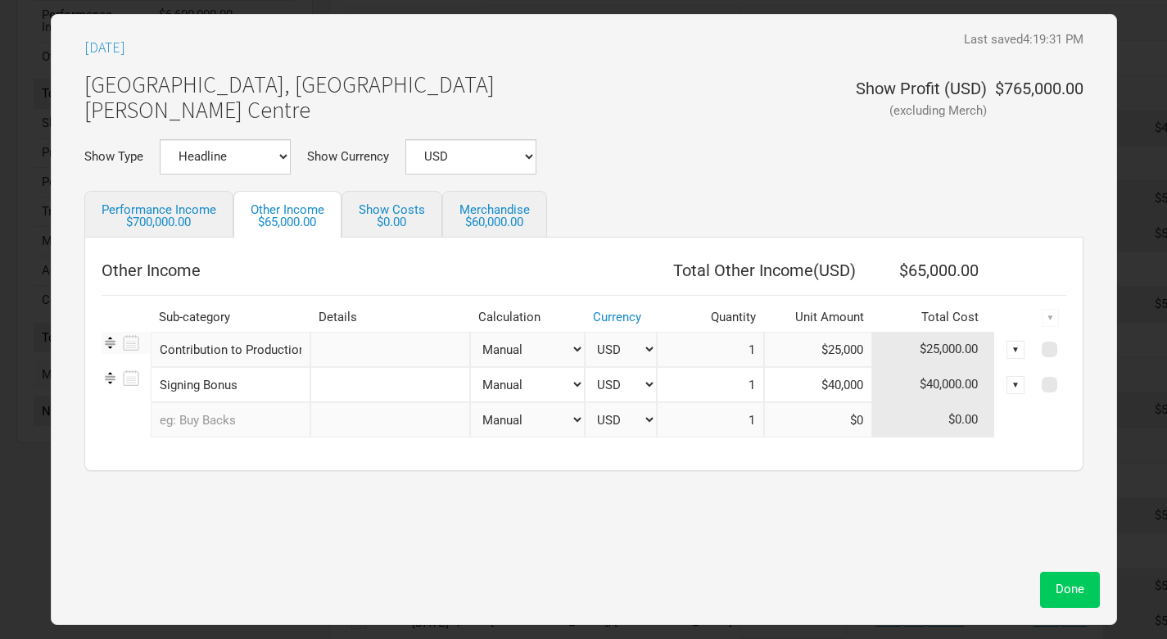
click at [1077, 590] on span "Done" at bounding box center [1070, 589] width 29 height 15
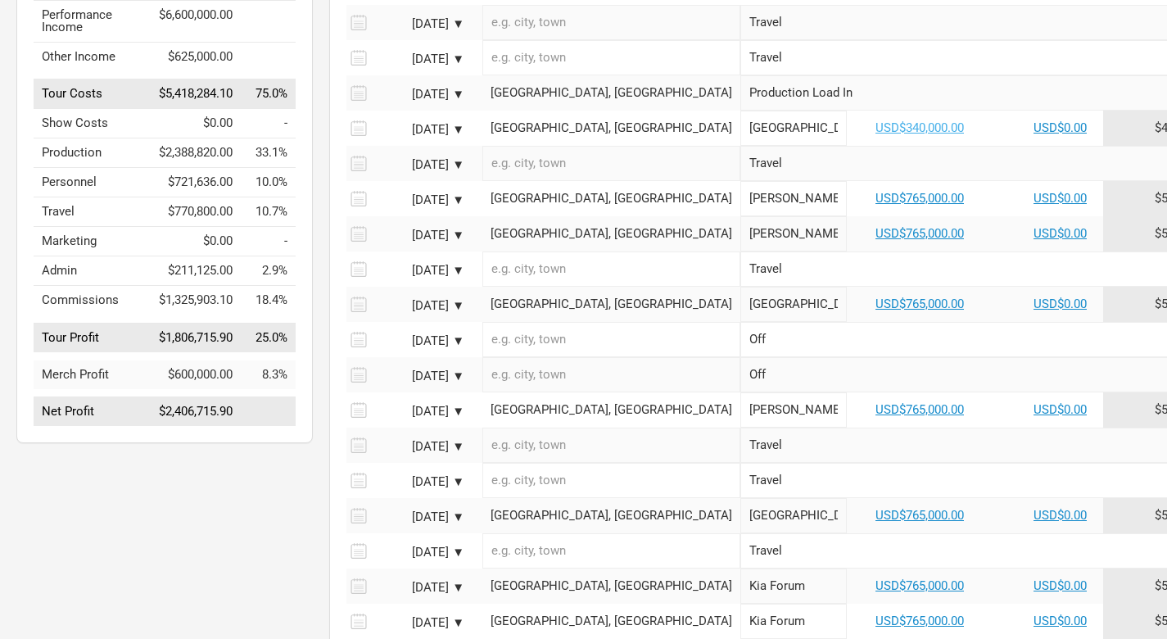
click at [876, 135] on link "USD$340,000.00" at bounding box center [920, 127] width 88 height 15
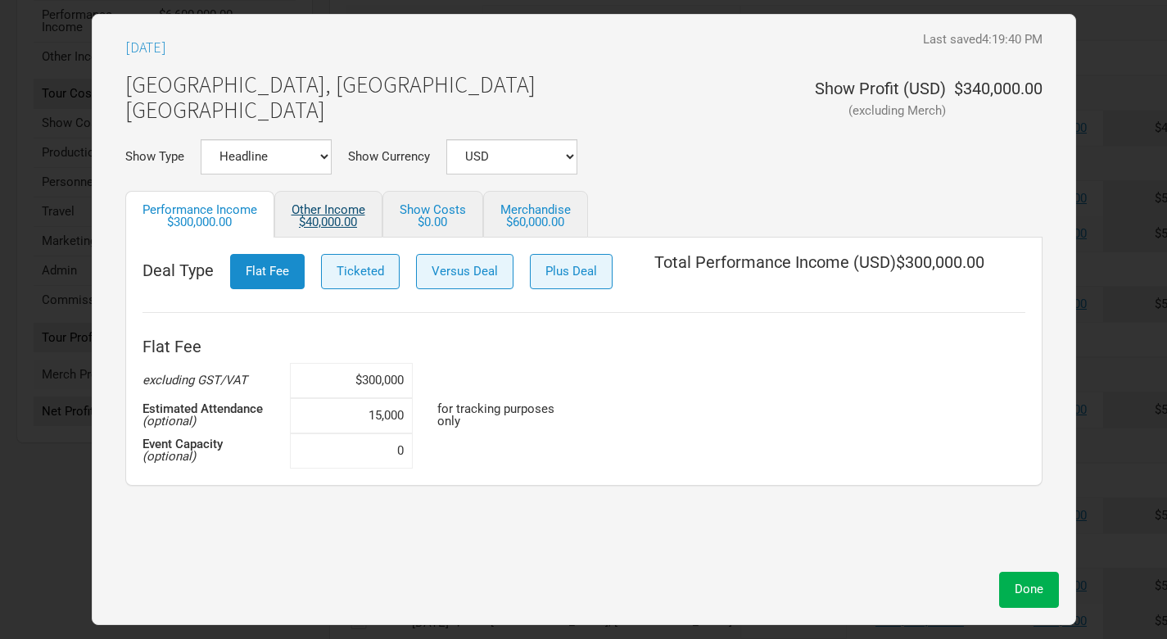
click at [342, 216] on div "$40,000.00" at bounding box center [329, 222] width 74 height 12
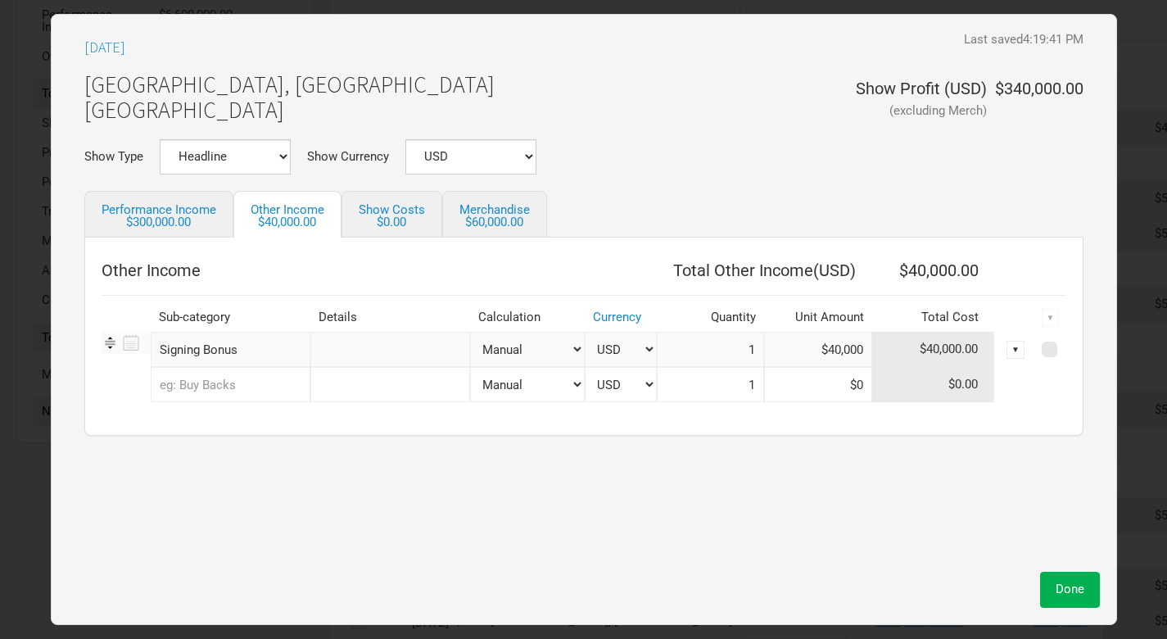
click at [197, 347] on input "Signing Bonus" at bounding box center [231, 349] width 160 height 35
click at [1020, 350] on div "▼" at bounding box center [1016, 350] width 18 height 18
click at [1004, 400] on link "Delete" at bounding box center [998, 404] width 35 height 12
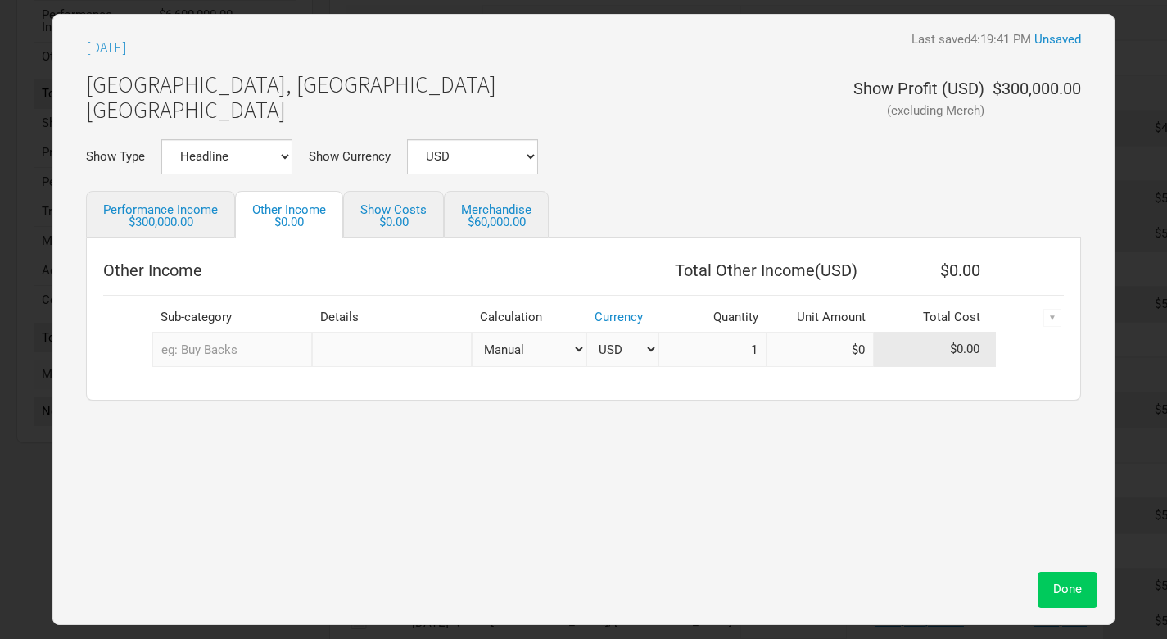
click at [1058, 590] on span "Done" at bounding box center [1068, 589] width 29 height 15
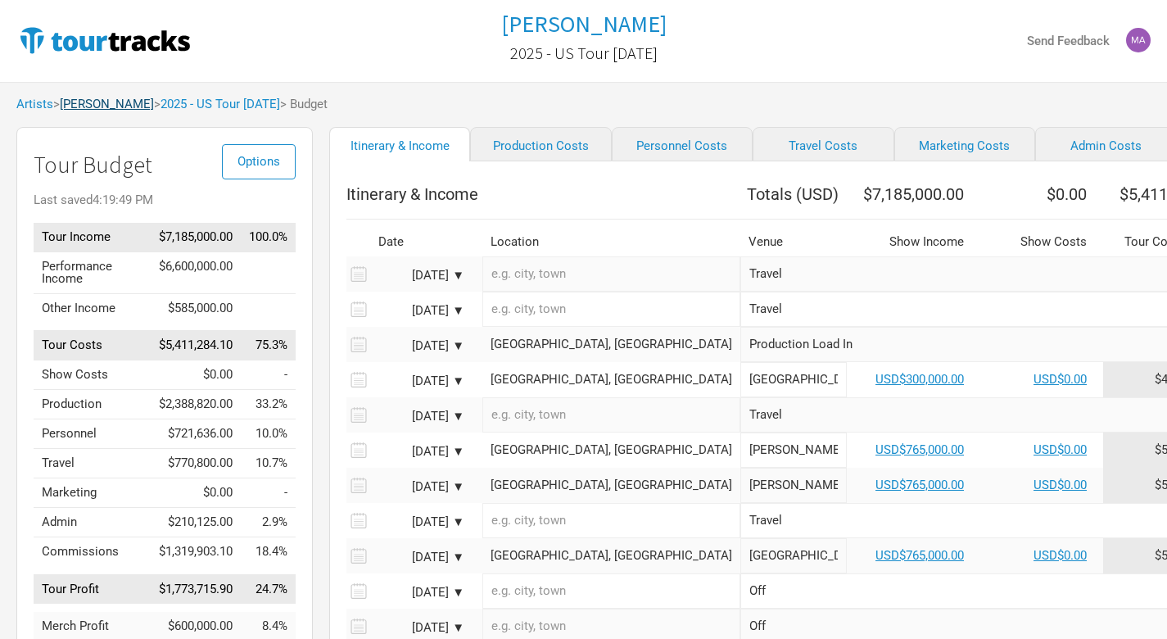
click at [111, 107] on link "[PERSON_NAME]" at bounding box center [107, 104] width 94 height 15
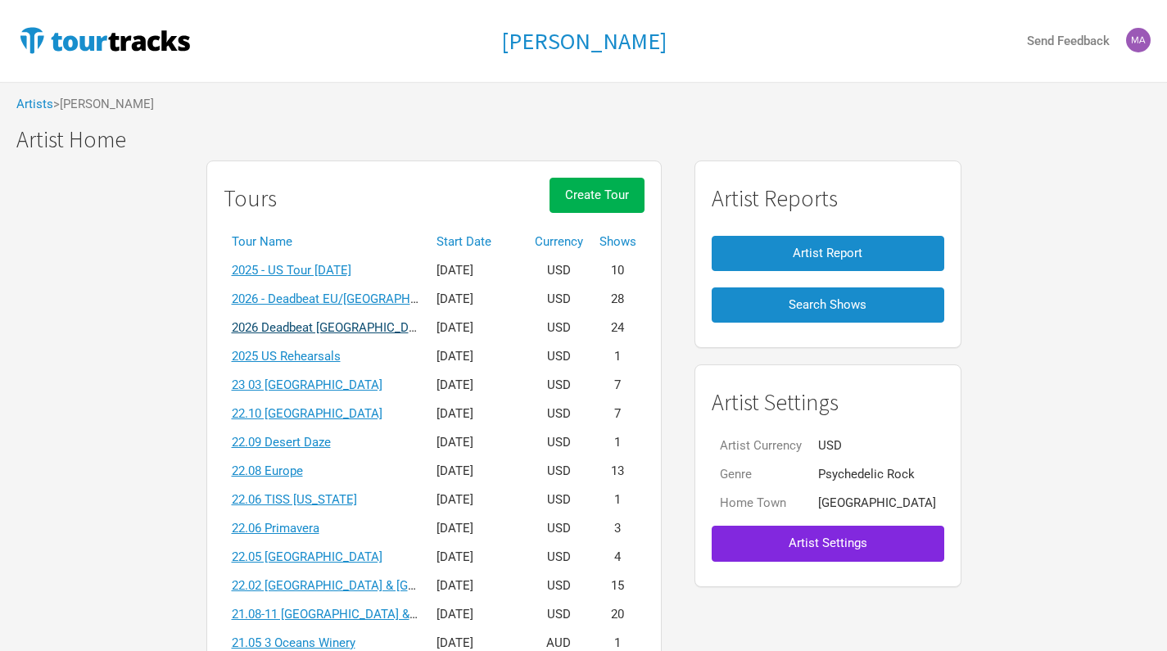
click at [361, 327] on link "2026 Deadbeat [GEOGRAPHIC_DATA] & [GEOGRAPHIC_DATA] Summer" at bounding box center [423, 327] width 383 height 15
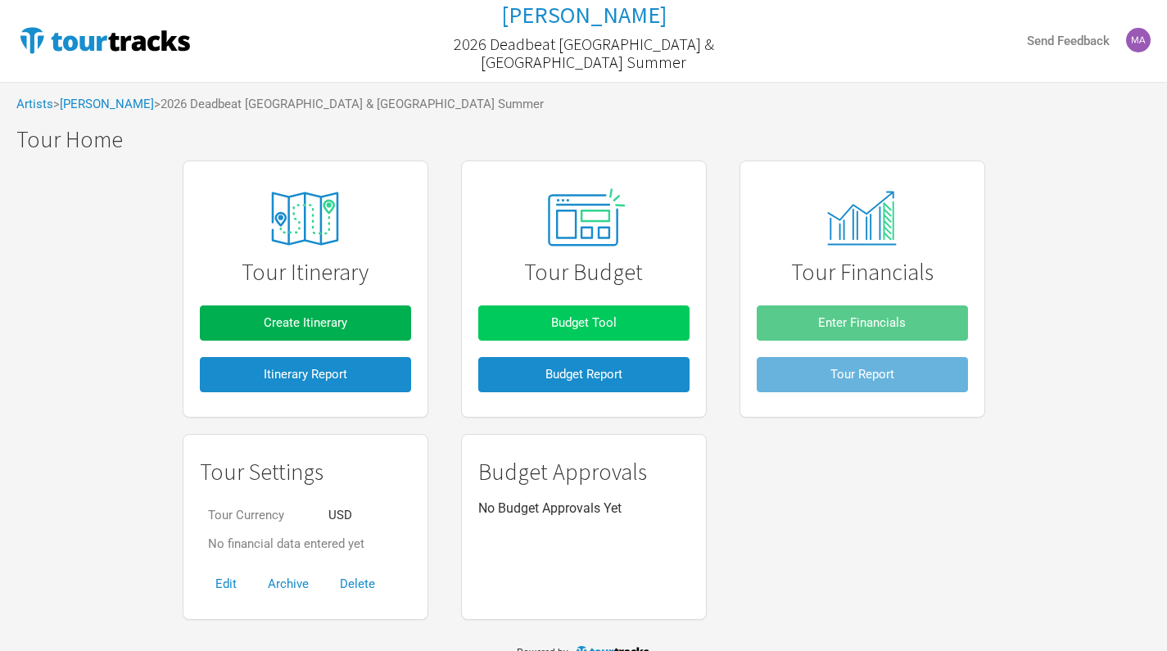
click at [581, 318] on span "Budget Tool" at bounding box center [584, 322] width 66 height 15
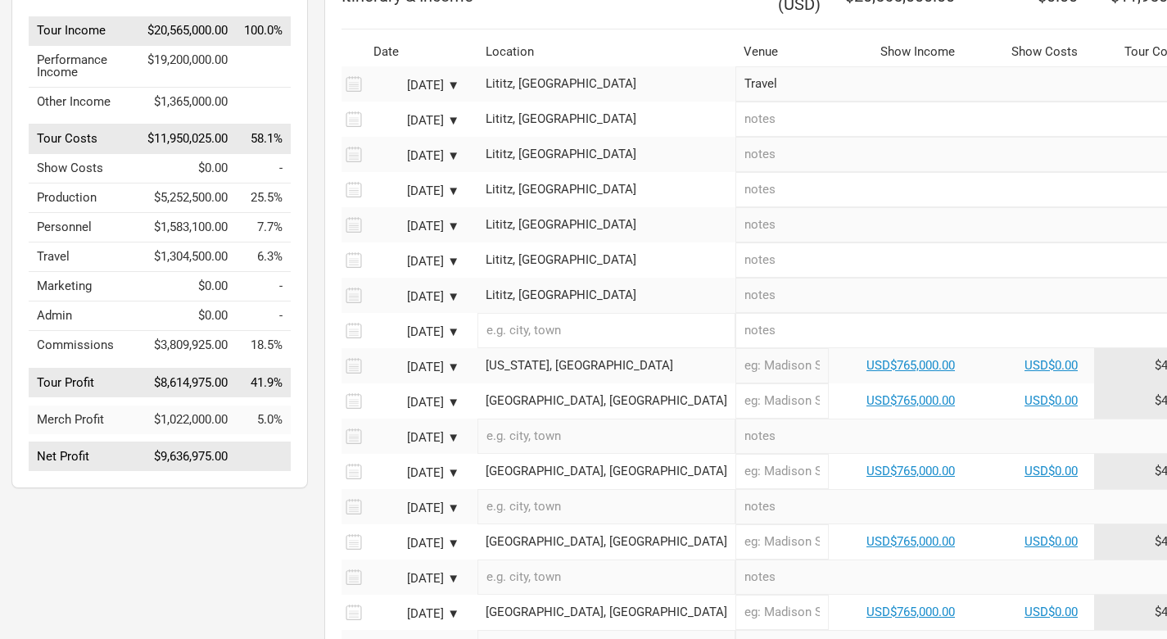
scroll to position [206, 6]
